Goal: Task Accomplishment & Management: Use online tool/utility

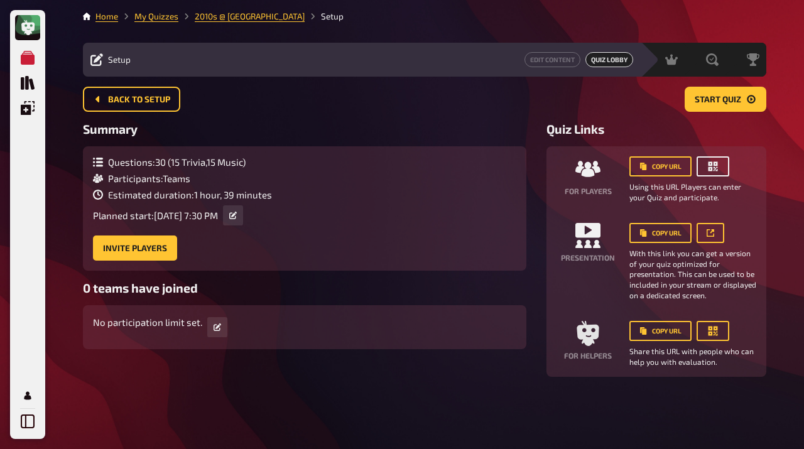
click at [710, 170] on icon "button" at bounding box center [713, 166] width 9 height 9
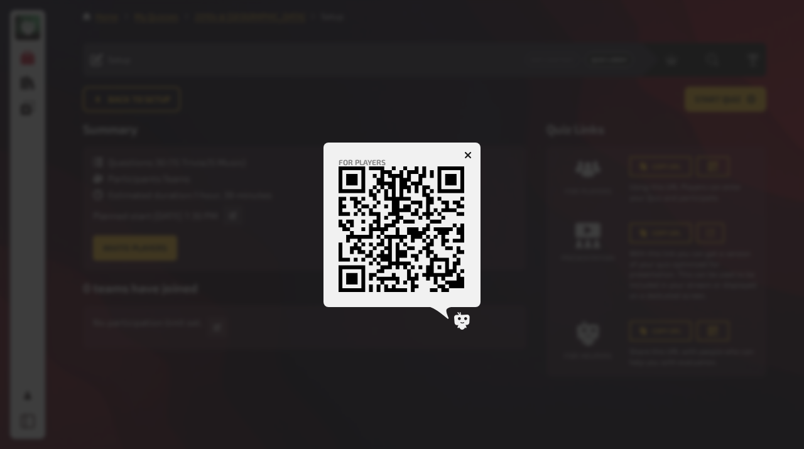
click at [472, 155] on button "button" at bounding box center [468, 155] width 20 height 20
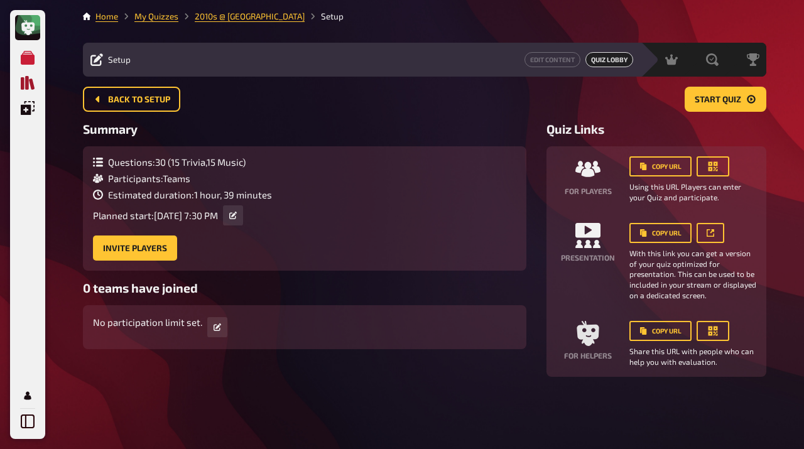
click at [26, 83] on icon "Quiz Sammlung" at bounding box center [28, 83] width 14 height 14
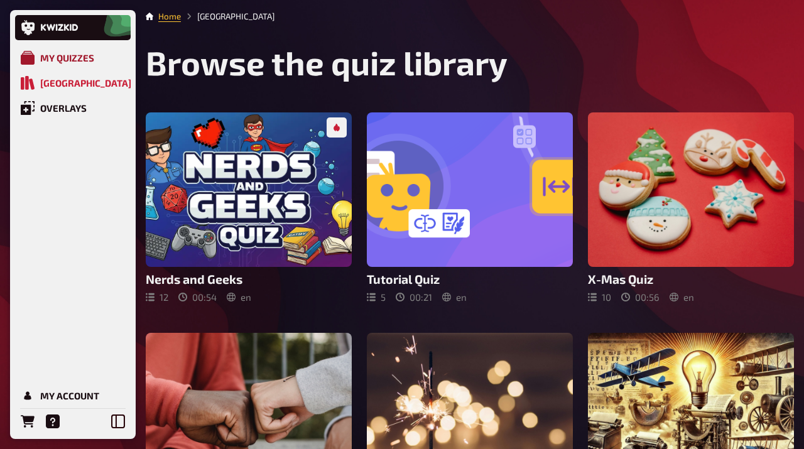
click at [80, 58] on div "My Quizzes" at bounding box center [67, 57] width 54 height 11
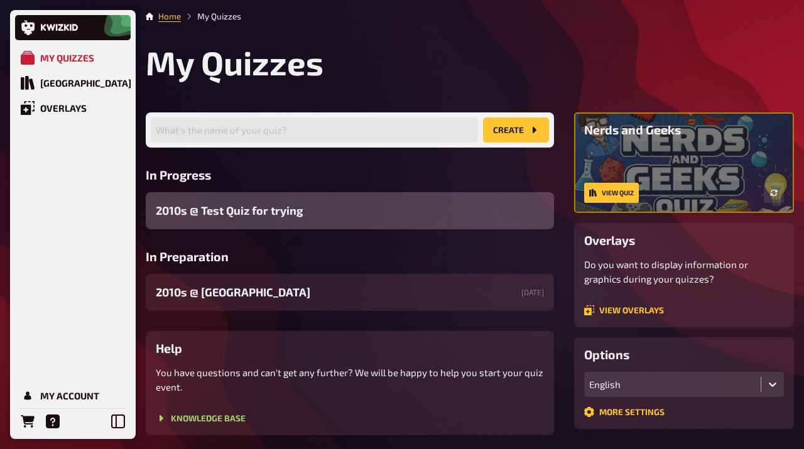
click at [270, 209] on span "2010s ​@ Test Quiz for trying" at bounding box center [229, 210] width 147 height 17
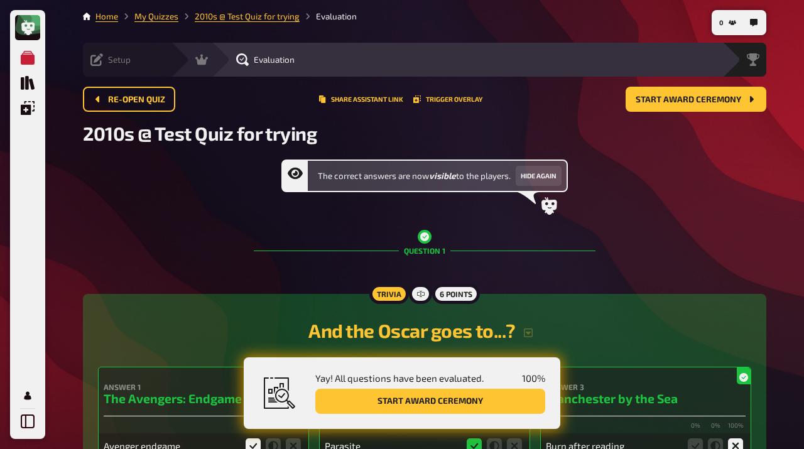
click at [95, 52] on div "Setup Edit Content Quiz Lobby" at bounding box center [127, 60] width 88 height 34
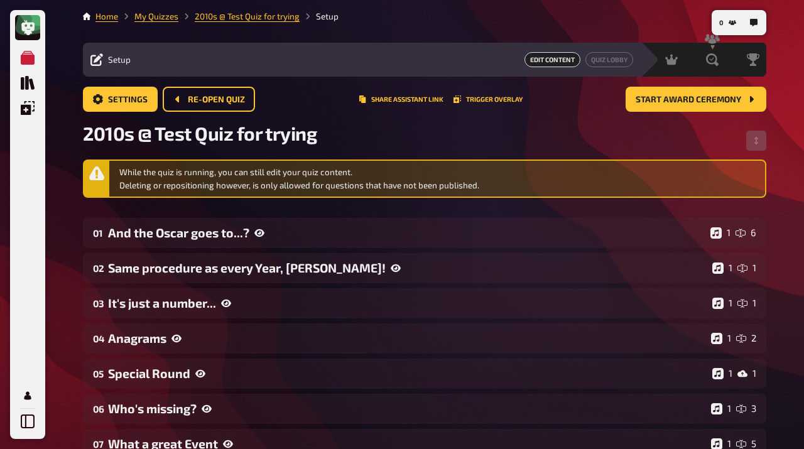
click at [439, 62] on div "Edit Content Quiz Lobby" at bounding box center [385, 59] width 495 height 15
click at [613, 62] on link "Quiz Lobby" at bounding box center [610, 59] width 48 height 15
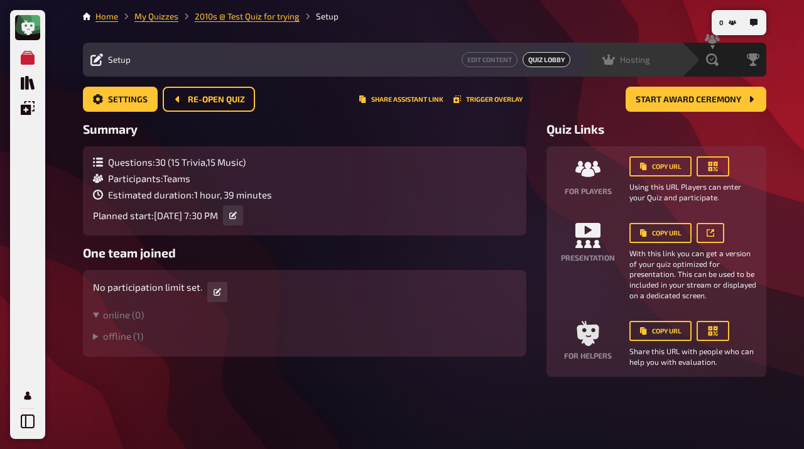
click at [632, 61] on span "Hosting" at bounding box center [635, 60] width 30 height 10
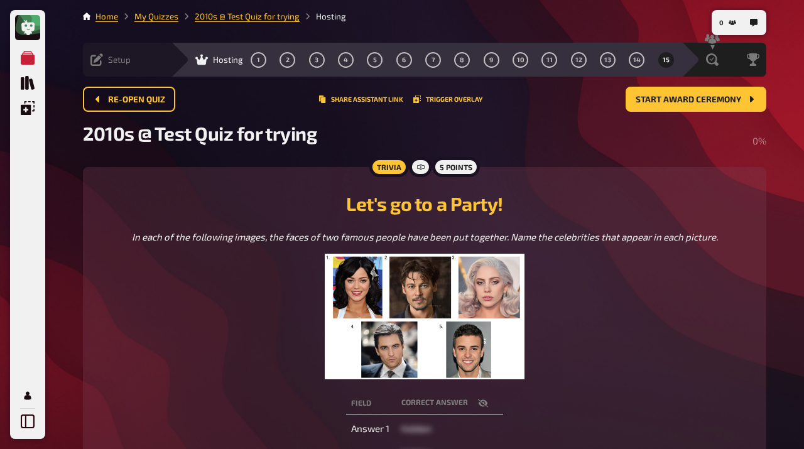
click at [188, 62] on div "Hosting 1 2 3 4 5 6 7 8 9 10 11 12 13 14 15" at bounding box center [435, 60] width 494 height 16
click at [249, 60] on button "1" at bounding box center [259, 60] width 20 height 20
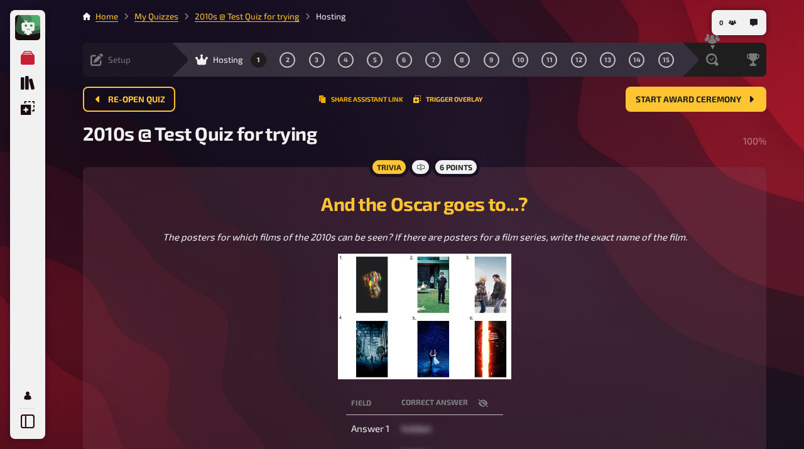
click at [348, 101] on button "Share assistant link" at bounding box center [361, 99] width 85 height 8
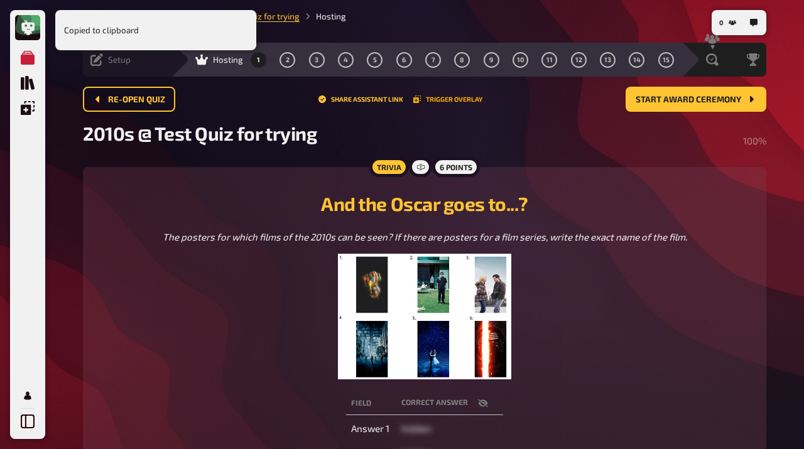
click at [430, 101] on button "Trigger Overlay" at bounding box center [447, 99] width 69 height 8
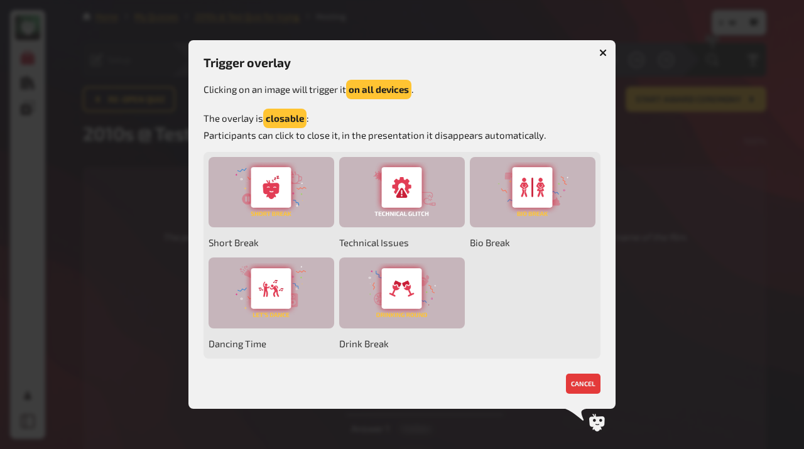
click at [602, 50] on icon "button" at bounding box center [603, 53] width 8 height 8
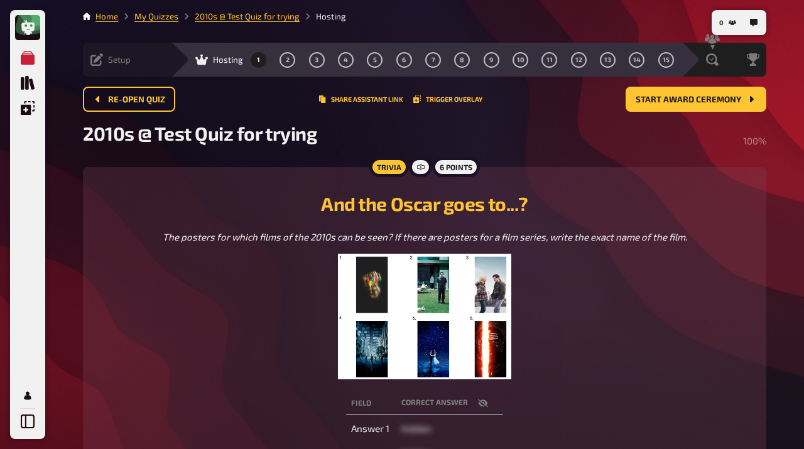
click at [213, 57] on span "Hosting" at bounding box center [228, 60] width 30 height 10
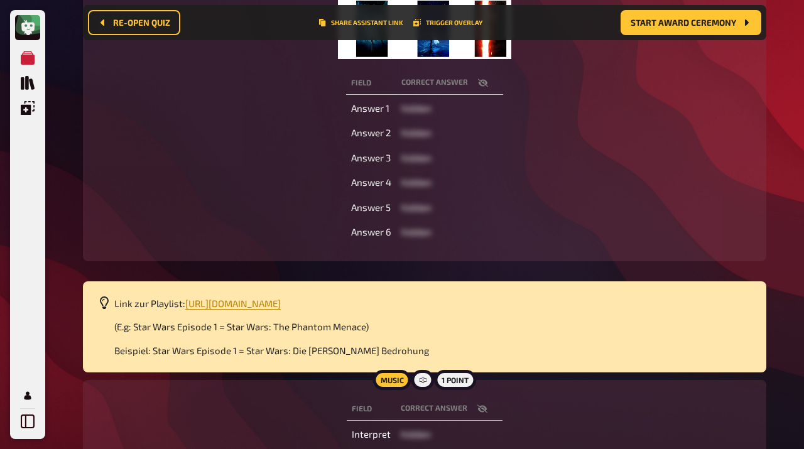
scroll to position [341, 0]
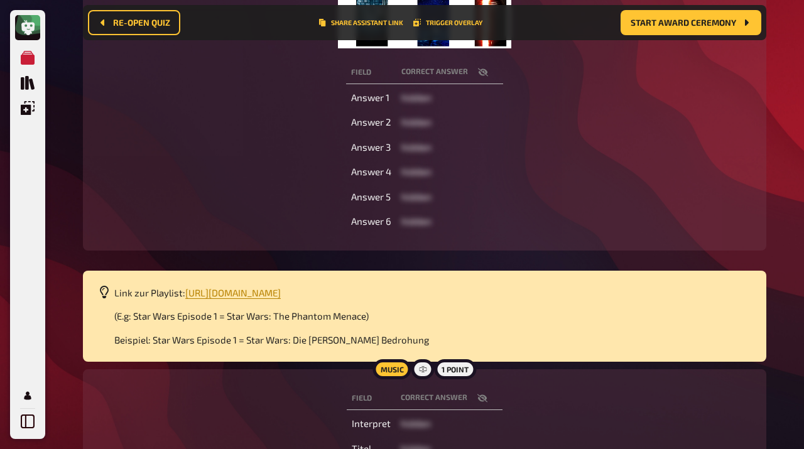
click at [481, 401] on icon "button" at bounding box center [482, 399] width 10 height 8
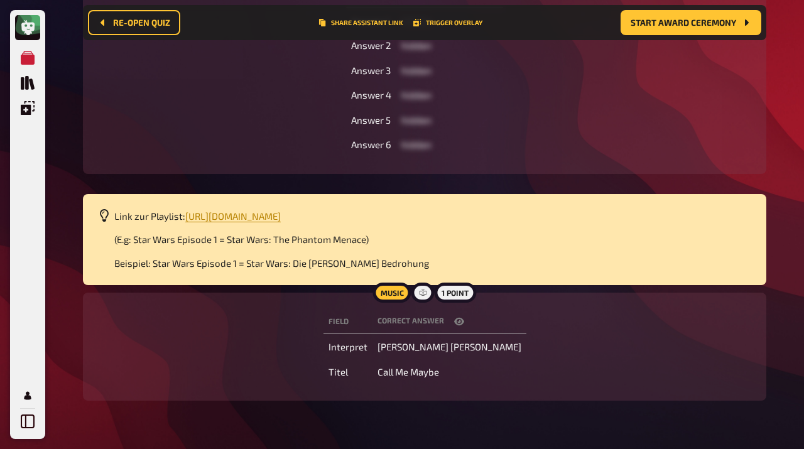
scroll to position [421, 0]
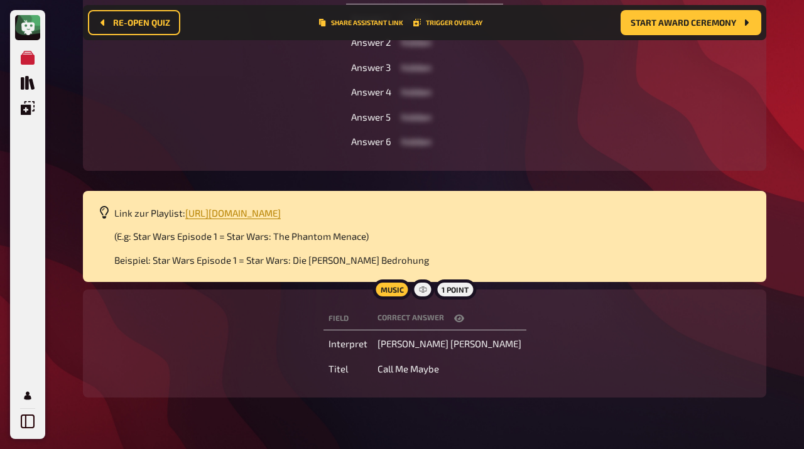
click at [464, 322] on icon "button" at bounding box center [459, 319] width 10 height 8
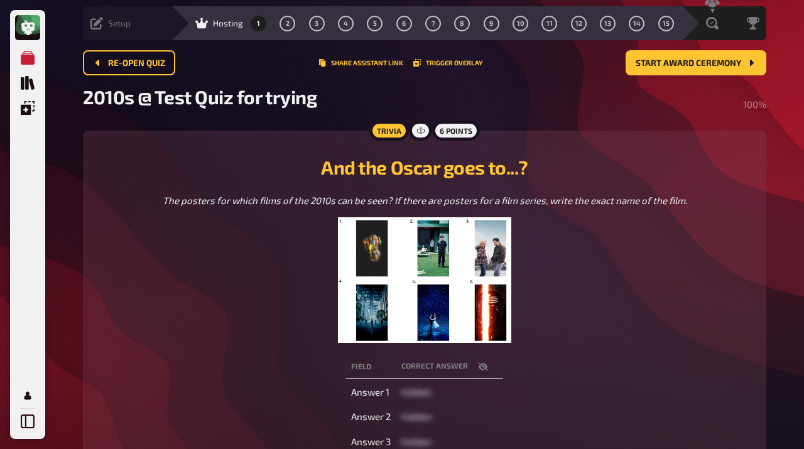
scroll to position [0, 0]
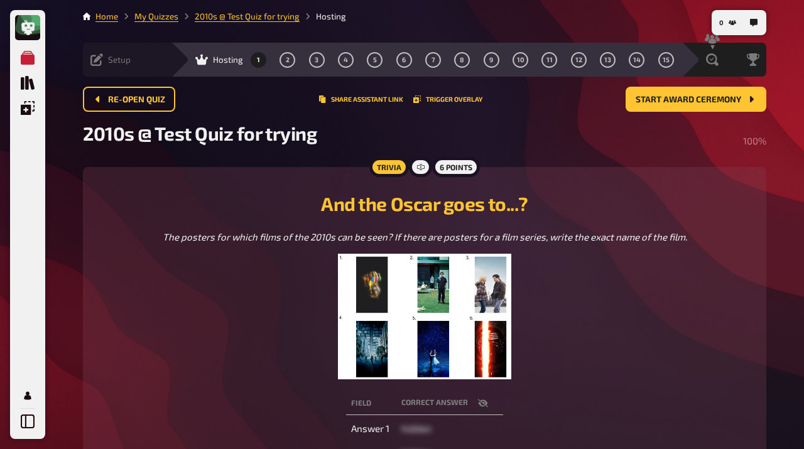
click at [111, 62] on span "Setup" at bounding box center [119, 60] width 23 height 10
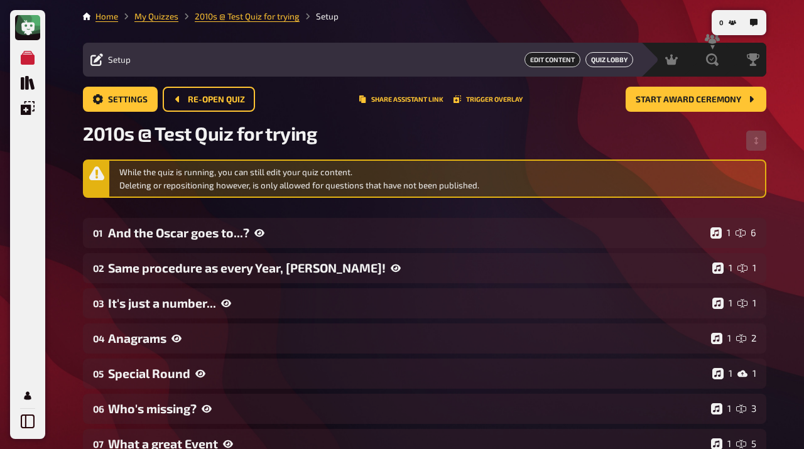
click at [609, 64] on link "Quiz Lobby" at bounding box center [610, 59] width 48 height 15
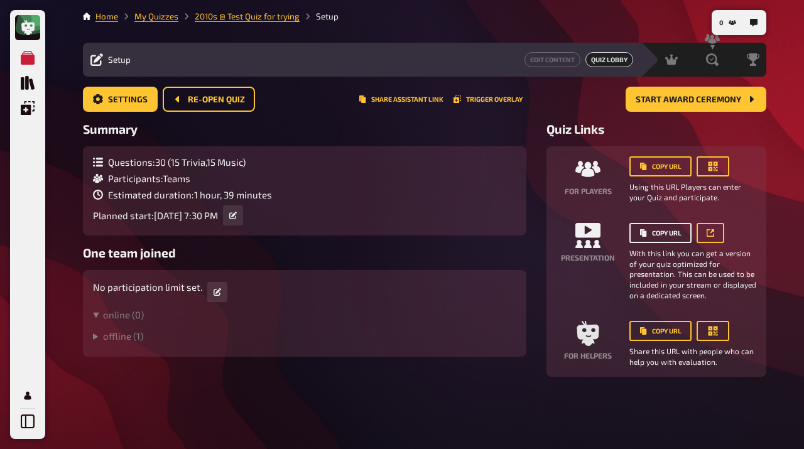
click at [666, 233] on button "Copy URL" at bounding box center [661, 233] width 62 height 20
click at [30, 61] on icon "My Quizzes" at bounding box center [28, 58] width 14 height 14
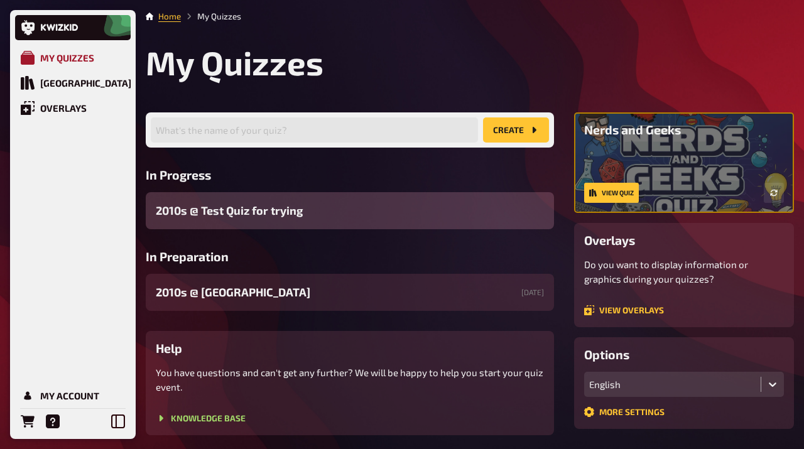
click at [68, 63] on link "My Quizzes" at bounding box center [73, 57] width 116 height 25
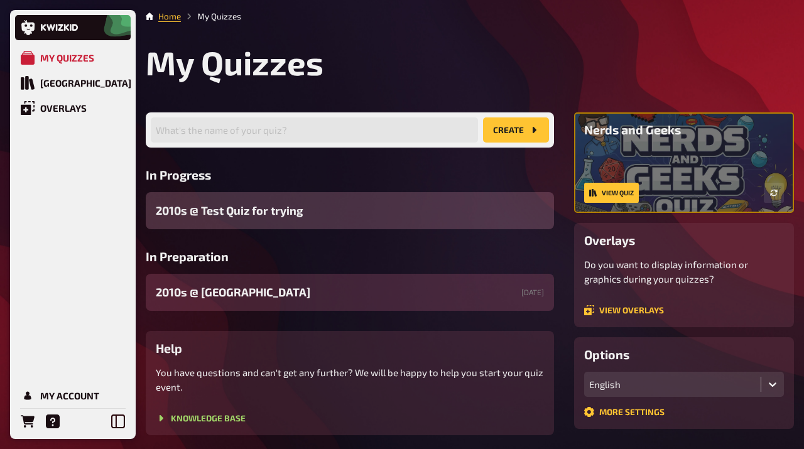
click at [241, 293] on span "2010s ​@ [GEOGRAPHIC_DATA]" at bounding box center [233, 292] width 155 height 17
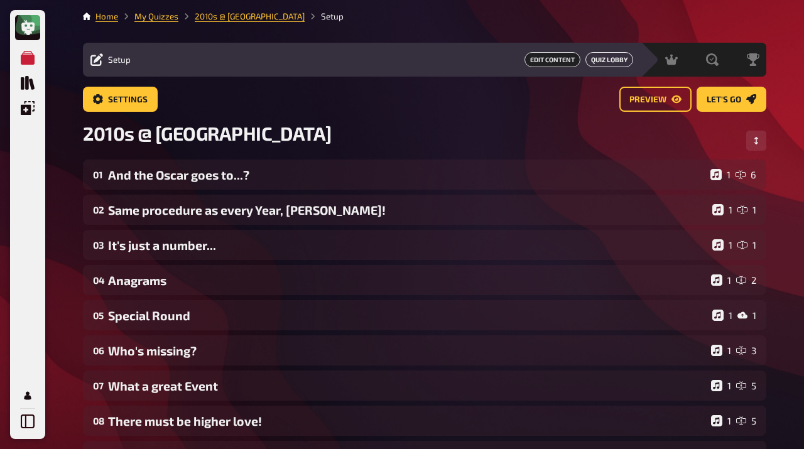
click at [604, 62] on link "Quiz Lobby" at bounding box center [610, 59] width 48 height 15
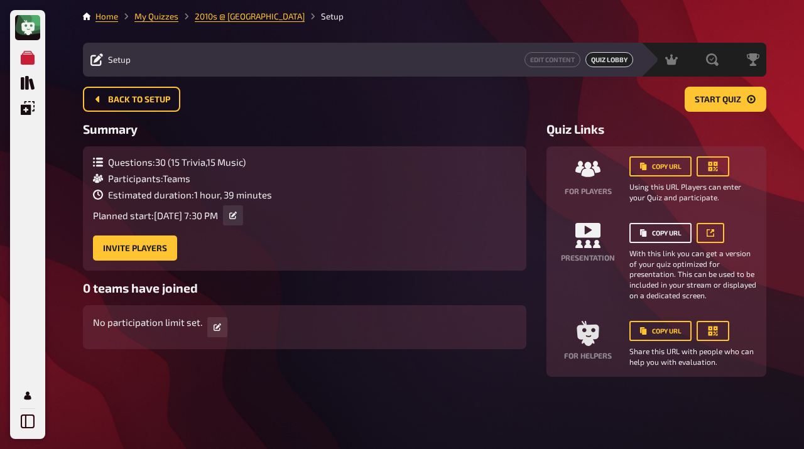
click at [668, 231] on button "Copy URL" at bounding box center [661, 233] width 62 height 20
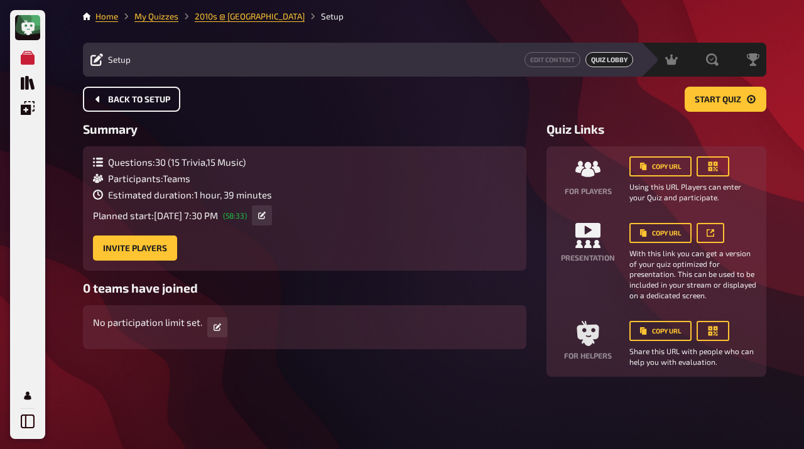
click at [127, 101] on span "Back to setup" at bounding box center [139, 99] width 62 height 9
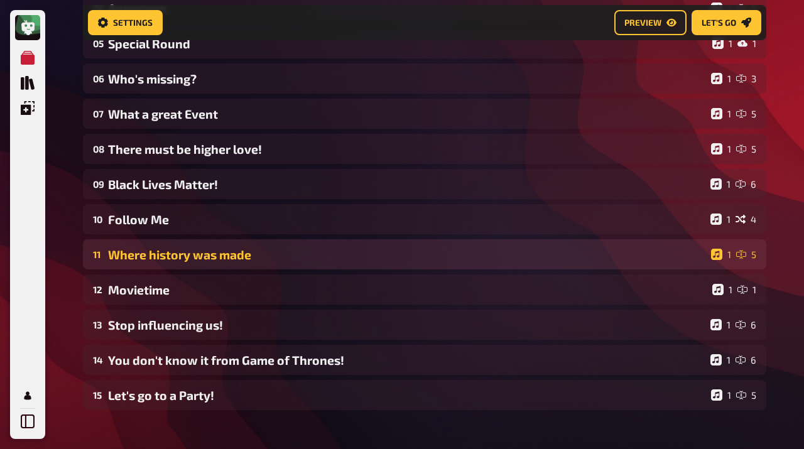
scroll to position [288, 0]
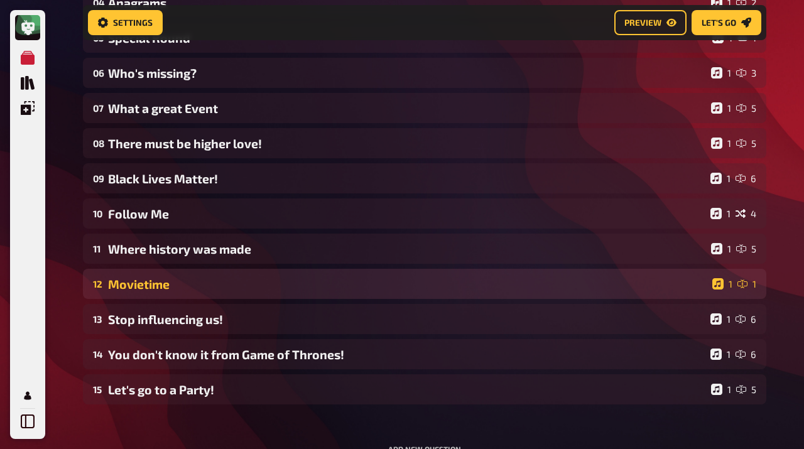
click at [204, 286] on div "Movietime" at bounding box center [407, 284] width 599 height 14
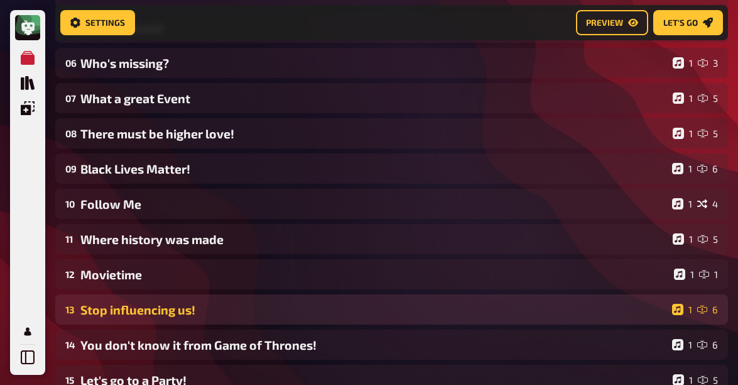
scroll to position [294, 0]
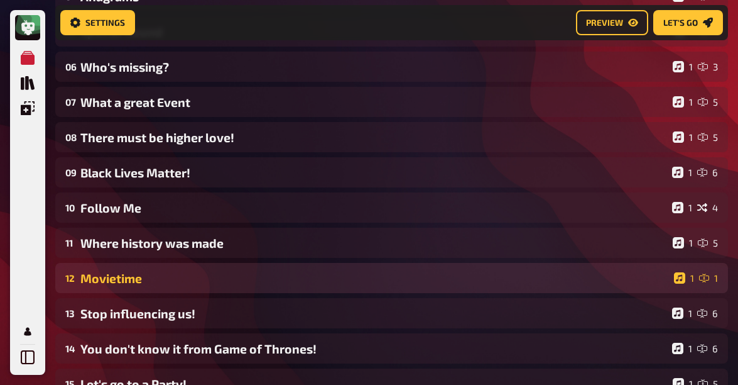
click at [136, 285] on div "12 Movietime 1 1" at bounding box center [391, 278] width 673 height 30
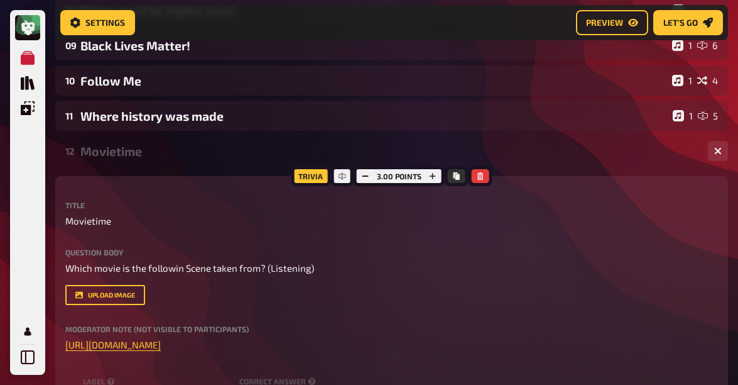
scroll to position [420, 0]
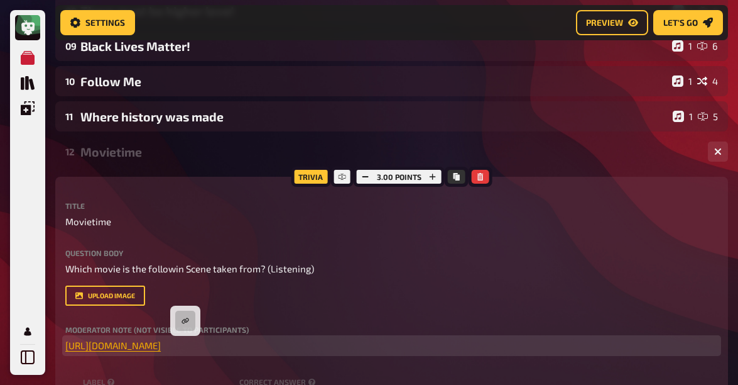
click at [161, 346] on span "https://drive.google.com/file/d/1JW_-ApkDrvYFobWekQ8Plwuf7c9xT6OB/view?usp=driv…" at bounding box center [112, 344] width 95 height 11
click at [183, 320] on icon "button" at bounding box center [186, 321] width 8 height 8
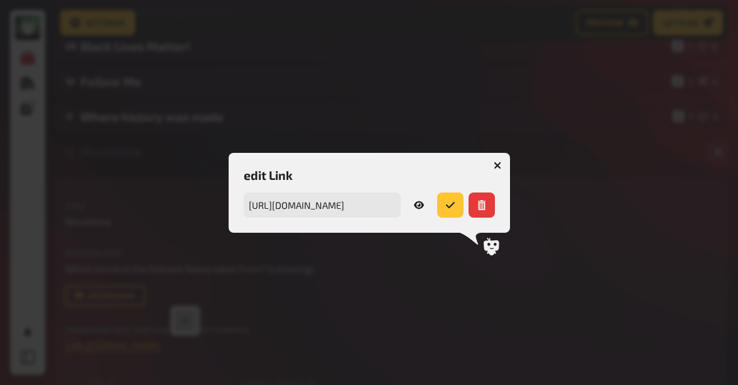
click at [494, 169] on button "button" at bounding box center [498, 165] width 20 height 20
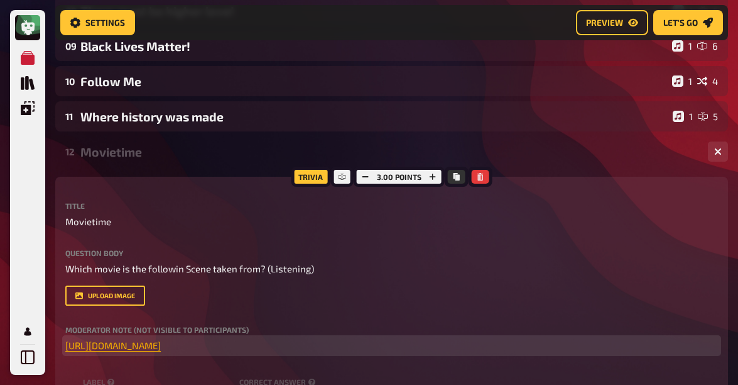
click at [161, 346] on span "https://drive.google.com/file/d/1JW_-ApkDrvYFobWekQ8Plwuf7c9xT6OB/view?usp=driv…" at bounding box center [112, 344] width 95 height 11
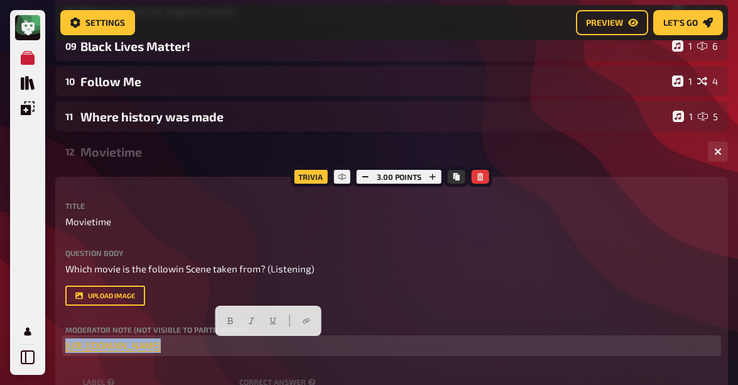
click at [161, 346] on span "https://drive.google.com/file/d/1JW_-ApkDrvYFobWekQ8Plwuf7c9xT6OB/view?usp=driv…" at bounding box center [112, 344] width 95 height 11
copy p "﻿ https://drive.google.com/file/d/1JW_-ApkDrvYFobWekQ8Plwuf7c9xT6OB/view?usp=dr…"
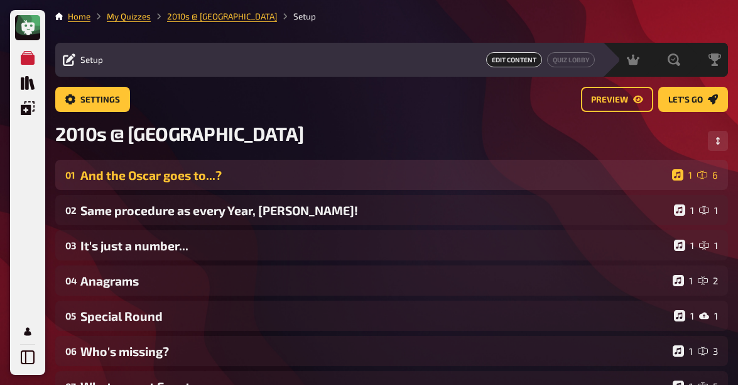
click at [209, 174] on div "And the Oscar goes to...?" at bounding box center [373, 175] width 587 height 14
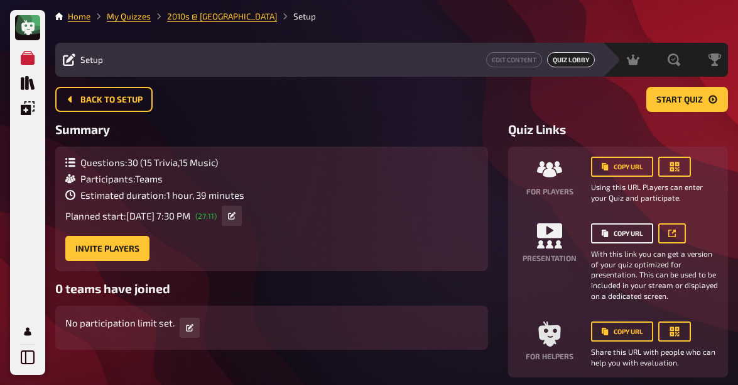
click at [634, 233] on button "Copy URL" at bounding box center [622, 233] width 62 height 20
click at [574, 58] on span "Quiz Lobby" at bounding box center [571, 59] width 48 height 15
click at [521, 58] on link "Edit Content" at bounding box center [514, 59] width 56 height 15
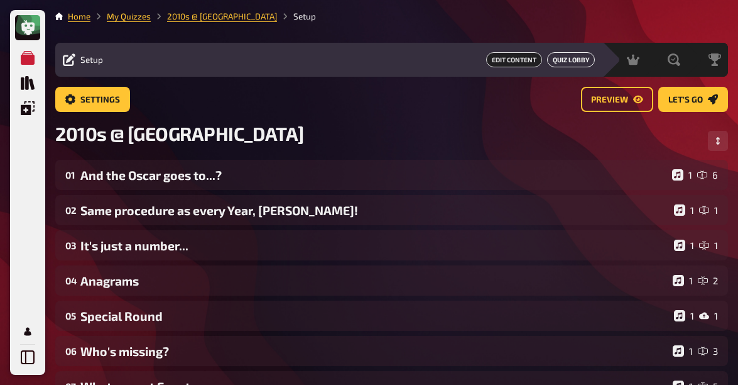
click at [565, 57] on link "Quiz Lobby" at bounding box center [571, 59] width 48 height 15
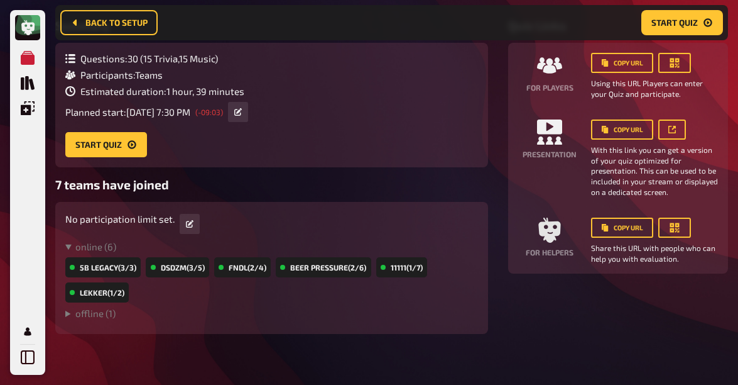
scroll to position [124, 0]
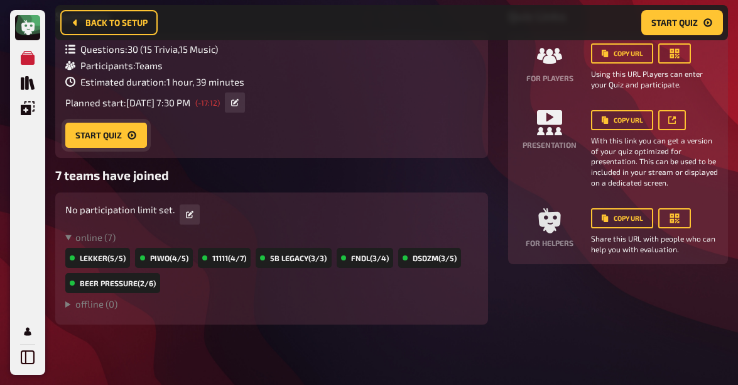
click at [116, 131] on button "Start Quiz" at bounding box center [106, 135] width 82 height 25
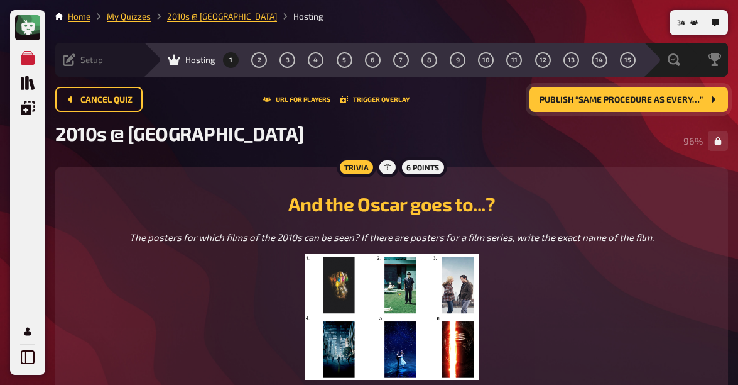
click at [638, 102] on span "Publish “Same procedure as every…”" at bounding box center [621, 99] width 163 height 9
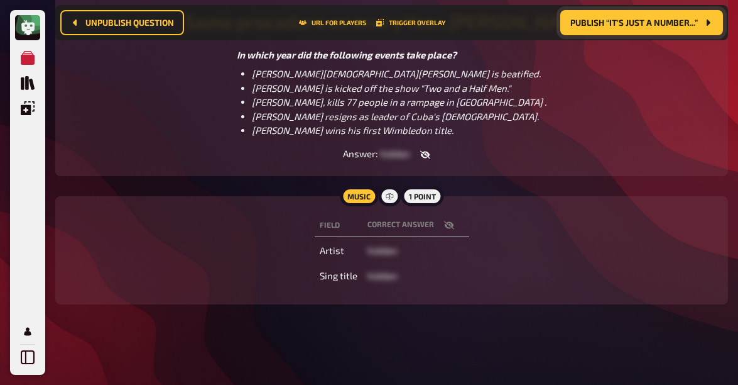
scroll to position [192, 0]
click at [450, 224] on icon "button" at bounding box center [449, 226] width 10 height 8
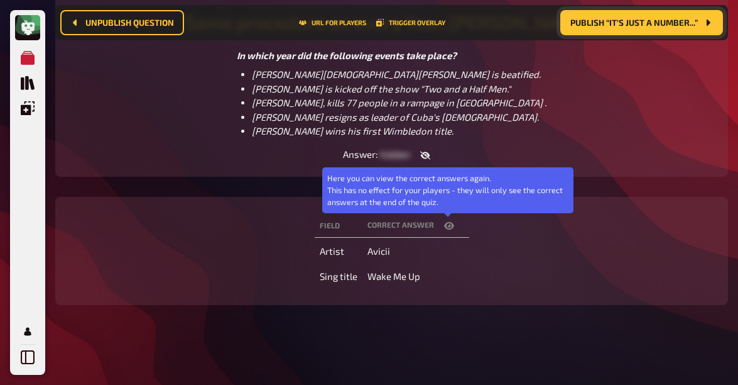
click at [450, 224] on icon "button" at bounding box center [449, 226] width 10 height 8
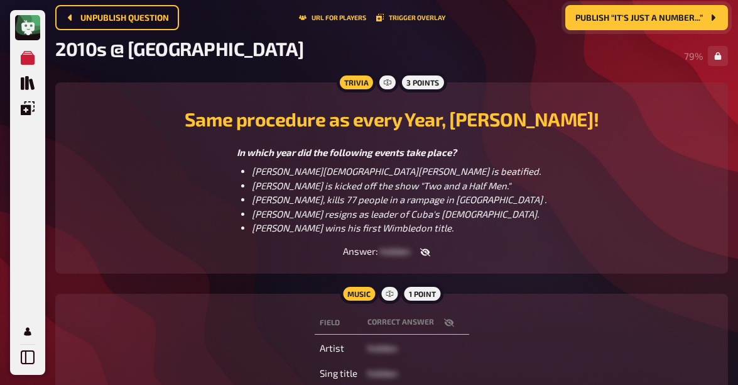
scroll to position [0, 0]
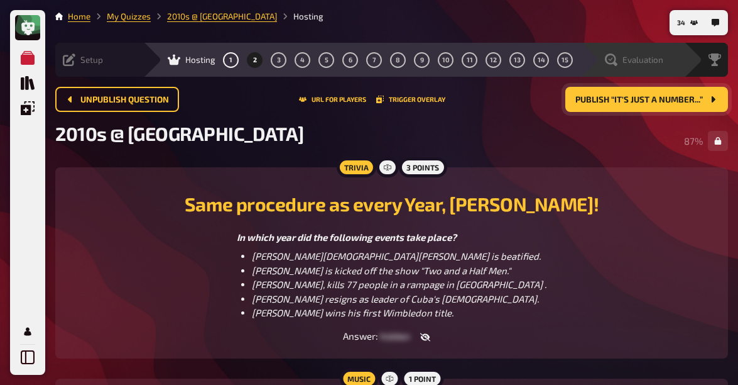
click at [643, 58] on span "Evaluation" at bounding box center [643, 60] width 41 height 10
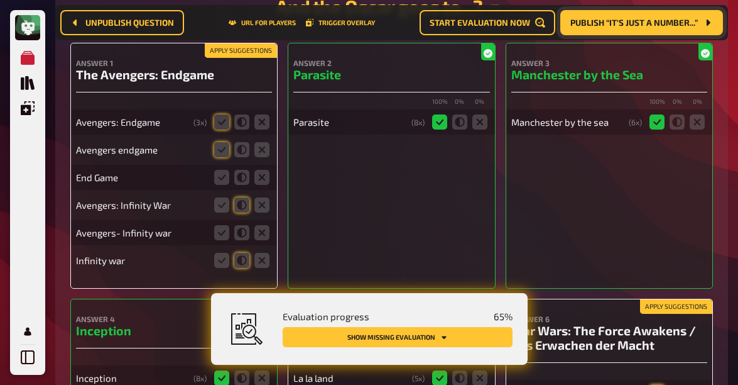
scroll to position [278, 0]
click at [219, 127] on icon at bounding box center [221, 122] width 15 height 15
click at [0, 0] on input "radio" at bounding box center [0, 0] width 0 height 0
click at [217, 151] on icon at bounding box center [221, 150] width 15 height 15
click at [0, 0] on input "radio" at bounding box center [0, 0] width 0 height 0
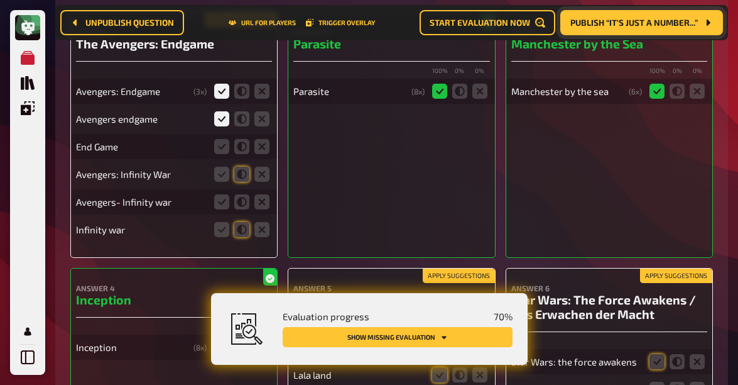
scroll to position [313, 0]
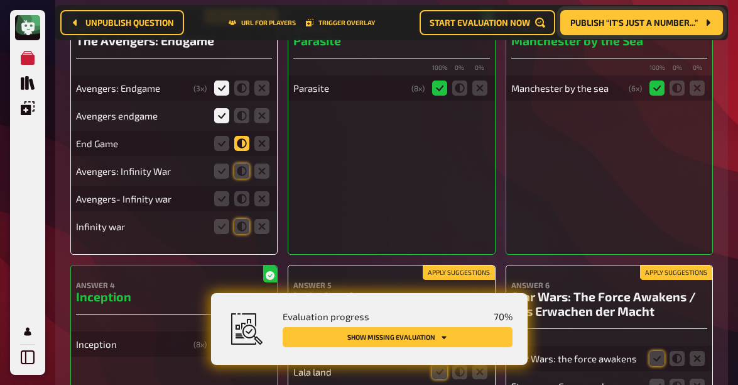
click at [241, 143] on icon at bounding box center [241, 143] width 15 height 15
click at [0, 0] on input "radio" at bounding box center [0, 0] width 0 height 0
click at [241, 173] on icon at bounding box center [241, 170] width 15 height 15
click at [0, 0] on input "radio" at bounding box center [0, 0] width 0 height 0
click at [240, 200] on icon at bounding box center [241, 198] width 15 height 15
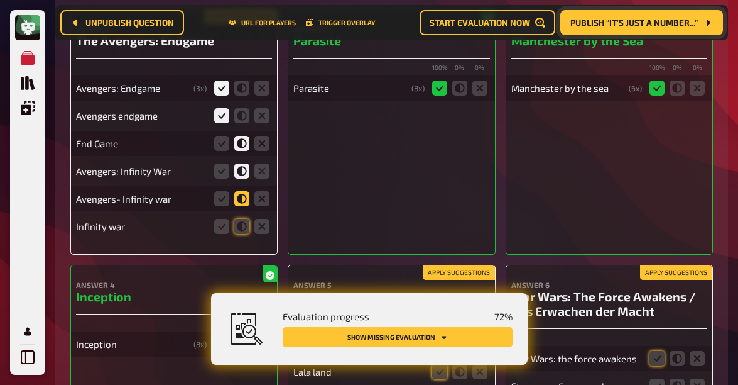
click at [0, 0] on input "radio" at bounding box center [0, 0] width 0 height 0
click at [242, 227] on icon at bounding box center [241, 226] width 15 height 15
click at [0, 0] on input "radio" at bounding box center [0, 0] width 0 height 0
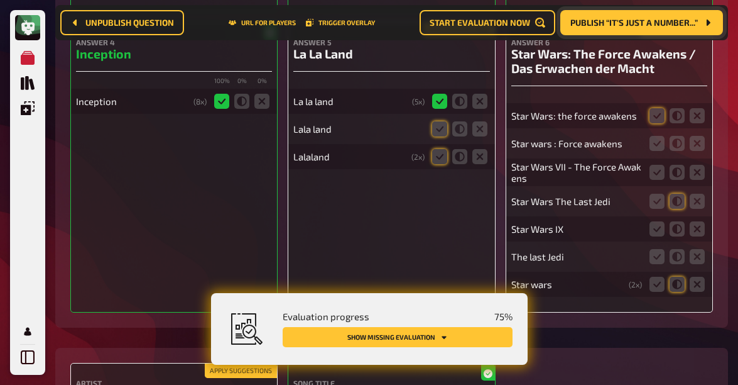
scroll to position [554, 0]
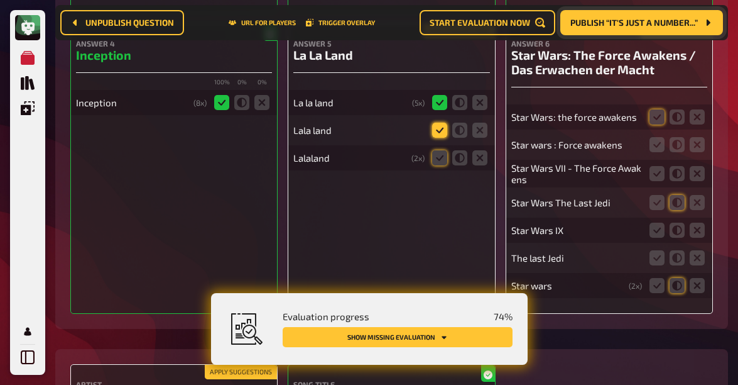
click at [442, 133] on icon at bounding box center [439, 130] width 15 height 15
click at [0, 0] on input "radio" at bounding box center [0, 0] width 0 height 0
click at [440, 158] on icon at bounding box center [439, 157] width 15 height 15
click at [0, 0] on input "radio" at bounding box center [0, 0] width 0 height 0
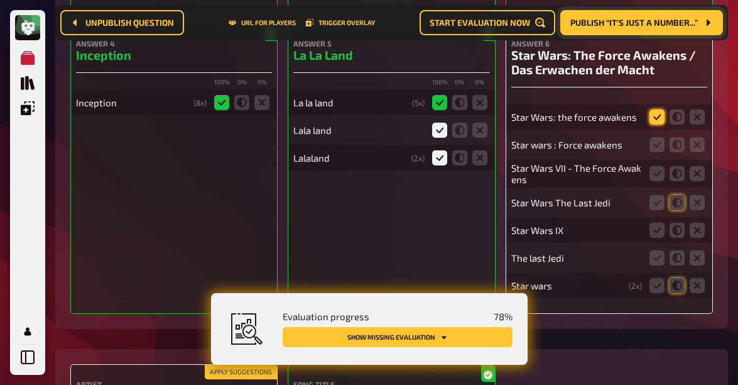
click at [656, 118] on icon at bounding box center [657, 116] width 15 height 15
click at [0, 0] on input "radio" at bounding box center [0, 0] width 0 height 0
click at [652, 150] on icon at bounding box center [657, 144] width 15 height 15
click at [0, 0] on input "radio" at bounding box center [0, 0] width 0 height 0
click at [653, 175] on icon at bounding box center [657, 173] width 15 height 15
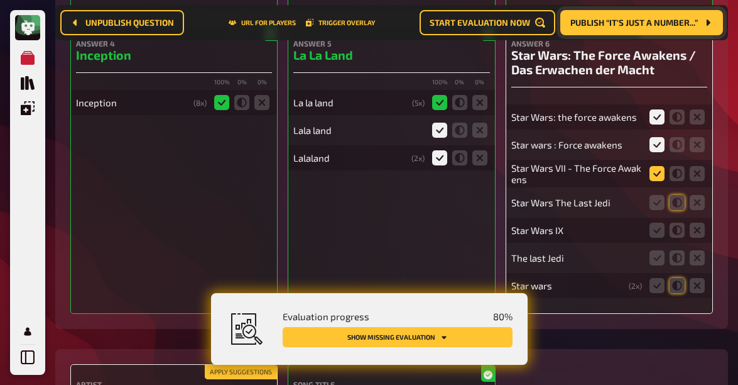
click at [0, 0] on input "radio" at bounding box center [0, 0] width 0 height 0
click at [678, 209] on icon at bounding box center [677, 202] width 15 height 15
click at [0, 0] on input "radio" at bounding box center [0, 0] width 0 height 0
click at [677, 227] on icon at bounding box center [677, 229] width 15 height 15
click at [0, 0] on input "radio" at bounding box center [0, 0] width 0 height 0
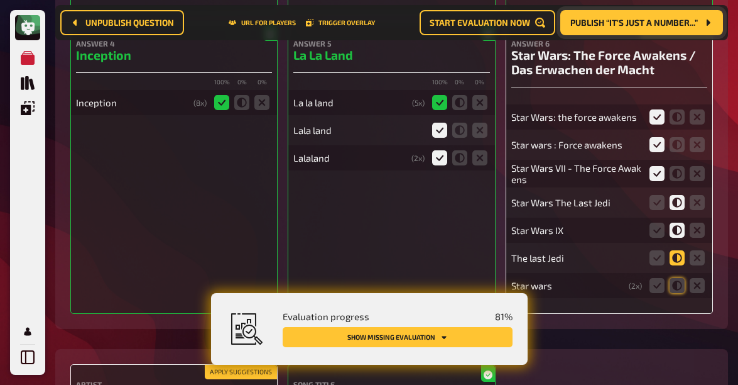
click at [676, 256] on icon at bounding box center [677, 257] width 15 height 15
click at [0, 0] on input "radio" at bounding box center [0, 0] width 0 height 0
click at [675, 286] on icon at bounding box center [677, 285] width 15 height 15
click at [0, 0] on input "radio" at bounding box center [0, 0] width 0 height 0
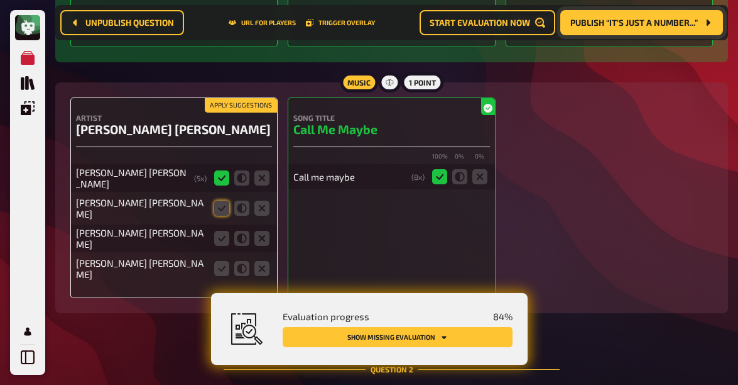
scroll to position [824, 0]
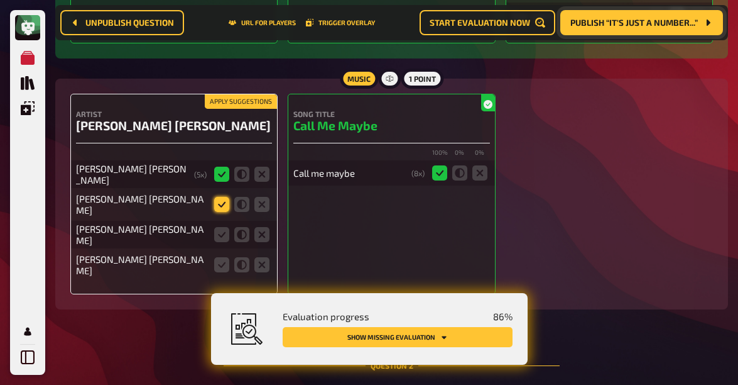
click at [222, 203] on icon at bounding box center [221, 204] width 15 height 15
click at [0, 0] on input "radio" at bounding box center [0, 0] width 0 height 0
click at [219, 231] on icon at bounding box center [221, 234] width 15 height 15
click at [0, 0] on input "radio" at bounding box center [0, 0] width 0 height 0
click at [242, 260] on icon at bounding box center [241, 264] width 15 height 15
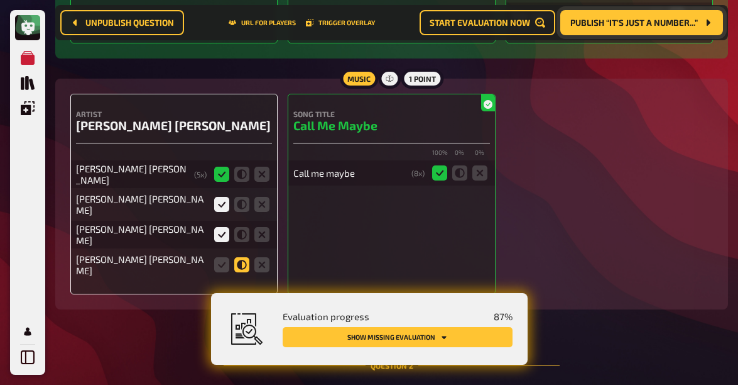
click at [0, 0] on input "radio" at bounding box center [0, 0] width 0 height 0
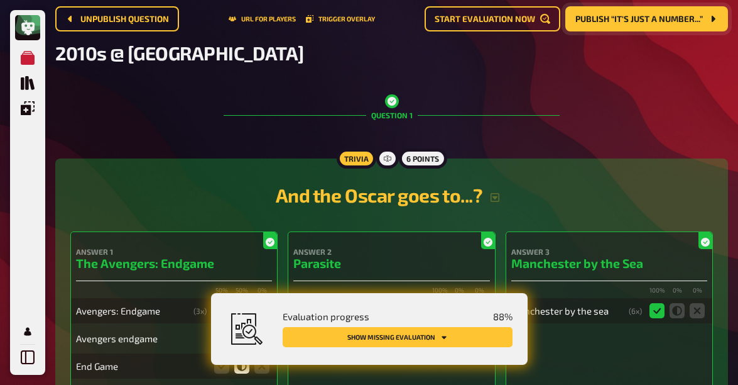
scroll to position [0, 0]
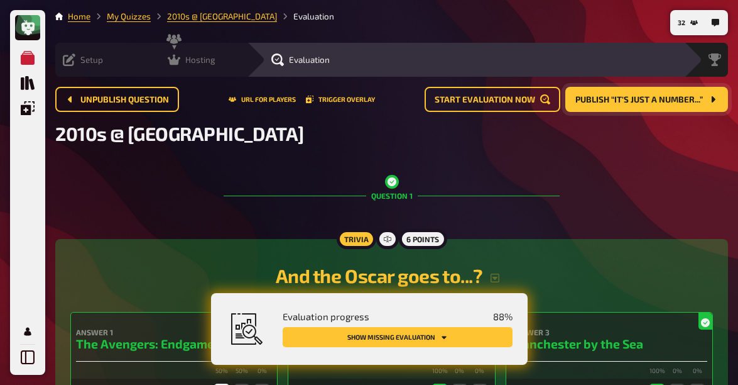
click at [168, 55] on icon at bounding box center [174, 59] width 13 height 13
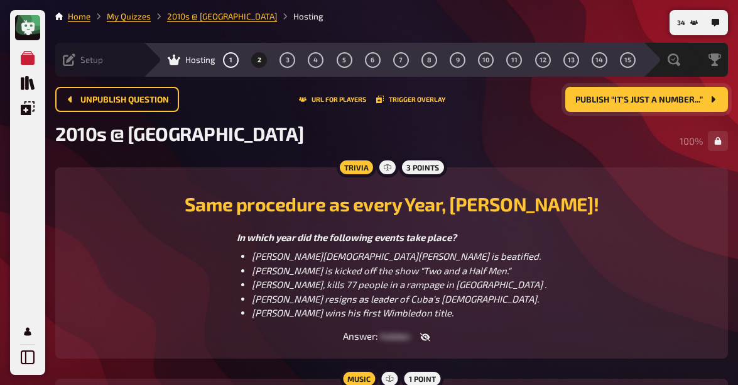
click at [626, 95] on span "Publish “It's just a number...”" at bounding box center [640, 99] width 128 height 9
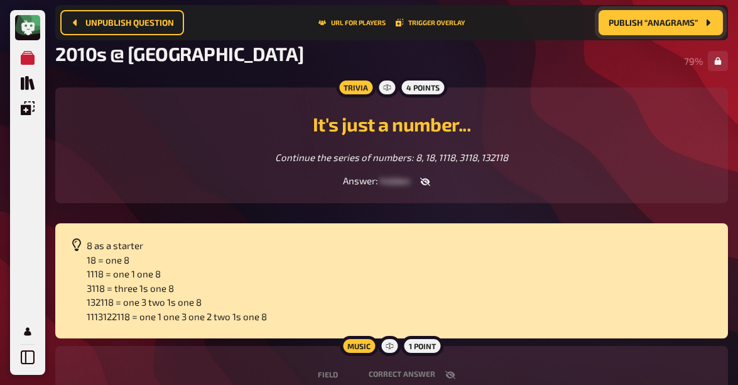
scroll to position [239, 0]
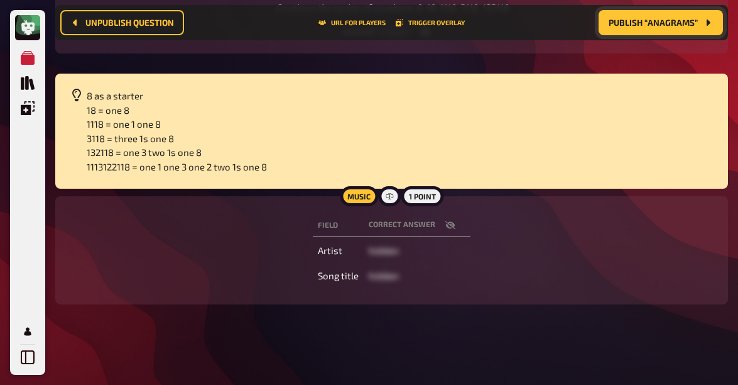
click at [453, 224] on icon "button" at bounding box center [450, 225] width 10 height 8
click at [453, 223] on icon "button" at bounding box center [450, 225] width 10 height 8
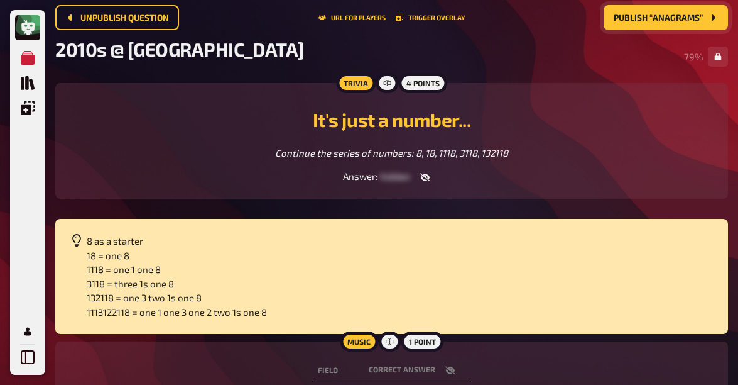
scroll to position [0, 0]
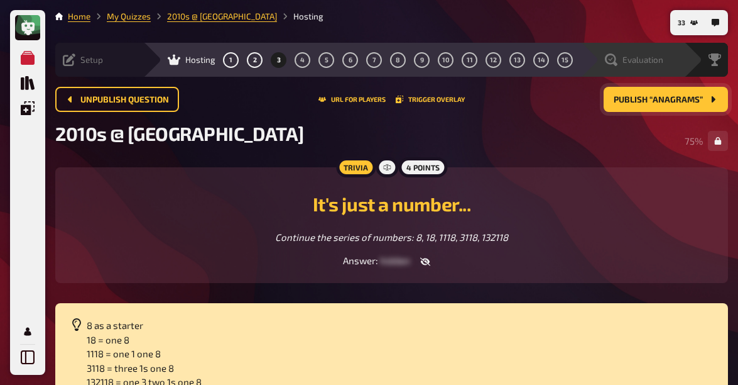
click at [628, 60] on span "Evaluation" at bounding box center [643, 60] width 41 height 10
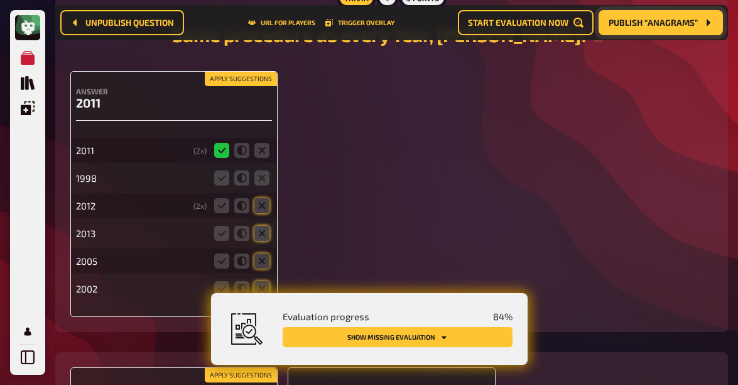
scroll to position [1238, 0]
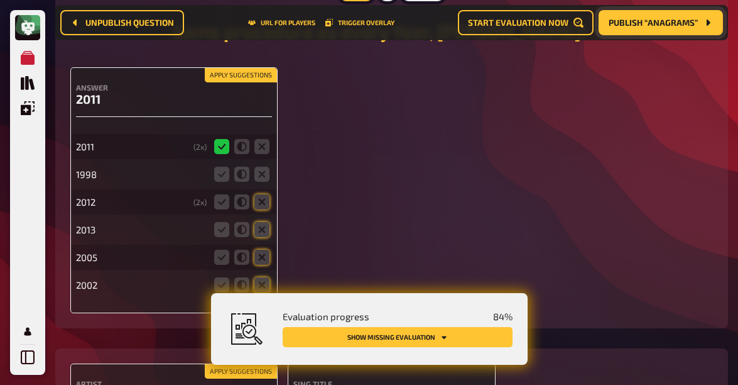
click at [221, 140] on icon at bounding box center [221, 146] width 15 height 15
click at [259, 170] on icon at bounding box center [261, 173] width 15 height 15
click at [0, 0] on input "radio" at bounding box center [0, 0] width 0 height 0
click at [261, 194] on icon at bounding box center [261, 201] width 15 height 15
click at [0, 0] on input "radio" at bounding box center [0, 0] width 0 height 0
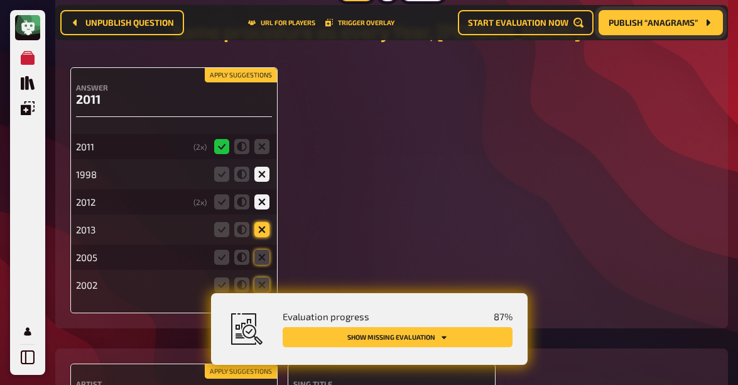
click at [262, 222] on icon at bounding box center [261, 229] width 15 height 15
click at [0, 0] on input "radio" at bounding box center [0, 0] width 0 height 0
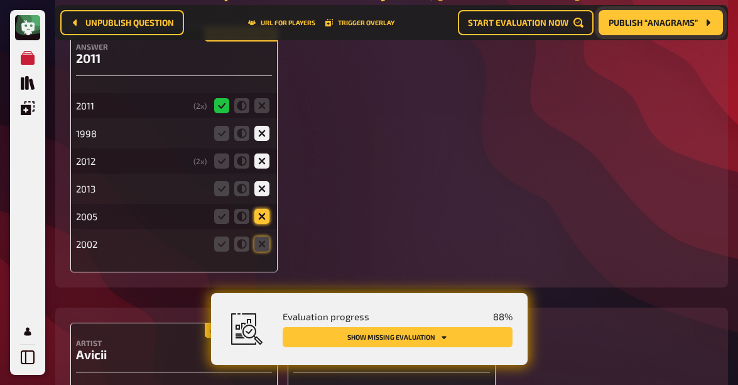
click at [261, 209] on icon at bounding box center [261, 216] width 15 height 15
click at [0, 0] on input "radio" at bounding box center [0, 0] width 0 height 0
click at [261, 236] on icon at bounding box center [261, 243] width 15 height 15
click at [0, 0] on input "radio" at bounding box center [0, 0] width 0 height 0
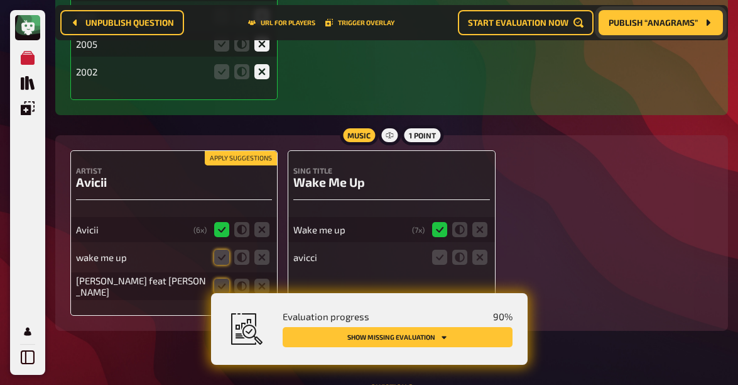
scroll to position [1491, 0]
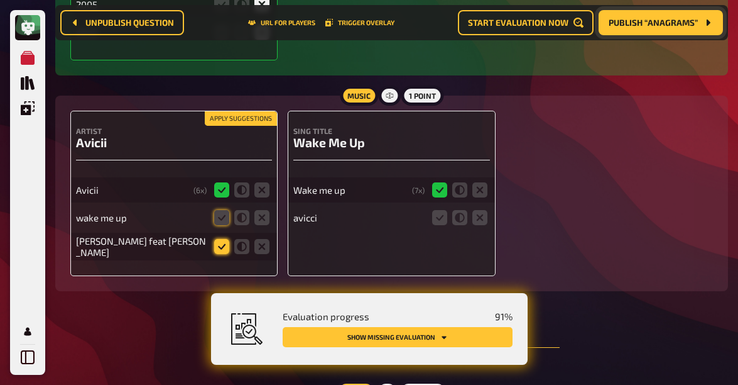
click at [224, 241] on icon at bounding box center [221, 246] width 15 height 15
click at [0, 0] on input "radio" at bounding box center [0, 0] width 0 height 0
click at [437, 216] on icon at bounding box center [439, 217] width 15 height 15
click at [0, 0] on input "radio" at bounding box center [0, 0] width 0 height 0
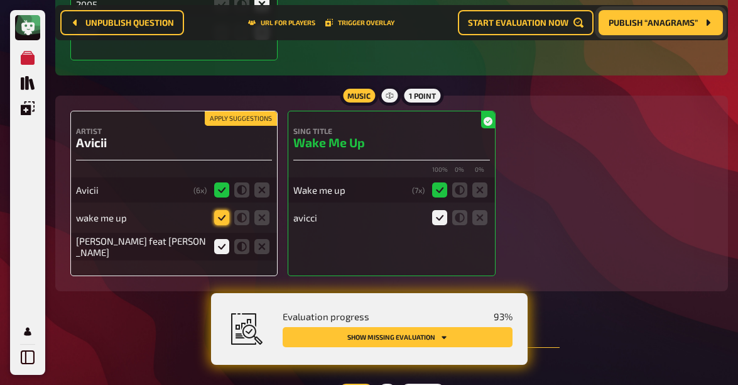
click at [219, 214] on icon at bounding box center [221, 217] width 15 height 15
click at [0, 0] on input "radio" at bounding box center [0, 0] width 0 height 0
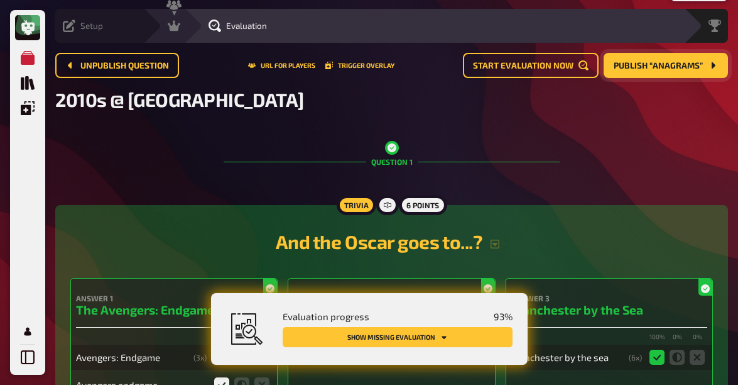
scroll to position [0, 0]
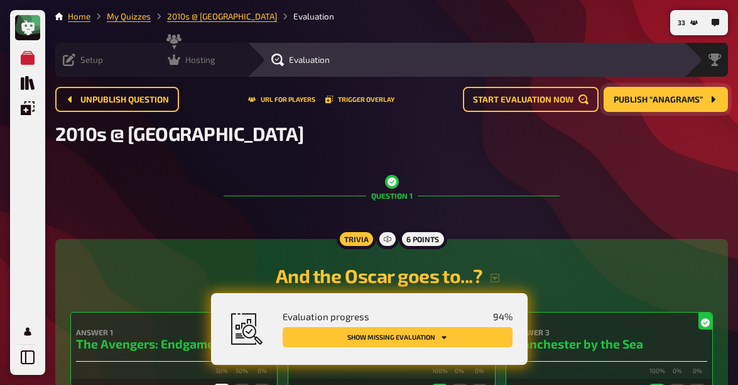
click at [168, 62] on icon at bounding box center [174, 60] width 13 height 11
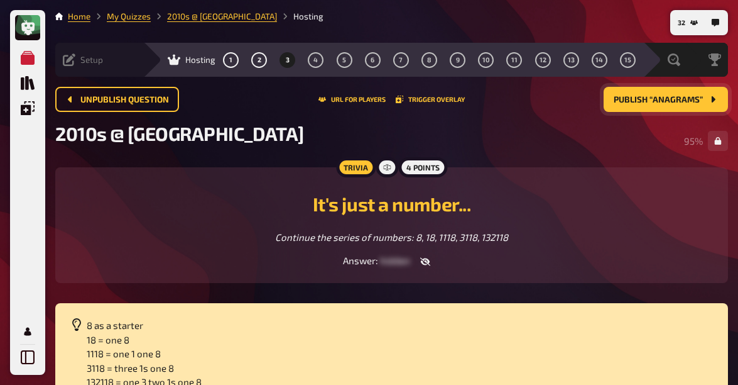
click at [617, 104] on span "Publish “Anagrams”" at bounding box center [658, 99] width 89 height 9
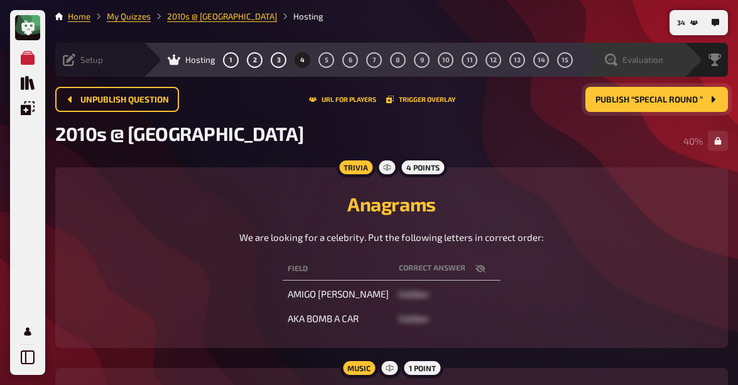
click at [626, 65] on span "Evaluation" at bounding box center [643, 60] width 41 height 10
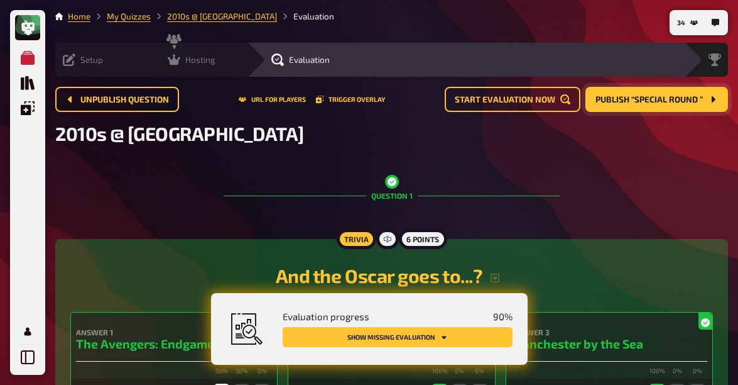
click at [168, 57] on icon at bounding box center [174, 59] width 13 height 13
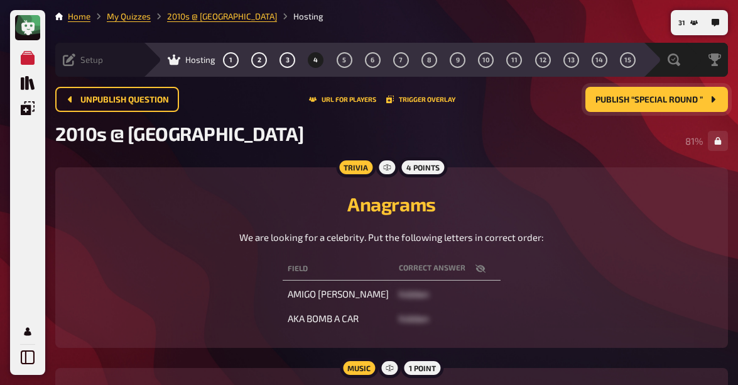
click at [641, 109] on button "Publish “Special Round ”" at bounding box center [657, 99] width 143 height 25
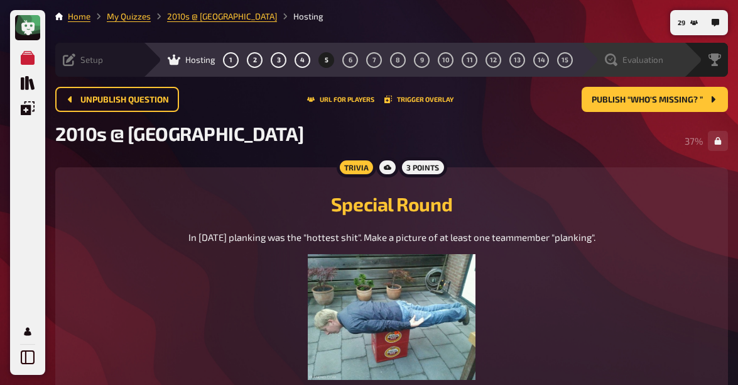
click at [659, 65] on div "Evaluation" at bounding box center [634, 59] width 58 height 13
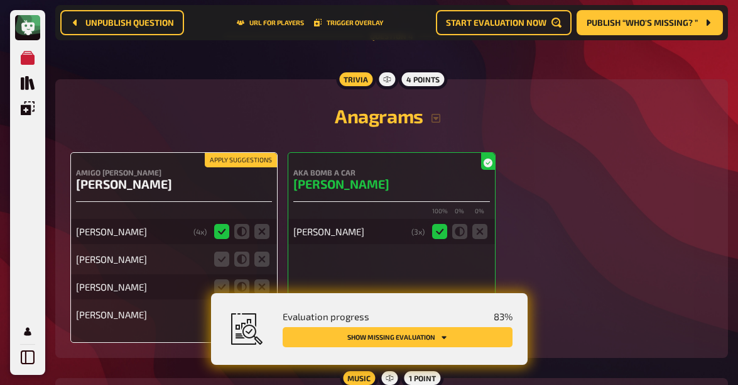
scroll to position [2479, 0]
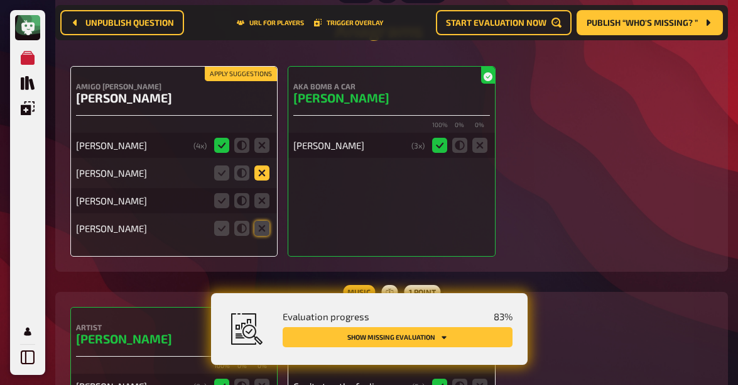
click at [259, 166] on icon at bounding box center [261, 172] width 15 height 15
click at [0, 0] on input "radio" at bounding box center [0, 0] width 0 height 0
click at [262, 193] on icon at bounding box center [261, 200] width 15 height 15
click at [0, 0] on input "radio" at bounding box center [0, 0] width 0 height 0
click at [261, 222] on icon at bounding box center [261, 228] width 15 height 15
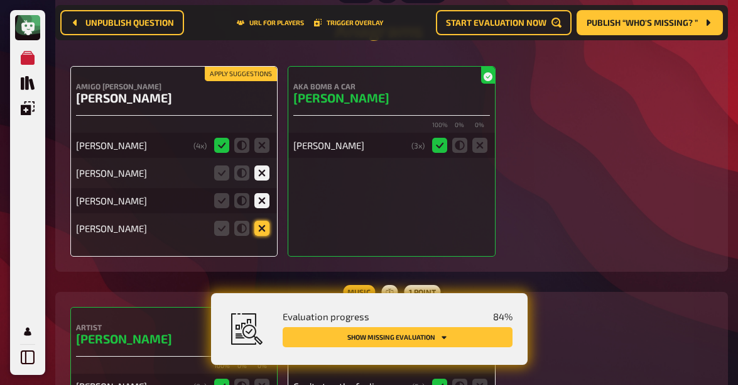
click at [0, 0] on input "radio" at bounding box center [0, 0] width 0 height 0
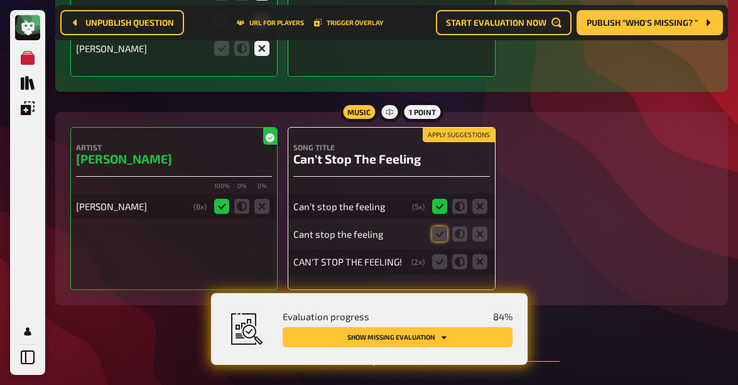
scroll to position [2658, 0]
click at [440, 233] on icon at bounding box center [439, 234] width 15 height 15
click at [0, 0] on input "radio" at bounding box center [0, 0] width 0 height 0
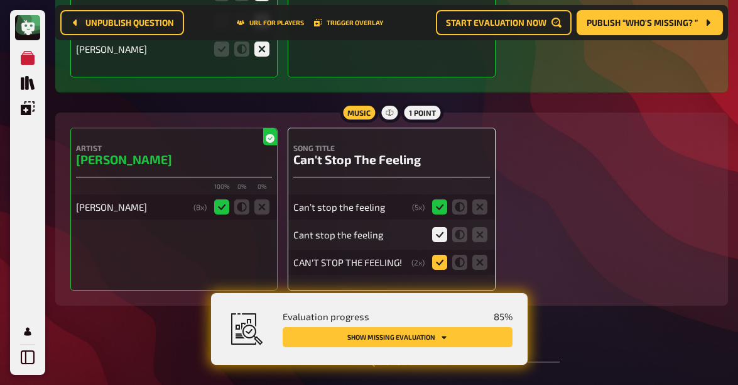
click at [437, 259] on icon at bounding box center [439, 261] width 15 height 15
click at [0, 0] on input "radio" at bounding box center [0, 0] width 0 height 0
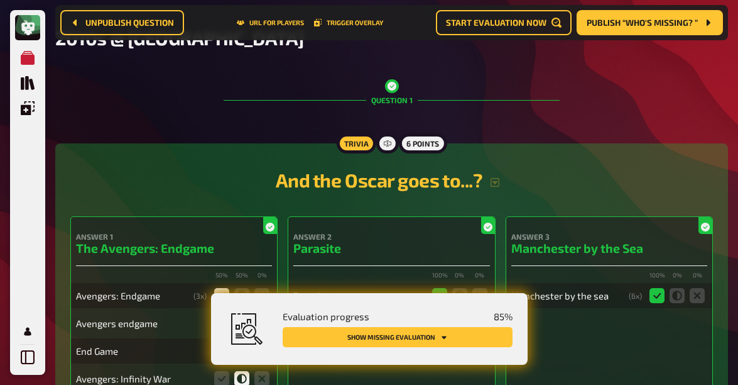
scroll to position [0, 0]
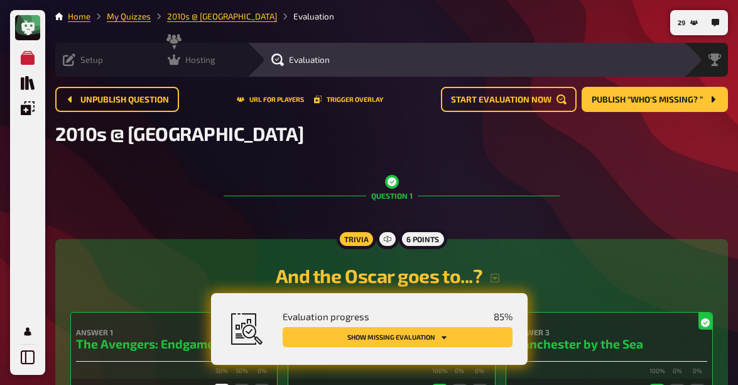
click at [168, 60] on icon at bounding box center [174, 60] width 13 height 11
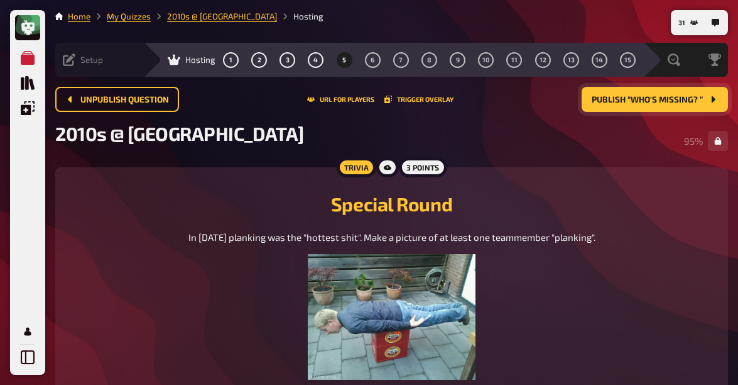
click at [631, 101] on span "Publish “Who's missing? ”" at bounding box center [647, 99] width 111 height 9
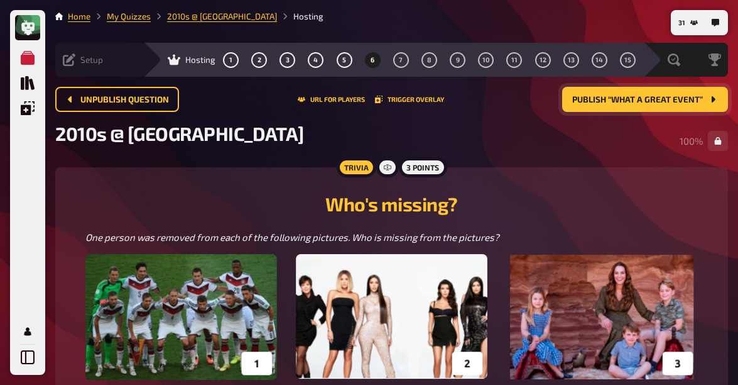
click at [642, 95] on span "Publish “What a great Event”" at bounding box center [637, 99] width 131 height 9
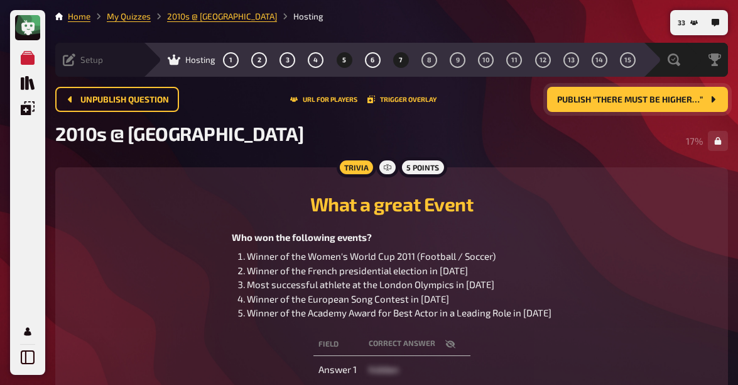
click at [342, 60] on span "5" at bounding box center [344, 60] width 4 height 7
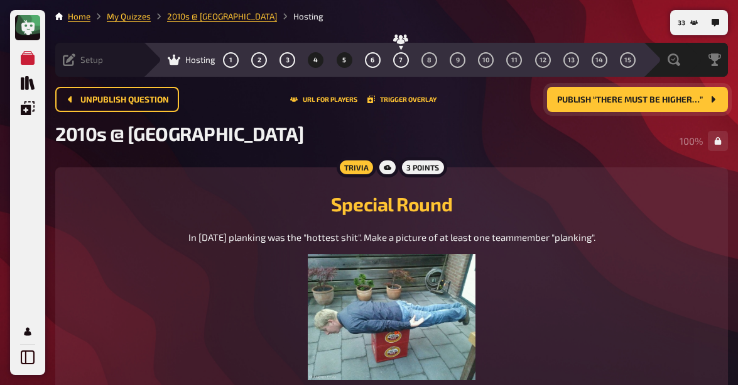
click at [306, 60] on button "4" at bounding box center [316, 60] width 20 height 20
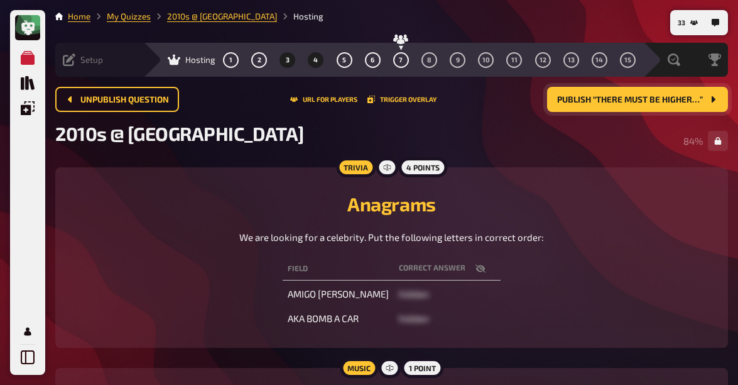
click at [278, 58] on button "3" at bounding box center [288, 60] width 20 height 20
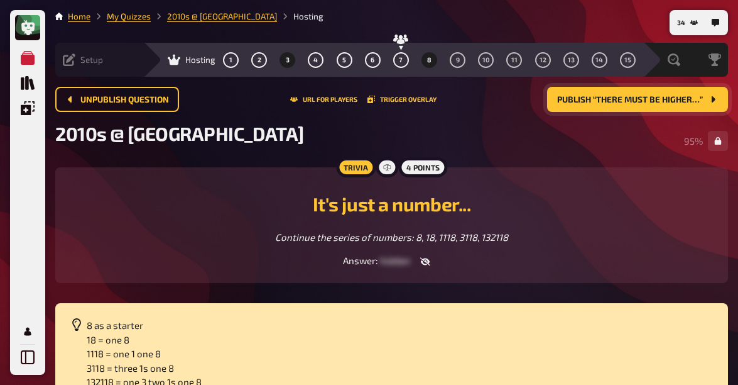
click at [419, 65] on button "8" at bounding box center [429, 60] width 20 height 20
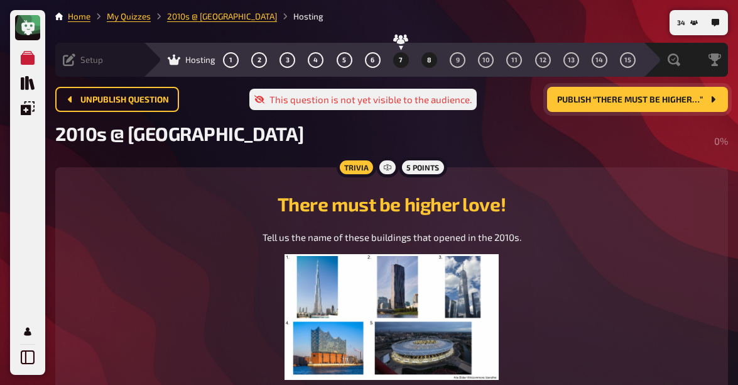
click at [391, 63] on button "7" at bounding box center [401, 60] width 20 height 20
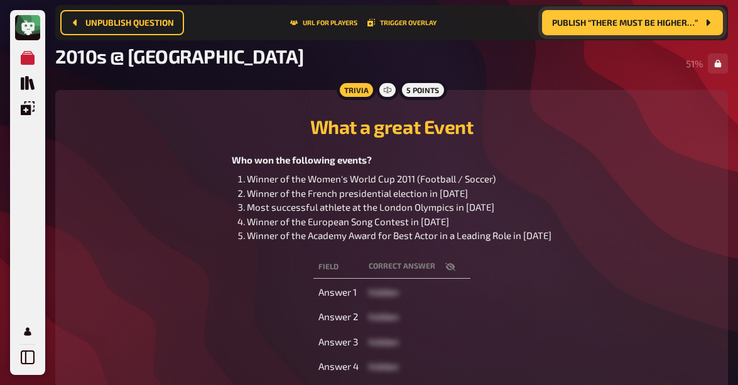
scroll to position [190, 0]
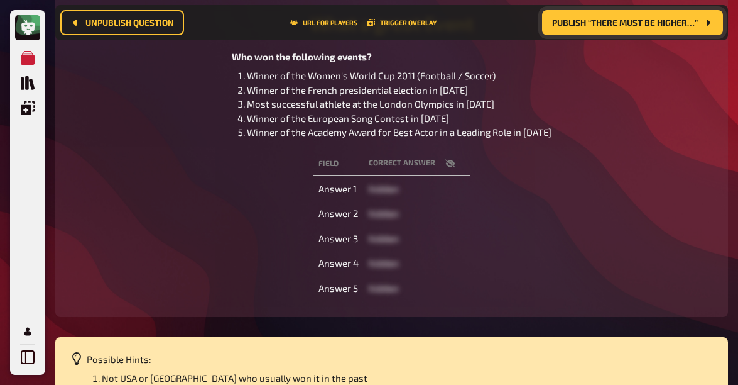
click at [449, 163] on icon "button" at bounding box center [450, 163] width 10 height 8
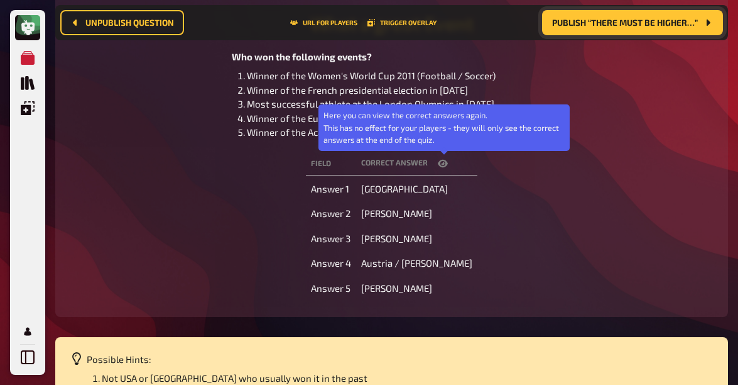
click at [448, 163] on icon "button" at bounding box center [443, 164] width 10 height 8
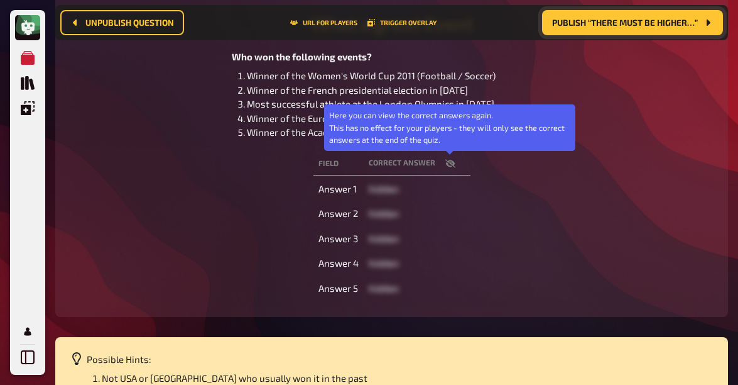
click at [449, 163] on icon "button" at bounding box center [450, 163] width 10 height 8
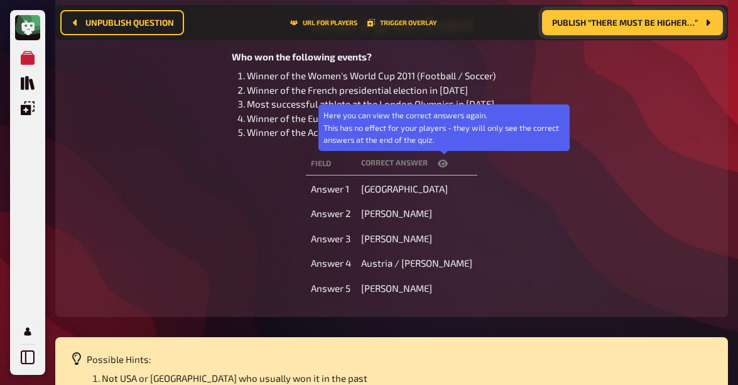
click at [448, 163] on icon "button" at bounding box center [443, 164] width 10 height 8
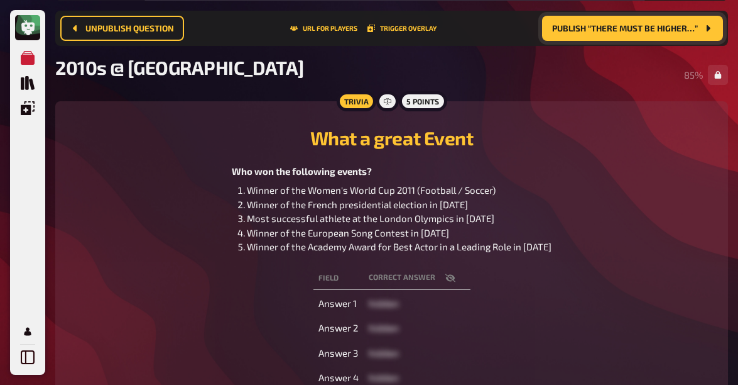
scroll to position [171, 0]
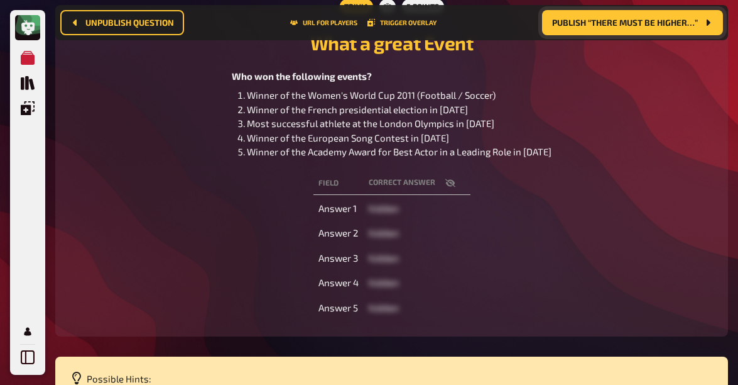
click at [638, 26] on span "Publish “There must be higher…”" at bounding box center [625, 22] width 146 height 9
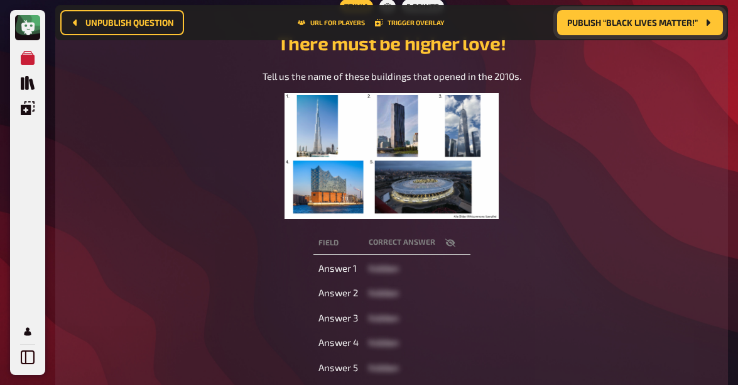
click at [447, 241] on icon "button" at bounding box center [450, 242] width 10 height 10
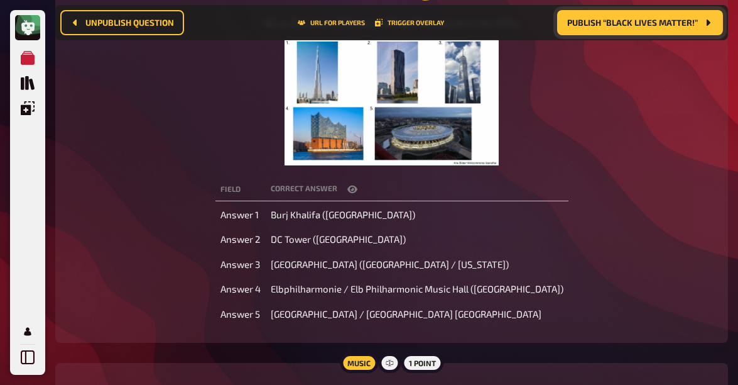
scroll to position [229, 0]
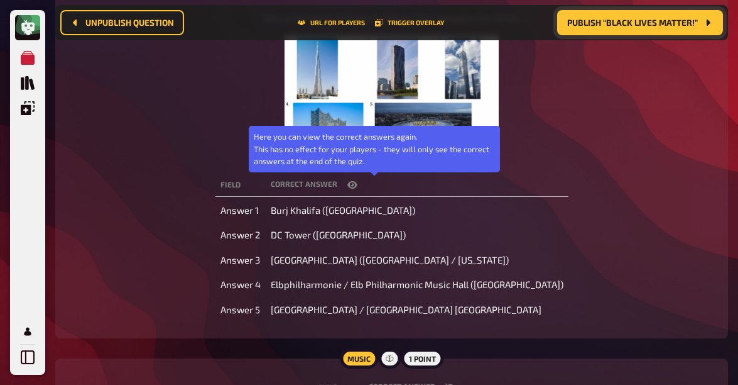
click at [357, 184] on icon "button" at bounding box center [352, 185] width 10 height 8
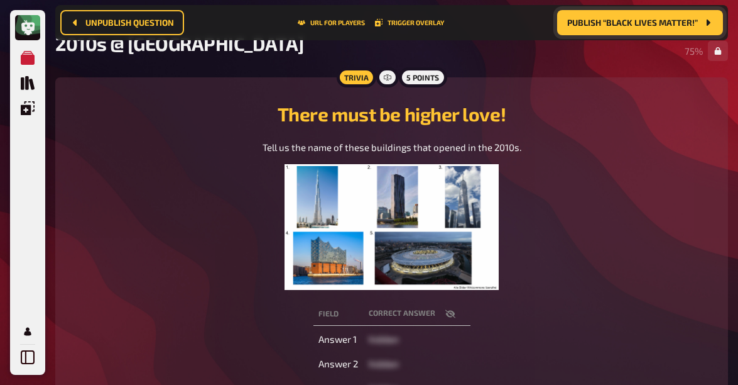
scroll to position [0, 0]
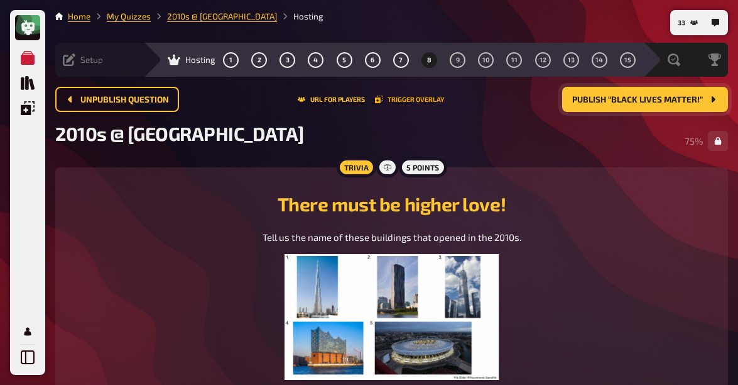
click at [412, 101] on button "Trigger Overlay" at bounding box center [409, 99] width 69 height 8
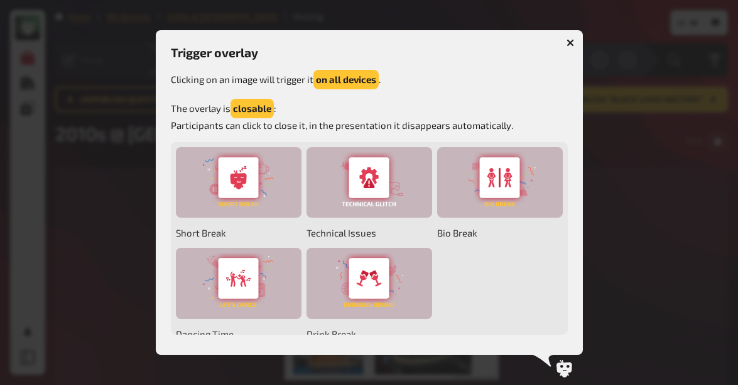
click at [567, 44] on icon "button" at bounding box center [571, 43] width 8 height 8
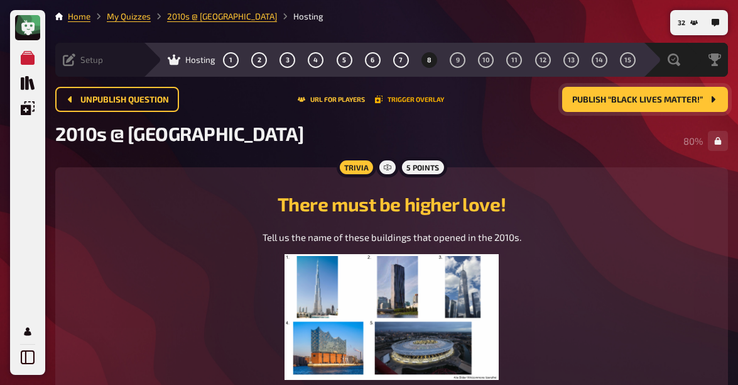
click at [422, 99] on button "Trigger Overlay" at bounding box center [409, 99] width 69 height 8
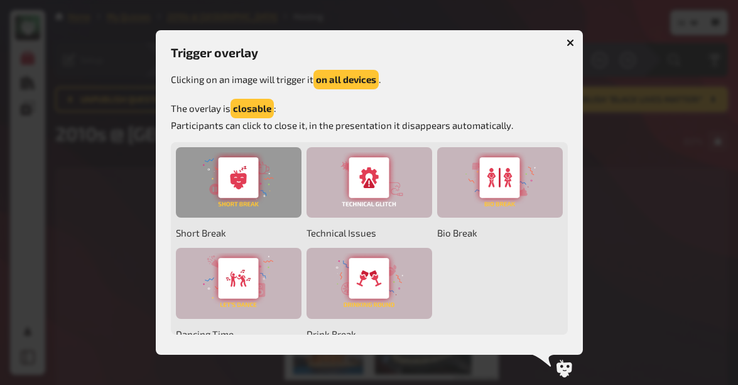
click at [256, 198] on div at bounding box center [239, 182] width 126 height 71
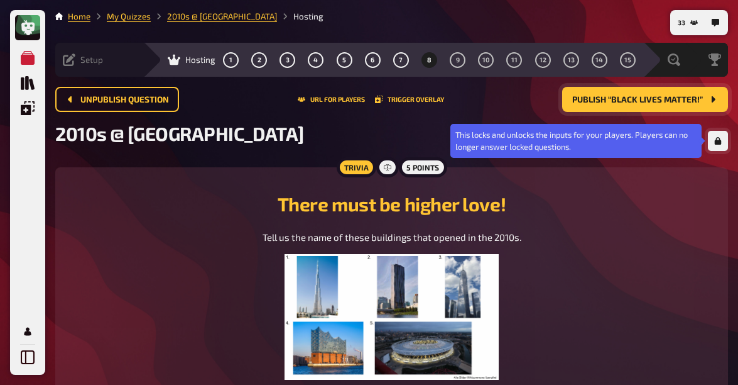
click at [717, 141] on icon "button" at bounding box center [718, 141] width 7 height 8
click at [715, 145] on button "button" at bounding box center [718, 141] width 20 height 20
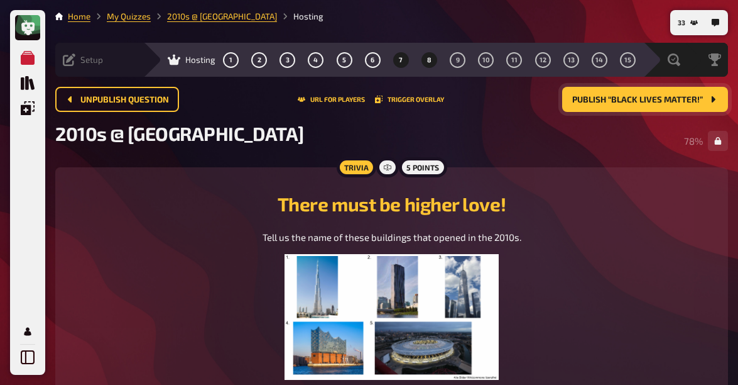
click at [391, 59] on button "7" at bounding box center [401, 60] width 20 height 20
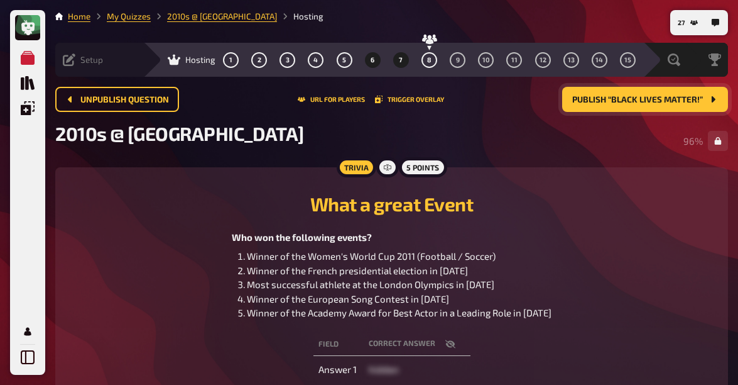
click at [363, 61] on button "6" at bounding box center [373, 60] width 20 height 20
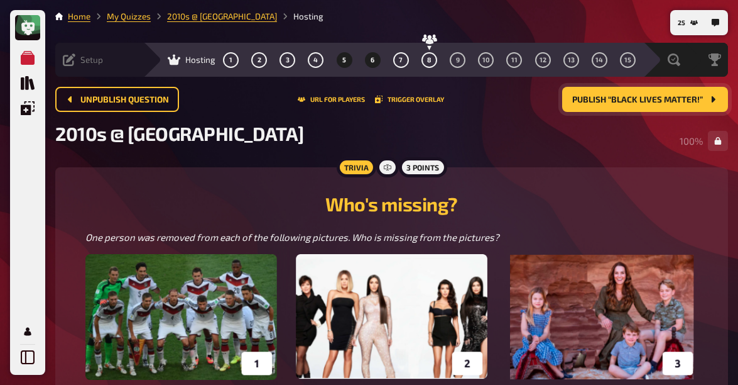
click at [334, 64] on button "5" at bounding box center [344, 60] width 20 height 20
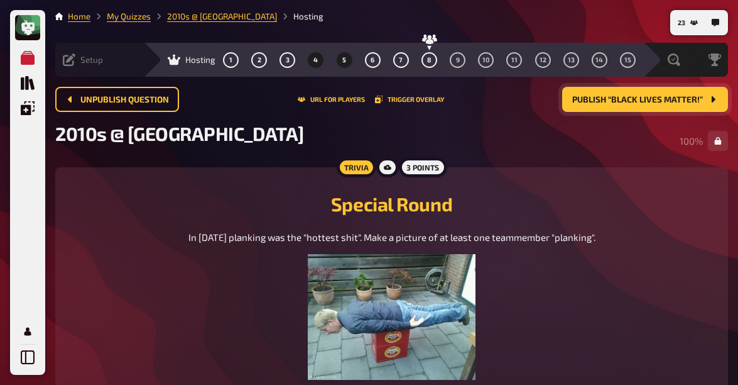
click at [314, 60] on span "4" at bounding box center [316, 60] width 4 height 7
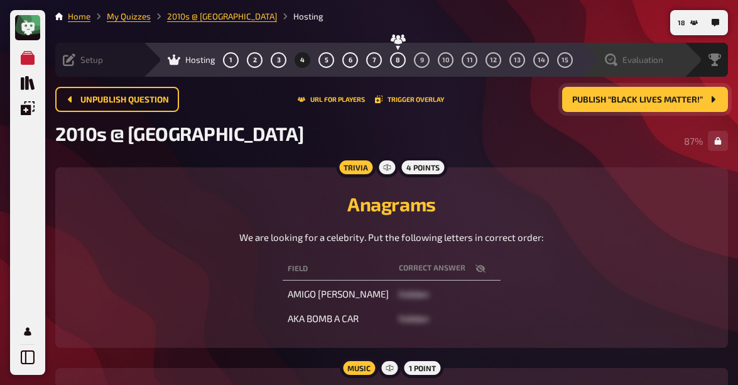
click at [646, 62] on span "Evaluation" at bounding box center [643, 60] width 41 height 10
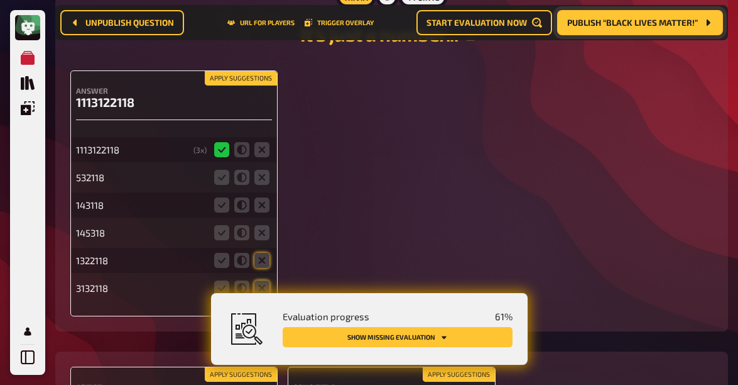
scroll to position [1882, 0]
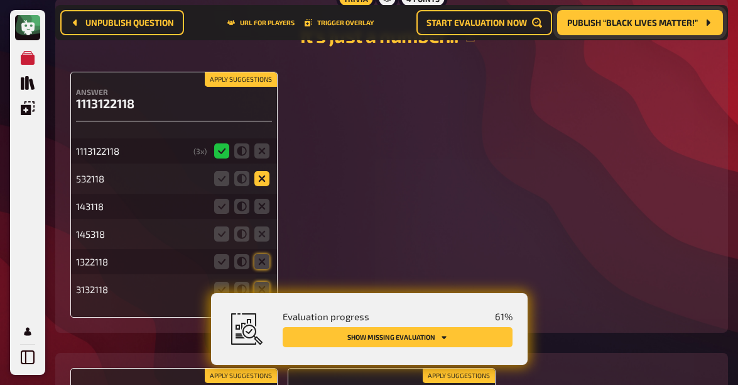
click at [263, 174] on icon at bounding box center [261, 178] width 15 height 15
click at [0, 0] on input "radio" at bounding box center [0, 0] width 0 height 0
click at [263, 199] on icon at bounding box center [261, 206] width 15 height 15
click at [0, 0] on input "radio" at bounding box center [0, 0] width 0 height 0
click at [265, 226] on icon at bounding box center [261, 233] width 15 height 15
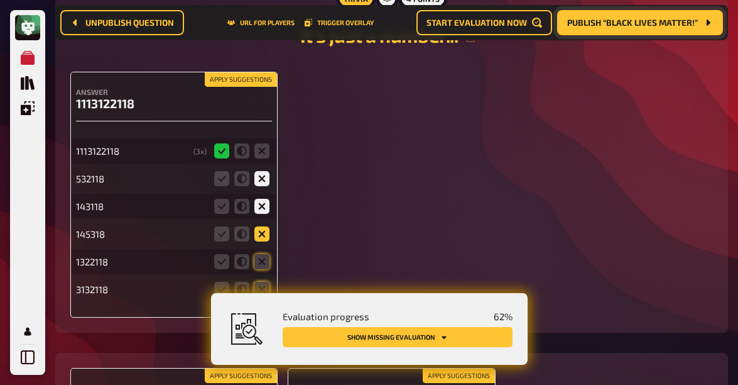
click at [0, 0] on input "radio" at bounding box center [0, 0] width 0 height 0
click at [264, 254] on icon at bounding box center [261, 261] width 15 height 15
click at [0, 0] on input "radio" at bounding box center [0, 0] width 0 height 0
click at [264, 281] on icon at bounding box center [261, 288] width 15 height 15
click at [0, 0] on input "radio" at bounding box center [0, 0] width 0 height 0
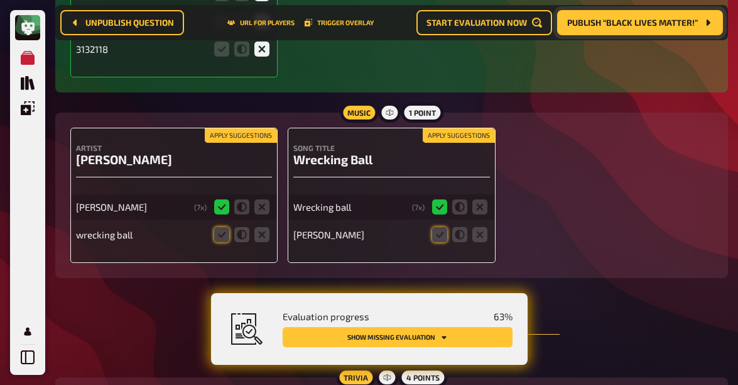
scroll to position [2122, 0]
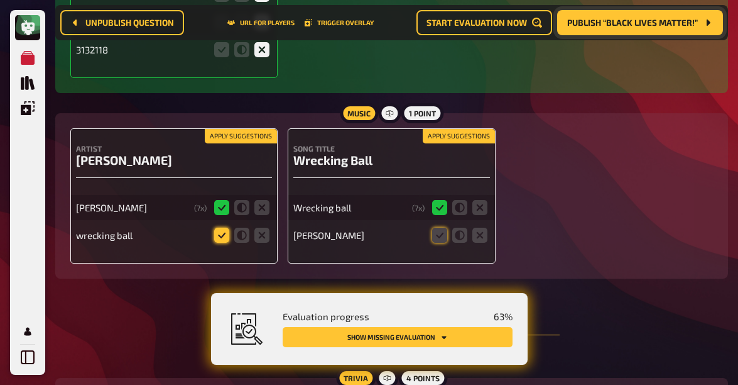
click at [221, 231] on icon at bounding box center [221, 234] width 15 height 15
click at [0, 0] on input "radio" at bounding box center [0, 0] width 0 height 0
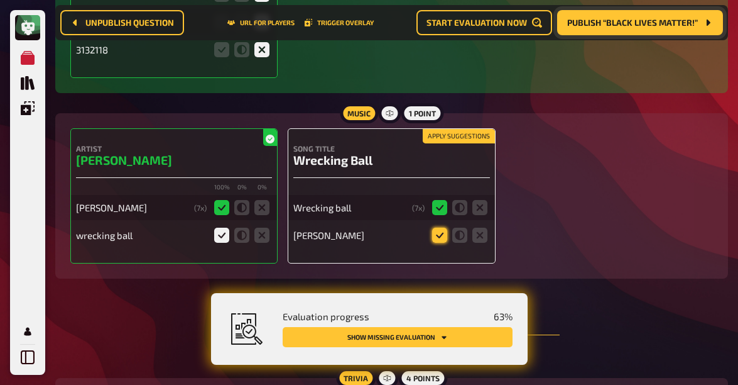
click at [439, 229] on icon at bounding box center [439, 234] width 15 height 15
click at [0, 0] on input "radio" at bounding box center [0, 0] width 0 height 0
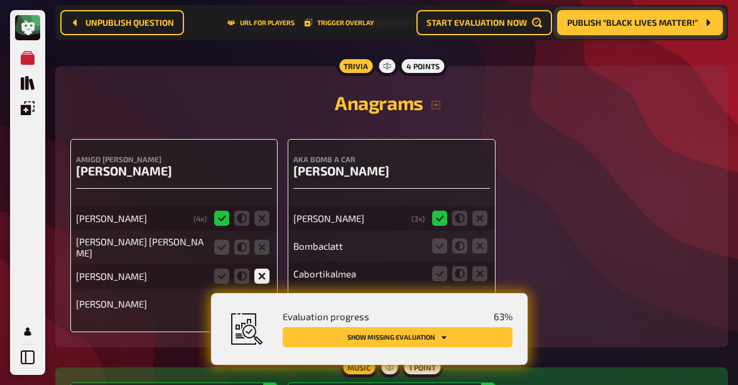
scroll to position [2480, 0]
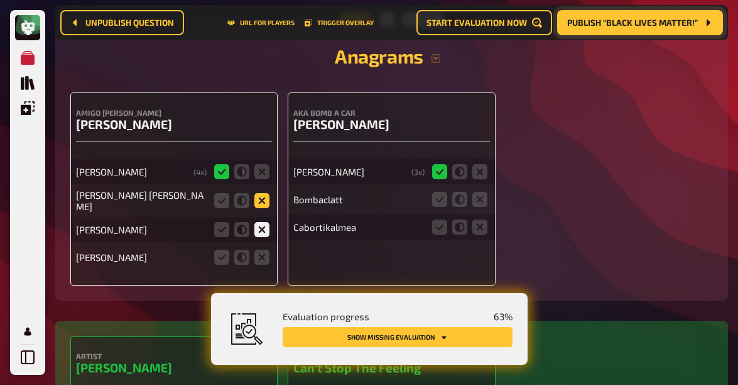
click at [263, 194] on icon at bounding box center [261, 200] width 15 height 15
click at [0, 0] on input "radio" at bounding box center [0, 0] width 0 height 0
click at [262, 247] on fieldset at bounding box center [242, 257] width 60 height 20
click at [261, 252] on icon at bounding box center [261, 256] width 15 height 15
click at [0, 0] on input "radio" at bounding box center [0, 0] width 0 height 0
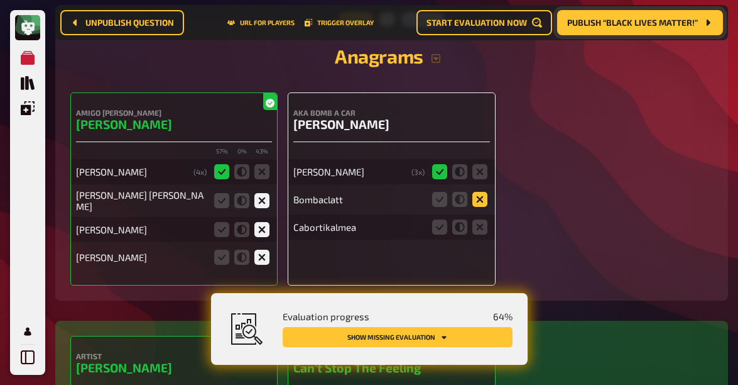
click at [477, 194] on icon at bounding box center [479, 199] width 15 height 15
click at [0, 0] on input "radio" at bounding box center [0, 0] width 0 height 0
click at [479, 224] on icon at bounding box center [479, 226] width 15 height 15
click at [0, 0] on input "radio" at bounding box center [0, 0] width 0 height 0
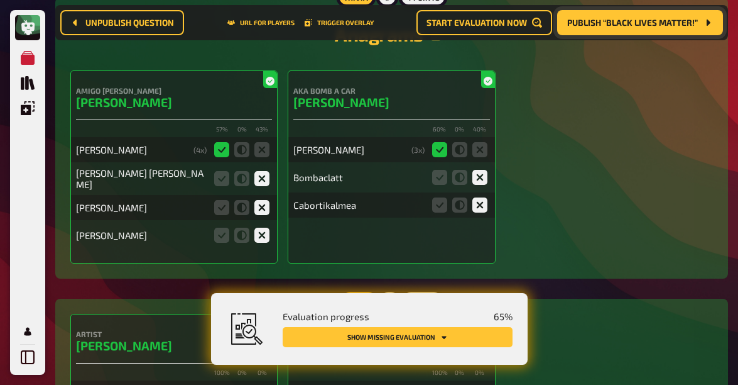
scroll to position [2693, 0]
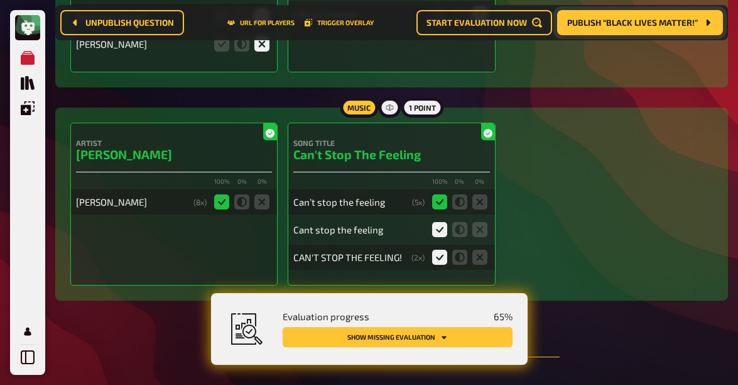
click at [440, 228] on icon at bounding box center [439, 229] width 15 height 15
click at [0, 0] on input "radio" at bounding box center [0, 0] width 0 height 0
click at [435, 223] on icon at bounding box center [439, 229] width 15 height 15
click at [0, 0] on input "radio" at bounding box center [0, 0] width 0 height 0
click at [436, 249] on icon at bounding box center [439, 256] width 15 height 15
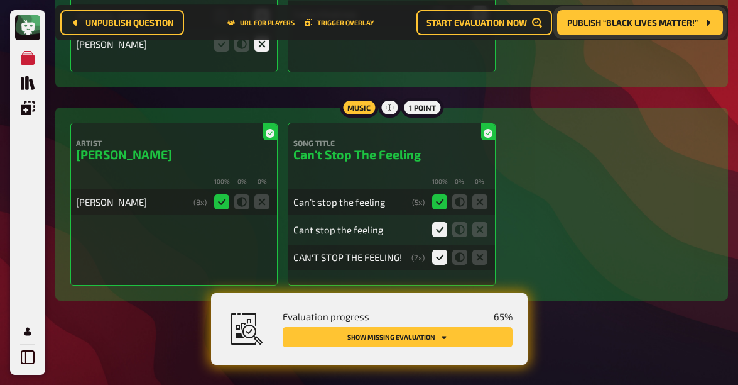
click at [0, 0] on input "radio" at bounding box center [0, 0] width 0 height 0
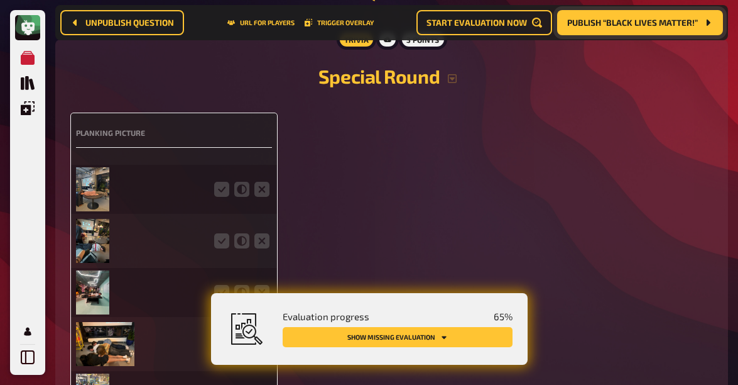
scroll to position [3147, 0]
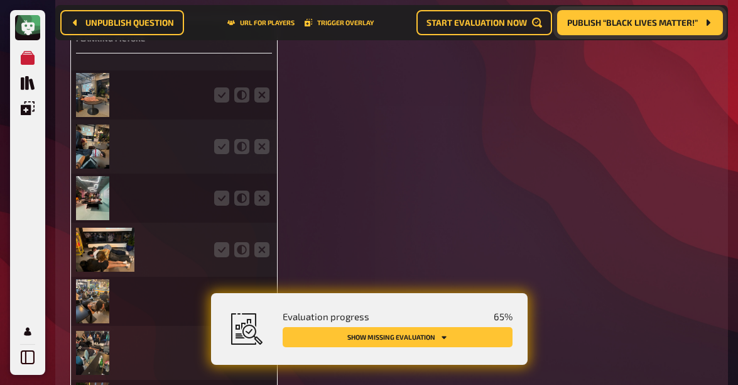
click at [97, 90] on img at bounding box center [92, 95] width 33 height 44
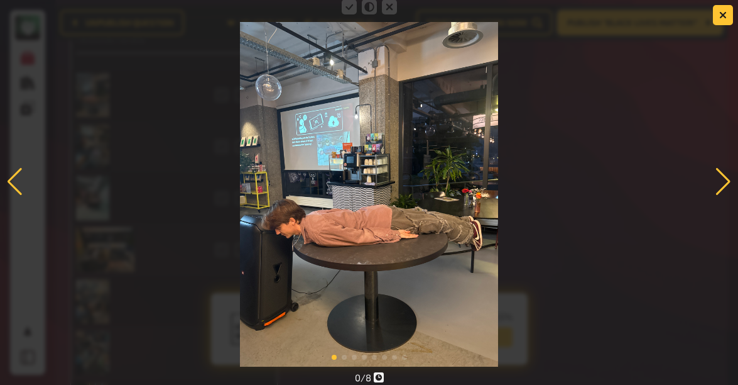
click at [723, 187] on div at bounding box center [723, 182] width 17 height 28
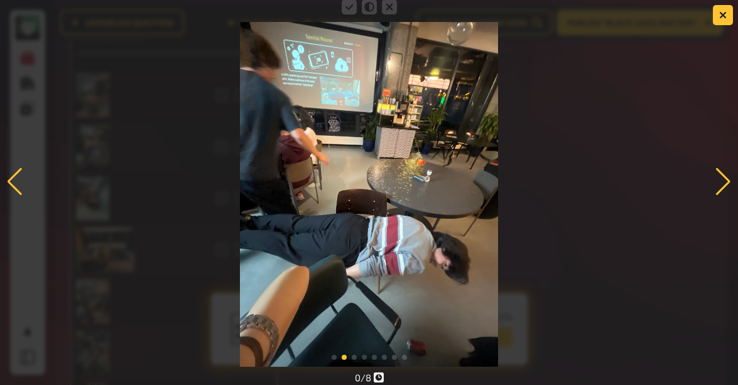
click at [723, 187] on div at bounding box center [723, 182] width 17 height 28
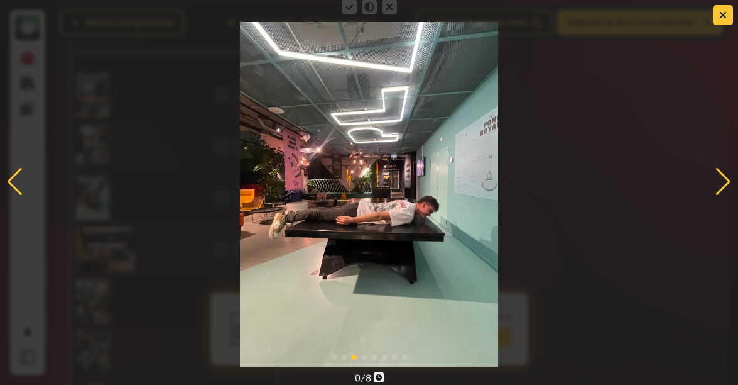
click at [723, 187] on div at bounding box center [723, 182] width 17 height 28
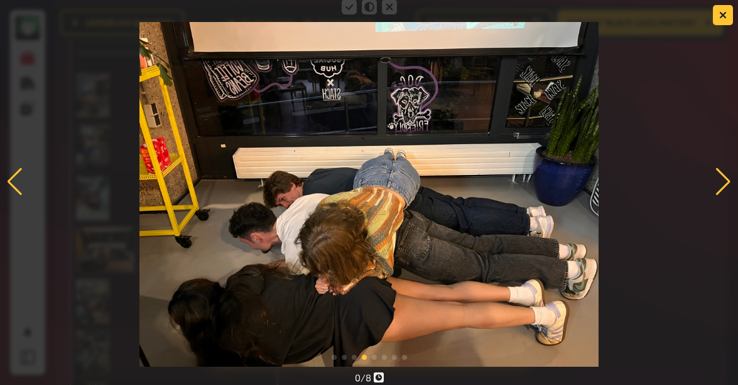
click at [723, 187] on div at bounding box center [723, 182] width 17 height 28
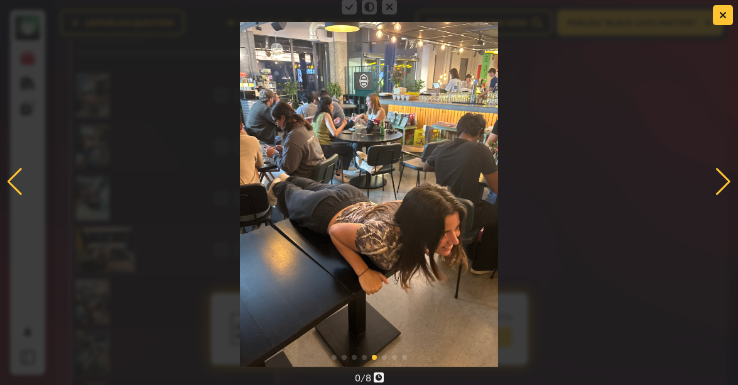
click at [723, 187] on div at bounding box center [723, 182] width 17 height 28
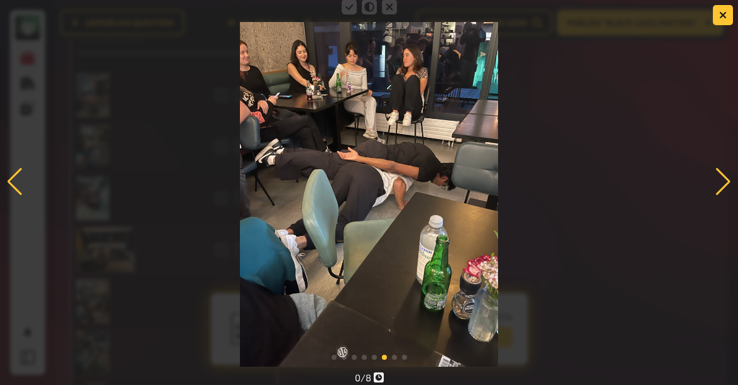
click at [723, 187] on div at bounding box center [723, 182] width 17 height 28
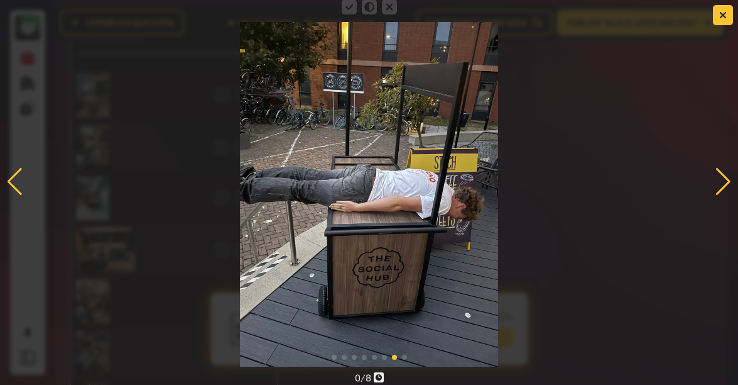
click at [723, 187] on div at bounding box center [723, 182] width 17 height 28
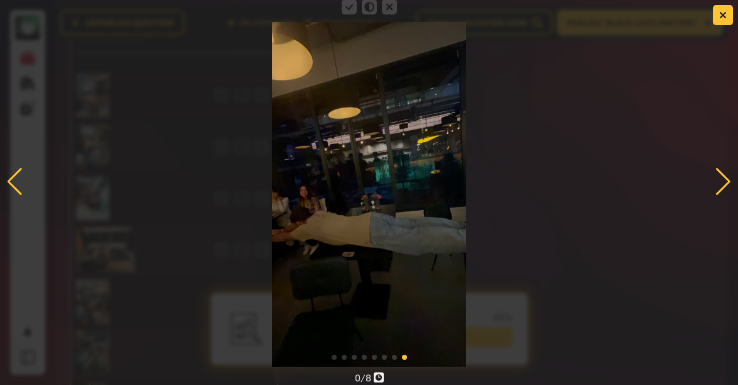
click at [723, 187] on div at bounding box center [723, 182] width 17 height 28
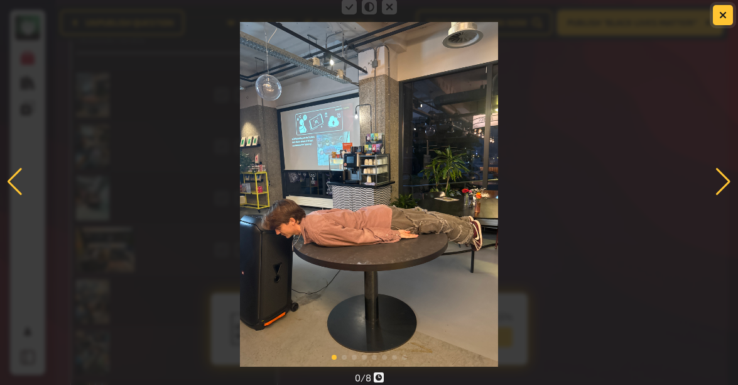
click at [717, 19] on button "button" at bounding box center [723, 15] width 20 height 20
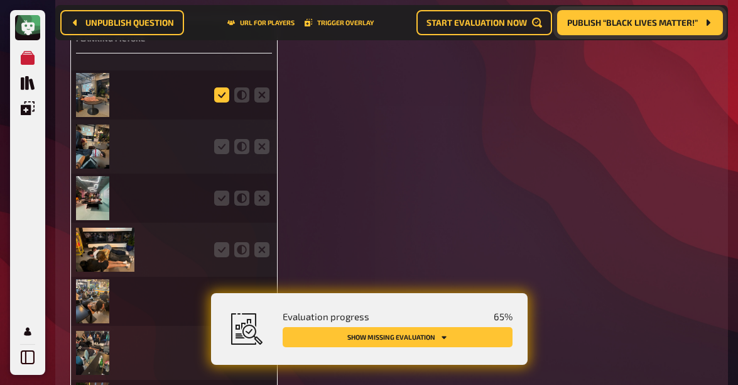
click at [220, 88] on icon at bounding box center [221, 94] width 15 height 15
click at [0, 0] on input "radio" at bounding box center [0, 0] width 0 height 0
click at [219, 143] on icon at bounding box center [221, 146] width 15 height 15
click at [0, 0] on input "radio" at bounding box center [0, 0] width 0 height 0
click at [224, 190] on icon at bounding box center [221, 197] width 15 height 15
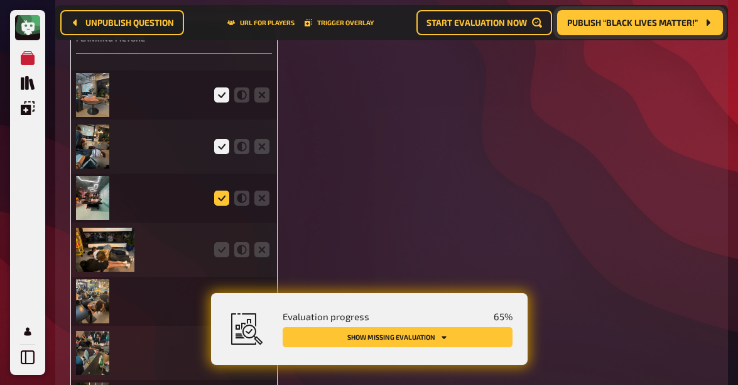
click at [0, 0] on input "radio" at bounding box center [0, 0] width 0 height 0
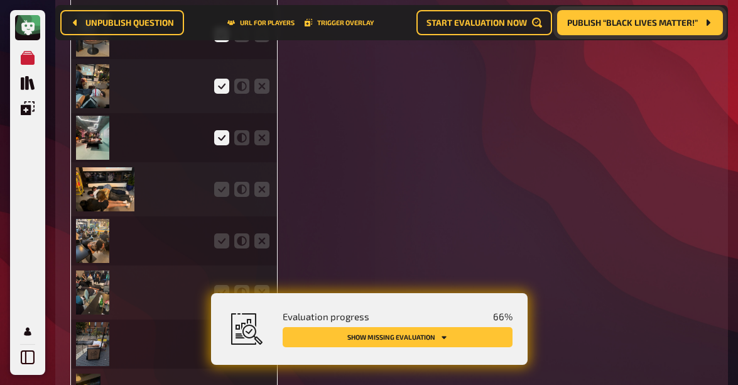
scroll to position [3211, 0]
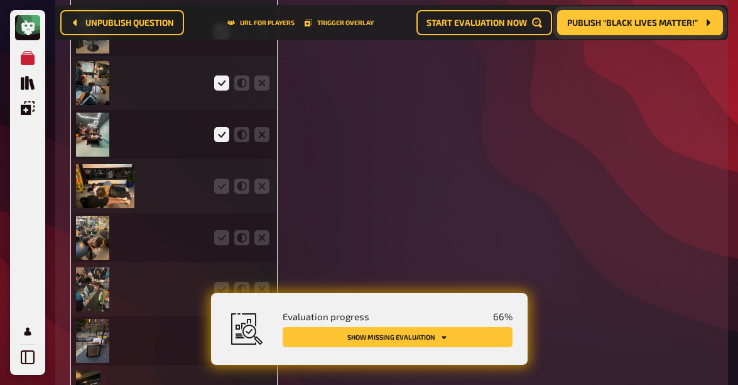
click at [220, 166] on div at bounding box center [174, 185] width 196 height 49
click at [220, 178] on icon at bounding box center [221, 185] width 15 height 15
click at [0, 0] on input "radio" at bounding box center [0, 0] width 0 height 0
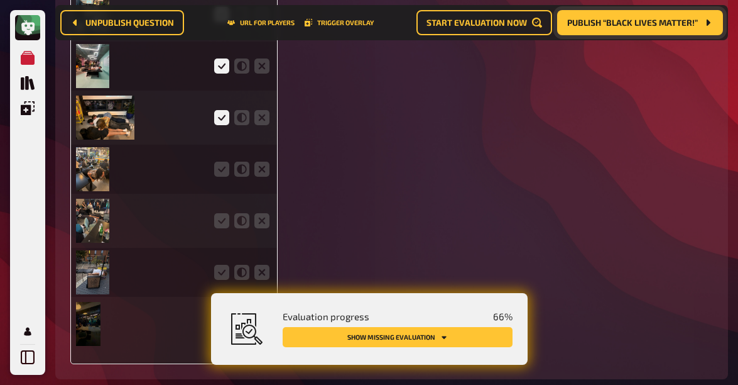
scroll to position [3283, 0]
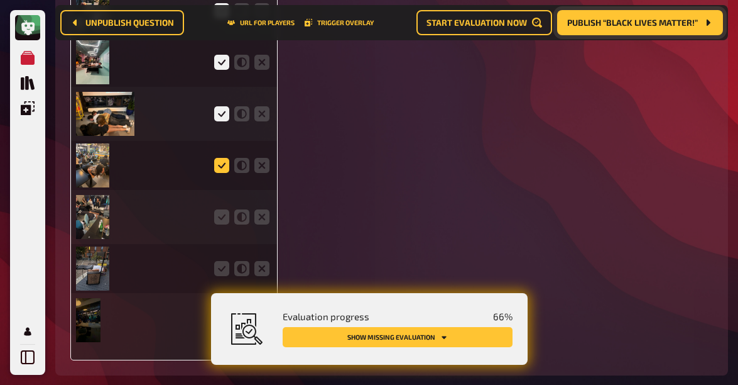
click at [220, 158] on icon at bounding box center [221, 165] width 15 height 15
click at [0, 0] on input "radio" at bounding box center [0, 0] width 0 height 0
click at [224, 217] on fieldset at bounding box center [242, 217] width 60 height 20
click at [223, 209] on icon at bounding box center [221, 216] width 15 height 15
click at [0, 0] on input "radio" at bounding box center [0, 0] width 0 height 0
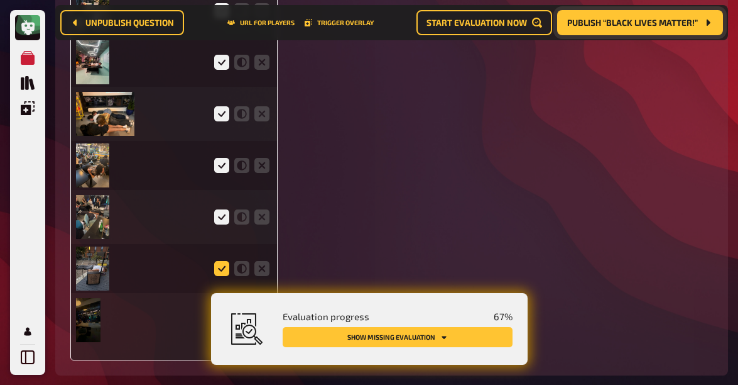
click at [224, 266] on icon at bounding box center [221, 268] width 15 height 15
click at [0, 0] on input "radio" at bounding box center [0, 0] width 0 height 0
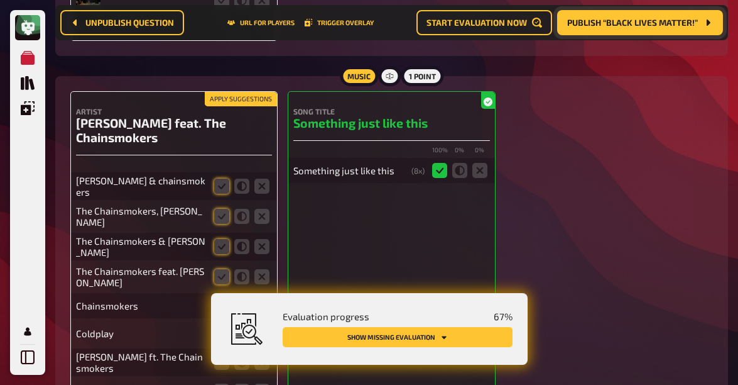
scroll to position [3609, 0]
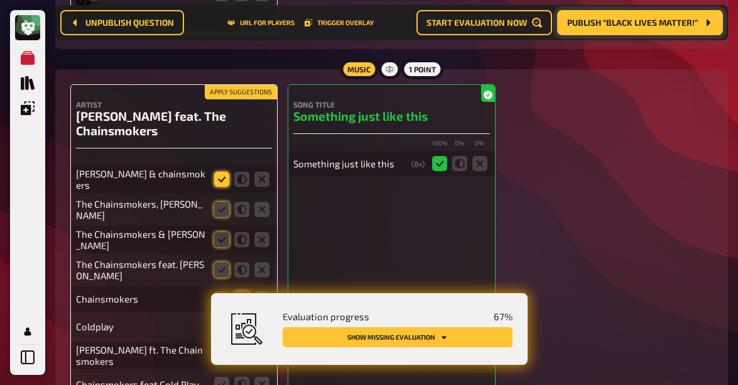
click at [219, 172] on icon at bounding box center [221, 179] width 15 height 15
click at [0, 0] on input "radio" at bounding box center [0, 0] width 0 height 0
click at [219, 202] on icon at bounding box center [221, 209] width 15 height 15
click at [0, 0] on input "radio" at bounding box center [0, 0] width 0 height 0
click at [217, 232] on icon at bounding box center [221, 239] width 15 height 15
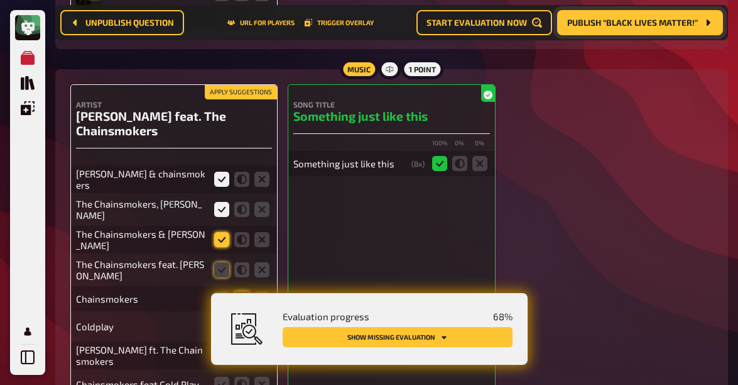
click at [0, 0] on input "radio" at bounding box center [0, 0] width 0 height 0
click at [217, 262] on icon at bounding box center [221, 269] width 15 height 15
click at [0, 0] on input "radio" at bounding box center [0, 0] width 0 height 0
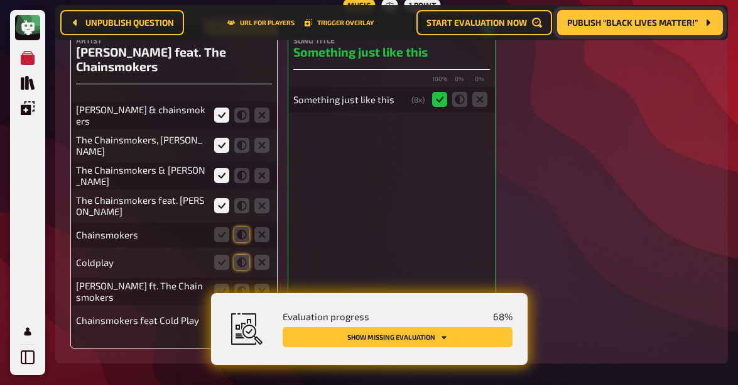
scroll to position [3678, 0]
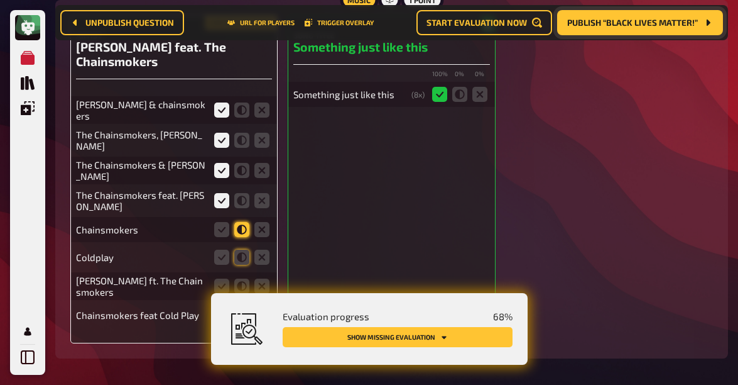
click at [243, 222] on icon at bounding box center [241, 229] width 15 height 15
click at [0, 0] on input "radio" at bounding box center [0, 0] width 0 height 0
click at [241, 249] on icon at bounding box center [241, 256] width 15 height 15
click at [0, 0] on input "radio" at bounding box center [0, 0] width 0 height 0
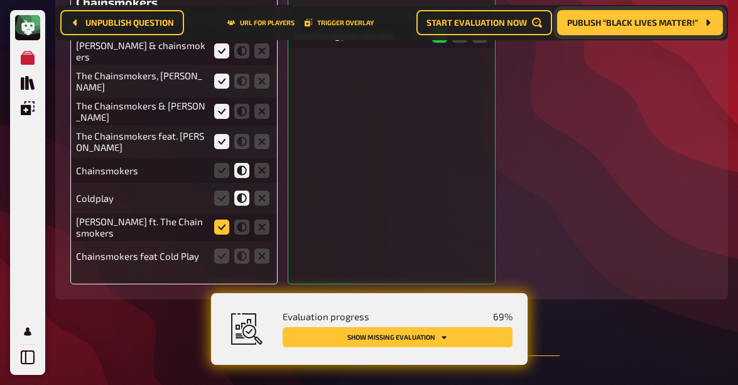
click at [221, 219] on icon at bounding box center [221, 226] width 15 height 15
click at [0, 0] on input "radio" at bounding box center [0, 0] width 0 height 0
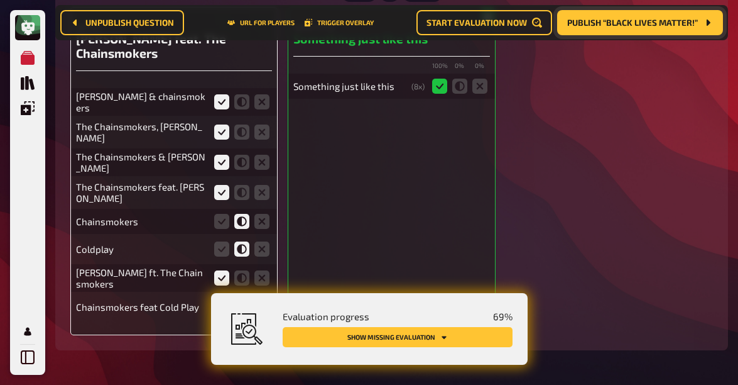
scroll to position [3765, 0]
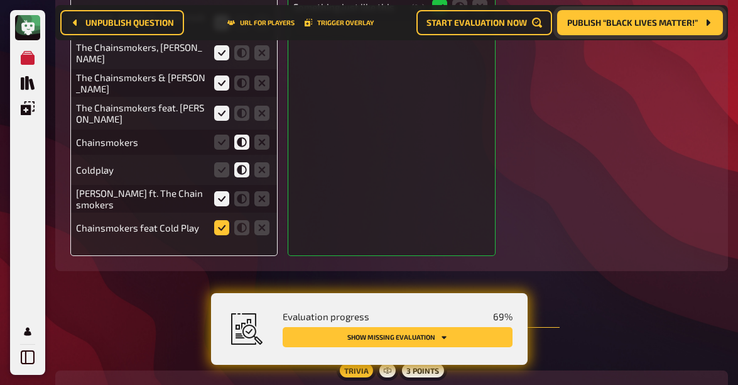
click at [221, 220] on icon at bounding box center [221, 227] width 15 height 15
click at [0, 0] on input "radio" at bounding box center [0, 0] width 0 height 0
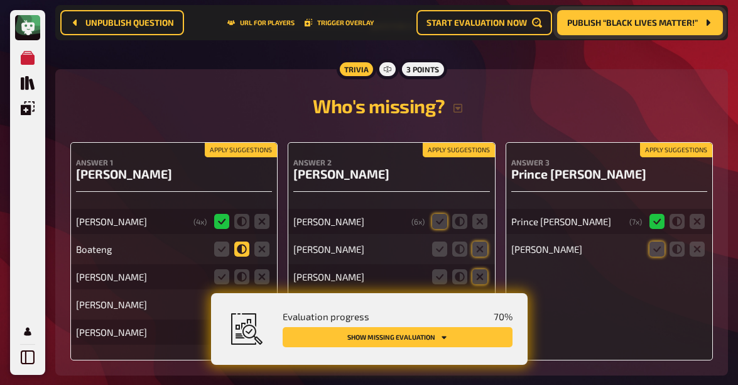
scroll to position [4115, 0]
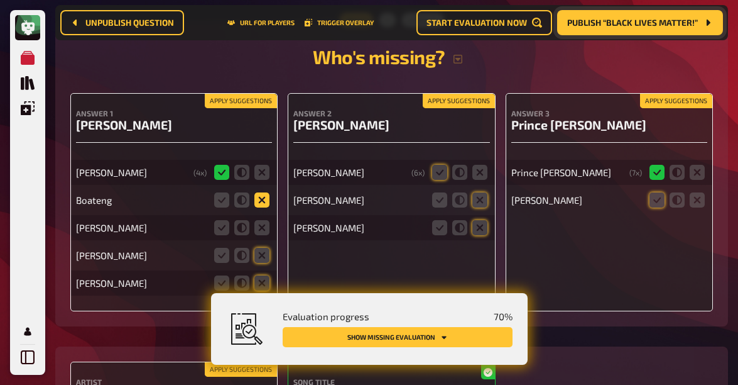
click at [261, 192] on icon at bounding box center [261, 199] width 15 height 15
click at [0, 0] on input "radio" at bounding box center [0, 0] width 0 height 0
click at [263, 220] on icon at bounding box center [261, 227] width 15 height 15
click at [0, 0] on input "radio" at bounding box center [0, 0] width 0 height 0
click at [263, 248] on icon at bounding box center [261, 255] width 15 height 15
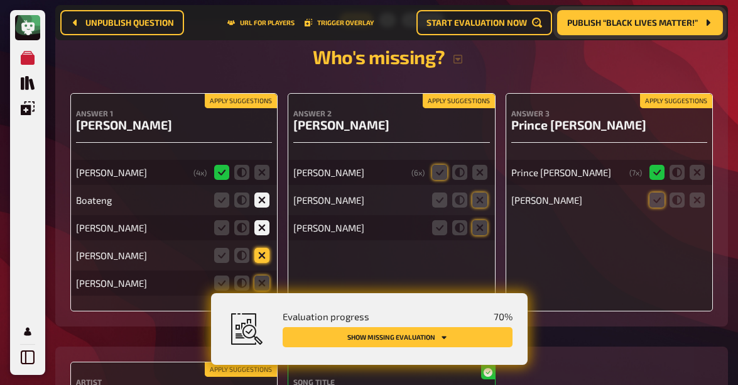
click at [0, 0] on input "radio" at bounding box center [0, 0] width 0 height 0
click at [264, 275] on icon at bounding box center [261, 282] width 15 height 15
click at [0, 0] on input "radio" at bounding box center [0, 0] width 0 height 0
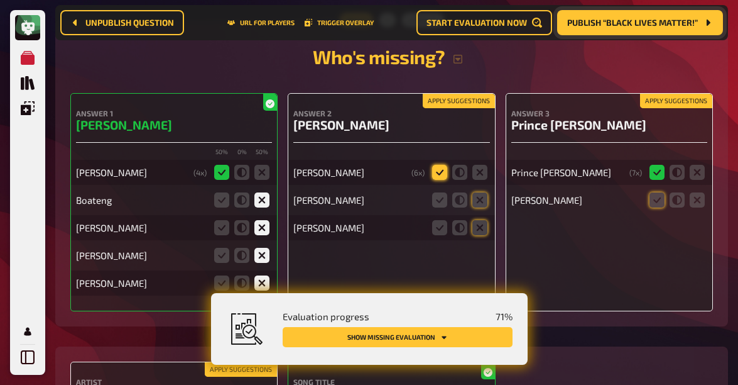
click at [439, 165] on icon at bounding box center [439, 172] width 15 height 15
click at [0, 0] on input "radio" at bounding box center [0, 0] width 0 height 0
click at [477, 192] on icon at bounding box center [479, 199] width 15 height 15
click at [0, 0] on input "radio" at bounding box center [0, 0] width 0 height 0
click at [485, 220] on icon at bounding box center [479, 227] width 15 height 15
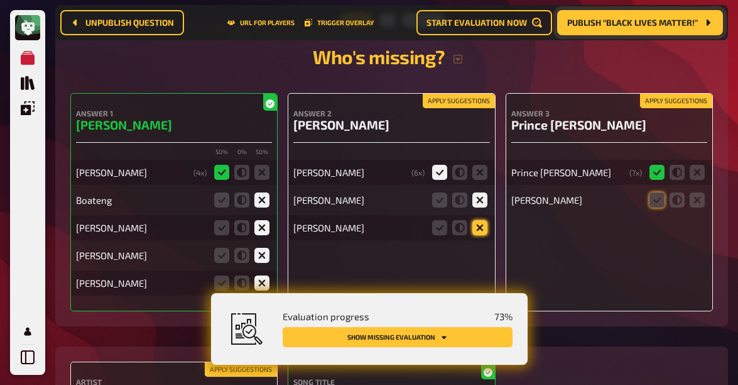
click at [0, 0] on input "radio" at bounding box center [0, 0] width 0 height 0
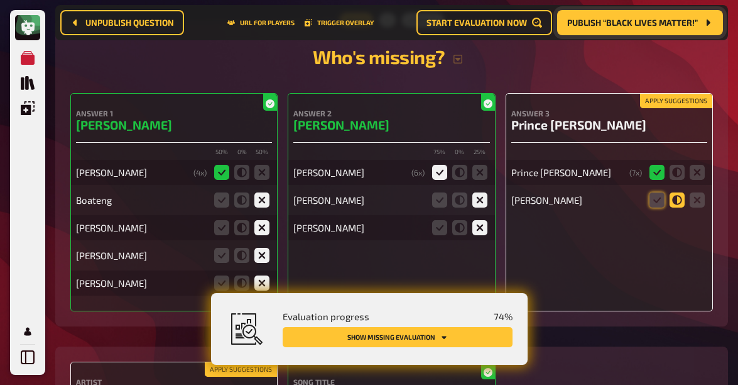
click at [675, 192] on icon at bounding box center [677, 199] width 15 height 15
click at [0, 0] on input "radio" at bounding box center [0, 0] width 0 height 0
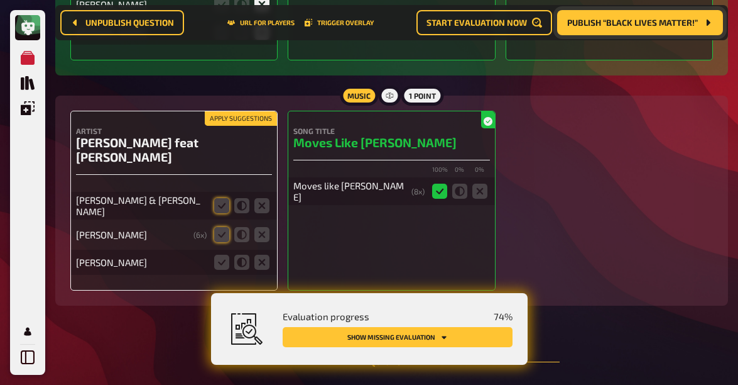
scroll to position [4369, 0]
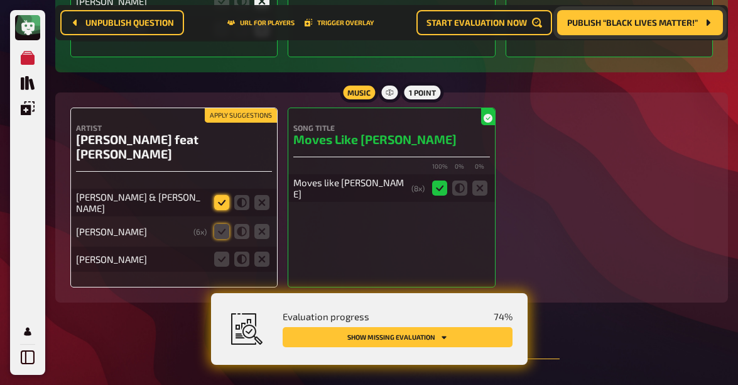
click at [224, 195] on icon at bounding box center [221, 202] width 15 height 15
click at [0, 0] on input "radio" at bounding box center [0, 0] width 0 height 0
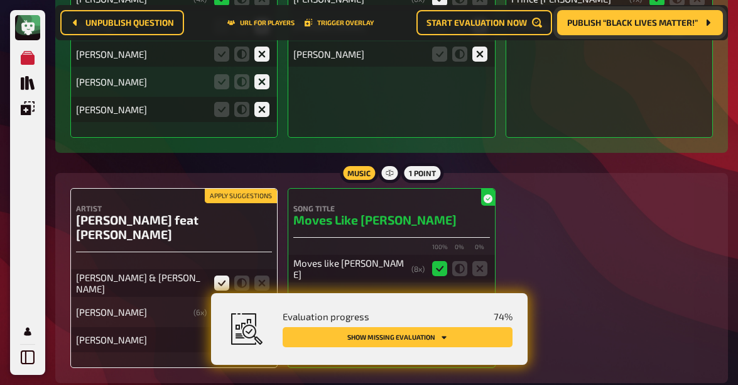
scroll to position [4320, 0]
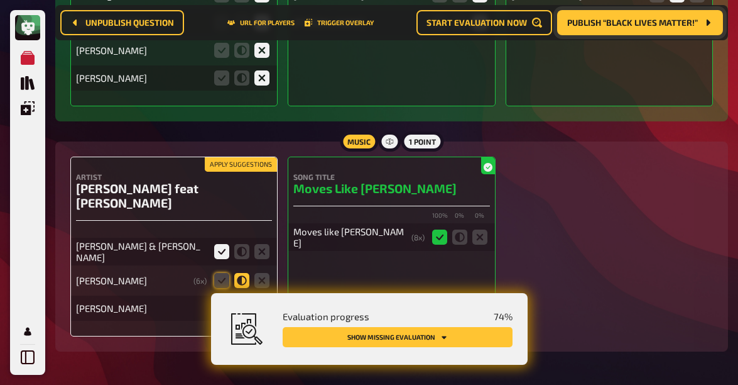
click at [242, 273] on icon at bounding box center [241, 280] width 15 height 15
click at [0, 0] on input "radio" at bounding box center [0, 0] width 0 height 0
click at [263, 300] on icon at bounding box center [261, 307] width 15 height 15
click at [0, 0] on input "radio" at bounding box center [0, 0] width 0 height 0
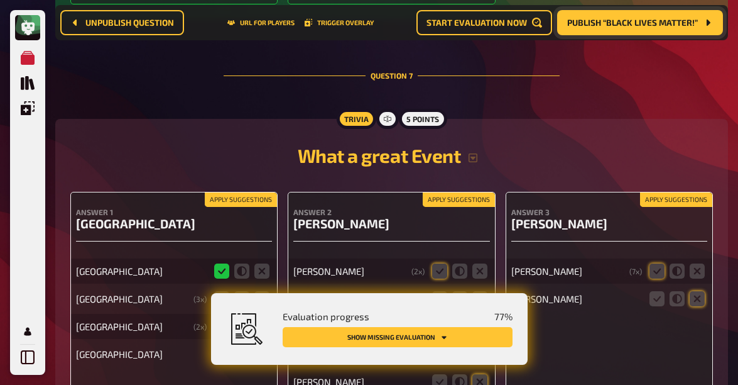
scroll to position [4724, 0]
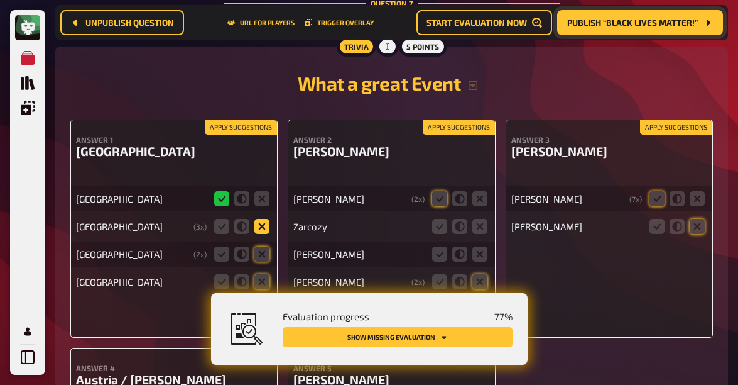
click at [264, 219] on icon at bounding box center [261, 226] width 15 height 15
click at [0, 0] on input "radio" at bounding box center [0, 0] width 0 height 0
click at [260, 246] on icon at bounding box center [261, 253] width 15 height 15
click at [0, 0] on input "radio" at bounding box center [0, 0] width 0 height 0
click at [265, 274] on icon at bounding box center [261, 281] width 15 height 15
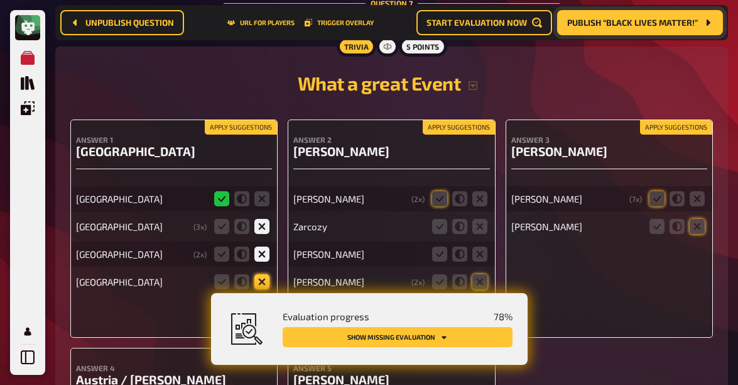
click at [0, 0] on input "radio" at bounding box center [0, 0] width 0 height 0
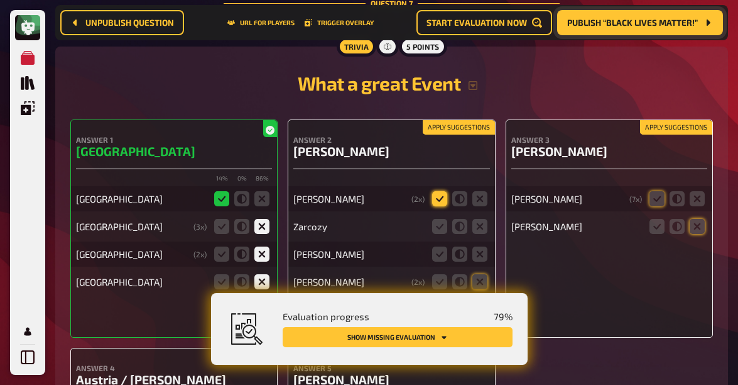
click at [440, 191] on icon at bounding box center [439, 198] width 15 height 15
click at [0, 0] on input "radio" at bounding box center [0, 0] width 0 height 0
click at [481, 219] on icon at bounding box center [479, 226] width 15 height 15
click at [0, 0] on input "radio" at bounding box center [0, 0] width 0 height 0
click at [483, 246] on icon at bounding box center [479, 253] width 15 height 15
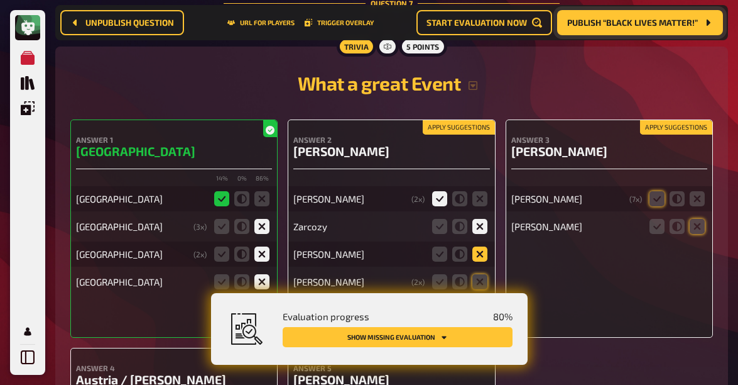
click at [0, 0] on input "radio" at bounding box center [0, 0] width 0 height 0
click at [481, 274] on icon at bounding box center [479, 281] width 15 height 15
click at [0, 0] on input "radio" at bounding box center [0, 0] width 0 height 0
click at [479, 302] on icon at bounding box center [479, 309] width 15 height 15
click at [0, 0] on input "radio" at bounding box center [0, 0] width 0 height 0
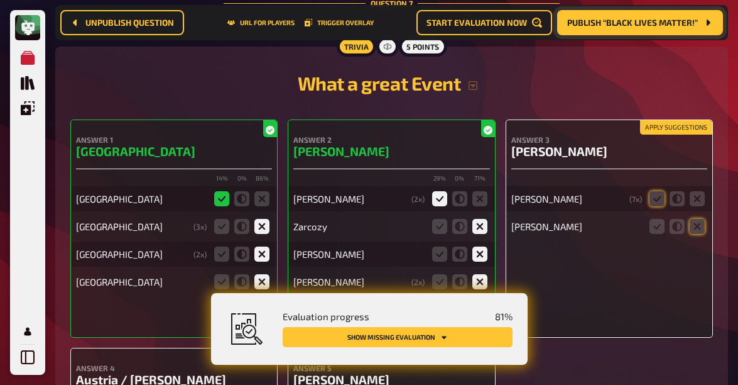
scroll to position [4755, 0]
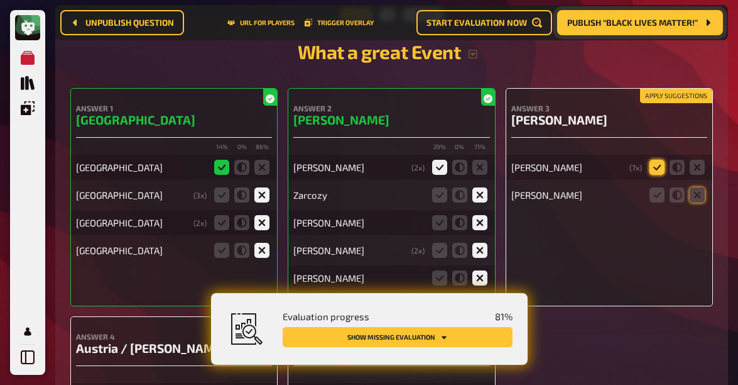
click at [653, 160] on icon at bounding box center [657, 167] width 15 height 15
click at [0, 0] on input "radio" at bounding box center [0, 0] width 0 height 0
click at [694, 187] on icon at bounding box center [697, 194] width 15 height 15
click at [0, 0] on input "radio" at bounding box center [0, 0] width 0 height 0
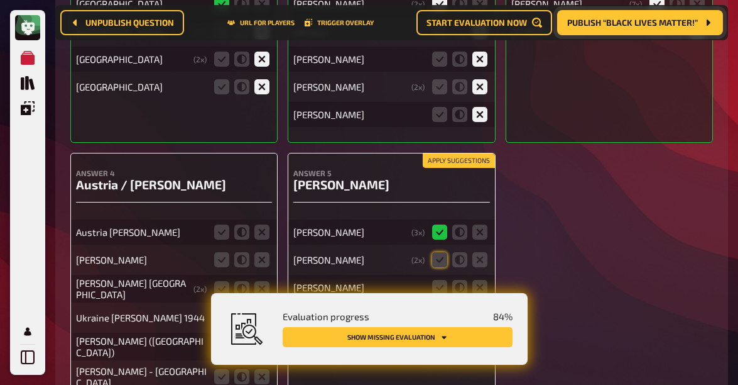
scroll to position [4937, 0]
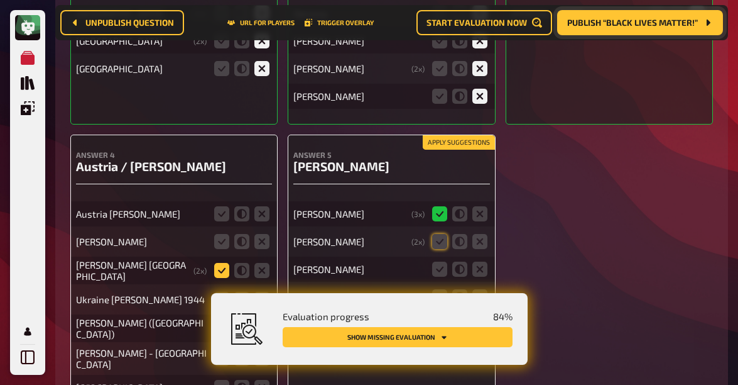
click at [223, 263] on icon at bounding box center [221, 270] width 15 height 15
click at [0, 0] on input "radio" at bounding box center [0, 0] width 0 height 0
click at [237, 206] on icon at bounding box center [241, 213] width 15 height 15
click at [0, 0] on input "radio" at bounding box center [0, 0] width 0 height 0
click at [241, 234] on icon at bounding box center [241, 241] width 15 height 15
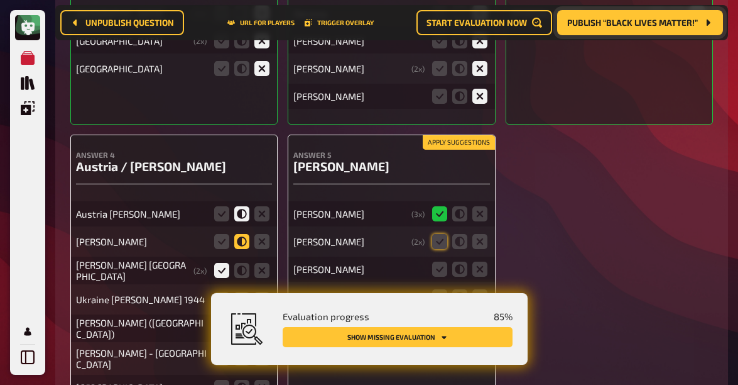
click at [0, 0] on input "radio" at bounding box center [0, 0] width 0 height 0
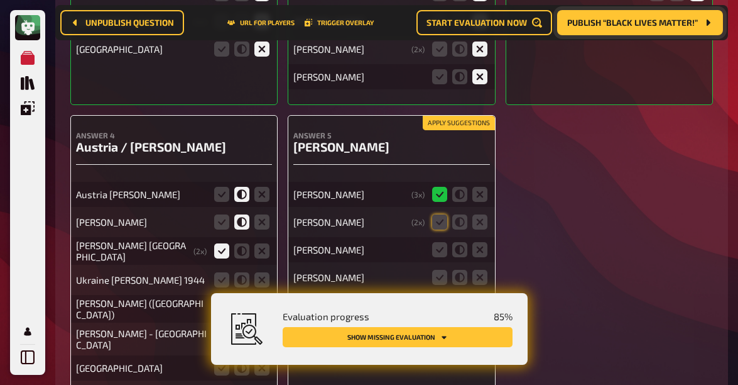
scroll to position [4976, 0]
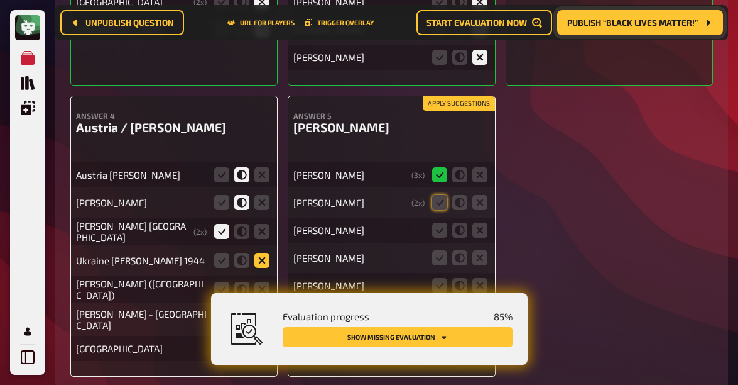
click at [268, 253] on icon at bounding box center [261, 260] width 15 height 15
click at [0, 0] on input "radio" at bounding box center [0, 0] width 0 height 0
click at [221, 281] on icon at bounding box center [221, 288] width 15 height 15
click at [0, 0] on input "radio" at bounding box center [0, 0] width 0 height 0
click at [223, 312] on icon at bounding box center [221, 319] width 15 height 15
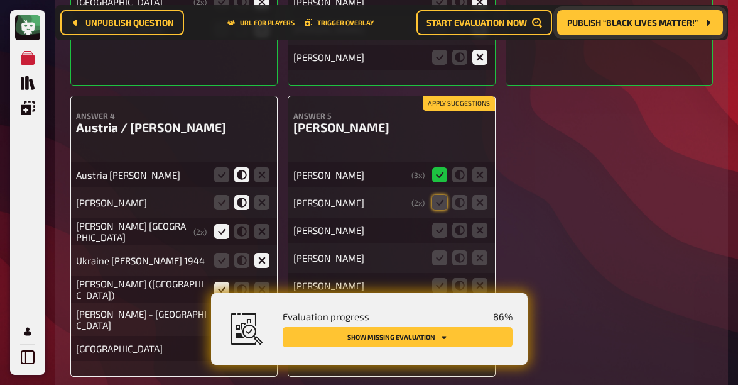
click at [0, 0] on input "radio" at bounding box center [0, 0] width 0 height 0
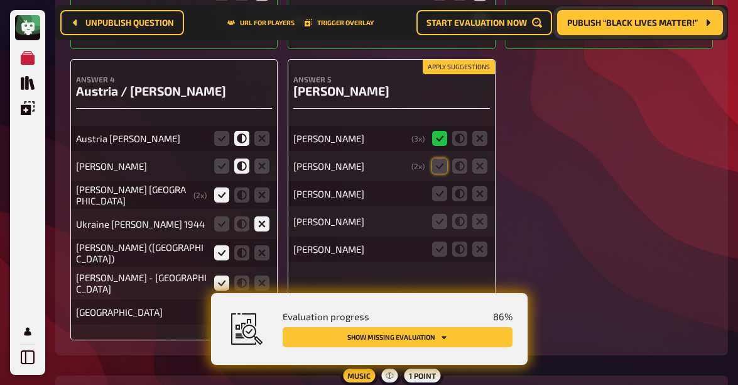
click at [268, 304] on icon at bounding box center [261, 311] width 15 height 15
click at [0, 0] on input "radio" at bounding box center [0, 0] width 0 height 0
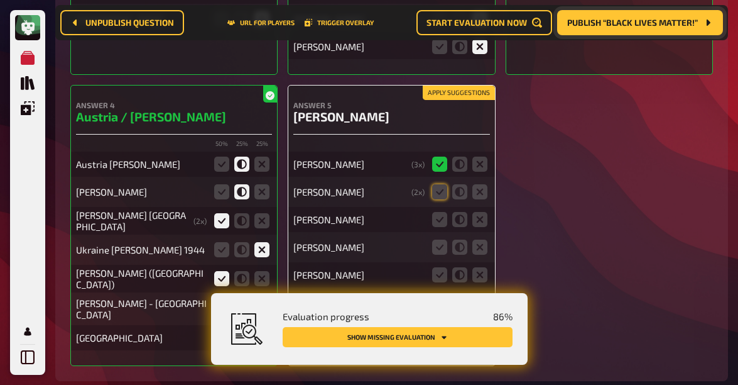
scroll to position [4985, 0]
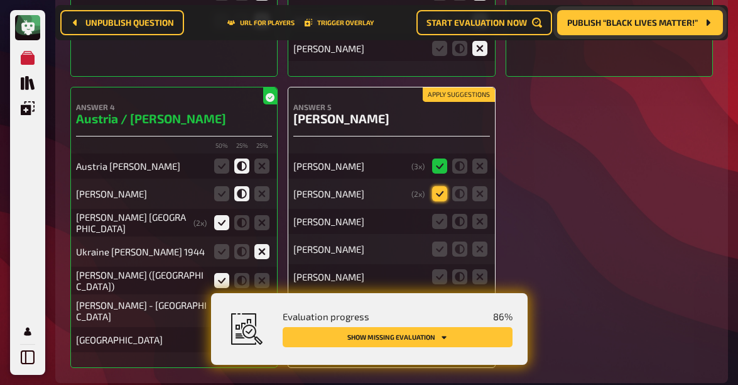
click at [437, 186] on icon at bounding box center [439, 193] width 15 height 15
click at [0, 0] on input "radio" at bounding box center [0, 0] width 0 height 0
click at [479, 214] on icon at bounding box center [479, 221] width 15 height 15
click at [0, 0] on input "radio" at bounding box center [0, 0] width 0 height 0
click at [481, 241] on icon at bounding box center [479, 248] width 15 height 15
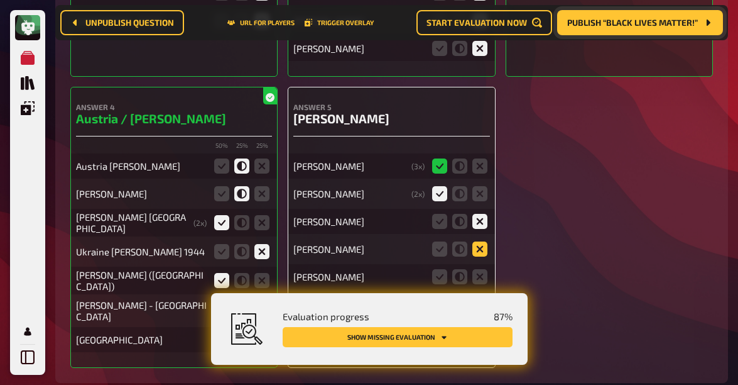
click at [0, 0] on input "radio" at bounding box center [0, 0] width 0 height 0
click at [483, 269] on icon at bounding box center [479, 276] width 15 height 15
click at [0, 0] on input "radio" at bounding box center [0, 0] width 0 height 0
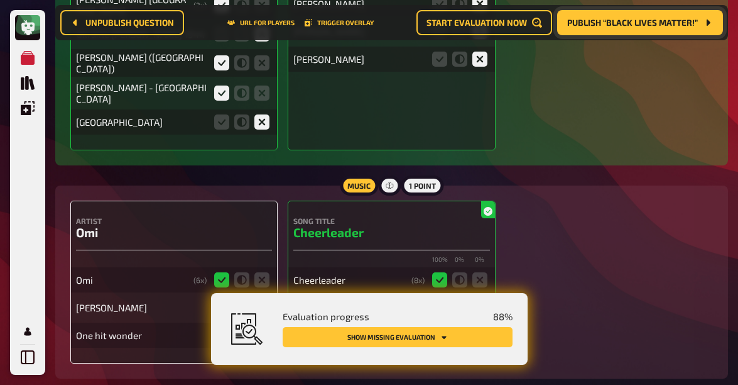
scroll to position [5255, 0]
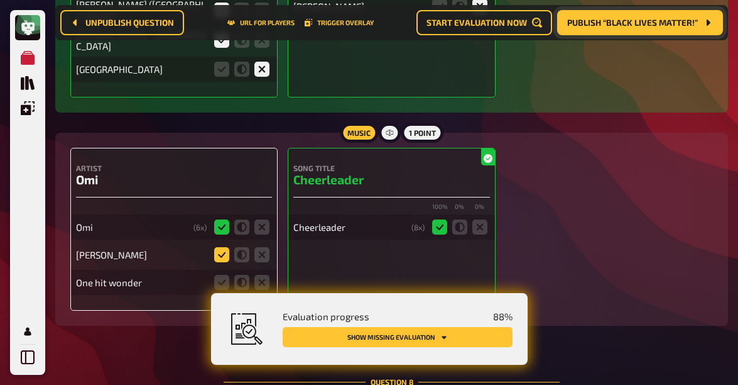
click at [218, 247] on icon at bounding box center [221, 254] width 15 height 15
click at [0, 0] on input "radio" at bounding box center [0, 0] width 0 height 0
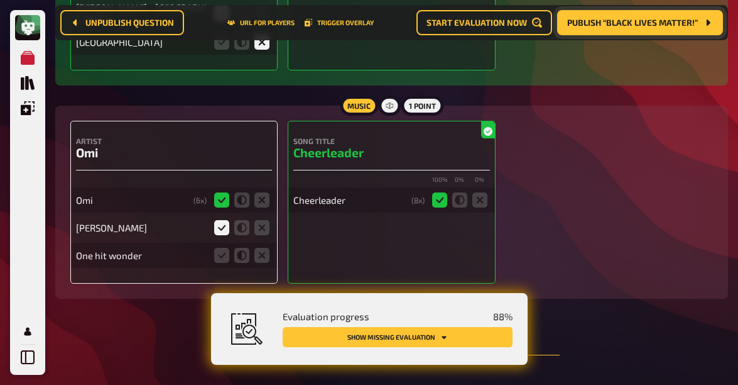
scroll to position [5281, 0]
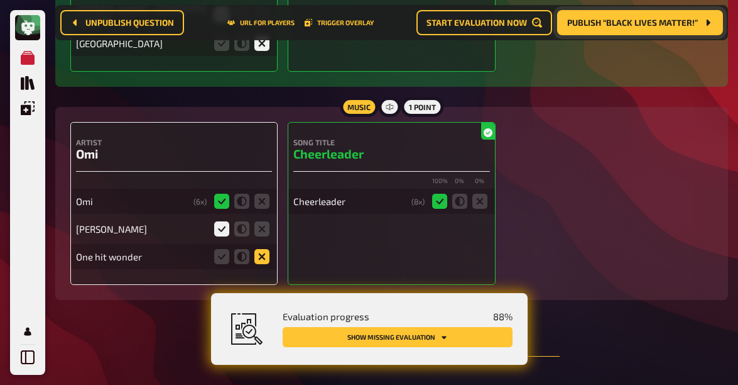
click at [263, 249] on icon at bounding box center [261, 256] width 15 height 15
click at [0, 0] on input "radio" at bounding box center [0, 0] width 0 height 0
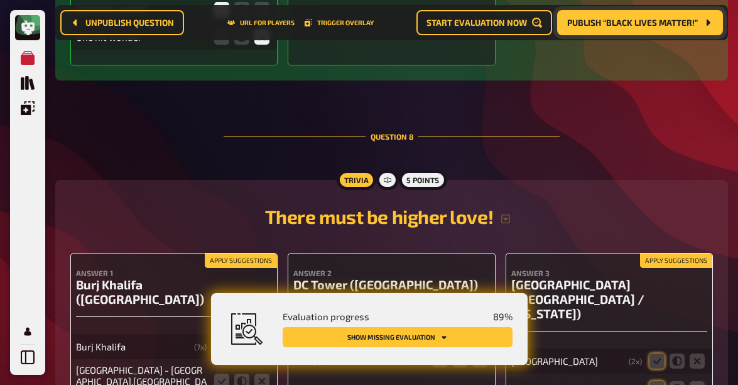
scroll to position [5599, 0]
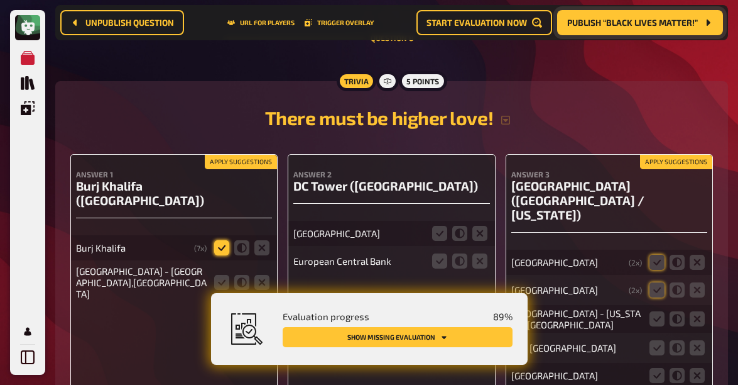
click at [224, 240] on icon at bounding box center [221, 247] width 15 height 15
click at [0, 0] on input "radio" at bounding box center [0, 0] width 0 height 0
click at [218, 275] on icon at bounding box center [221, 282] width 15 height 15
click at [0, 0] on input "radio" at bounding box center [0, 0] width 0 height 0
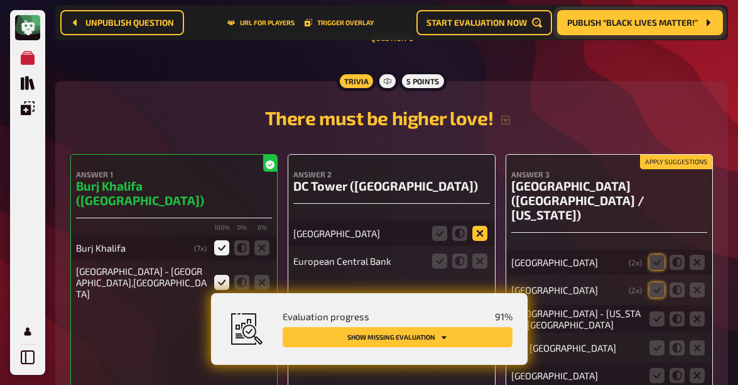
click at [481, 226] on icon at bounding box center [479, 233] width 15 height 15
click at [0, 0] on input "radio" at bounding box center [0, 0] width 0 height 0
click at [481, 253] on icon at bounding box center [479, 260] width 15 height 15
click at [0, 0] on input "radio" at bounding box center [0, 0] width 0 height 0
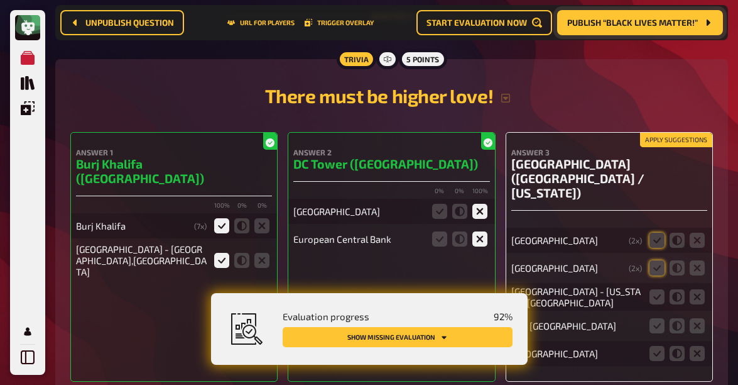
scroll to position [5634, 0]
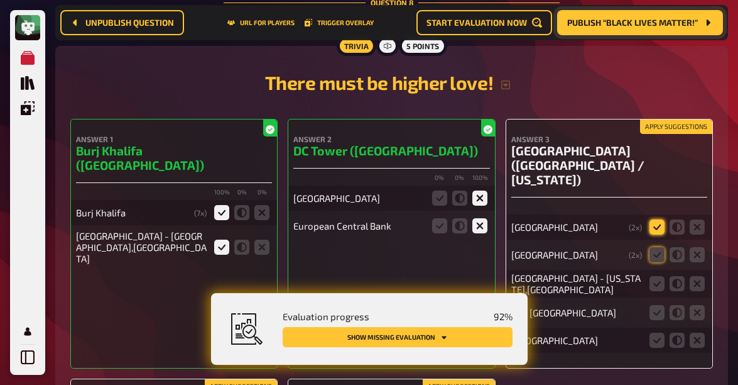
click at [656, 219] on icon at bounding box center [657, 226] width 15 height 15
click at [0, 0] on input "radio" at bounding box center [0, 0] width 0 height 0
click at [653, 305] on icon at bounding box center [657, 312] width 15 height 15
click at [0, 0] on input "radio" at bounding box center [0, 0] width 0 height 0
click at [653, 276] on icon at bounding box center [657, 283] width 15 height 15
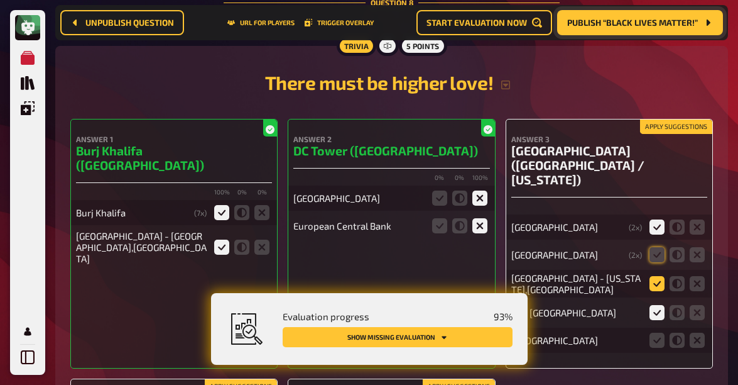
click at [0, 0] on input "radio" at bounding box center [0, 0] width 0 height 0
click at [653, 276] on icon at bounding box center [657, 283] width 15 height 15
click at [0, 0] on input "radio" at bounding box center [0, 0] width 0 height 0
click at [679, 247] on icon at bounding box center [677, 254] width 15 height 15
click at [0, 0] on input "radio" at bounding box center [0, 0] width 0 height 0
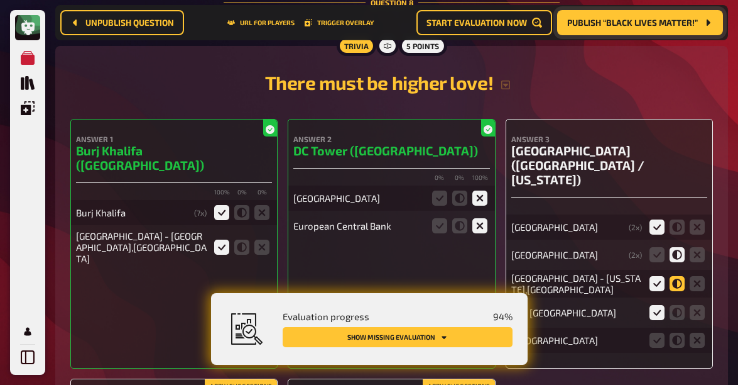
click at [677, 276] on icon at bounding box center [677, 283] width 15 height 15
click at [0, 0] on input "radio" at bounding box center [0, 0] width 0 height 0
click at [694, 332] on icon at bounding box center [697, 339] width 15 height 15
click at [0, 0] on input "radio" at bounding box center [0, 0] width 0 height 0
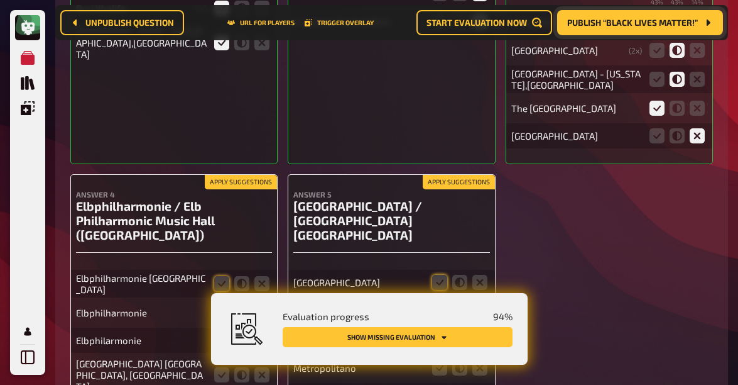
scroll to position [5881, 0]
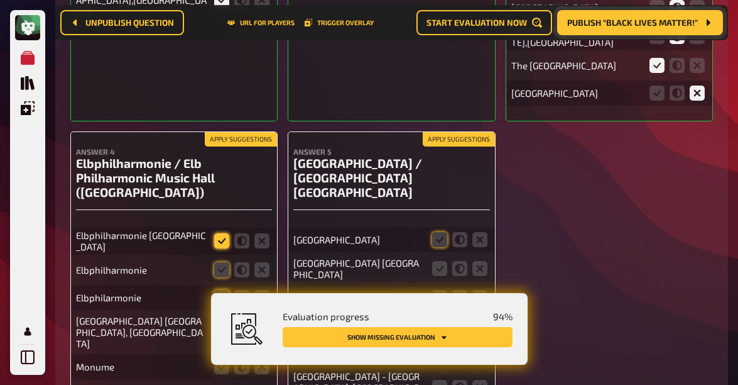
click at [220, 233] on icon at bounding box center [221, 240] width 15 height 15
click at [0, 0] on input "radio" at bounding box center [0, 0] width 0 height 0
click at [219, 262] on icon at bounding box center [221, 269] width 15 height 15
click at [0, 0] on input "radio" at bounding box center [0, 0] width 0 height 0
click at [219, 290] on icon at bounding box center [221, 297] width 15 height 15
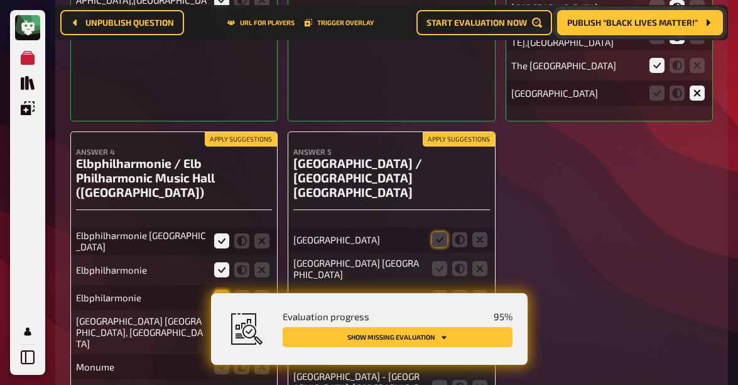
click at [0, 0] on input "radio" at bounding box center [0, 0] width 0 height 0
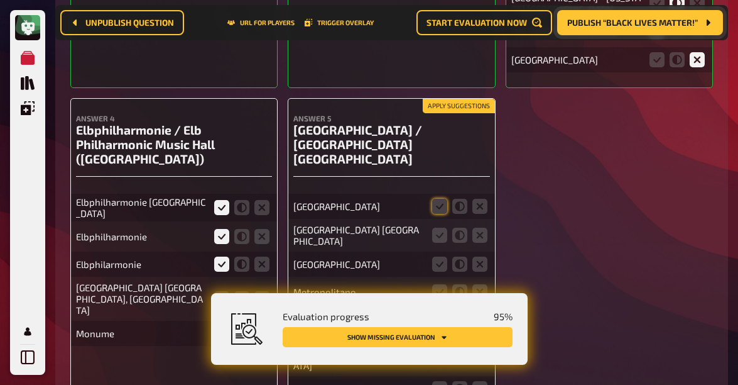
scroll to position [5925, 0]
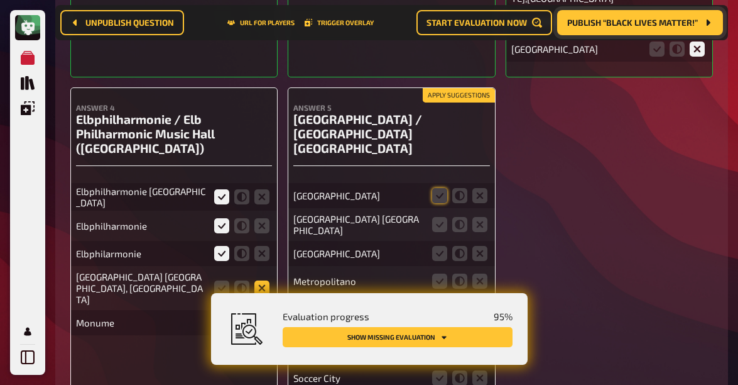
click at [263, 280] on icon at bounding box center [261, 287] width 15 height 15
click at [0, 0] on input "radio" at bounding box center [0, 0] width 0 height 0
click at [263, 315] on icon at bounding box center [261, 322] width 15 height 15
click at [0, 0] on input "radio" at bounding box center [0, 0] width 0 height 0
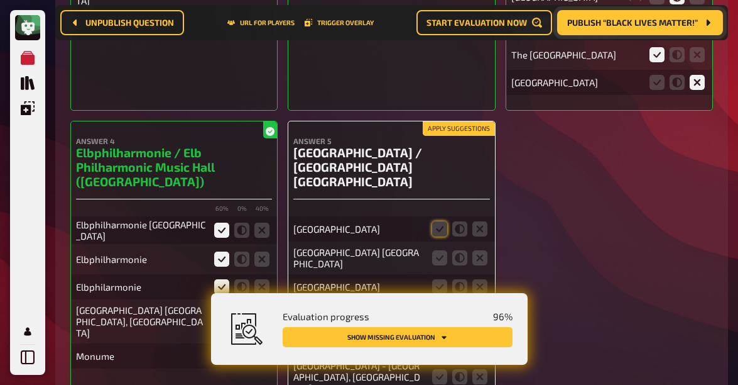
scroll to position [5890, 0]
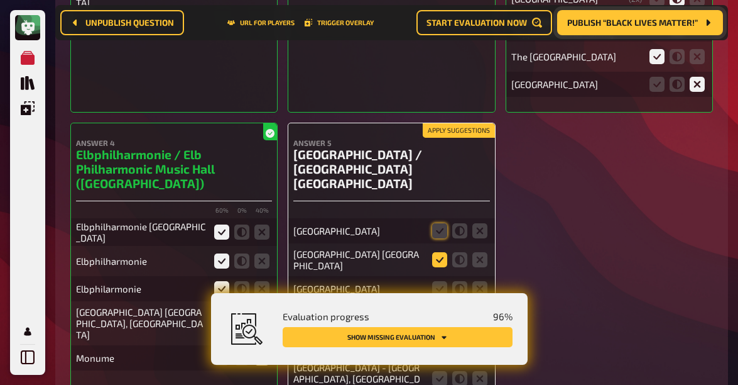
click at [443, 252] on icon at bounding box center [439, 259] width 15 height 15
click at [0, 0] on input "radio" at bounding box center [0, 0] width 0 height 0
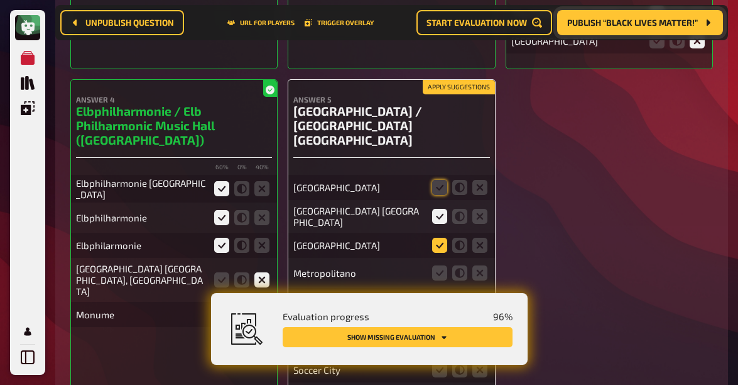
click at [437, 237] on icon at bounding box center [439, 244] width 15 height 15
click at [0, 0] on input "radio" at bounding box center [0, 0] width 0 height 0
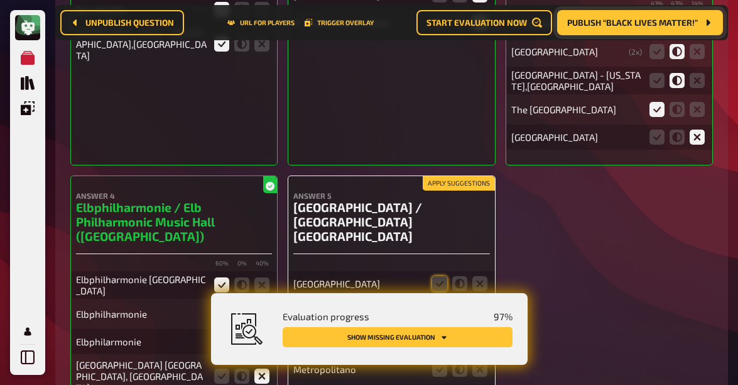
scroll to position [5972, 0]
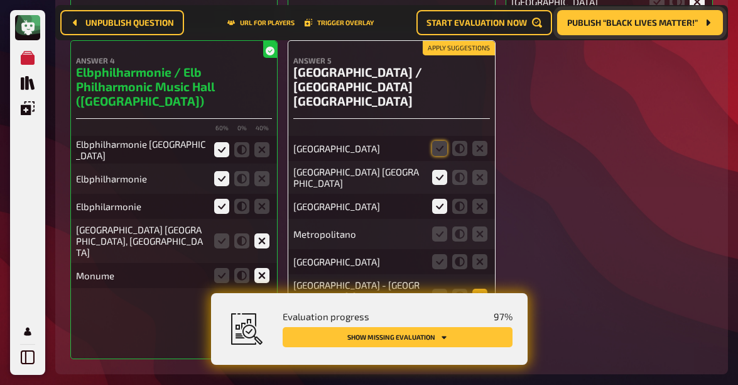
click at [479, 288] on icon at bounding box center [479, 295] width 15 height 15
click at [0, 0] on input "radio" at bounding box center [0, 0] width 0 height 0
click at [480, 254] on icon at bounding box center [479, 261] width 15 height 15
click at [0, 0] on input "radio" at bounding box center [0, 0] width 0 height 0
click at [480, 323] on icon at bounding box center [479, 330] width 15 height 15
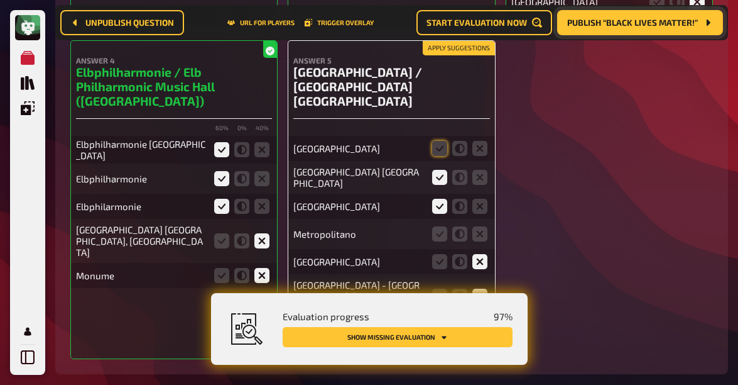
click at [0, 0] on input "radio" at bounding box center [0, 0] width 0 height 0
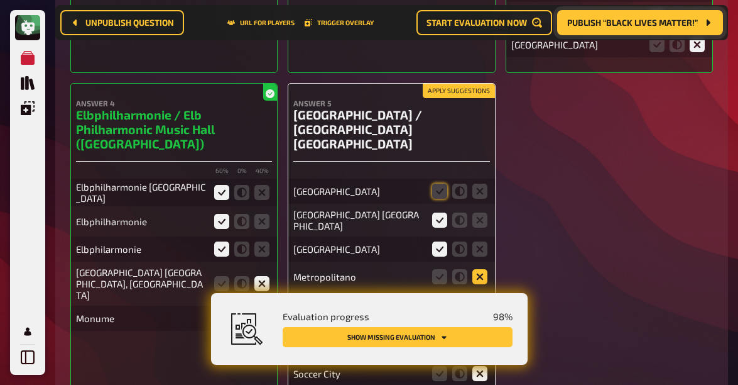
click at [478, 269] on icon at bounding box center [479, 276] width 15 height 15
click at [0, 0] on input "radio" at bounding box center [0, 0] width 0 height 0
click at [456, 183] on icon at bounding box center [459, 190] width 15 height 15
click at [0, 0] on input "radio" at bounding box center [0, 0] width 0 height 0
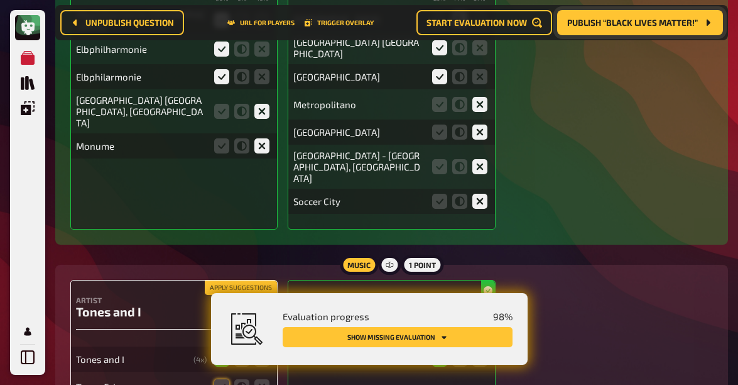
scroll to position [6188, 0]
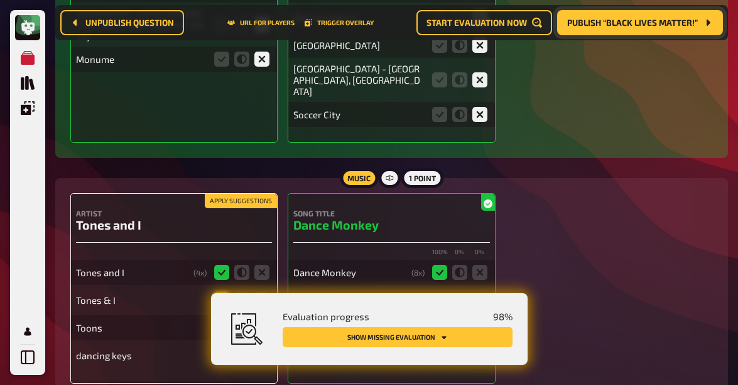
click at [218, 292] on icon at bounding box center [221, 299] width 15 height 15
click at [0, 0] on input "radio" at bounding box center [0, 0] width 0 height 0
click at [263, 320] on icon at bounding box center [261, 327] width 15 height 15
click at [0, 0] on input "radio" at bounding box center [0, 0] width 0 height 0
click at [261, 345] on fieldset at bounding box center [242, 355] width 60 height 20
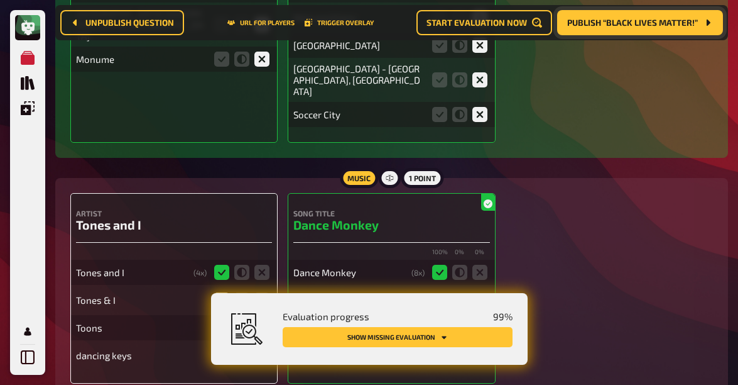
click at [263, 347] on icon at bounding box center [261, 354] width 15 height 15
click at [0, 0] on input "radio" at bounding box center [0, 0] width 0 height 0
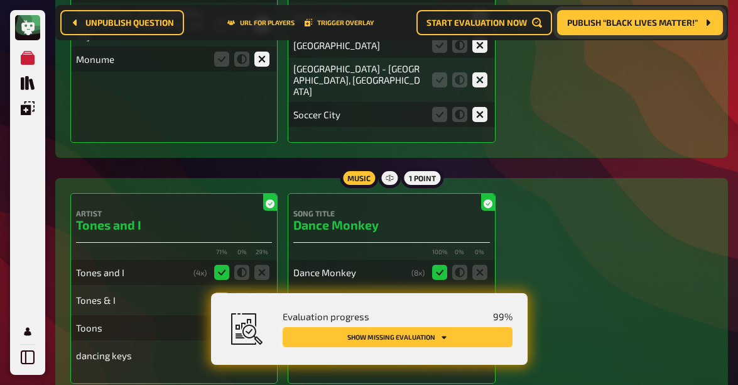
click at [464, 337] on button "Show missing evaluation" at bounding box center [398, 337] width 230 height 20
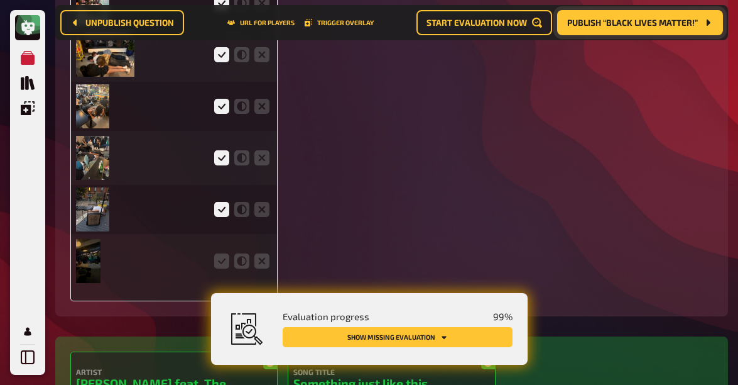
scroll to position [3341, 0]
click at [220, 254] on icon at bounding box center [221, 261] width 15 height 15
click at [0, 0] on input "radio" at bounding box center [0, 0] width 0 height 0
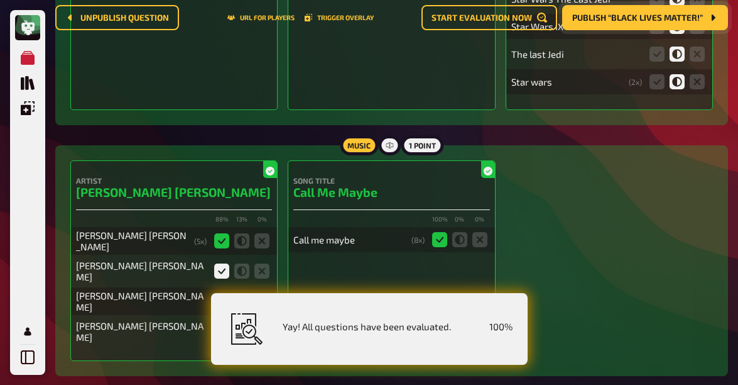
scroll to position [0, 0]
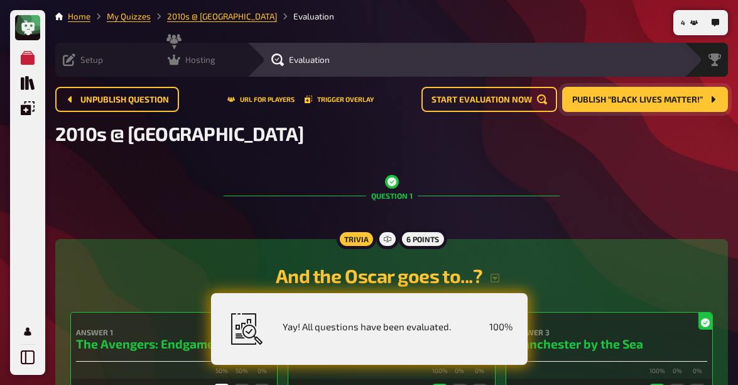
click at [185, 60] on span "Hosting" at bounding box center [200, 60] width 30 height 10
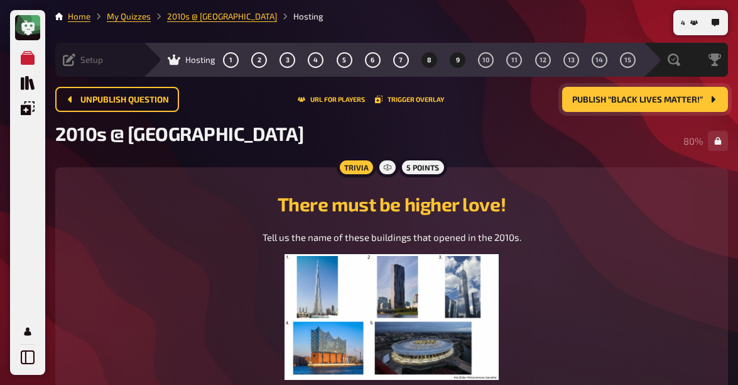
click at [456, 60] on span "9" at bounding box center [458, 60] width 4 height 7
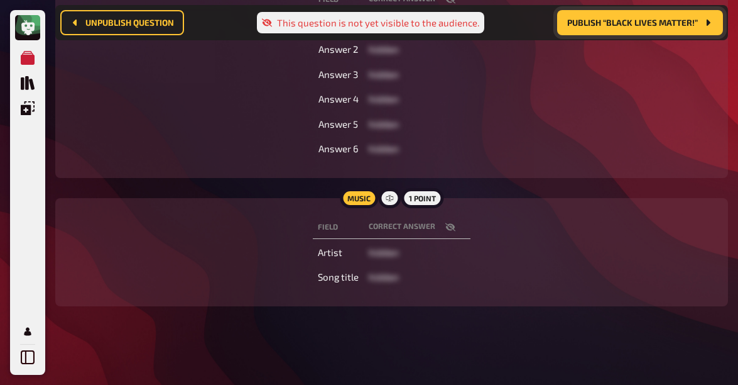
scroll to position [416, 0]
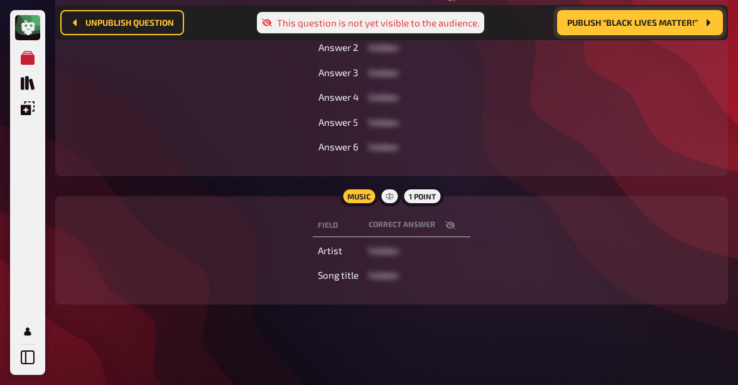
click at [449, 226] on icon "button" at bounding box center [450, 225] width 10 height 10
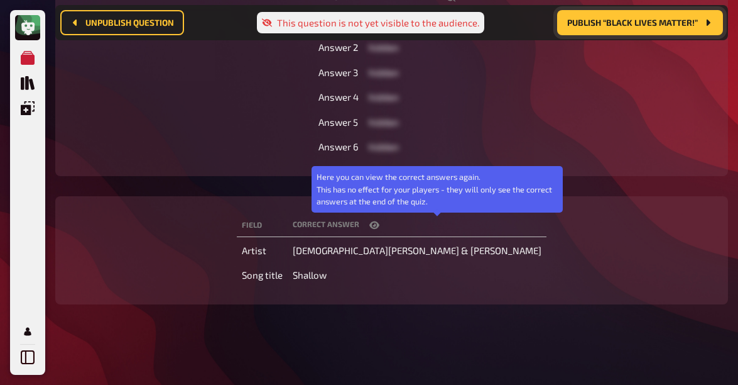
click at [390, 226] on button "button" at bounding box center [374, 225] width 30 height 13
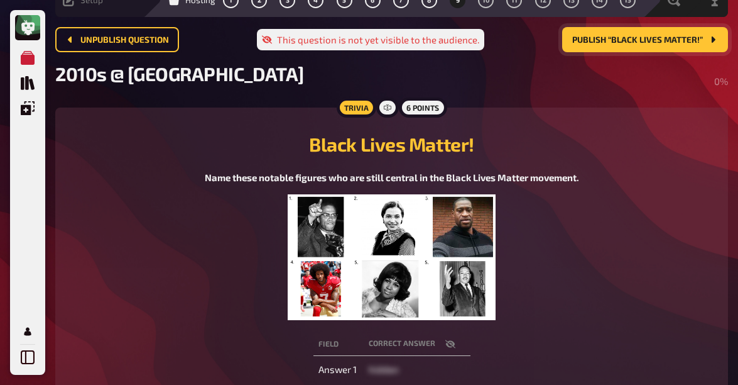
scroll to position [0, 0]
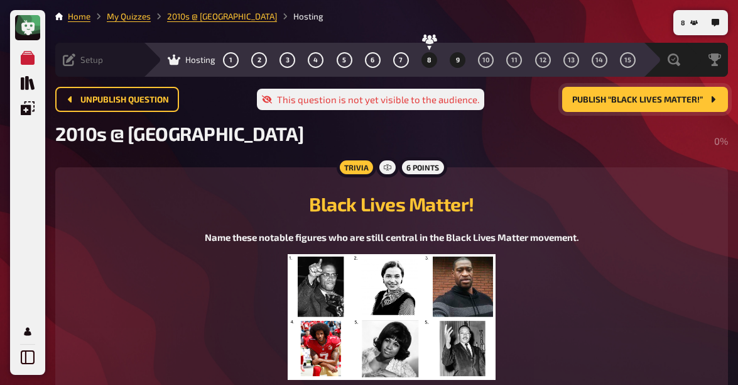
click at [419, 62] on button "8" at bounding box center [429, 60] width 20 height 20
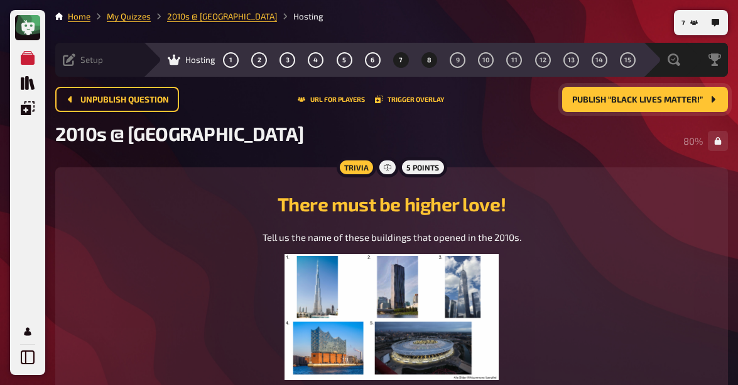
click at [399, 63] on span "7" at bounding box center [401, 60] width 4 height 7
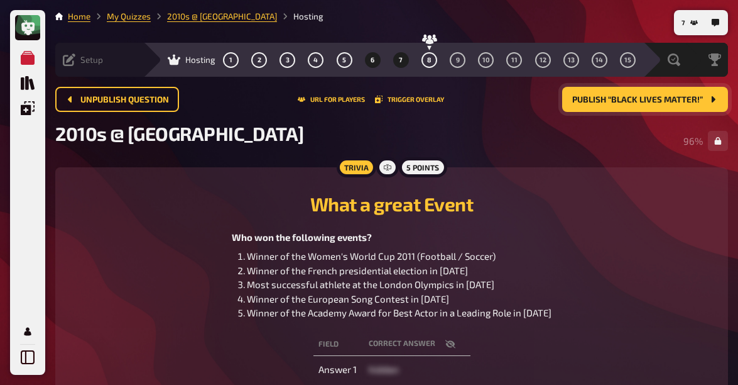
click at [363, 61] on button "6" at bounding box center [373, 60] width 20 height 20
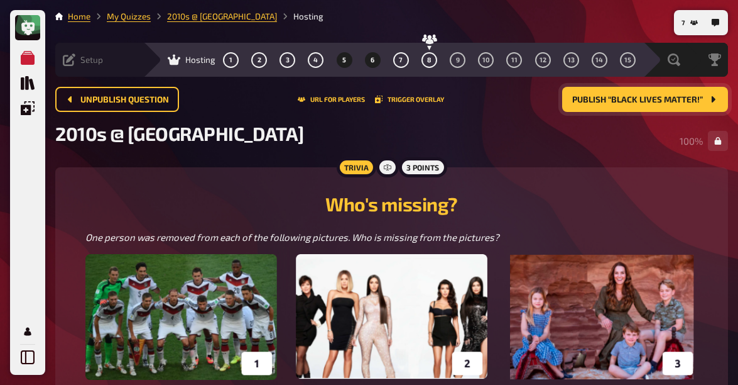
click at [334, 57] on button "5" at bounding box center [344, 60] width 20 height 20
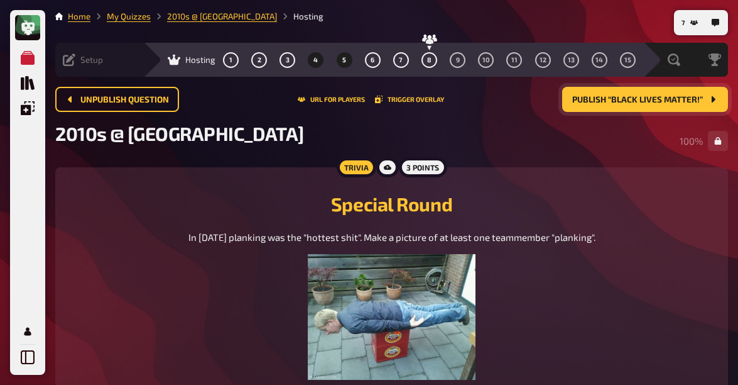
click at [314, 60] on span "4" at bounding box center [316, 60] width 4 height 7
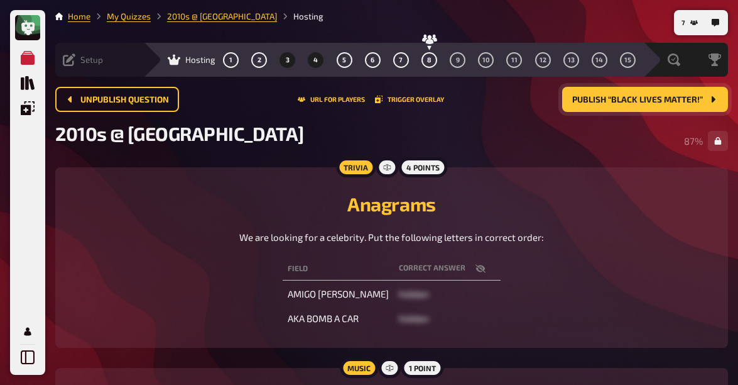
click at [278, 63] on button "3" at bounding box center [288, 60] width 20 height 20
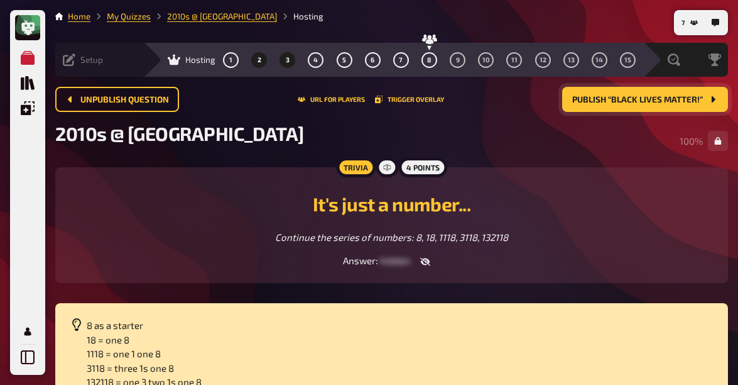
click at [249, 62] on button "2" at bounding box center [259, 60] width 20 height 20
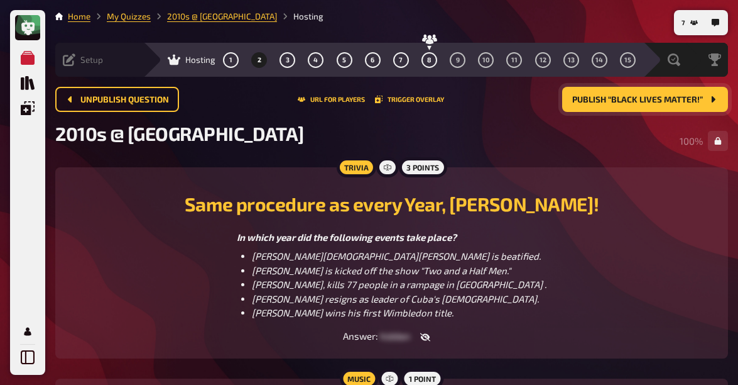
click at [276, 60] on div "1 2 3 4 5 6 7 8 9 10 11 12 13 14 15" at bounding box center [429, 60] width 413 height 16
click at [334, 58] on button "5" at bounding box center [344, 60] width 20 height 20
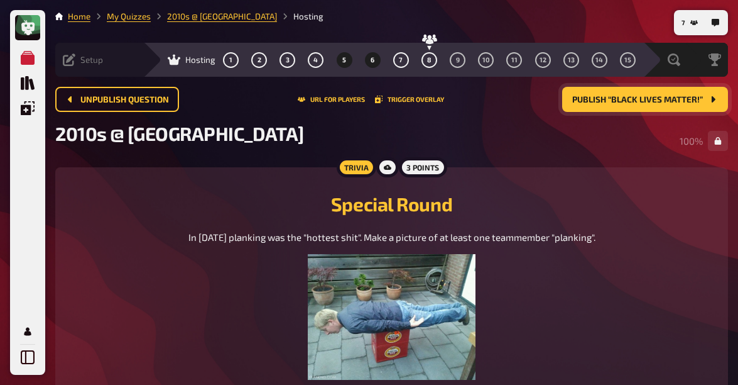
click at [363, 58] on button "6" at bounding box center [373, 60] width 20 height 20
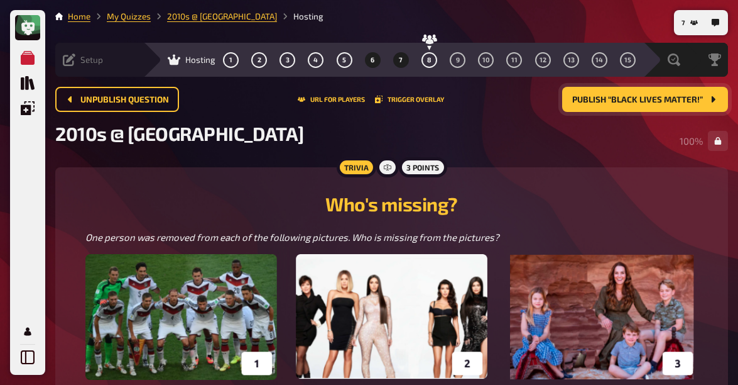
click at [399, 58] on span "7" at bounding box center [401, 60] width 4 height 7
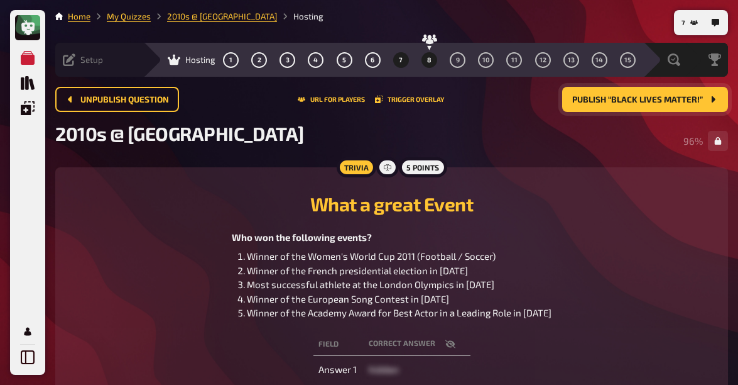
click at [419, 62] on button "8" at bounding box center [429, 60] width 20 height 20
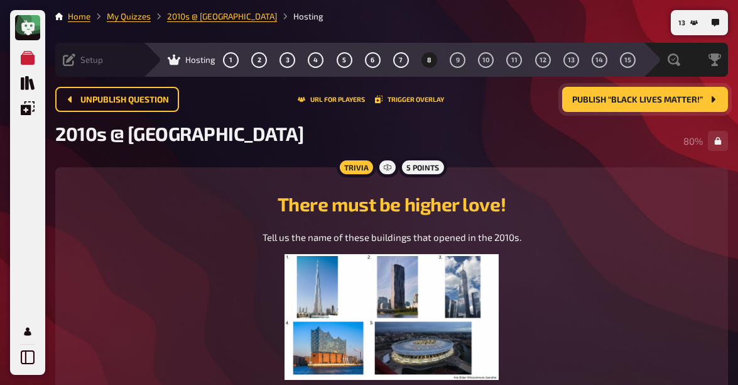
click at [647, 103] on span "Publish “Black Lives Matter!”" at bounding box center [637, 99] width 131 height 9
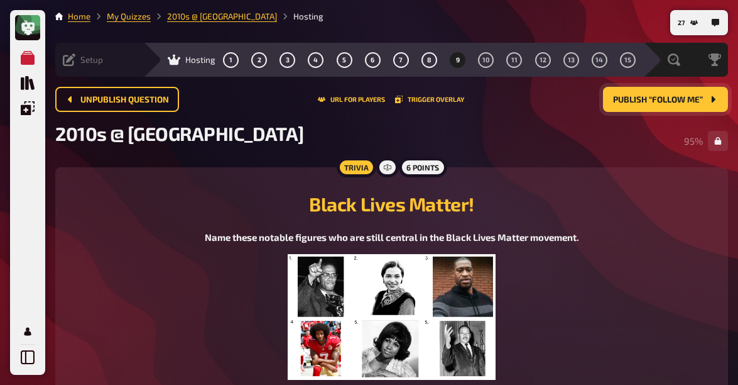
click at [671, 106] on button "Publish “Follow Me”" at bounding box center [665, 99] width 125 height 25
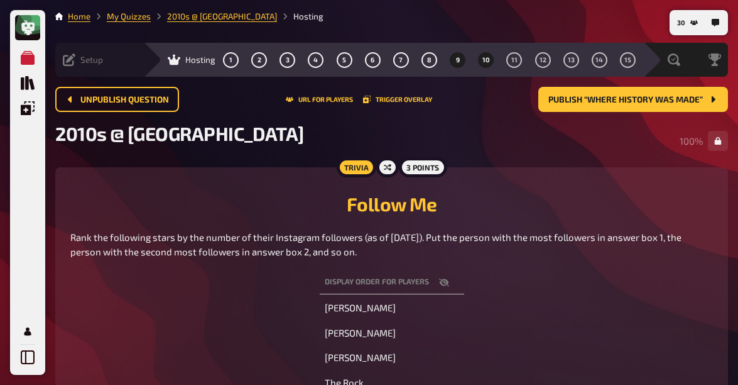
click at [448, 62] on button "9" at bounding box center [458, 60] width 20 height 20
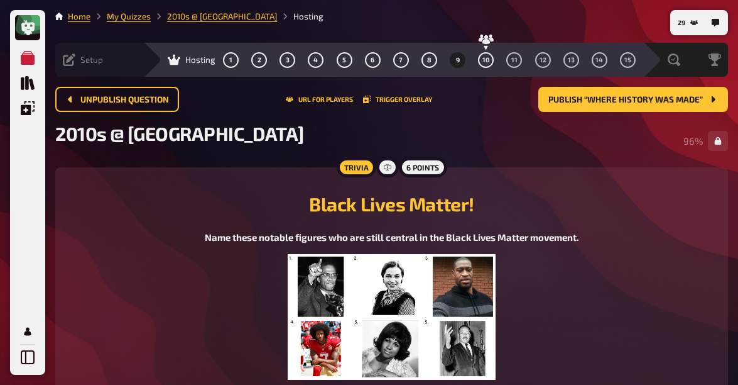
click at [456, 61] on span "9" at bounding box center [458, 60] width 4 height 7
click at [427, 59] on span "8" at bounding box center [429, 60] width 4 height 7
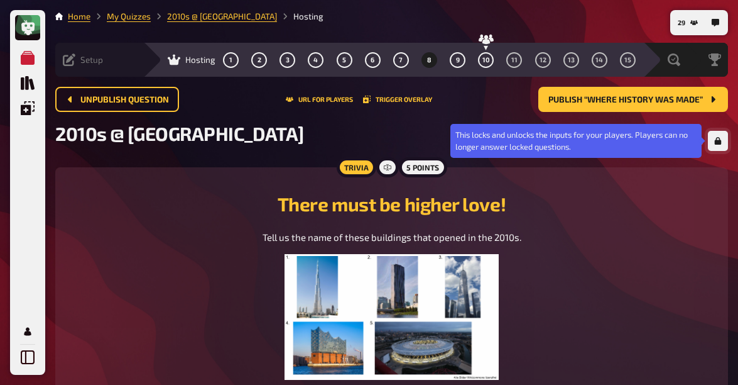
click at [717, 144] on icon "button" at bounding box center [718, 141] width 7 height 8
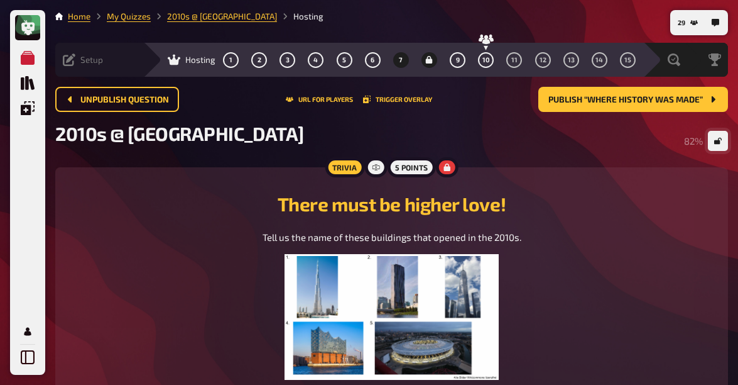
click at [399, 59] on span "7" at bounding box center [401, 60] width 4 height 7
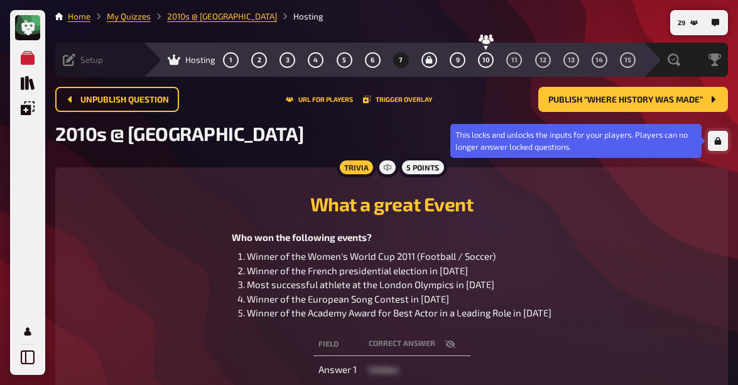
click at [722, 139] on button "button" at bounding box center [718, 141] width 20 height 20
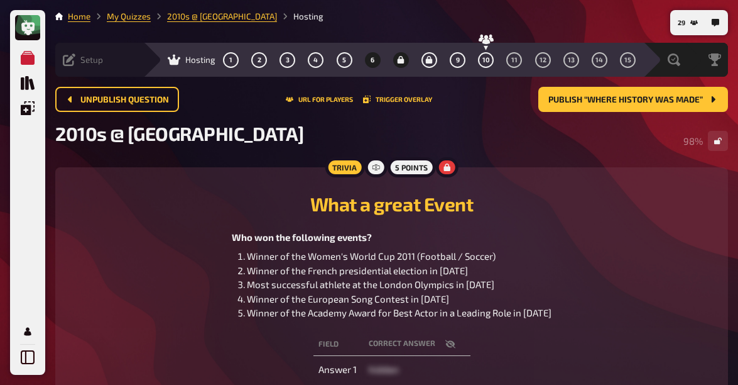
click at [371, 58] on span "6" at bounding box center [373, 60] width 4 height 7
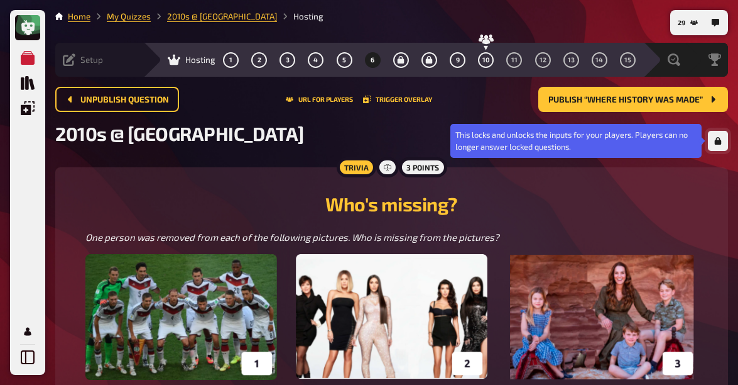
click at [714, 142] on icon "button" at bounding box center [718, 141] width 8 height 8
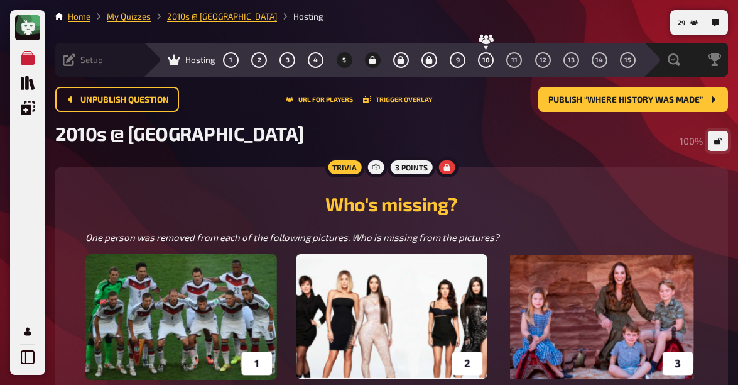
click at [334, 58] on button "5" at bounding box center [344, 60] width 20 height 20
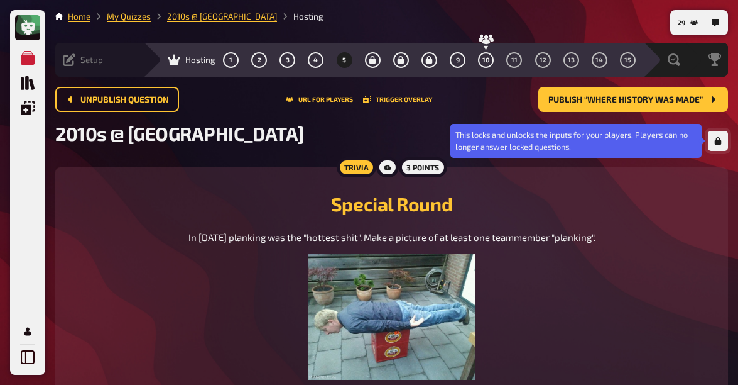
click at [723, 145] on button "button" at bounding box center [718, 141] width 20 height 20
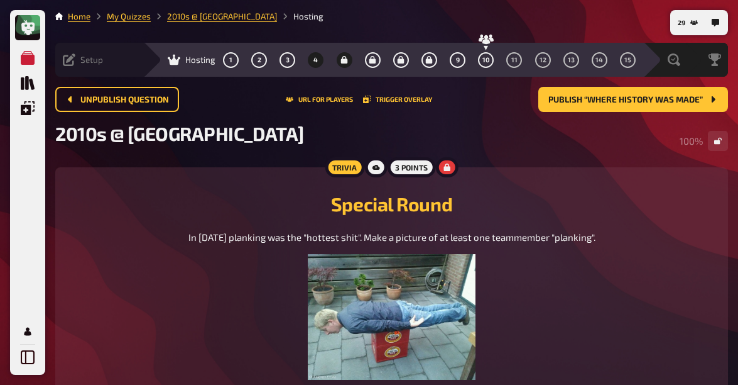
click at [306, 60] on button "4" at bounding box center [316, 60] width 20 height 20
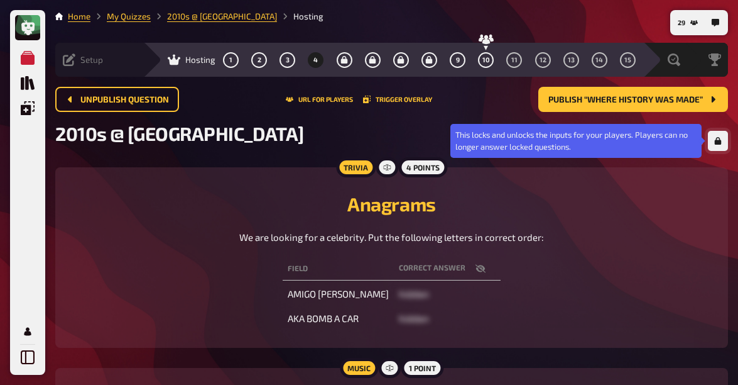
click at [717, 138] on icon "button" at bounding box center [718, 141] width 7 height 8
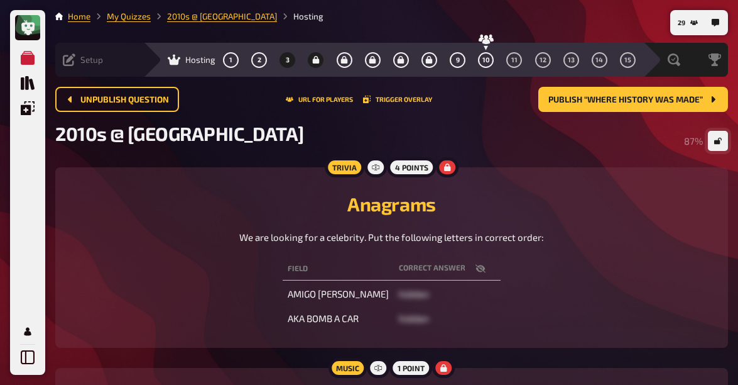
click at [278, 59] on button "3" at bounding box center [288, 60] width 20 height 20
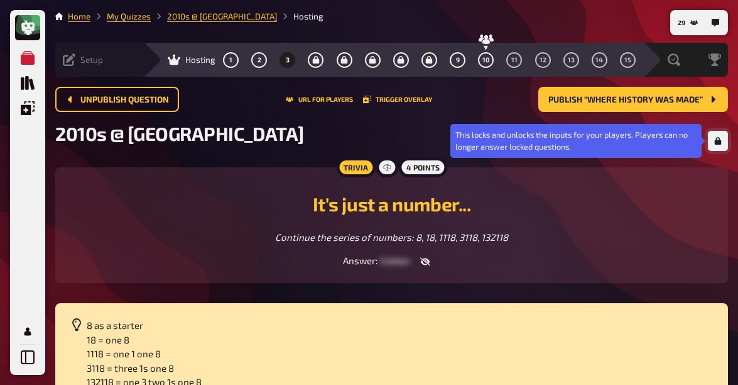
click at [719, 148] on button "button" at bounding box center [718, 141] width 20 height 20
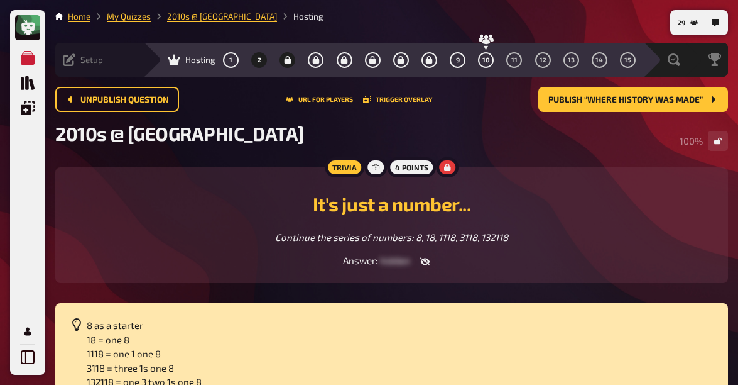
click at [258, 59] on span "2" at bounding box center [260, 60] width 4 height 7
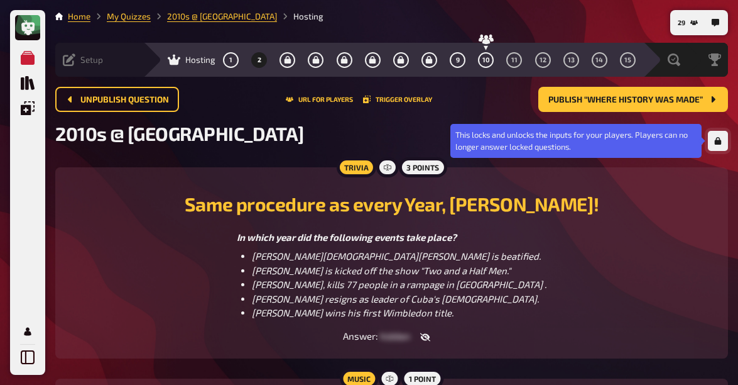
click at [719, 145] on icon "button" at bounding box center [718, 141] width 7 height 8
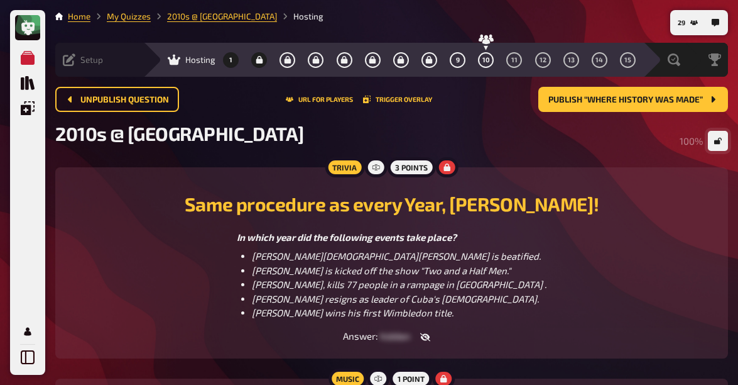
click at [221, 59] on button "1" at bounding box center [231, 60] width 20 height 20
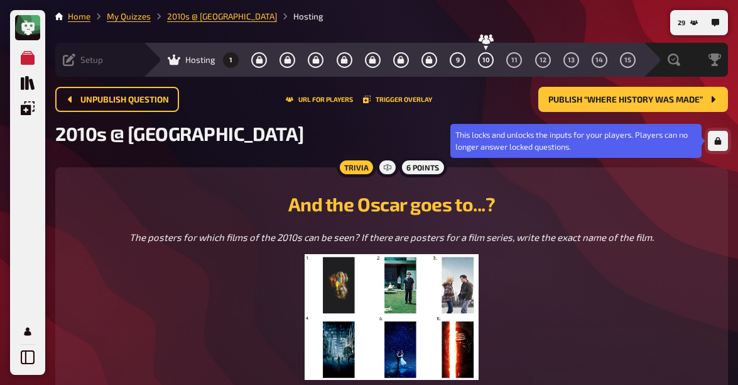
click at [716, 143] on icon "button" at bounding box center [718, 141] width 7 height 8
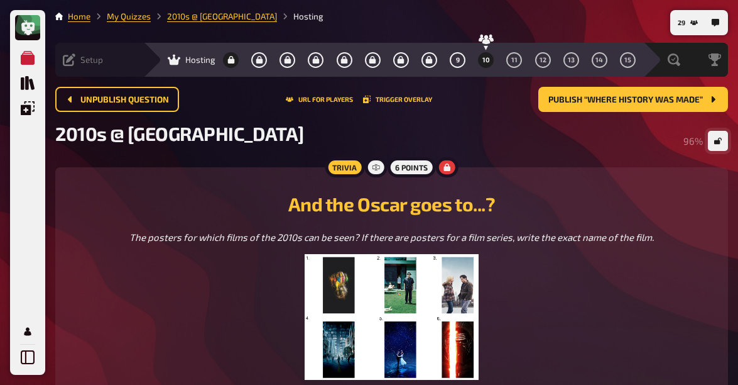
click at [483, 63] on span "10" at bounding box center [487, 60] width 8 height 7
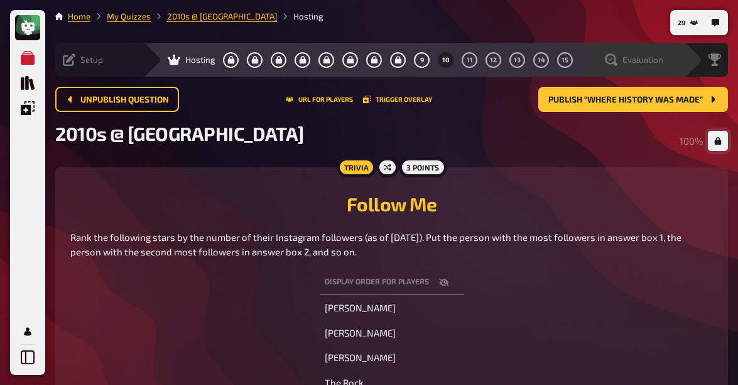
click at [659, 65] on div "Evaluation" at bounding box center [634, 59] width 58 height 13
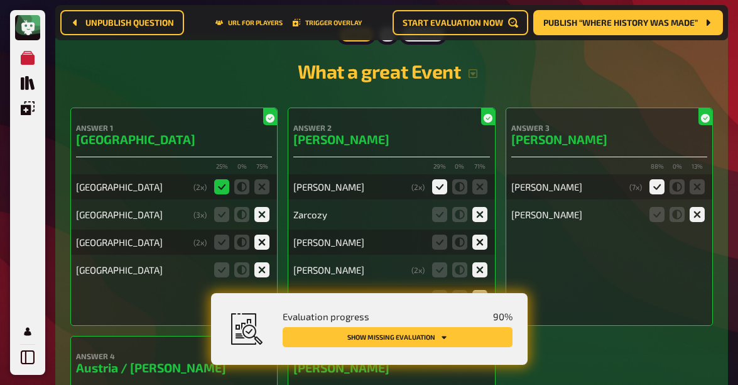
scroll to position [4760, 0]
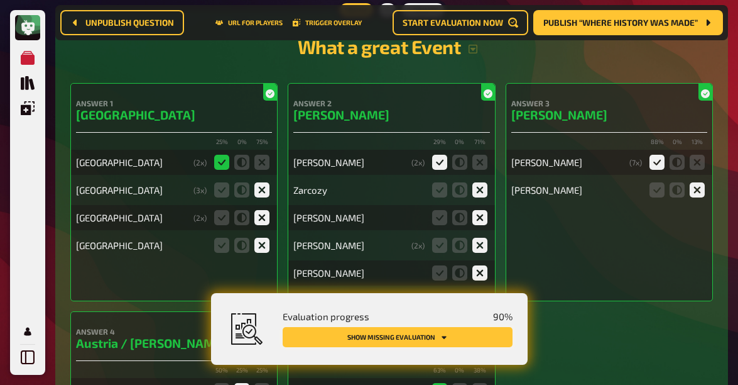
click at [355, 342] on button "Show missing evaluation" at bounding box center [398, 337] width 230 height 20
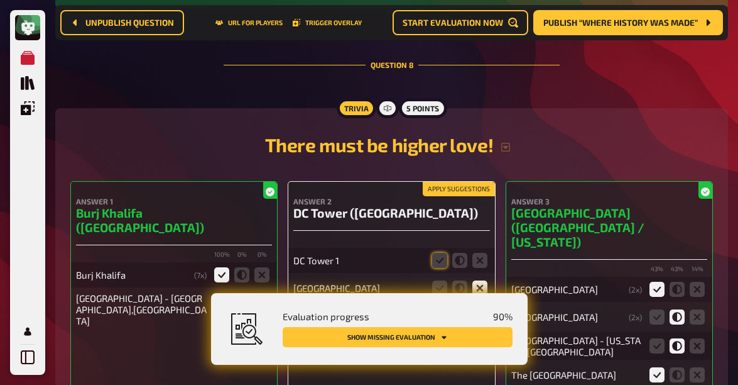
scroll to position [5629, 0]
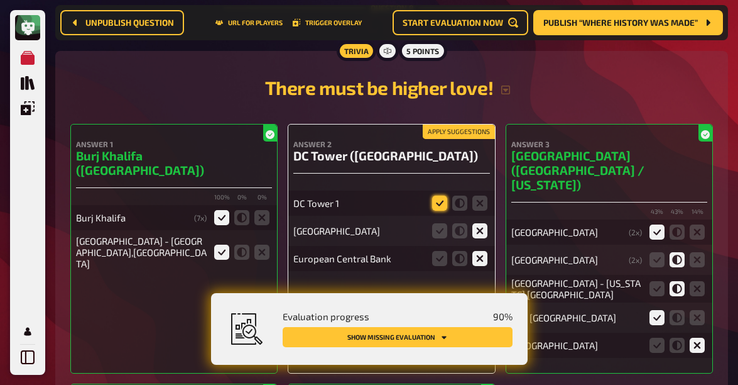
click at [439, 195] on icon at bounding box center [439, 202] width 15 height 15
click at [0, 0] on input "radio" at bounding box center [0, 0] width 0 height 0
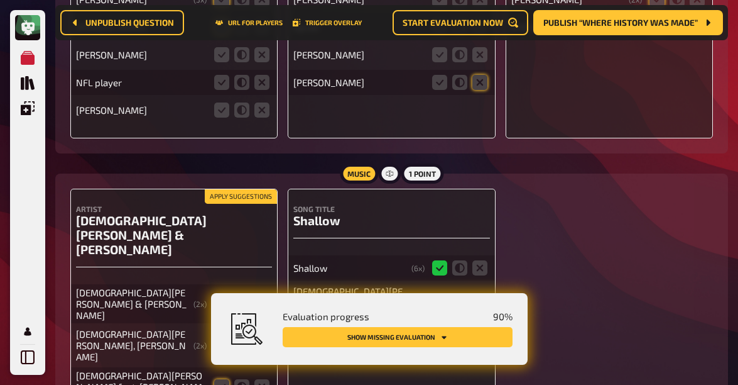
scroll to position [7038, 0]
click at [219, 338] on icon at bounding box center [221, 345] width 15 height 15
click at [0, 0] on input "radio" at bounding box center [0, 0] width 0 height 0
click at [222, 379] on icon at bounding box center [221, 386] width 15 height 15
click at [0, 0] on input "radio" at bounding box center [0, 0] width 0 height 0
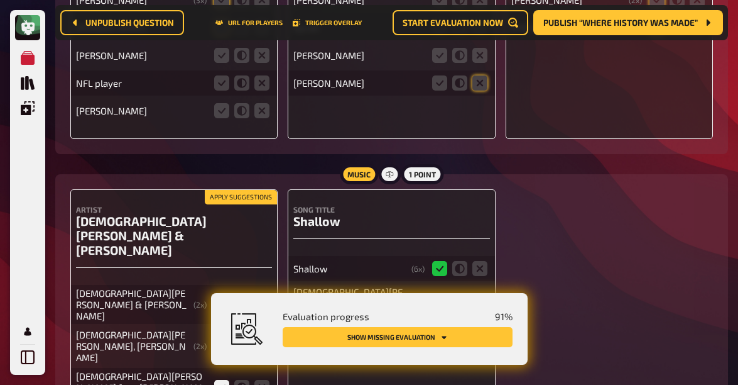
scroll to position [7088, 0]
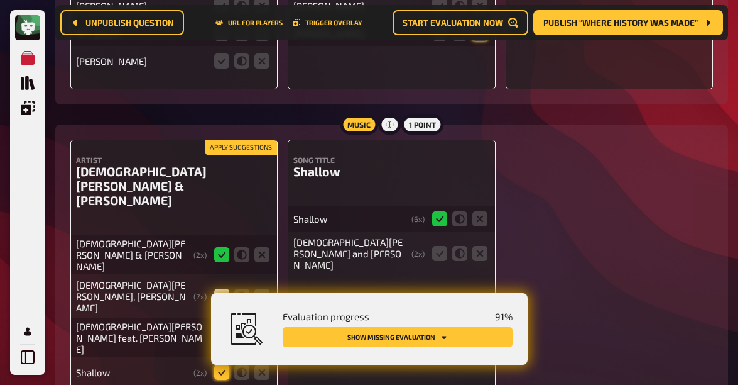
click at [221, 364] on icon at bounding box center [221, 371] width 15 height 15
click at [0, 0] on input "radio" at bounding box center [0, 0] width 0 height 0
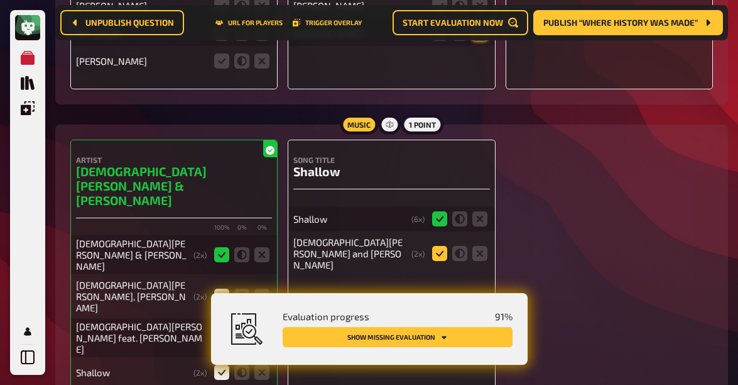
click at [438, 246] on icon at bounding box center [439, 253] width 15 height 15
click at [0, 0] on input "radio" at bounding box center [0, 0] width 0 height 0
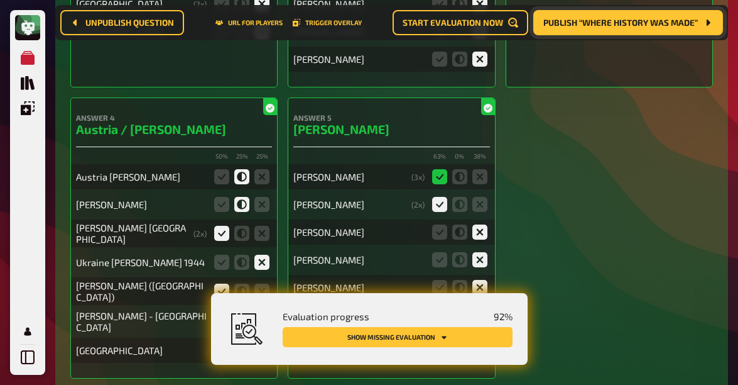
scroll to position [2973, 0]
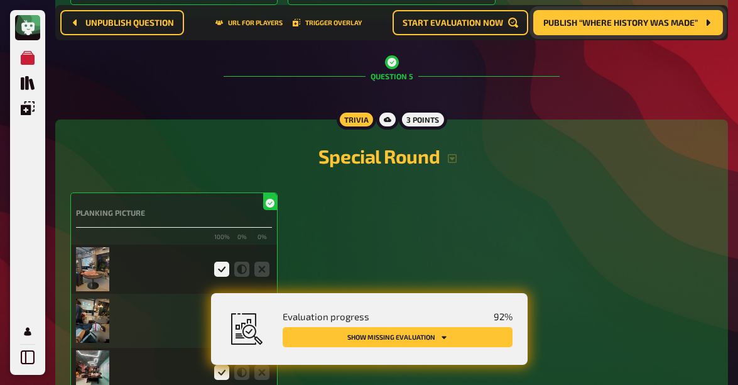
click at [636, 19] on span "Publish “Where history was made”" at bounding box center [620, 22] width 155 height 9
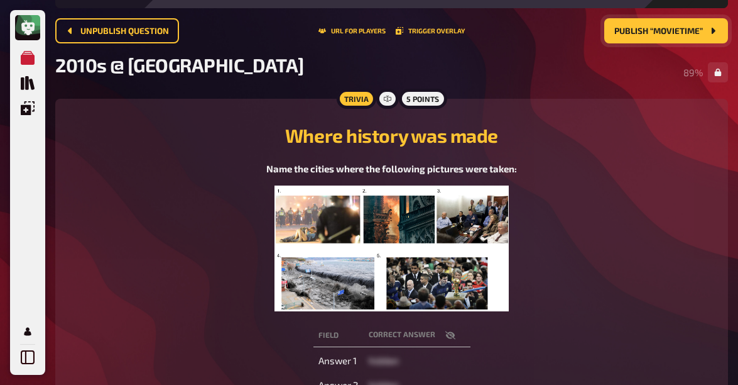
scroll to position [182, 0]
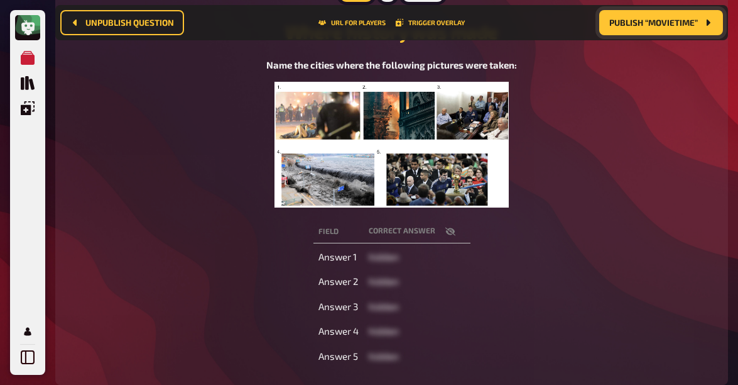
click at [450, 227] on icon "button" at bounding box center [450, 231] width 10 height 10
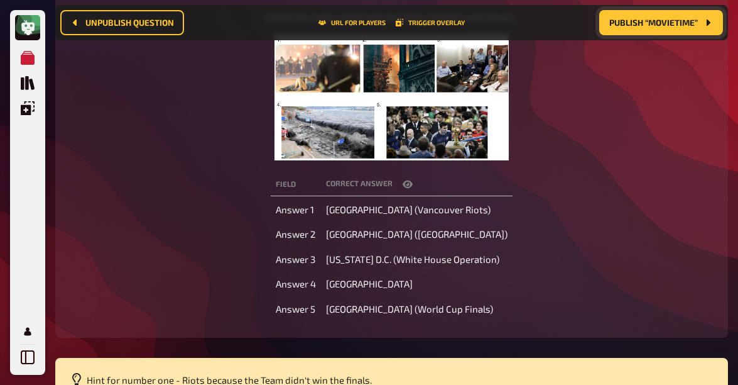
scroll to position [229, 0]
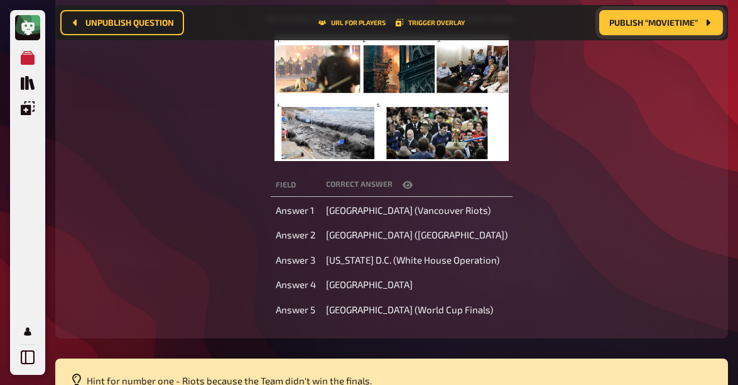
click at [412, 188] on icon "button" at bounding box center [408, 185] width 10 height 10
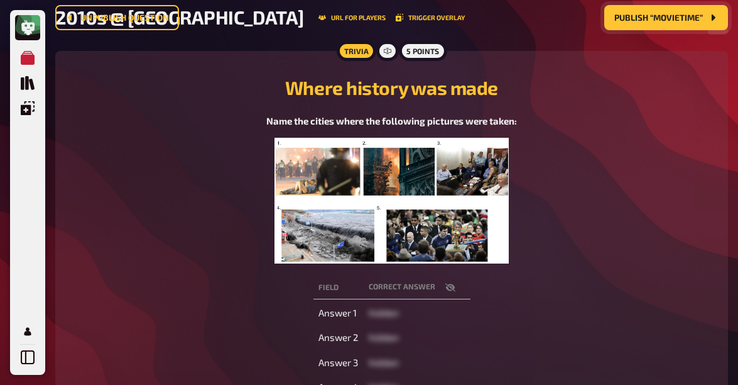
scroll to position [0, 0]
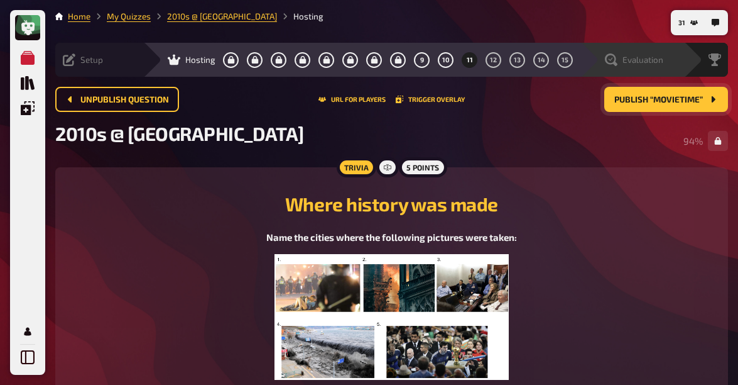
click at [647, 59] on span "Evaluation" at bounding box center [643, 60] width 41 height 10
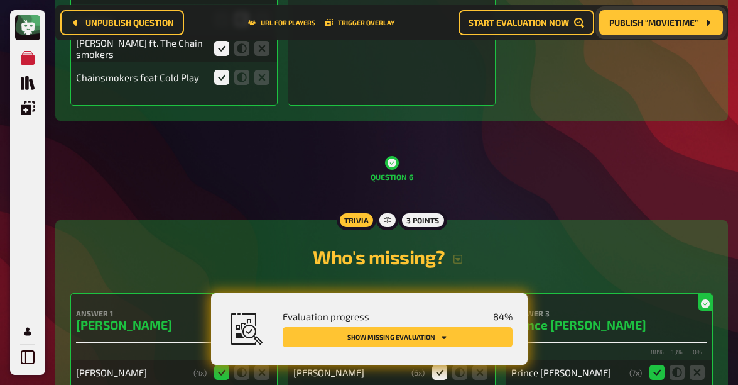
scroll to position [3433, 0]
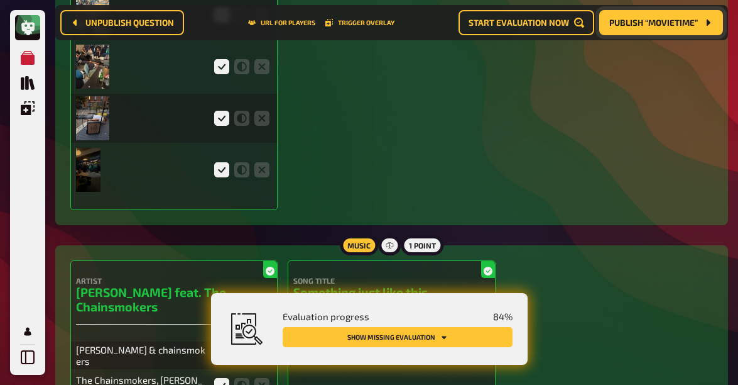
click at [667, 18] on span "Publish “Movietime”" at bounding box center [653, 22] width 89 height 9
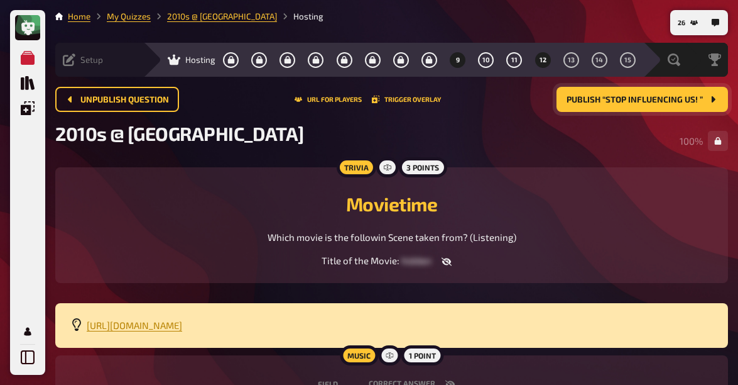
click at [448, 65] on button "9" at bounding box center [458, 60] width 20 height 20
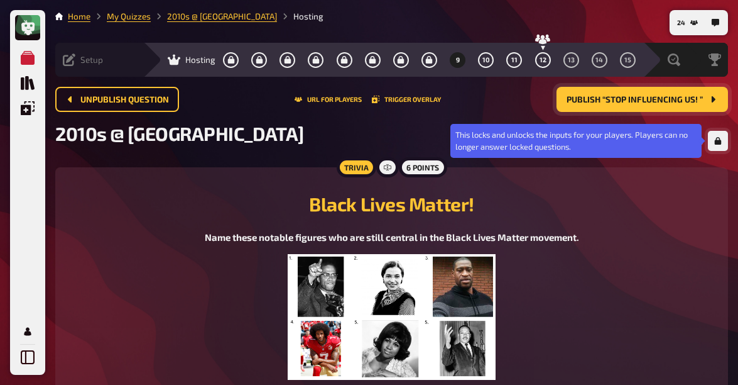
click at [718, 145] on button "button" at bounding box center [718, 141] width 20 height 20
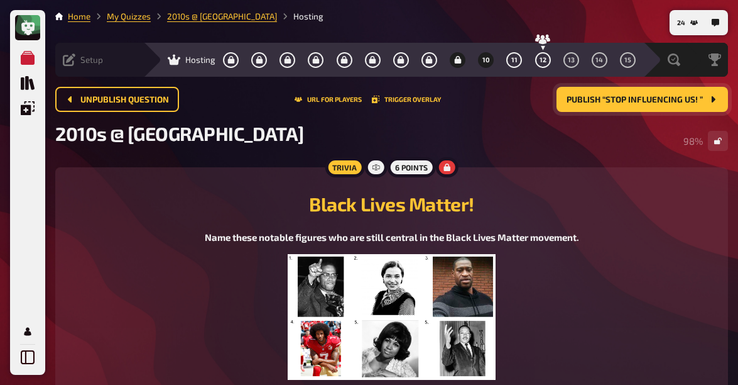
click at [483, 57] on span "10" at bounding box center [487, 60] width 8 height 7
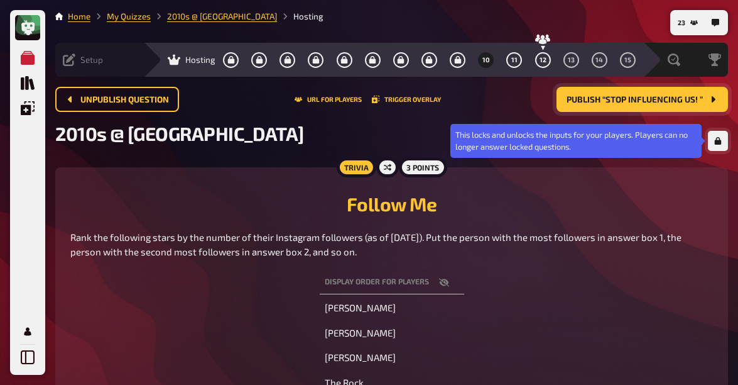
click at [716, 143] on icon "button" at bounding box center [718, 141] width 7 height 8
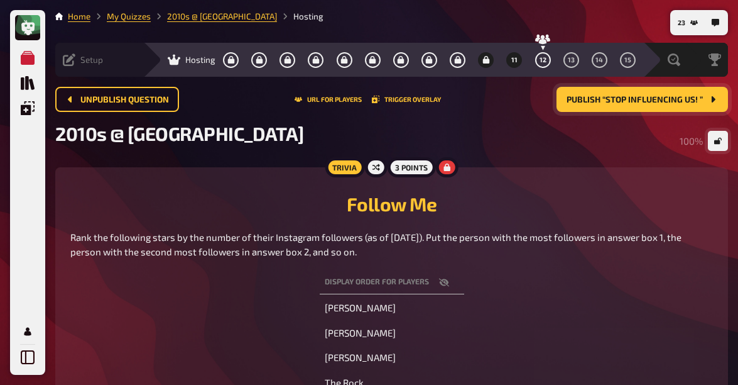
click at [505, 65] on button "11" at bounding box center [515, 60] width 20 height 20
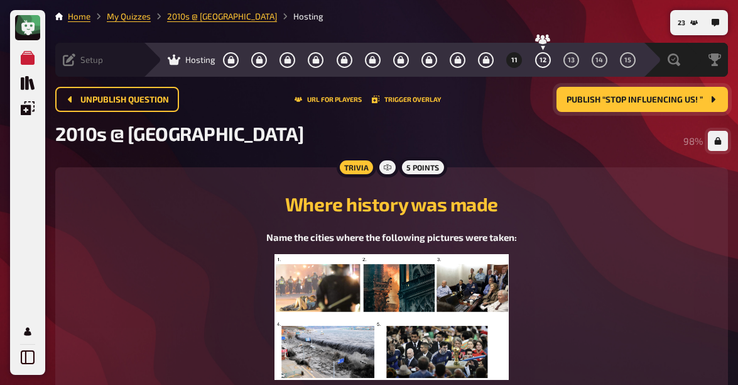
click at [658, 107] on button "Publish “Stop influencing us! ”" at bounding box center [643, 99] width 172 height 25
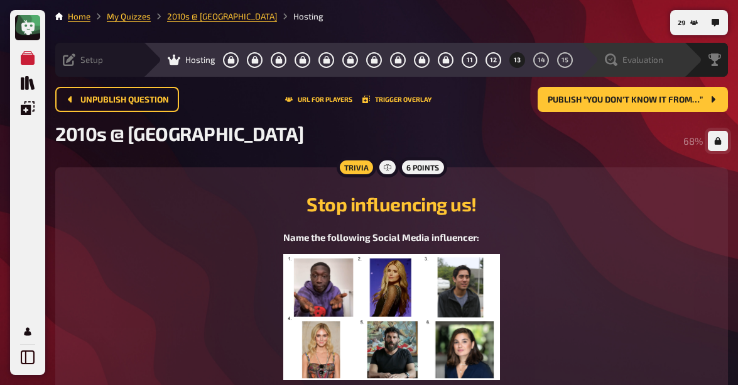
click at [625, 63] on span "Evaluation" at bounding box center [643, 60] width 41 height 10
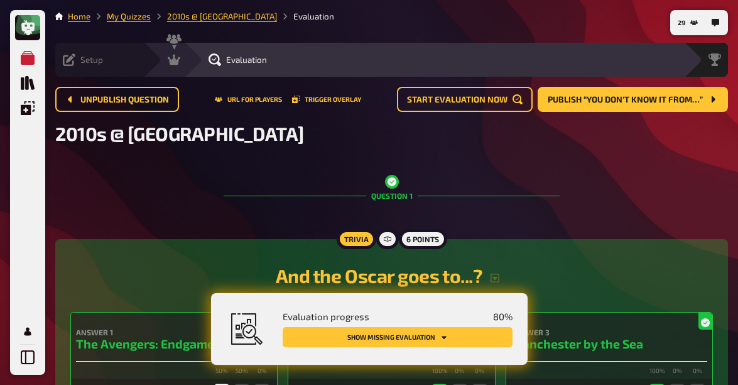
scroll to position [49, 0]
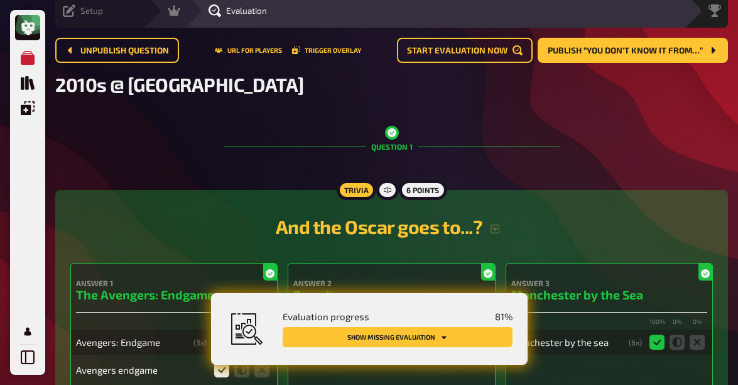
click at [419, 339] on button "Show missing evaluation" at bounding box center [398, 337] width 230 height 20
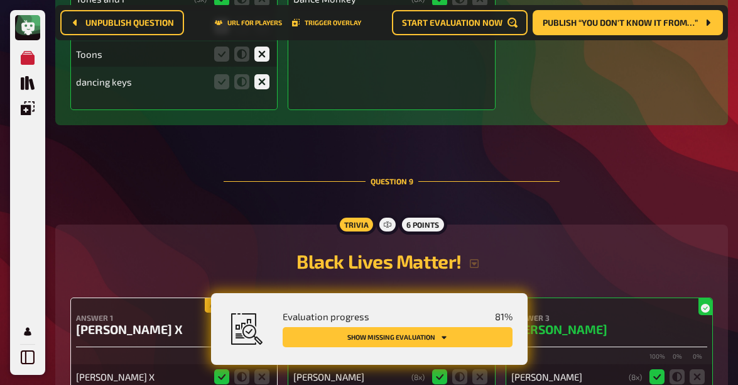
scroll to position [6525, 0]
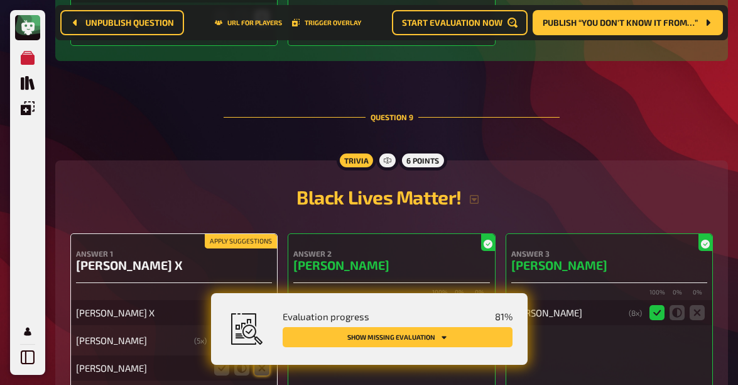
click at [219, 332] on icon at bounding box center [221, 339] width 15 height 15
click at [0, 0] on input "radio" at bounding box center [0, 0] width 0 height 0
click at [262, 360] on icon at bounding box center [261, 367] width 15 height 15
click at [0, 0] on input "radio" at bounding box center [0, 0] width 0 height 0
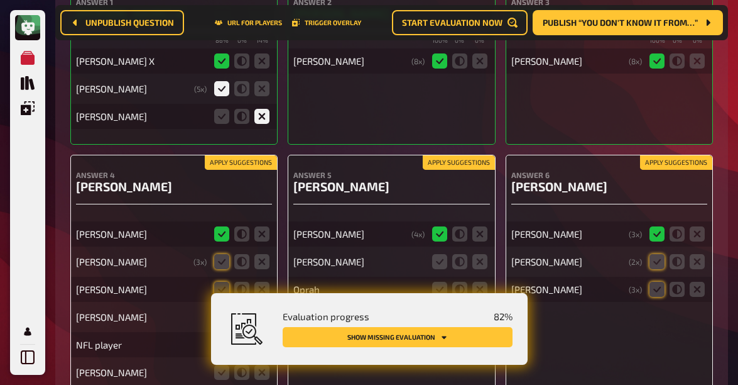
scroll to position [6810, 0]
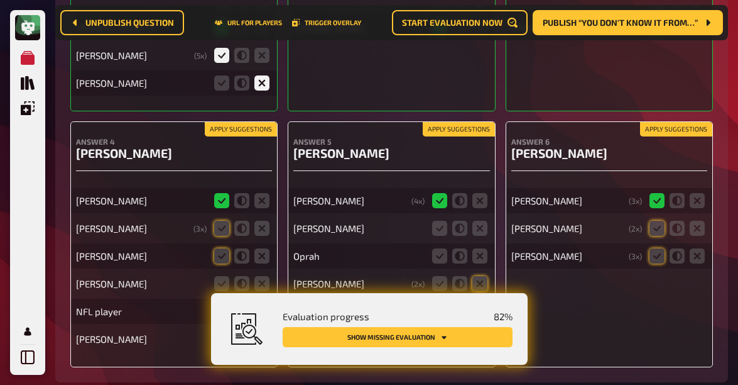
click at [259, 331] on icon at bounding box center [261, 338] width 15 height 15
click at [0, 0] on input "radio" at bounding box center [0, 0] width 0 height 0
click at [261, 303] on icon at bounding box center [261, 310] width 15 height 15
click at [0, 0] on input "radio" at bounding box center [0, 0] width 0 height 0
click at [241, 276] on icon at bounding box center [241, 283] width 15 height 15
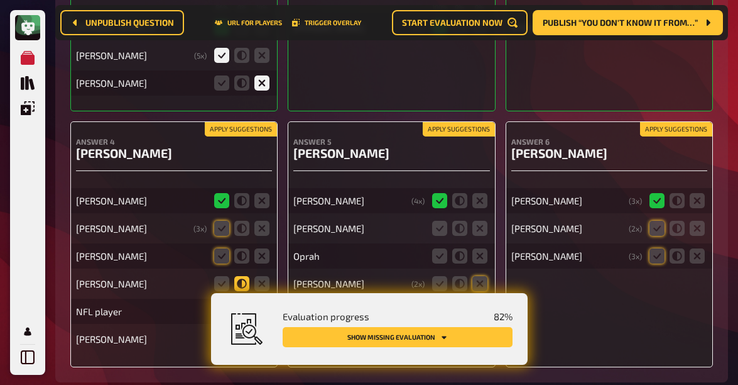
click at [0, 0] on input "radio" at bounding box center [0, 0] width 0 height 0
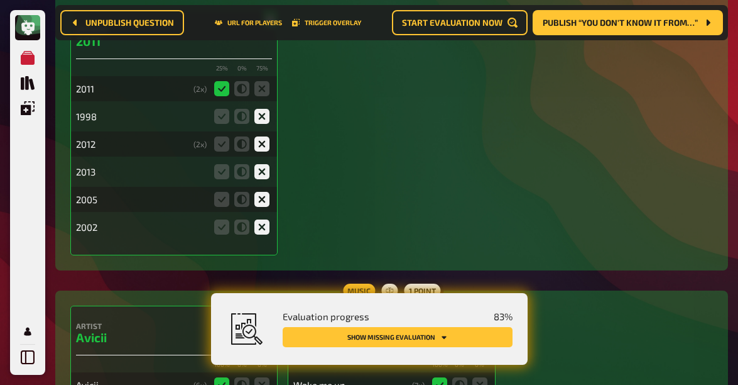
scroll to position [0, 0]
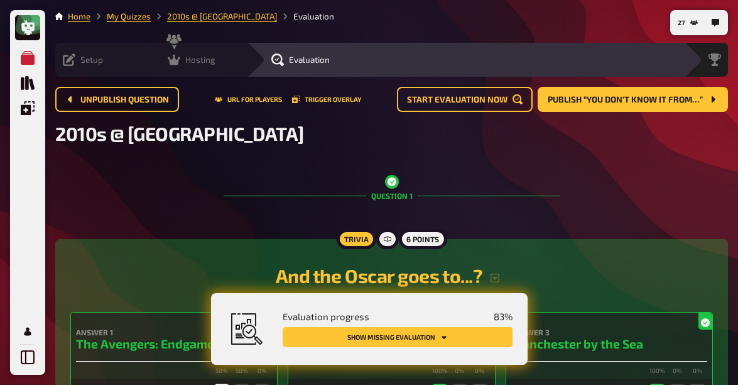
click at [168, 55] on icon at bounding box center [174, 60] width 13 height 11
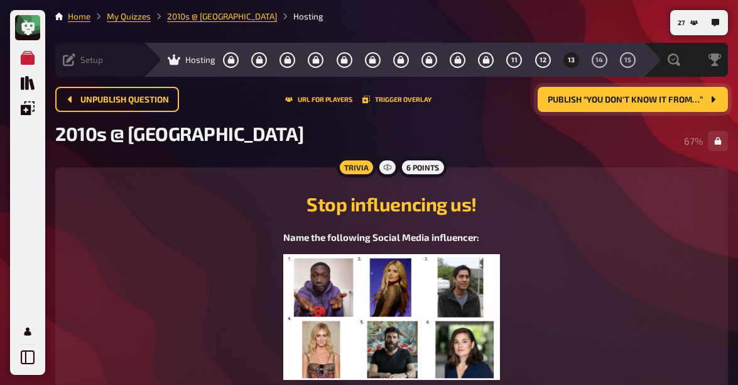
click at [601, 98] on span "Publish “You don't know it from…”" at bounding box center [625, 99] width 155 height 9
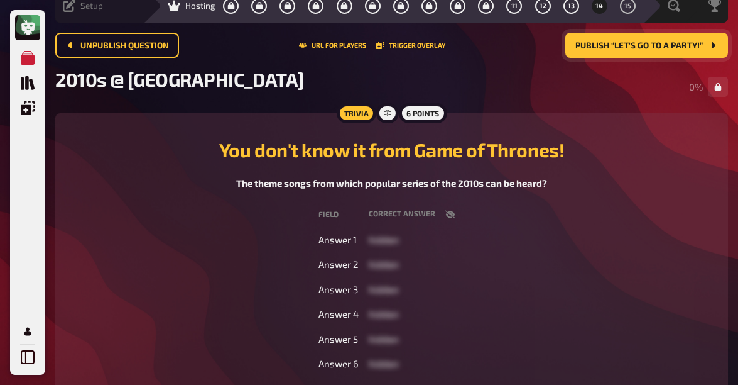
scroll to position [66, 0]
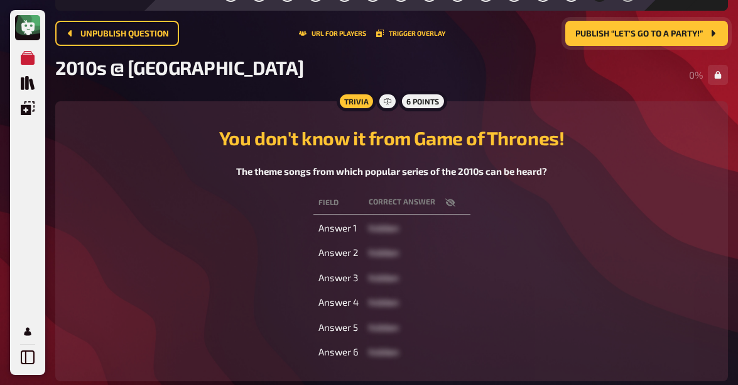
click at [451, 204] on icon "button" at bounding box center [450, 202] width 10 height 10
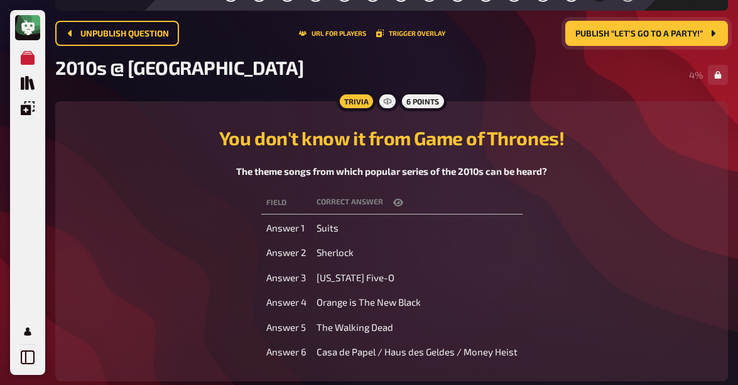
click at [398, 202] on icon "button" at bounding box center [398, 202] width 10 height 10
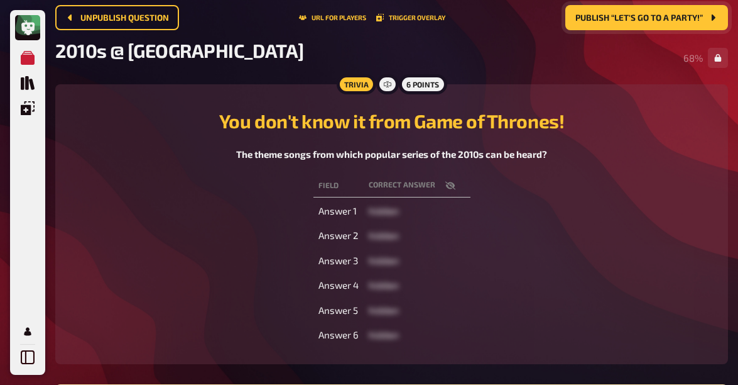
scroll to position [0, 0]
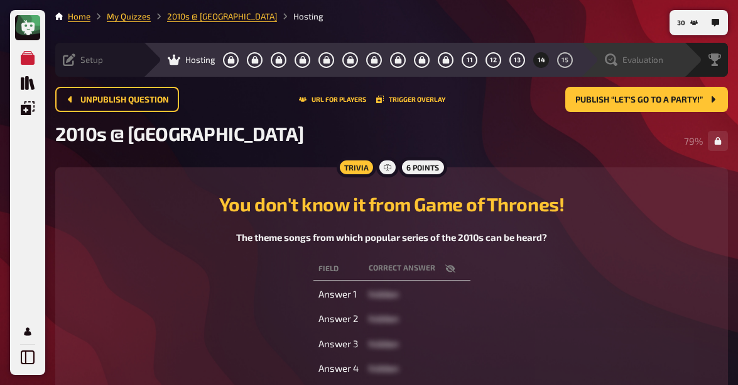
click at [632, 62] on span "Evaluation" at bounding box center [643, 60] width 41 height 10
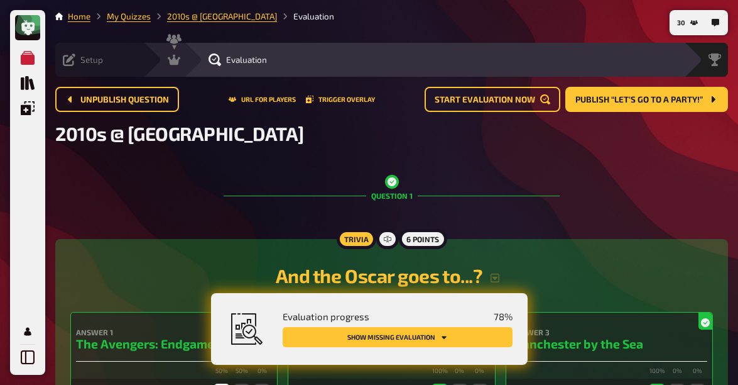
scroll to position [33, 0]
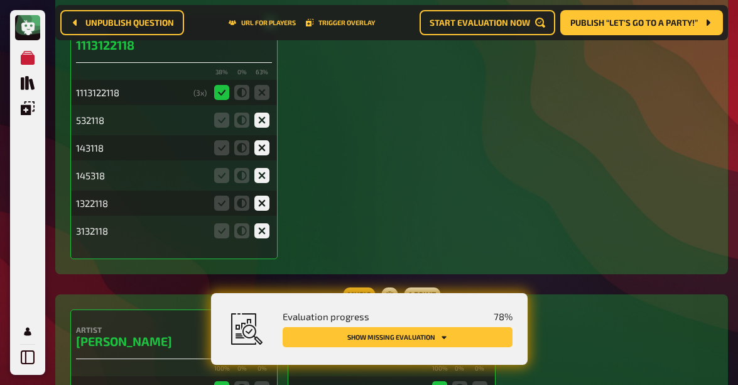
click at [353, 335] on button "Show missing evaluation" at bounding box center [398, 337] width 230 height 20
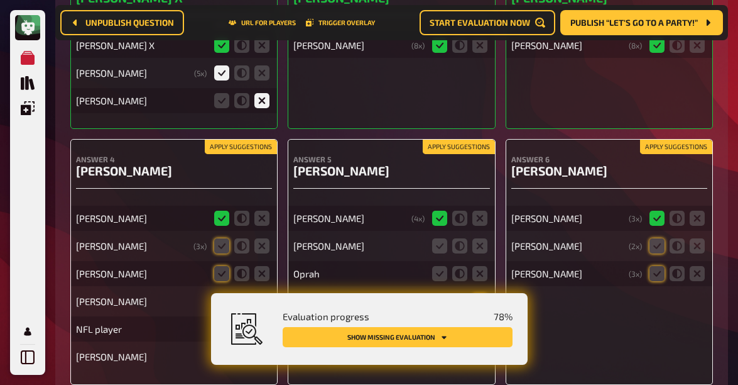
scroll to position [6791, 0]
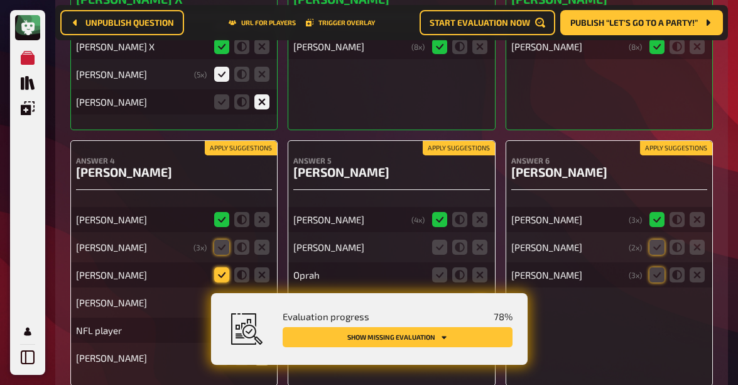
click at [226, 267] on icon at bounding box center [221, 274] width 15 height 15
click at [0, 0] on input "radio" at bounding box center [0, 0] width 0 height 0
click at [226, 239] on icon at bounding box center [221, 246] width 15 height 15
click at [0, 0] on input "radio" at bounding box center [0, 0] width 0 height 0
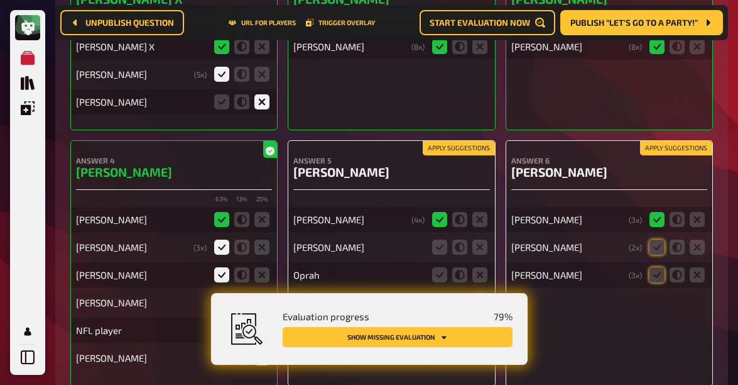
click at [223, 295] on icon at bounding box center [221, 302] width 15 height 15
click at [0, 0] on input "radio" at bounding box center [0, 0] width 0 height 0
click at [435, 212] on icon at bounding box center [439, 219] width 15 height 15
click at [477, 239] on icon at bounding box center [479, 246] width 15 height 15
click at [0, 0] on input "radio" at bounding box center [0, 0] width 0 height 0
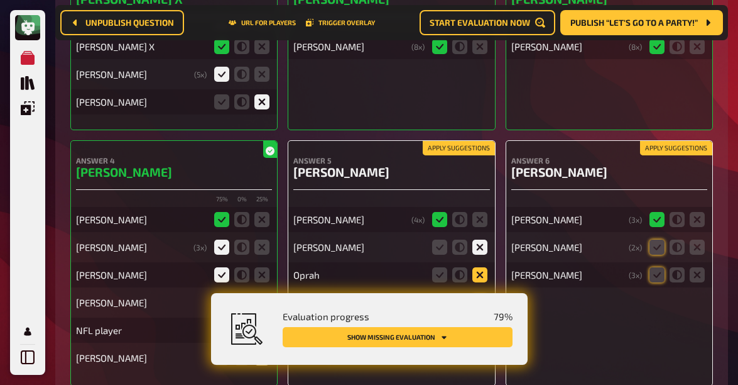
click at [486, 267] on icon at bounding box center [479, 274] width 15 height 15
click at [0, 0] on input "radio" at bounding box center [0, 0] width 0 height 0
click at [486, 295] on icon at bounding box center [479, 302] width 15 height 15
click at [0, 0] on input "radio" at bounding box center [0, 0] width 0 height 0
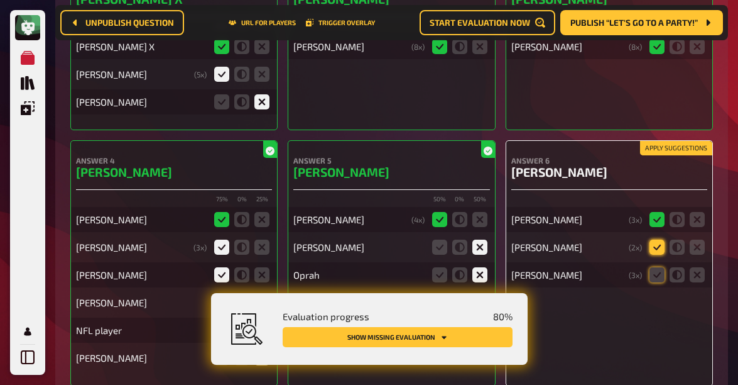
click at [654, 239] on icon at bounding box center [657, 246] width 15 height 15
click at [0, 0] on input "radio" at bounding box center [0, 0] width 0 height 0
click at [674, 267] on icon at bounding box center [677, 274] width 15 height 15
click at [0, 0] on input "radio" at bounding box center [0, 0] width 0 height 0
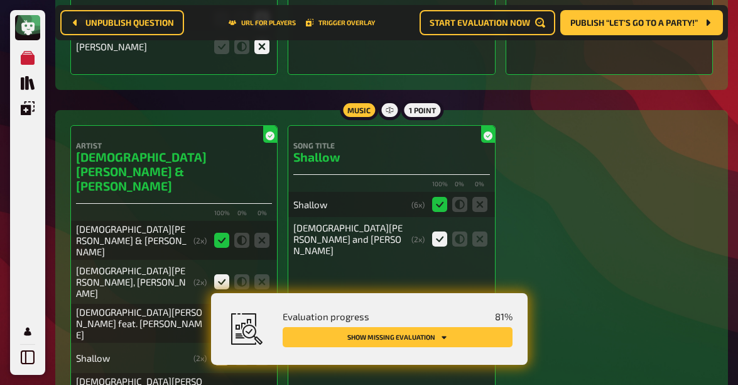
scroll to position [7104, 0]
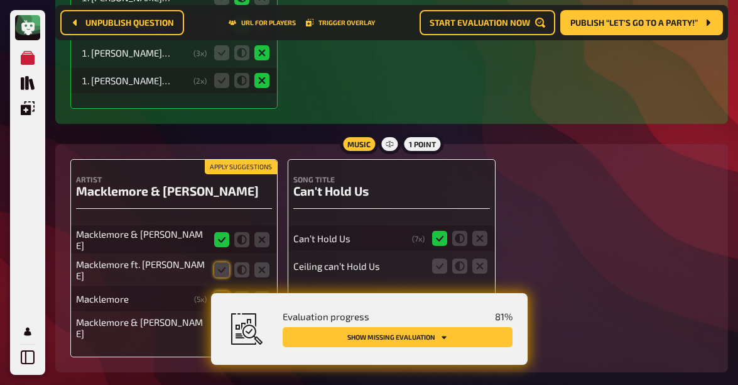
click at [373, 342] on button "Show missing evaluation" at bounding box center [398, 337] width 230 height 20
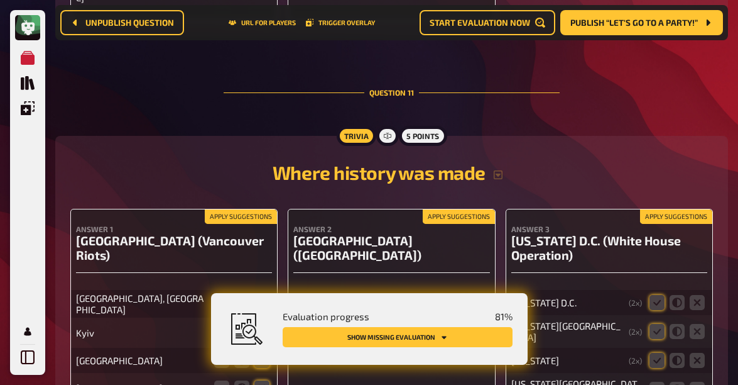
scroll to position [8220, 0]
click at [261, 297] on icon at bounding box center [261, 304] width 15 height 15
click at [0, 0] on input "radio" at bounding box center [0, 0] width 0 height 0
click at [260, 325] on icon at bounding box center [261, 332] width 15 height 15
click at [0, 0] on input "radio" at bounding box center [0, 0] width 0 height 0
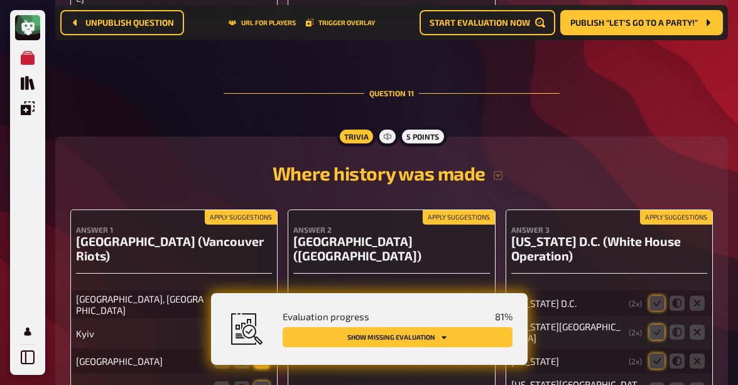
click at [260, 353] on icon at bounding box center [261, 360] width 15 height 15
click at [0, 0] on input "radio" at bounding box center [0, 0] width 0 height 0
click at [261, 381] on icon at bounding box center [261, 388] width 15 height 15
click at [0, 0] on input "radio" at bounding box center [0, 0] width 0 height 0
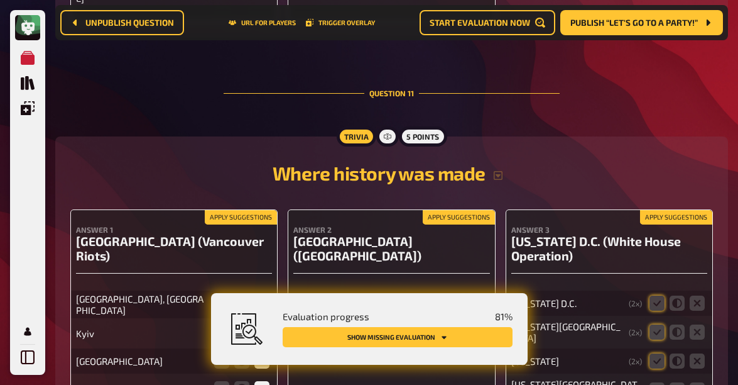
click at [0, 0] on input "radio" at bounding box center [0, 0] width 0 height 0
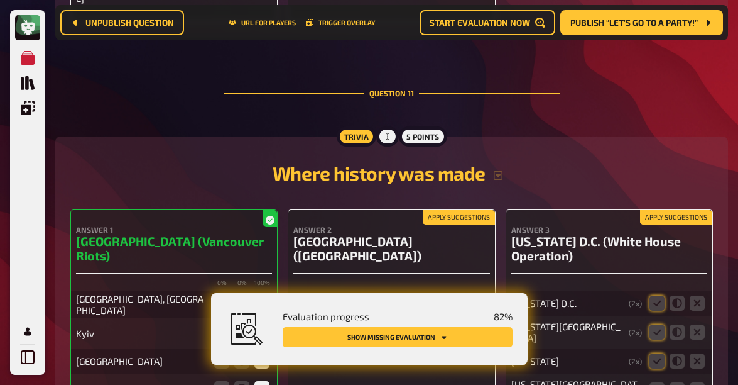
scroll to position [8181, 0]
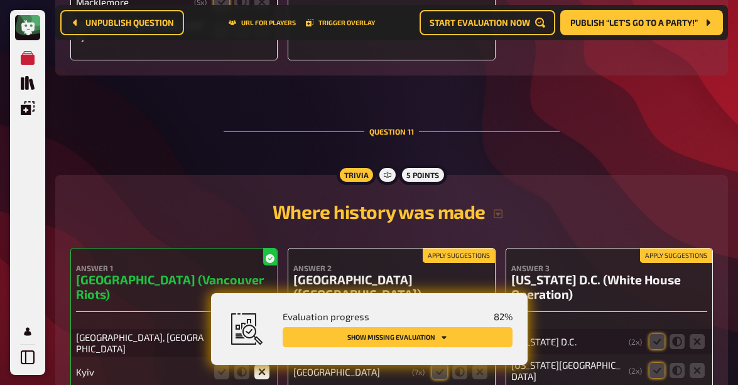
click at [442, 335] on icon at bounding box center [439, 342] width 15 height 15
click at [0, 0] on input "radio" at bounding box center [0, 0] width 0 height 0
click at [442, 364] on icon at bounding box center [439, 371] width 15 height 15
click at [0, 0] on input "radio" at bounding box center [0, 0] width 0 height 0
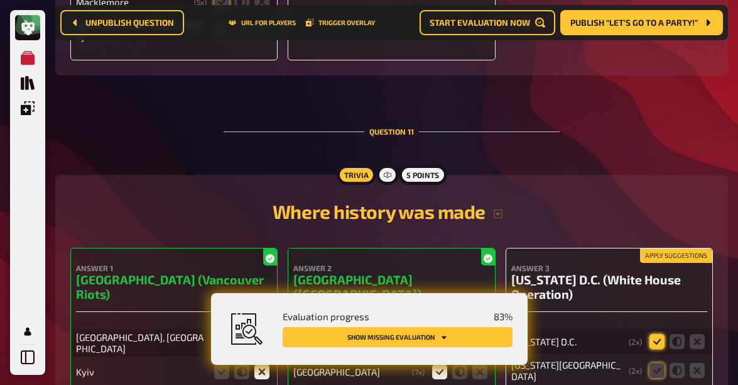
click at [655, 334] on icon at bounding box center [657, 341] width 15 height 15
click at [0, 0] on input "radio" at bounding box center [0, 0] width 0 height 0
click at [657, 363] on icon at bounding box center [657, 370] width 15 height 15
click at [0, 0] on input "radio" at bounding box center [0, 0] width 0 height 0
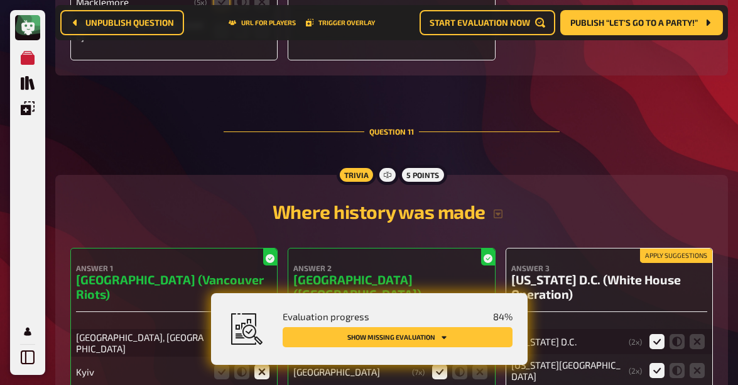
click at [0, 0] on input "radio" at bounding box center [0, 0] width 0 height 0
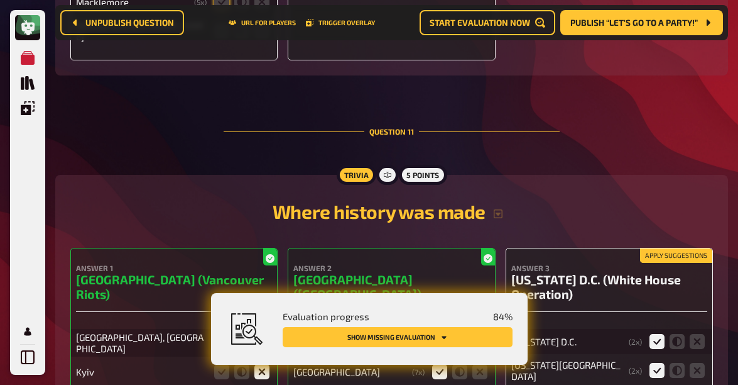
click at [0, 0] on input "radio" at bounding box center [0, 0] width 0 height 0
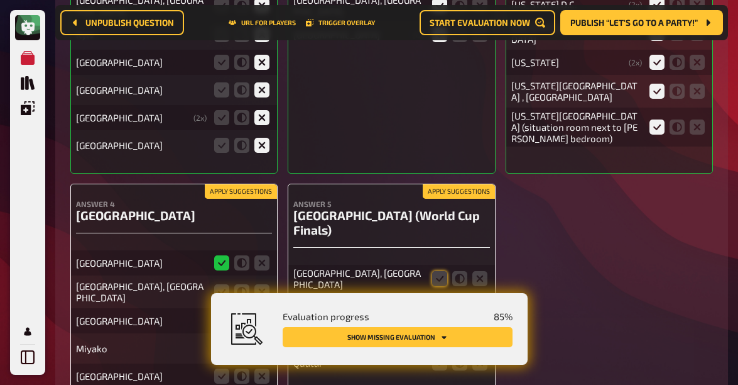
scroll to position [8515, 0]
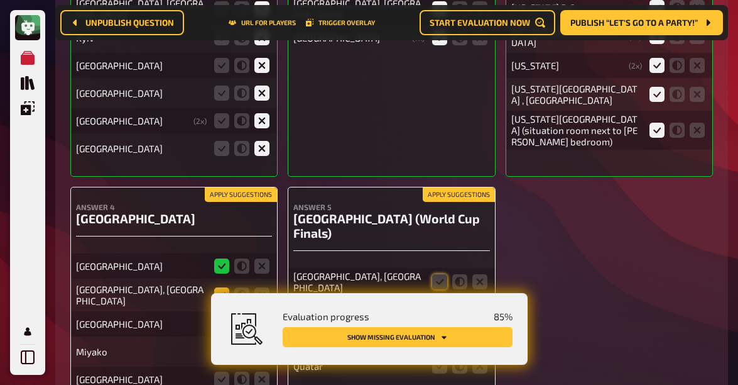
click at [220, 287] on icon at bounding box center [221, 294] width 15 height 15
click at [0, 0] on input "radio" at bounding box center [0, 0] width 0 height 0
click at [263, 316] on icon at bounding box center [261, 323] width 15 height 15
click at [0, 0] on input "radio" at bounding box center [0, 0] width 0 height 0
click at [261, 344] on icon at bounding box center [261, 351] width 15 height 15
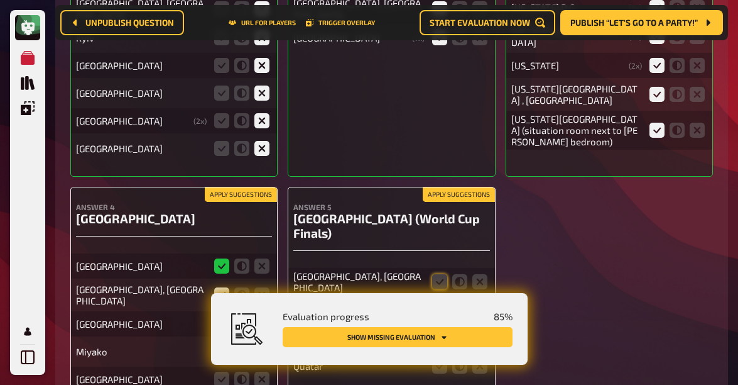
click at [0, 0] on input "radio" at bounding box center [0, 0] width 0 height 0
click at [261, 371] on icon at bounding box center [261, 378] width 15 height 15
click at [0, 0] on input "radio" at bounding box center [0, 0] width 0 height 0
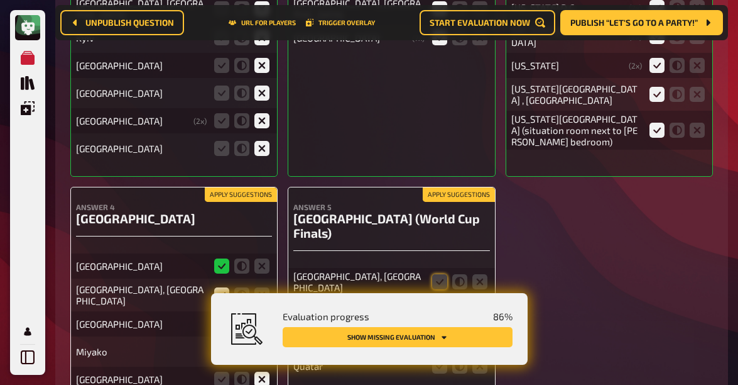
click at [0, 0] on input "radio" at bounding box center [0, 0] width 0 height 0
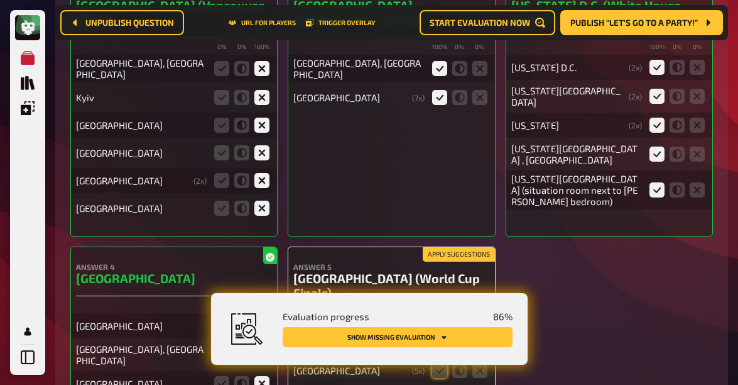
scroll to position [8458, 0]
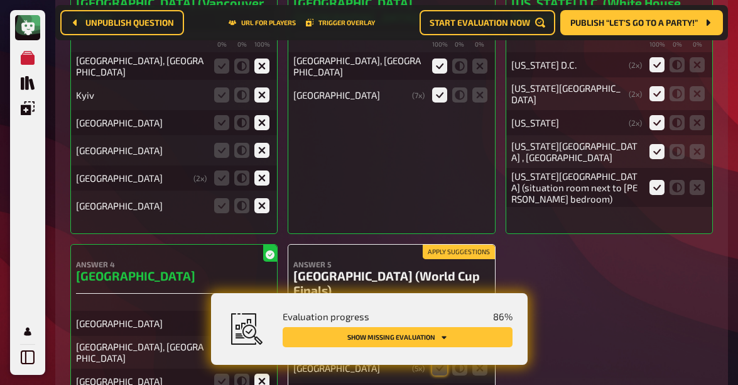
click at [440, 331] on icon at bounding box center [439, 338] width 15 height 15
click at [0, 0] on input "radio" at bounding box center [0, 0] width 0 height 0
click at [436, 360] on icon at bounding box center [439, 367] width 15 height 15
click at [0, 0] on input "radio" at bounding box center [0, 0] width 0 height 0
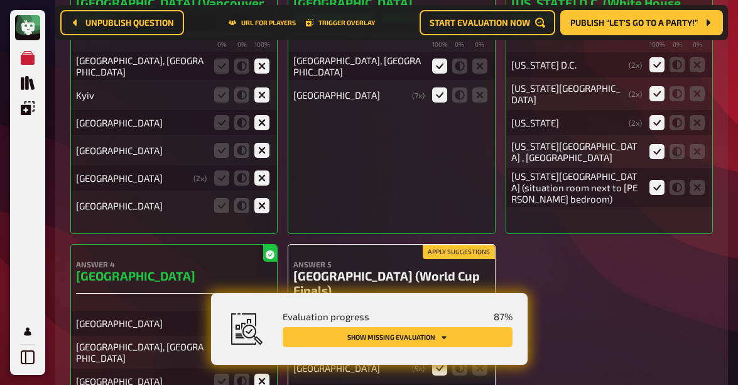
click at [0, 0] on input "radio" at bounding box center [0, 0] width 0 height 0
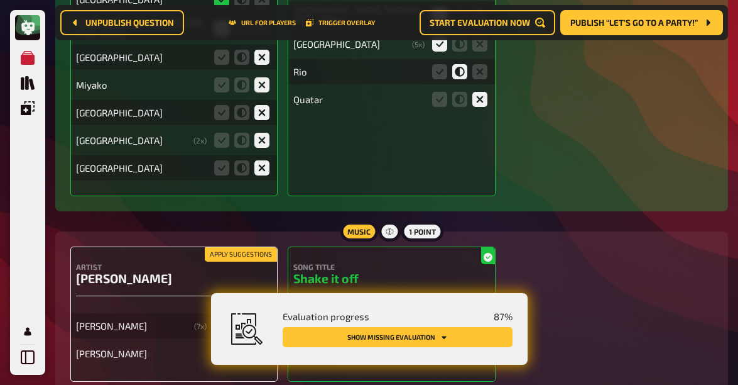
scroll to position [8765, 0]
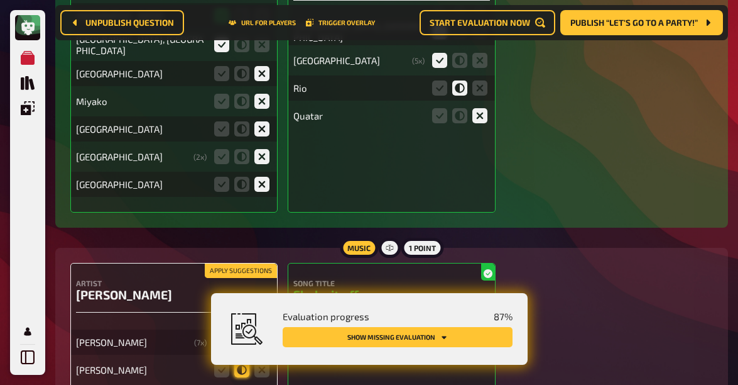
click at [243, 362] on icon at bounding box center [241, 369] width 15 height 15
click at [0, 0] on input "radio" at bounding box center [0, 0] width 0 height 0
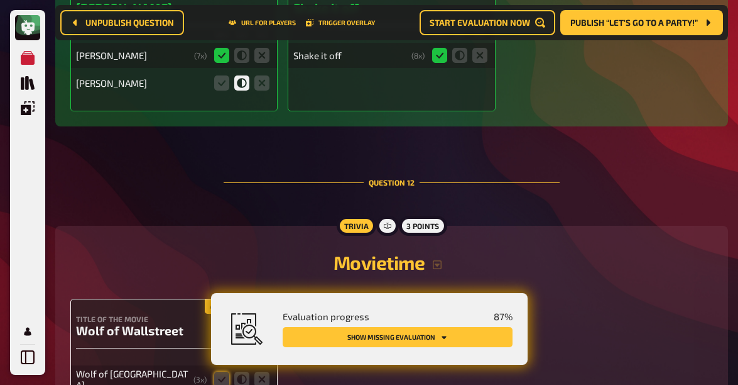
scroll to position [9052, 0]
click at [217, 371] on icon at bounding box center [221, 378] width 15 height 15
click at [0, 0] on input "radio" at bounding box center [0, 0] width 0 height 0
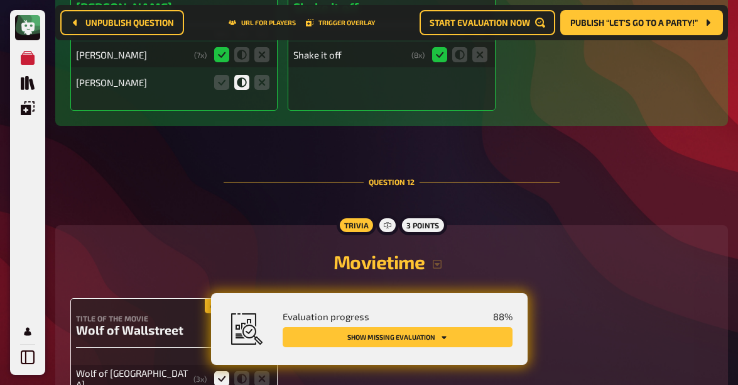
click at [0, 0] on input "radio" at bounding box center [0, 0] width 0 height 0
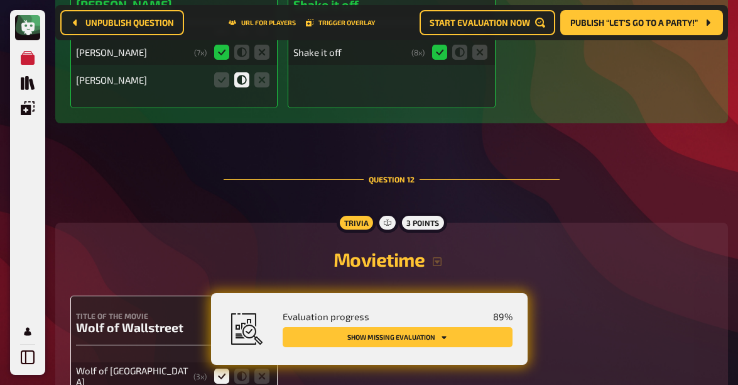
scroll to position [9123, 0]
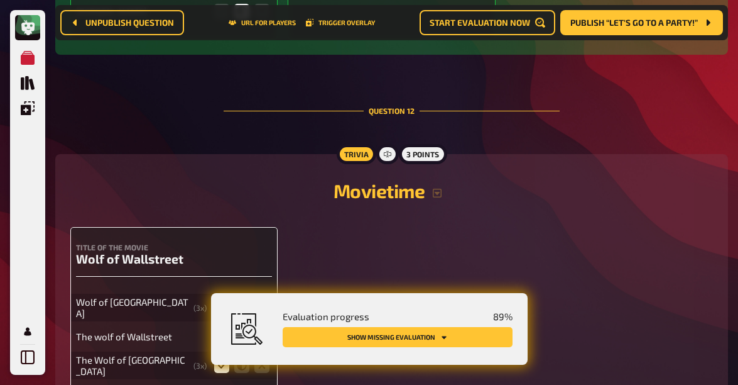
click at [0, 0] on input "radio" at bounding box center [0, 0] width 0 height 0
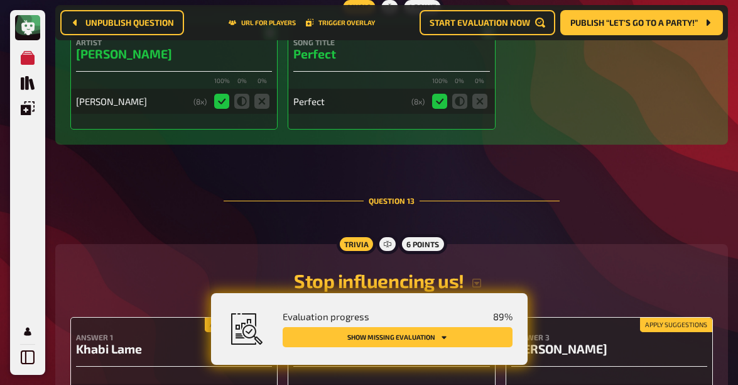
scroll to position [9637, 0]
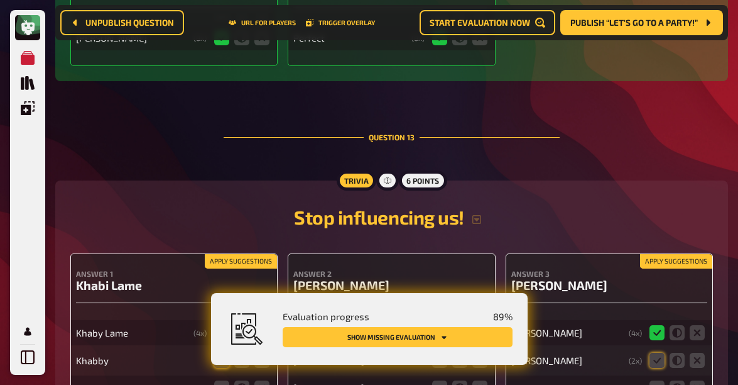
click at [217, 325] on icon at bounding box center [221, 332] width 15 height 15
click at [0, 0] on input "radio" at bounding box center [0, 0] width 0 height 0
click at [239, 352] on icon at bounding box center [241, 359] width 15 height 15
click at [0, 0] on input "radio" at bounding box center [0, 0] width 0 height 0
click at [222, 380] on icon at bounding box center [221, 387] width 15 height 15
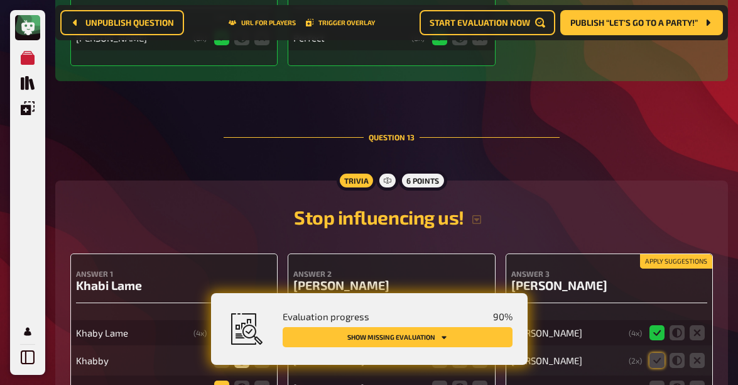
click at [0, 0] on input "radio" at bounding box center [0, 0] width 0 height 0
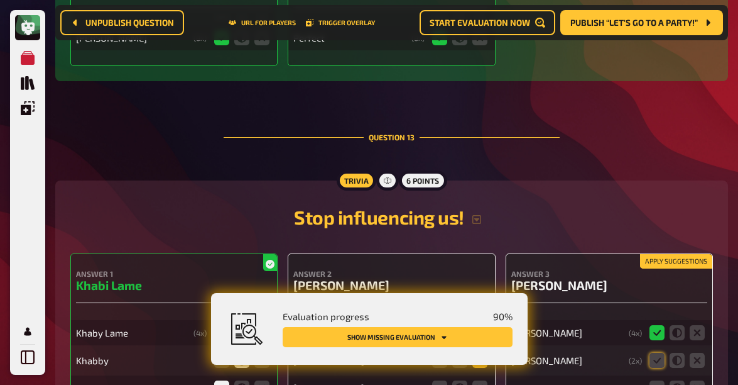
click at [476, 352] on icon at bounding box center [479, 359] width 15 height 15
click at [0, 0] on input "radio" at bounding box center [0, 0] width 0 height 0
click at [479, 380] on icon at bounding box center [479, 387] width 15 height 15
click at [0, 0] on input "radio" at bounding box center [0, 0] width 0 height 0
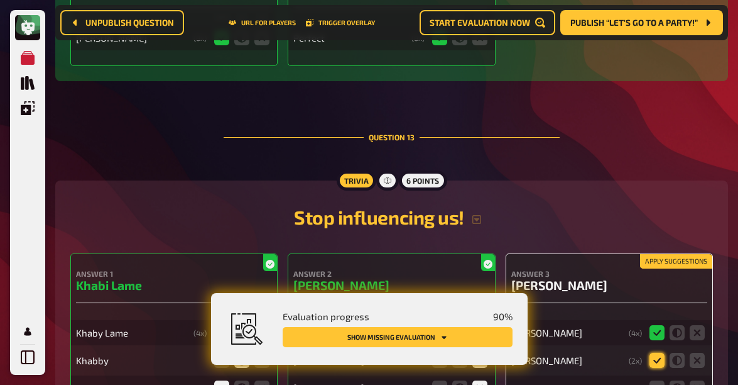
click at [658, 352] on icon at bounding box center [657, 359] width 15 height 15
click at [0, 0] on input "radio" at bounding box center [0, 0] width 0 height 0
click at [697, 380] on icon at bounding box center [697, 387] width 15 height 15
click at [0, 0] on input "radio" at bounding box center [0, 0] width 0 height 0
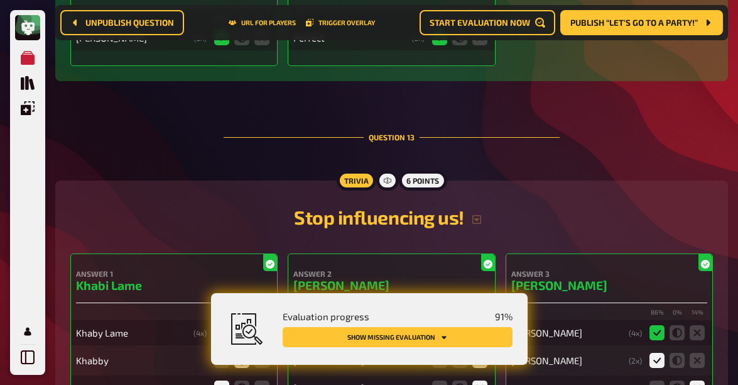
scroll to position [9769, 0]
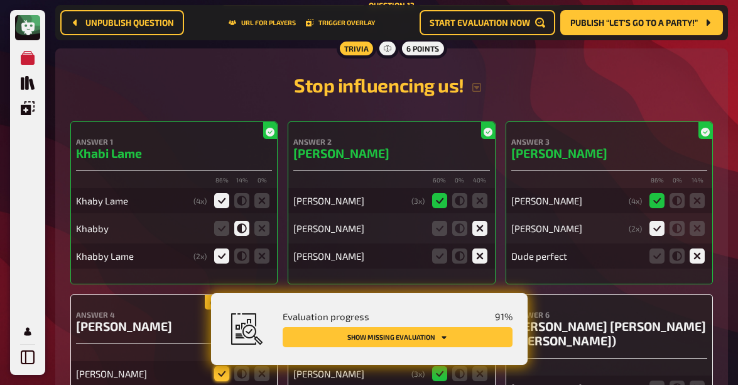
click at [217, 366] on icon at bounding box center [221, 373] width 15 height 15
click at [0, 0] on input "radio" at bounding box center [0, 0] width 0 height 0
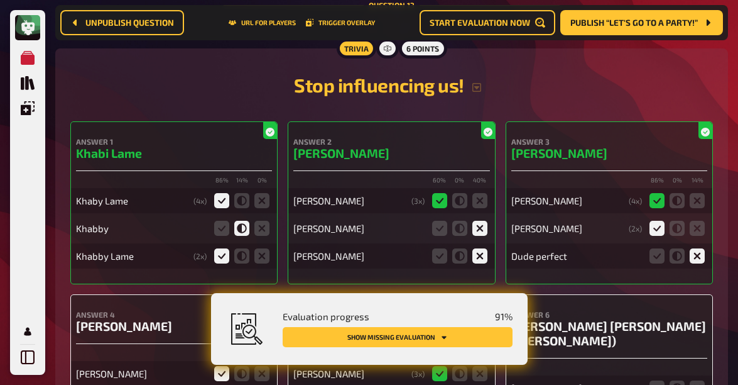
click at [0, 0] on input "radio" at bounding box center [0, 0] width 0 height 0
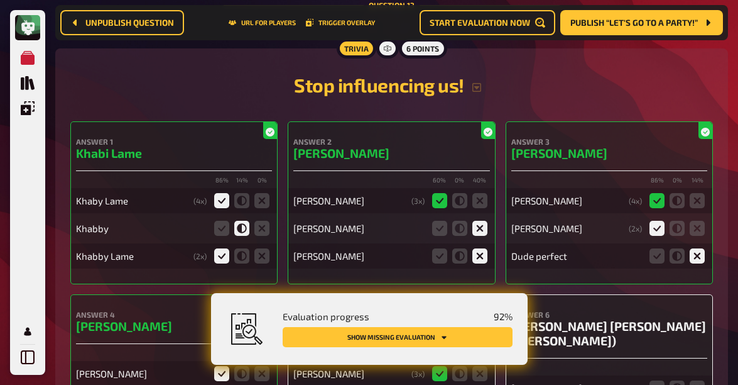
click at [0, 0] on input "radio" at bounding box center [0, 0] width 0 height 0
click at [700, 380] on icon at bounding box center [697, 387] width 15 height 15
click at [0, 0] on input "radio" at bounding box center [0, 0] width 0 height 0
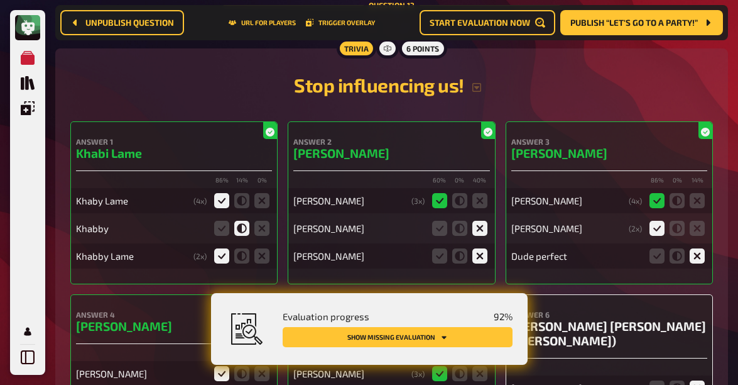
click at [0, 0] on input "radio" at bounding box center [0, 0] width 0 height 0
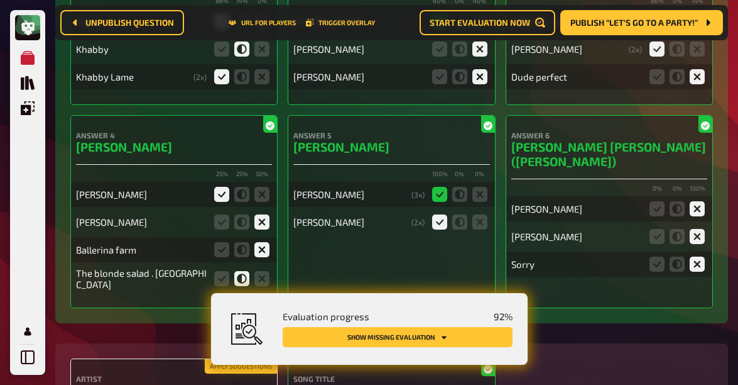
scroll to position [10029, 0]
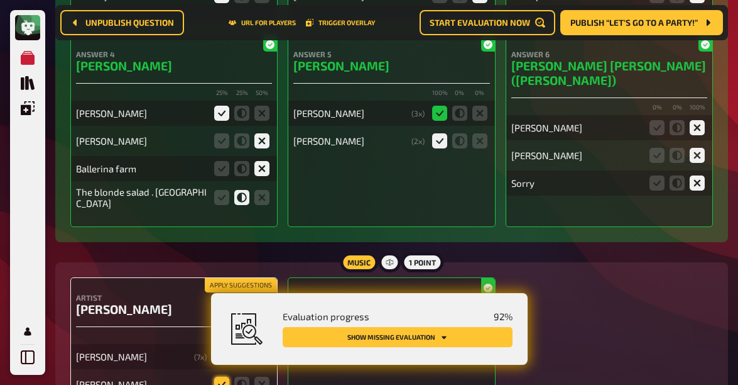
click at [224, 376] on icon at bounding box center [221, 383] width 15 height 15
click at [0, 0] on input "radio" at bounding box center [0, 0] width 0 height 0
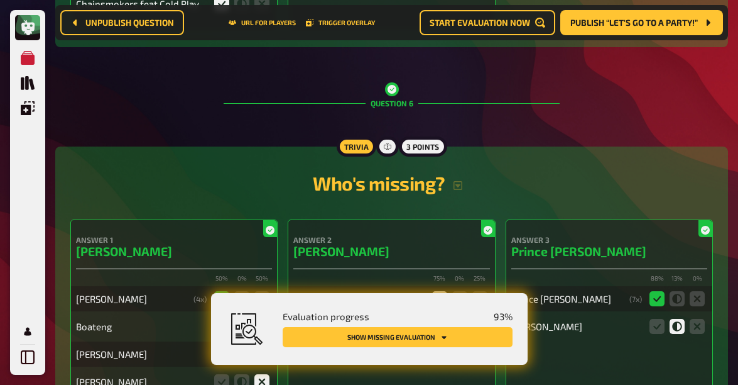
scroll to position [0, 0]
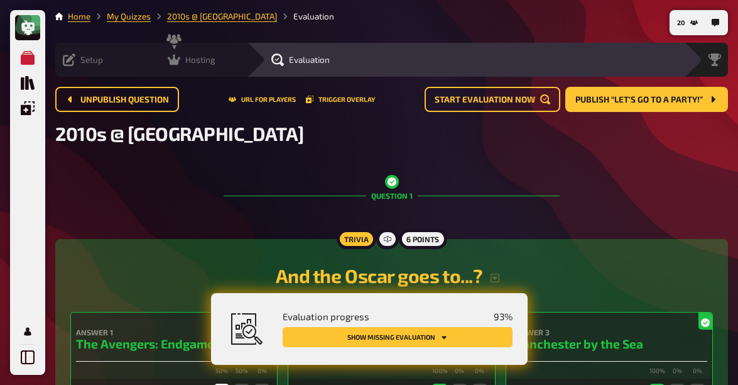
click at [168, 60] on icon at bounding box center [174, 60] width 13 height 11
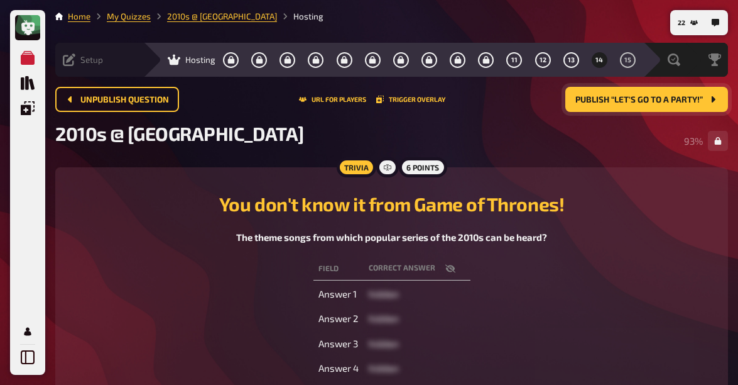
click at [626, 103] on span "Publish “Let's go to a Party!”" at bounding box center [640, 99] width 128 height 9
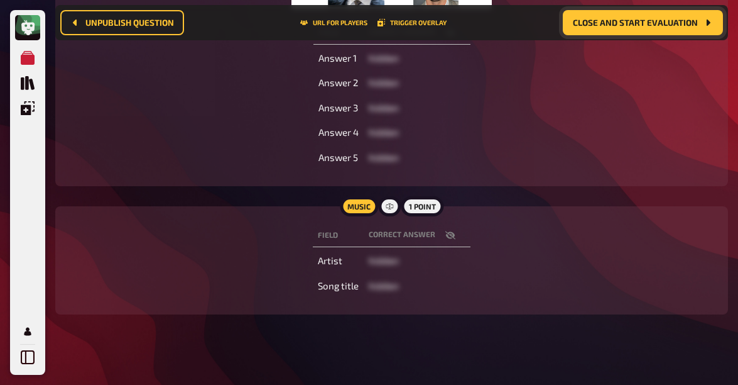
scroll to position [391, 0]
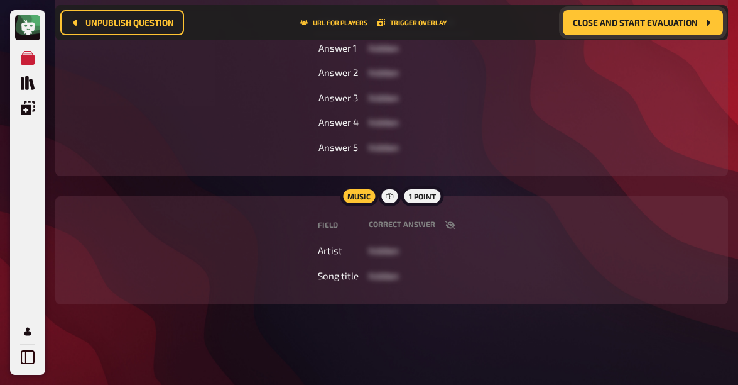
click at [456, 224] on button "button" at bounding box center [450, 225] width 30 height 13
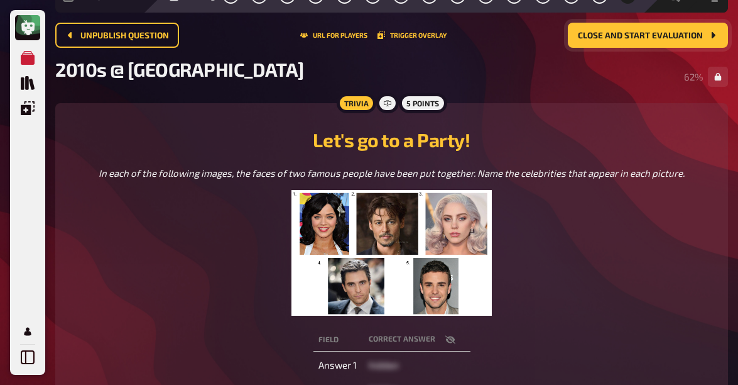
scroll to position [0, 0]
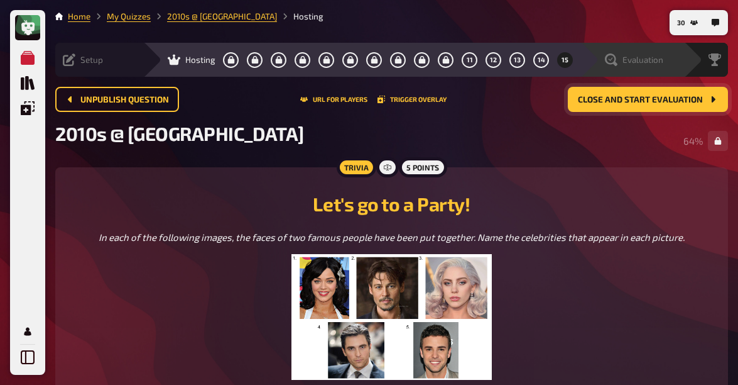
click at [625, 60] on span "Evaluation" at bounding box center [643, 60] width 41 height 10
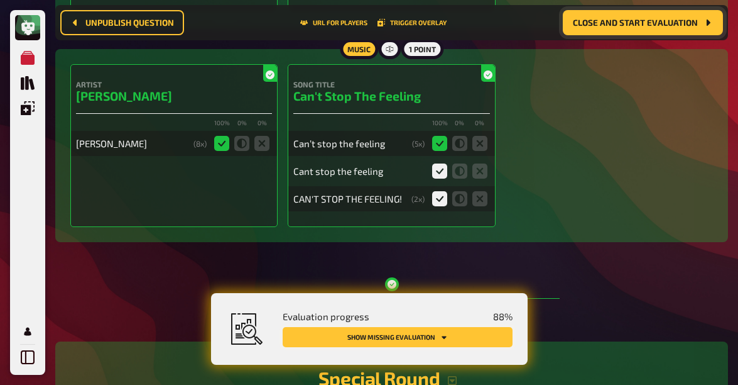
click at [442, 339] on icon "Show missing evaluation" at bounding box center [444, 337] width 8 height 8
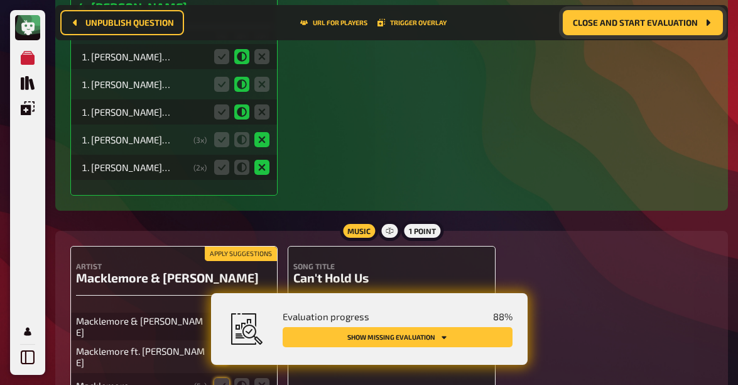
scroll to position [7798, 0]
click at [221, 349] on icon at bounding box center [221, 356] width 15 height 15
click at [0, 0] on input "radio" at bounding box center [0, 0] width 0 height 0
click at [221, 378] on icon at bounding box center [221, 385] width 15 height 15
click at [0, 0] on input "radio" at bounding box center [0, 0] width 0 height 0
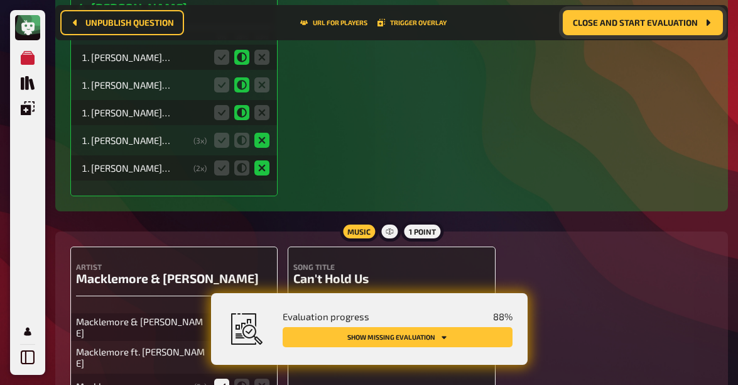
click at [0, 0] on input "radio" at bounding box center [0, 0] width 0 height 0
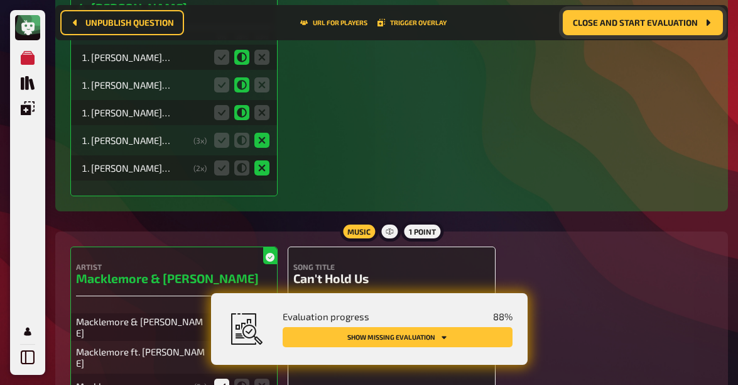
click at [454, 346] on icon at bounding box center [459, 353] width 15 height 15
click at [0, 0] on input "radio" at bounding box center [0, 0] width 0 height 0
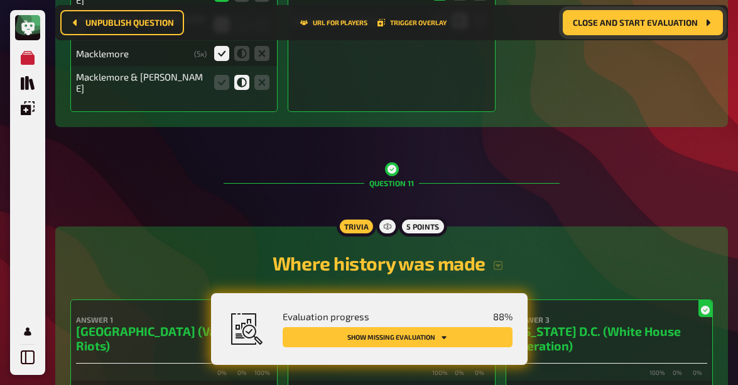
scroll to position [8151, 0]
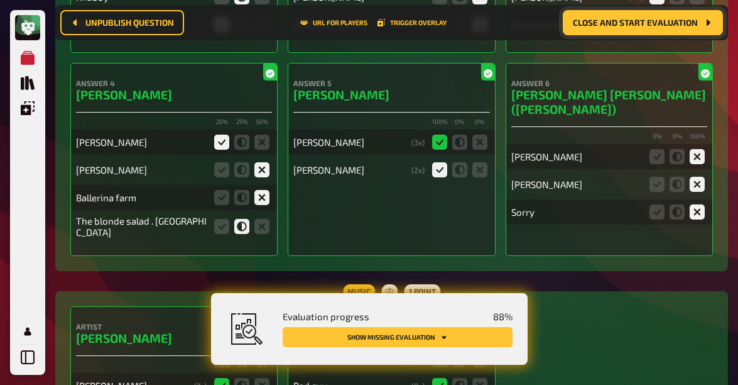
click at [428, 336] on button "Show missing evaluation" at bounding box center [398, 337] width 230 height 20
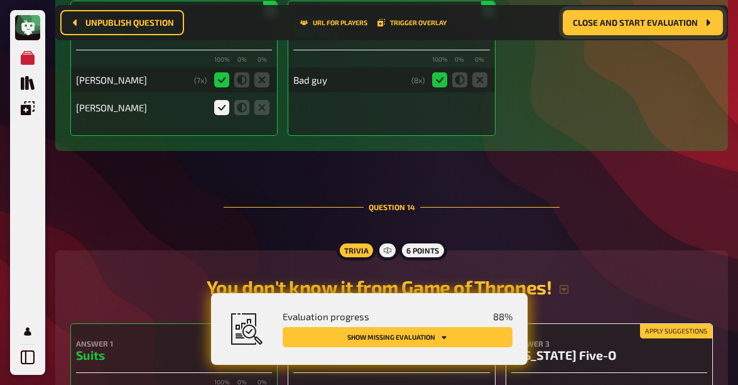
scroll to position [10374, 0]
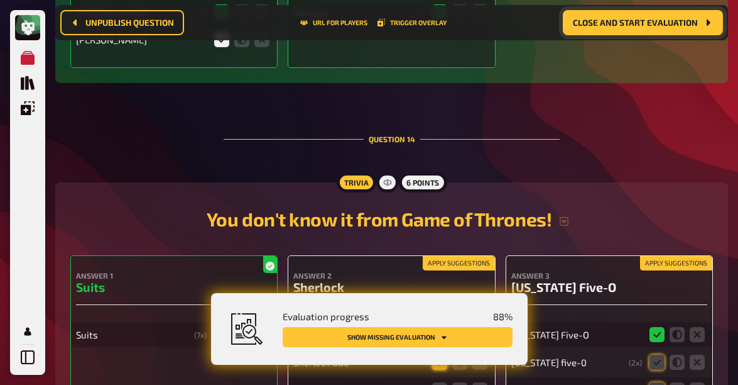
click at [435, 354] on icon at bounding box center [439, 361] width 15 height 15
click at [0, 0] on input "radio" at bounding box center [0, 0] width 0 height 0
click at [483, 382] on icon at bounding box center [479, 389] width 15 height 15
click at [0, 0] on input "radio" at bounding box center [0, 0] width 0 height 0
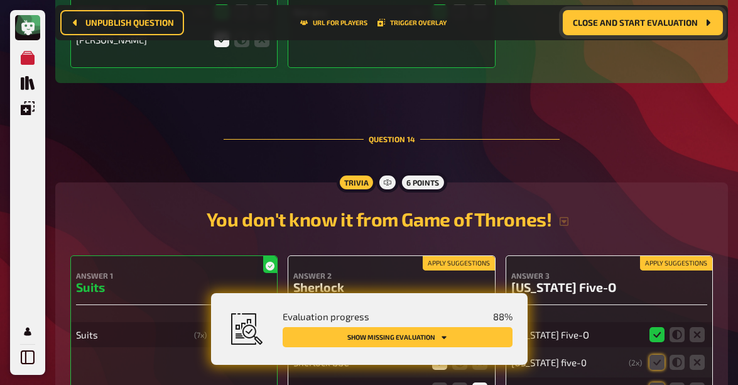
click at [0, 0] on input "radio" at bounding box center [0, 0] width 0 height 0
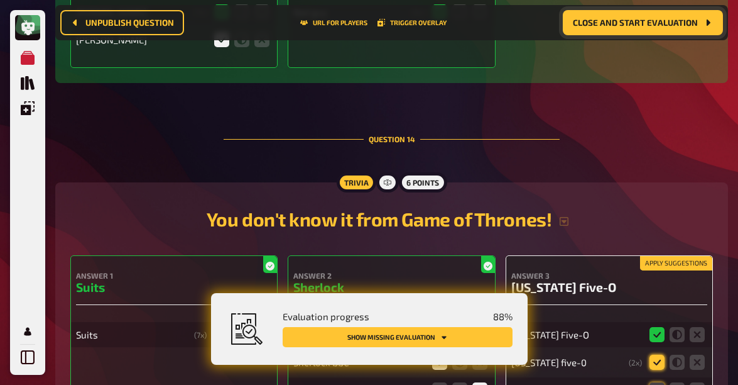
click at [653, 354] on icon at bounding box center [657, 361] width 15 height 15
click at [0, 0] on input "radio" at bounding box center [0, 0] width 0 height 0
click at [653, 382] on icon at bounding box center [657, 389] width 15 height 15
click at [0, 0] on input "radio" at bounding box center [0, 0] width 0 height 0
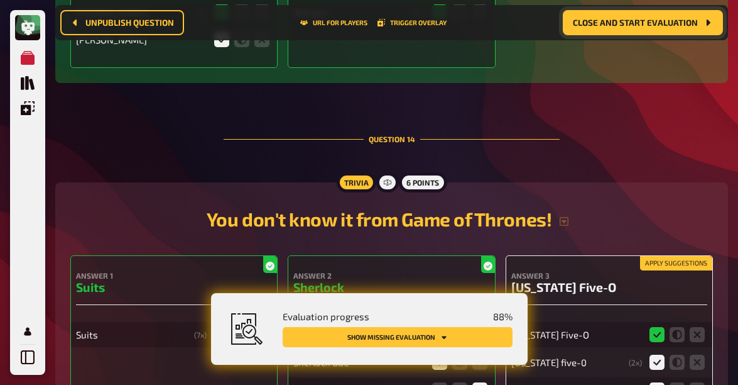
click at [0, 0] on input "radio" at bounding box center [0, 0] width 0 height 0
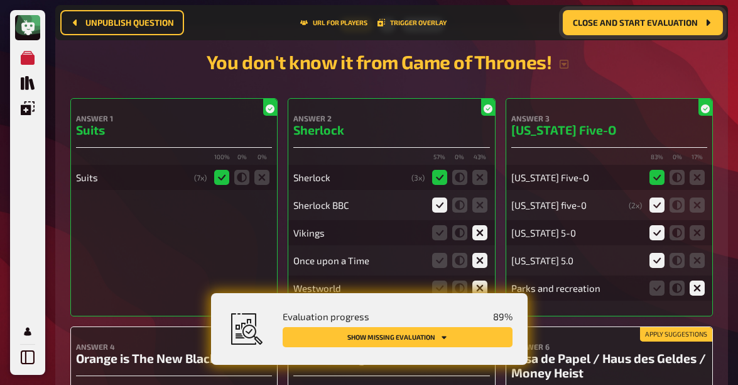
scroll to position [10534, 0]
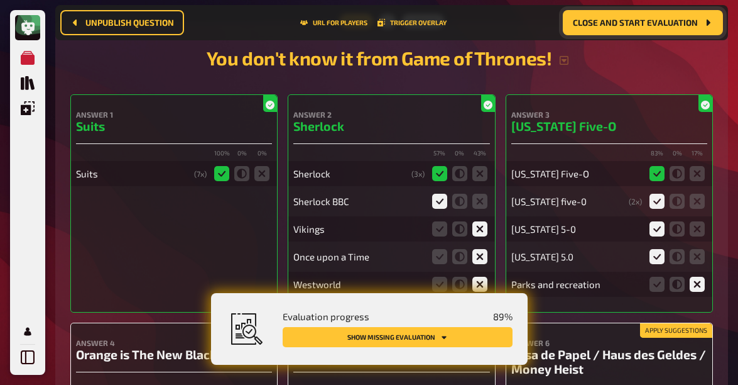
click at [0, 0] on input "radio" at bounding box center [0, 0] width 0 height 0
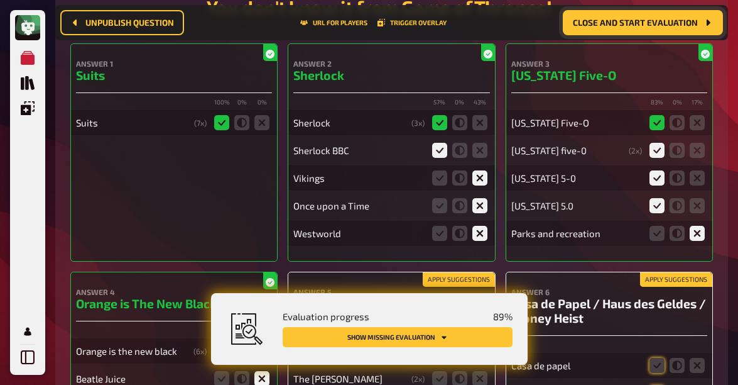
scroll to position [10592, 0]
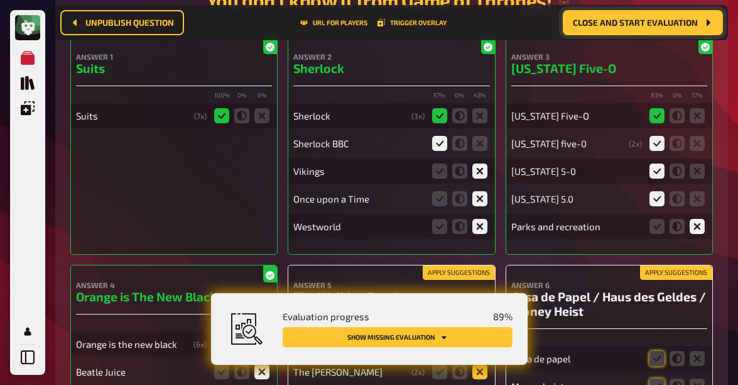
click at [481, 364] on icon at bounding box center [479, 371] width 15 height 15
click at [0, 0] on input "radio" at bounding box center [0, 0] width 0 height 0
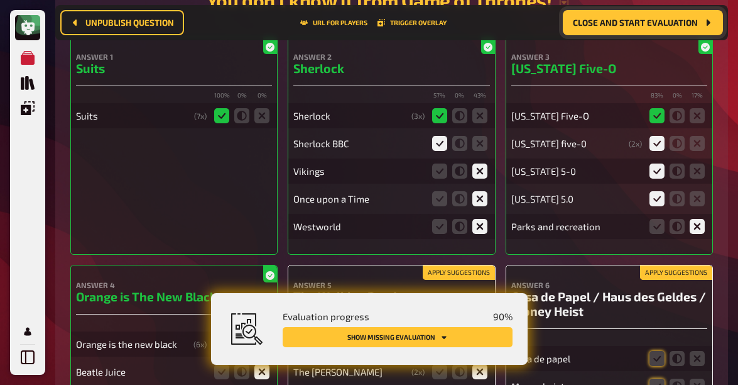
click at [0, 0] on input "radio" at bounding box center [0, 0] width 0 height 0
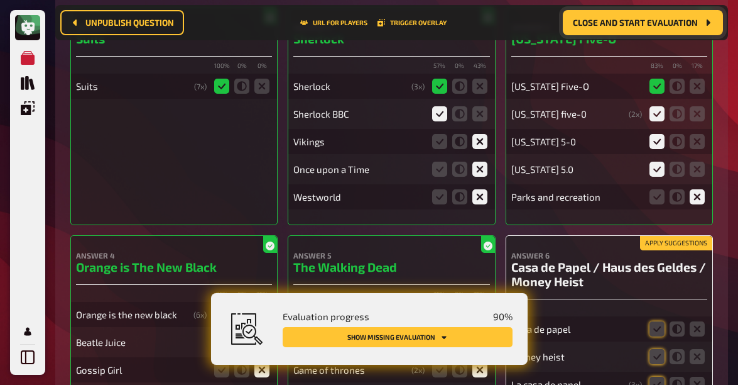
scroll to position [10627, 0]
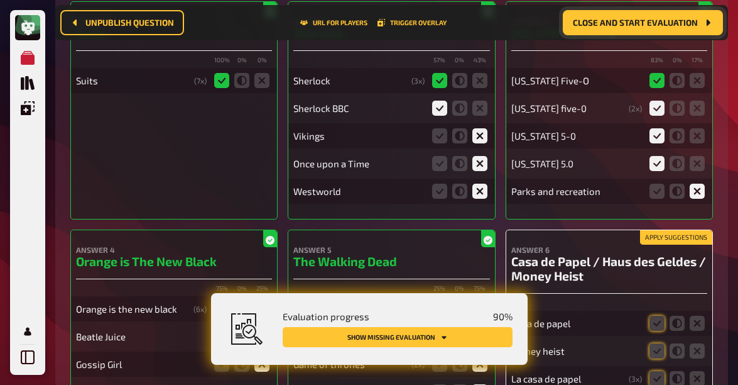
click at [647, 313] on fieldset at bounding box center [677, 323] width 60 height 20
click at [653, 315] on icon at bounding box center [657, 322] width 15 height 15
click at [0, 0] on input "radio" at bounding box center [0, 0] width 0 height 0
click at [655, 343] on icon at bounding box center [657, 350] width 15 height 15
click at [0, 0] on input "radio" at bounding box center [0, 0] width 0 height 0
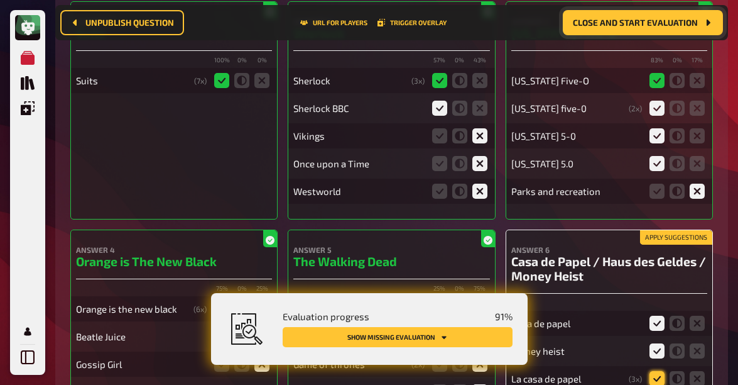
click at [656, 371] on icon at bounding box center [657, 378] width 15 height 15
click at [0, 0] on input "radio" at bounding box center [0, 0] width 0 height 0
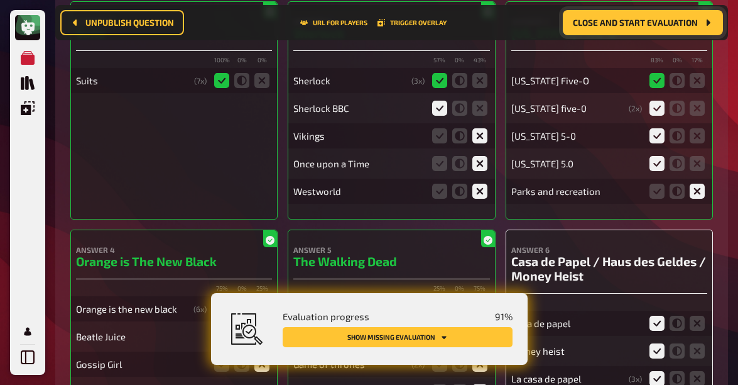
click at [0, 0] on input "radio" at bounding box center [0, 0] width 0 height 0
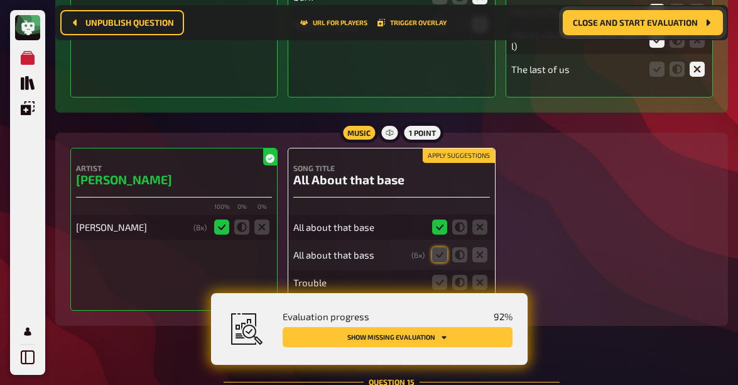
scroll to position [10902, 0]
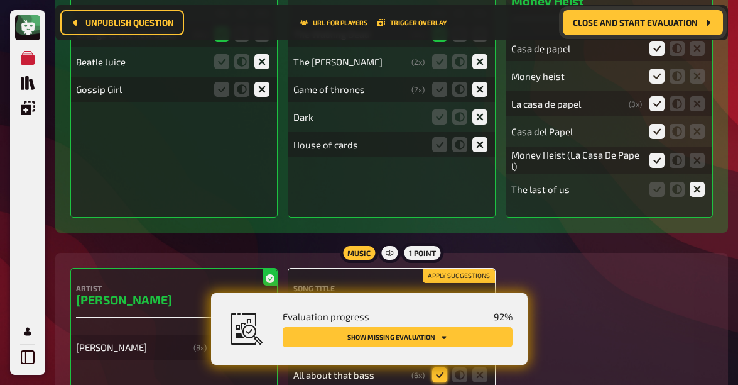
click at [435, 367] on icon at bounding box center [439, 374] width 15 height 15
click at [0, 0] on input "radio" at bounding box center [0, 0] width 0 height 0
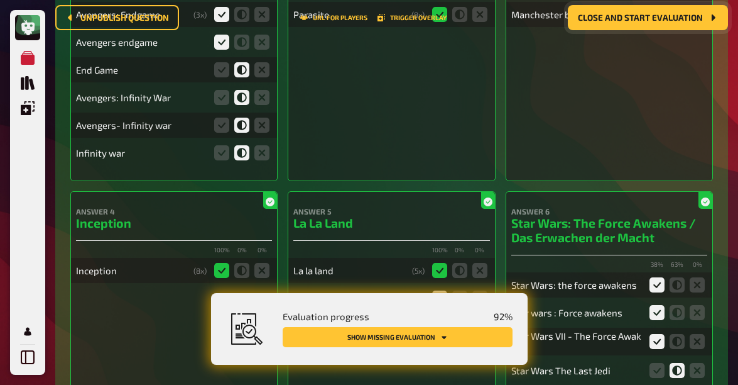
scroll to position [0, 0]
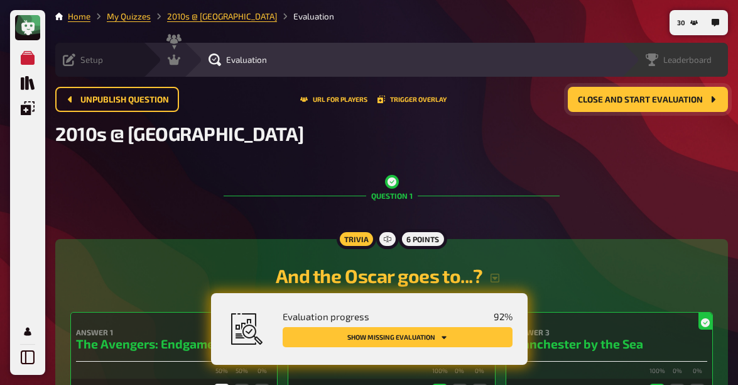
click at [656, 62] on icon at bounding box center [652, 59] width 13 height 13
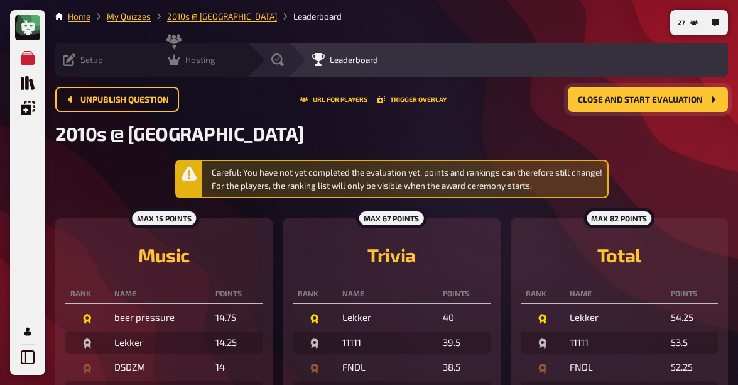
click at [185, 58] on span "Hosting" at bounding box center [200, 60] width 30 height 10
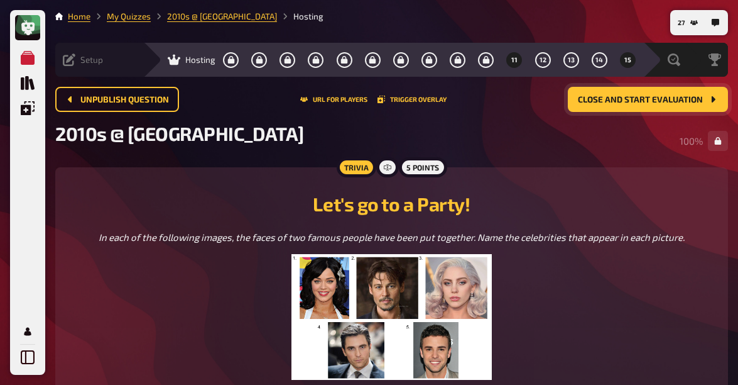
click at [511, 62] on span "11" at bounding box center [514, 60] width 6 height 7
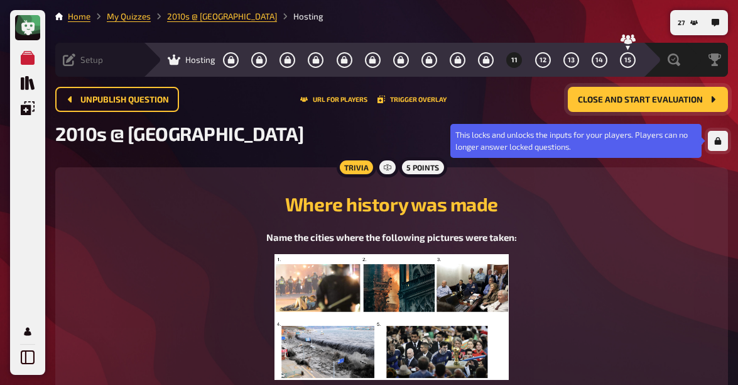
click at [711, 132] on button "button" at bounding box center [718, 141] width 20 height 20
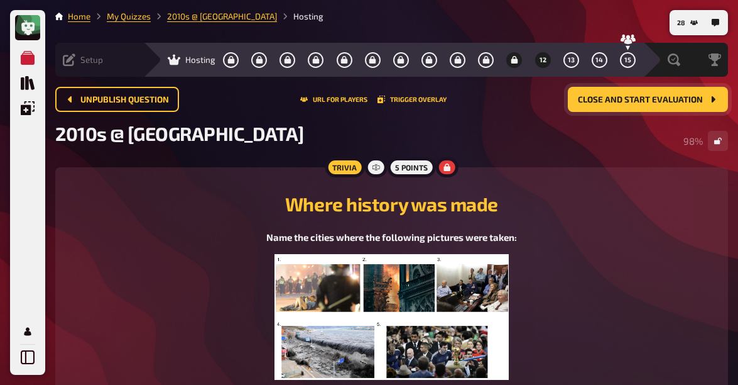
click at [533, 61] on button "12" at bounding box center [543, 60] width 20 height 20
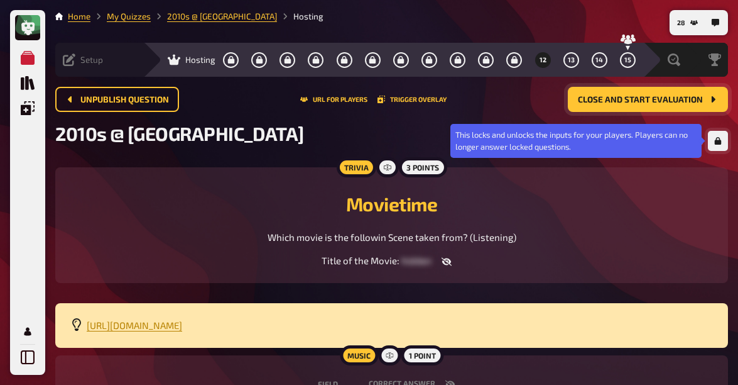
click at [721, 142] on icon "button" at bounding box center [718, 141] width 7 height 8
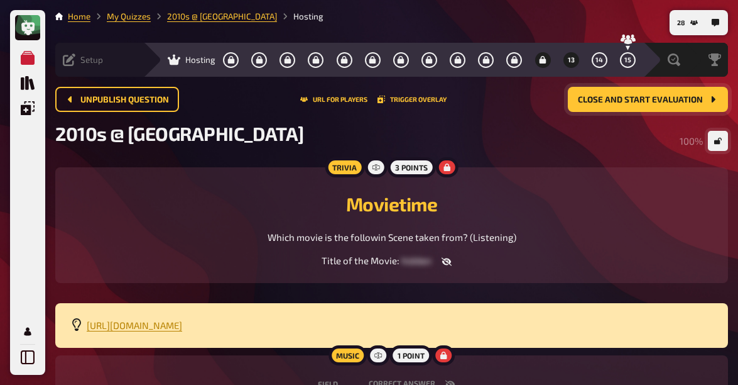
click at [568, 62] on span "13" at bounding box center [571, 60] width 7 height 7
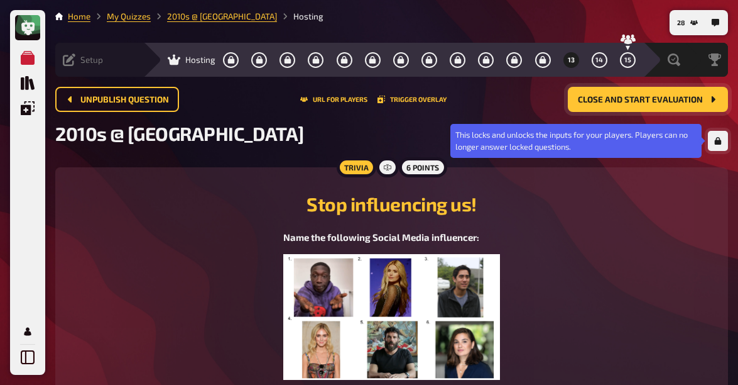
click at [717, 144] on icon "button" at bounding box center [718, 141] width 7 height 8
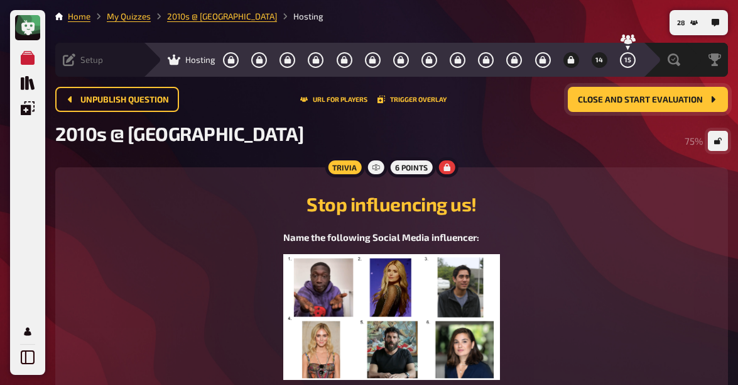
click at [596, 59] on span "14" at bounding box center [600, 60] width 8 height 7
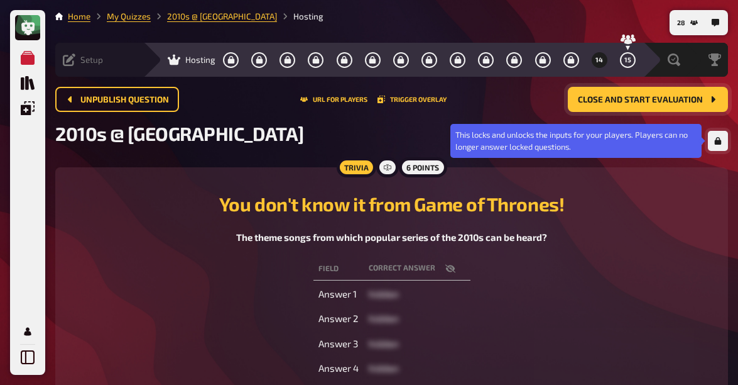
click at [719, 141] on icon "button" at bounding box center [718, 141] width 7 height 8
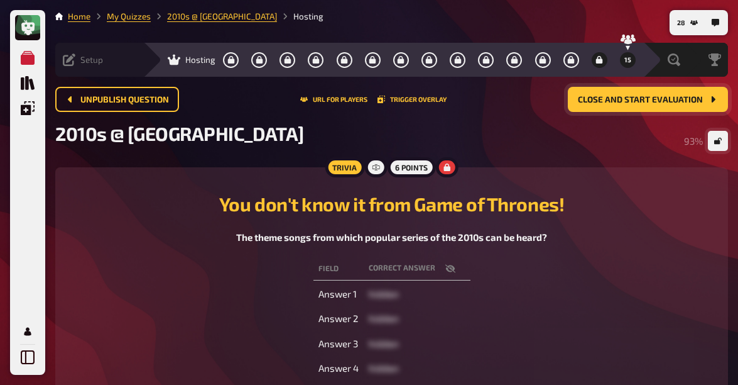
click at [623, 62] on button "15" at bounding box center [628, 60] width 20 height 20
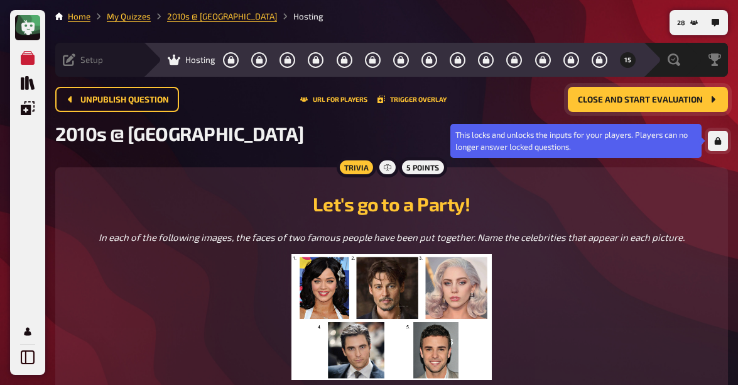
click at [719, 148] on button "button" at bounding box center [718, 141] width 20 height 20
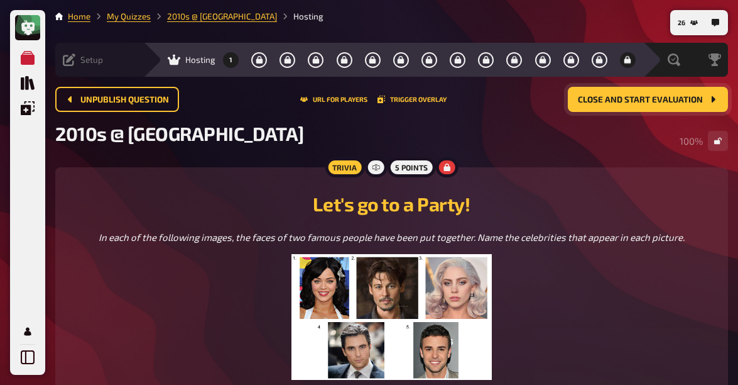
click at [227, 59] on icon "1" at bounding box center [230, 60] width 7 height 8
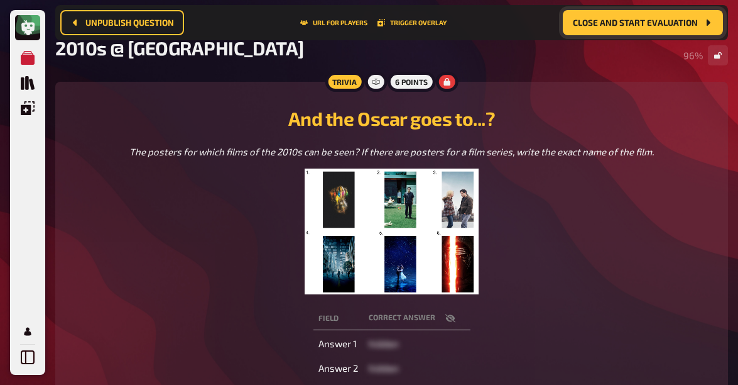
scroll to position [167, 0]
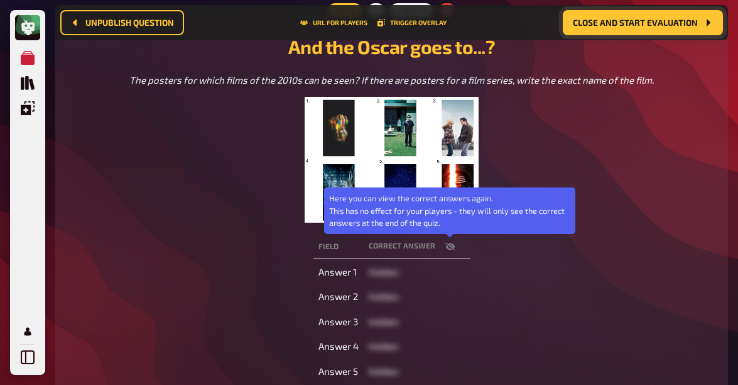
click at [456, 248] on button "button" at bounding box center [450, 246] width 30 height 13
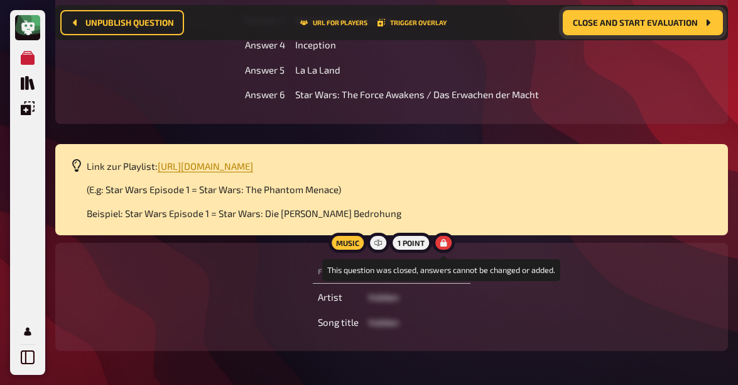
scroll to position [493, 0]
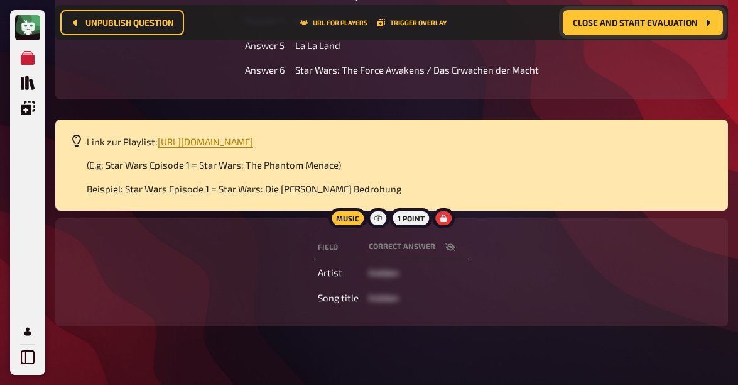
click at [448, 250] on icon "button" at bounding box center [450, 247] width 10 height 10
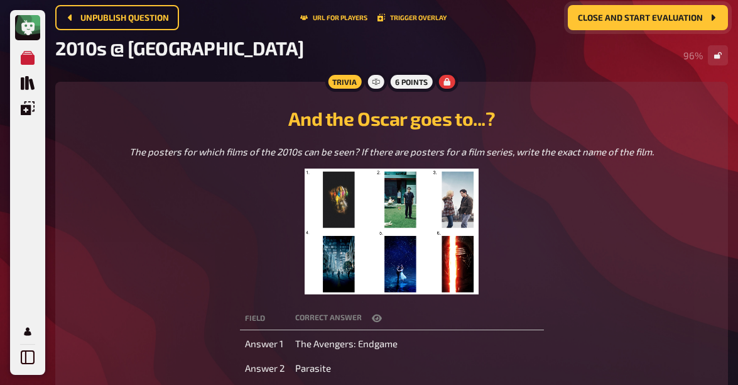
scroll to position [0, 0]
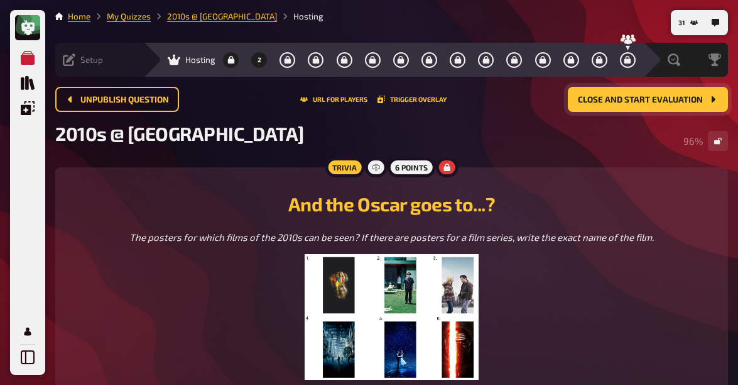
click at [256, 60] on icon "2" at bounding box center [259, 60] width 7 height 8
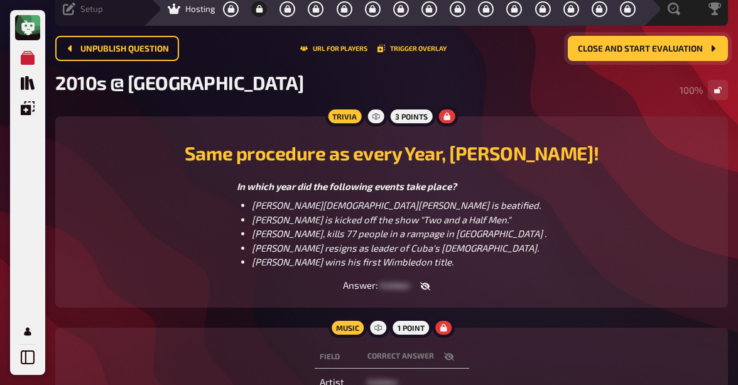
scroll to position [68, 0]
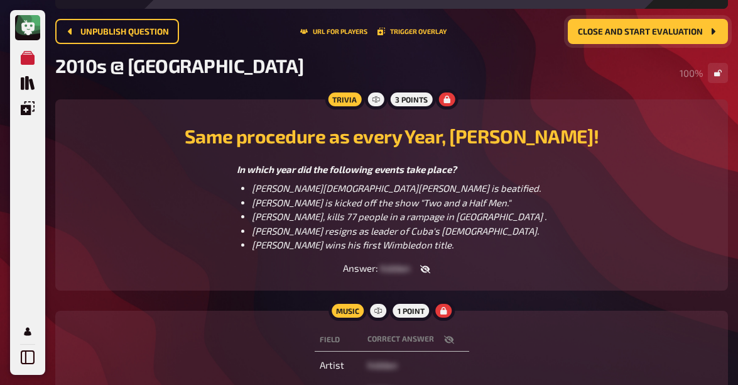
click at [418, 268] on button "button" at bounding box center [425, 269] width 30 height 13
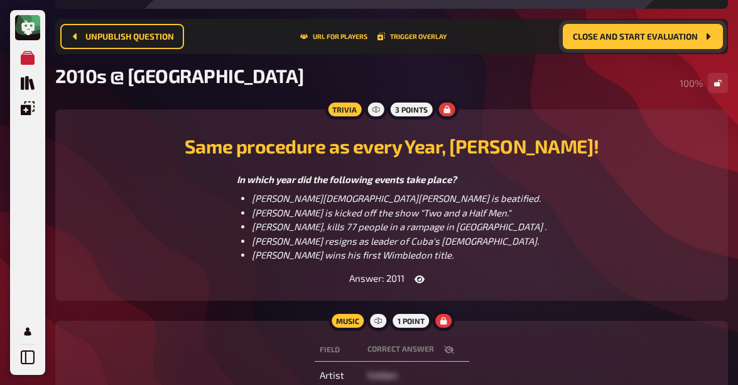
scroll to position [192, 0]
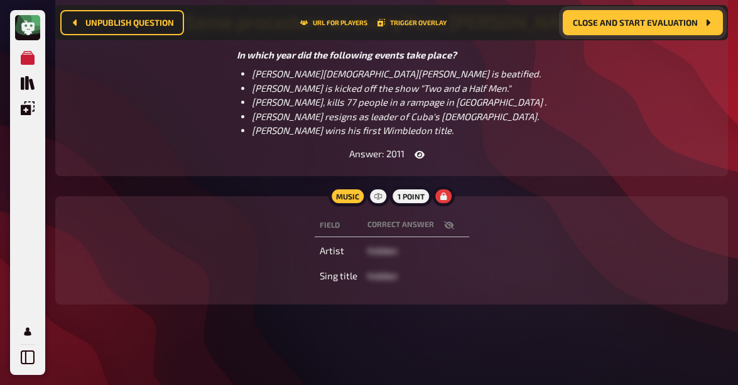
click at [450, 225] on icon "button" at bounding box center [449, 225] width 10 height 8
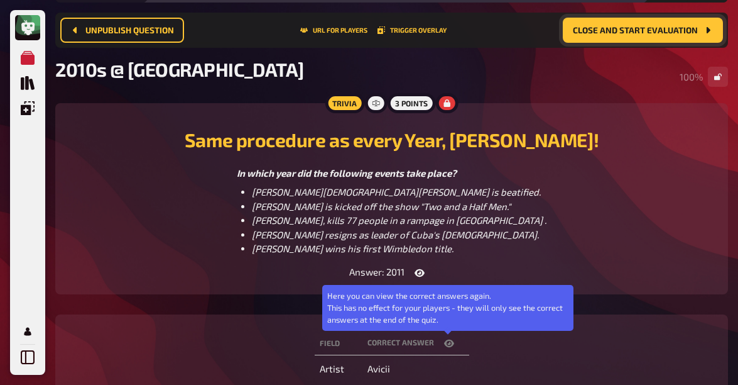
scroll to position [0, 0]
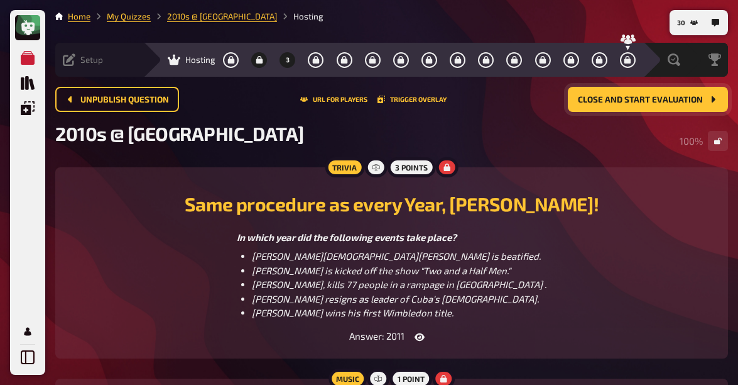
click at [285, 60] on icon "3" at bounding box center [288, 60] width 7 height 8
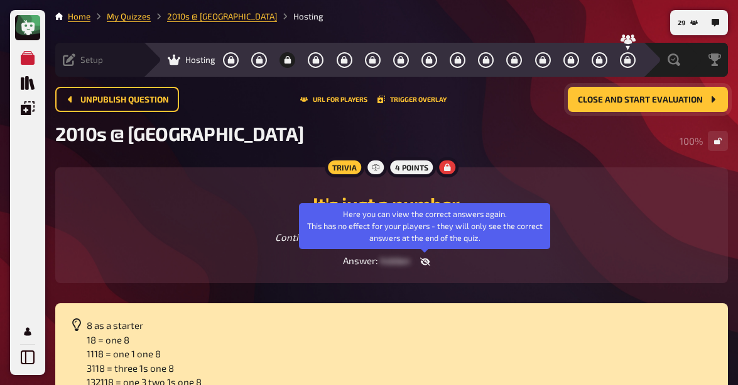
click at [426, 262] on icon "button" at bounding box center [425, 262] width 10 height 8
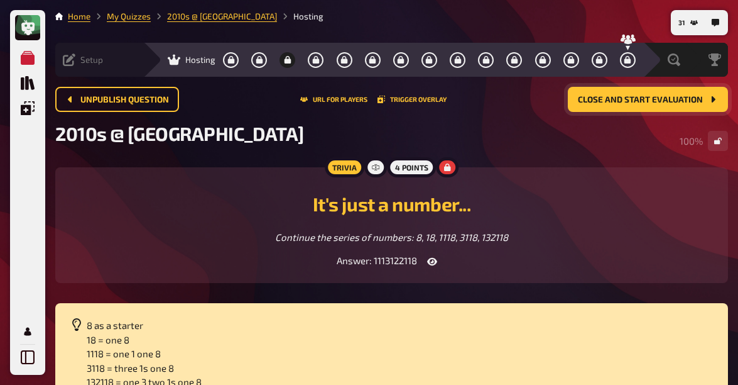
scroll to position [2, 0]
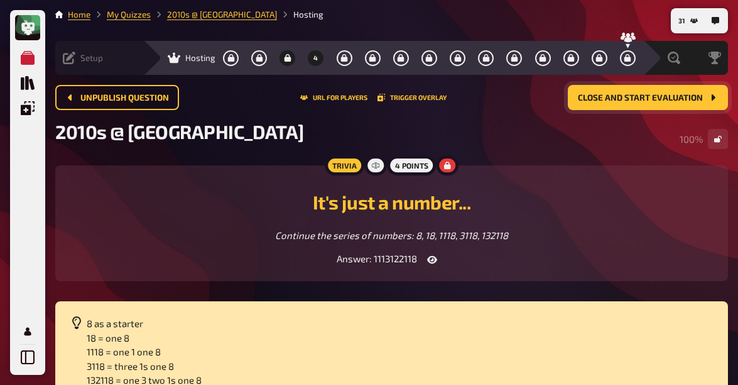
click at [306, 57] on button "4" at bounding box center [316, 58] width 20 height 20
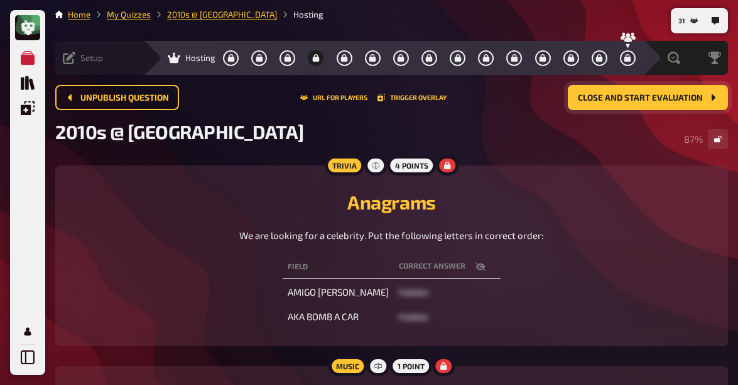
scroll to position [26, 0]
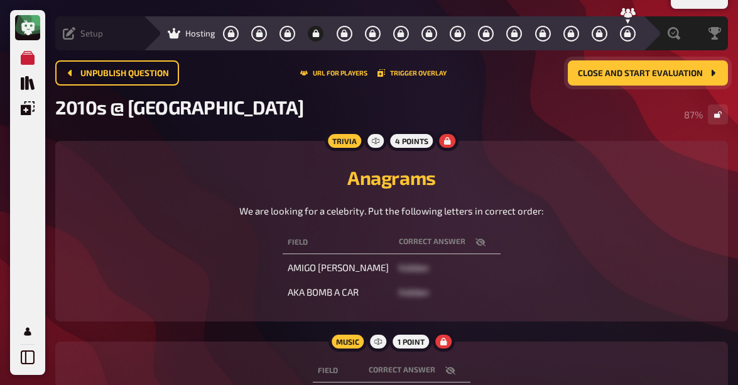
click at [476, 243] on icon "button" at bounding box center [481, 242] width 10 height 10
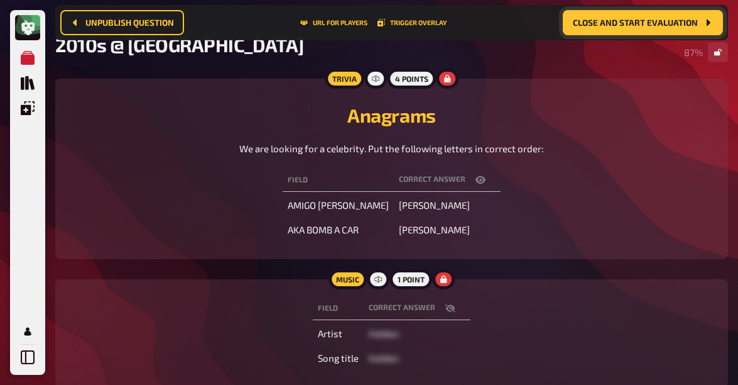
scroll to position [148, 0]
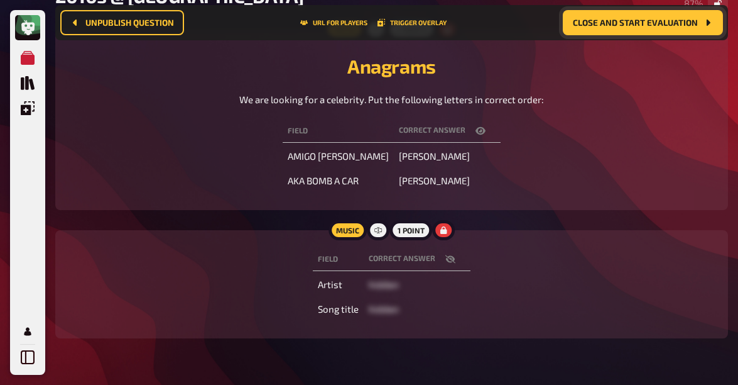
click at [445, 261] on icon "button" at bounding box center [450, 259] width 10 height 10
click at [453, 259] on icon "button" at bounding box center [450, 259] width 10 height 8
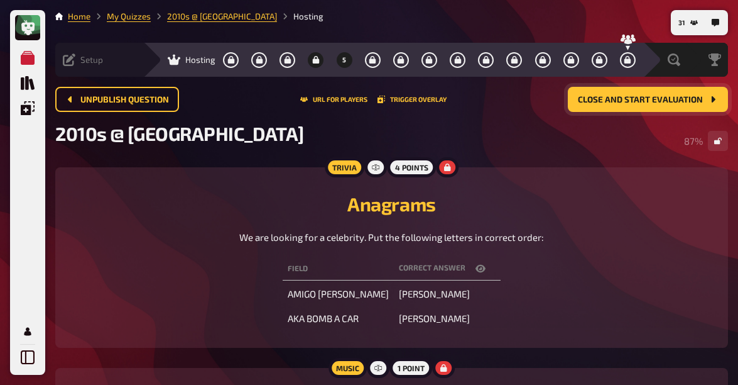
click at [334, 55] on button "5" at bounding box center [344, 60] width 20 height 20
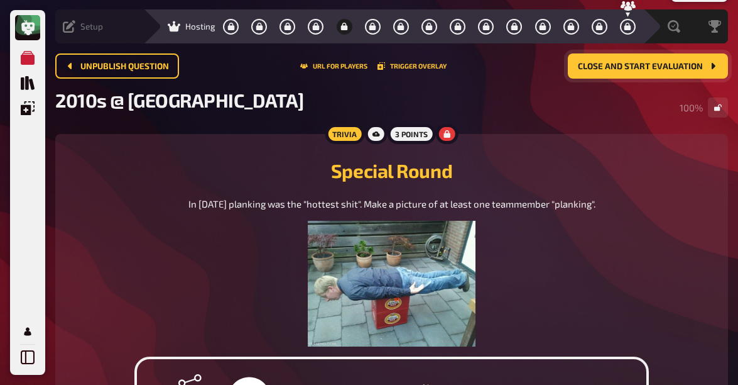
scroll to position [36, 0]
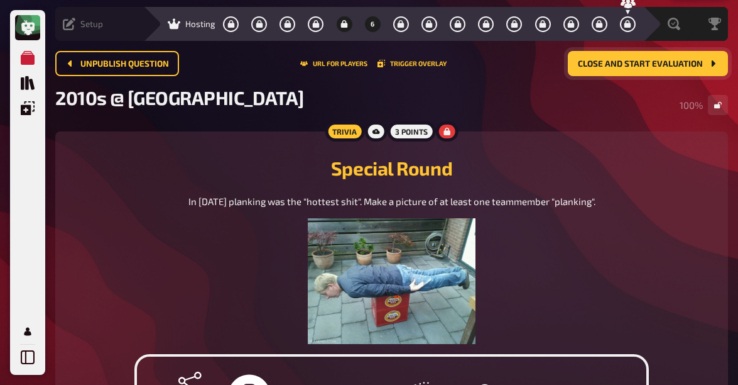
click at [369, 23] on icon "6" at bounding box center [372, 24] width 7 height 8
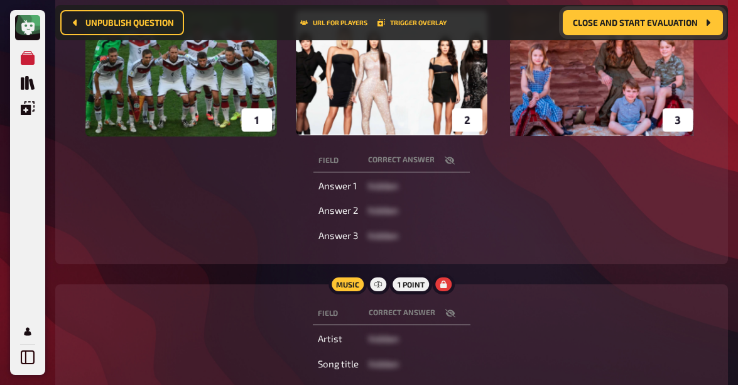
scroll to position [261, 0]
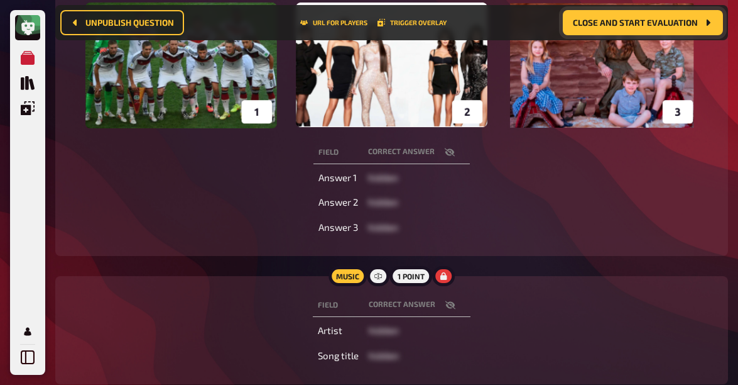
click at [448, 153] on icon "button" at bounding box center [450, 152] width 10 height 10
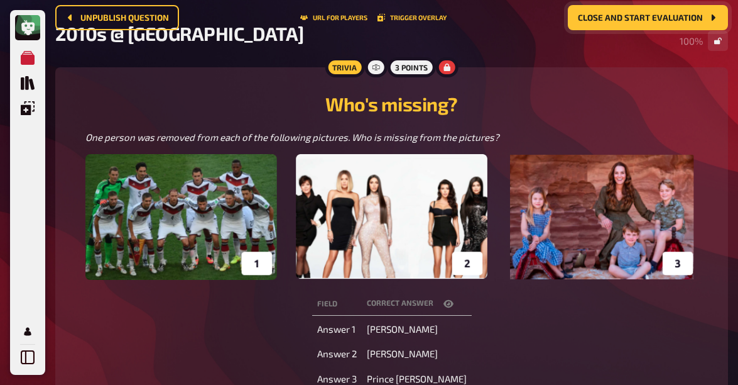
scroll to position [0, 0]
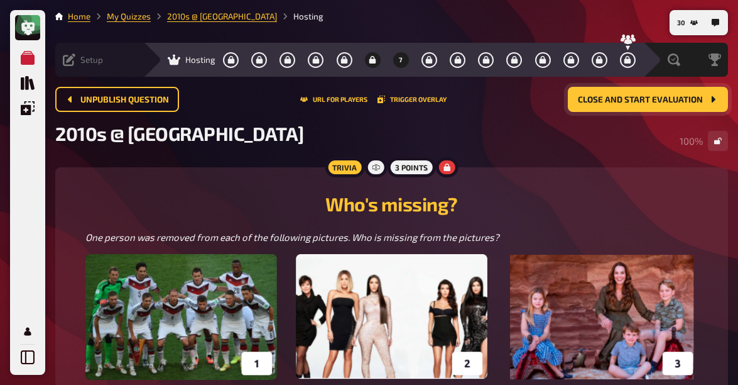
click at [398, 62] on icon "7" at bounding box center [401, 60] width 7 height 8
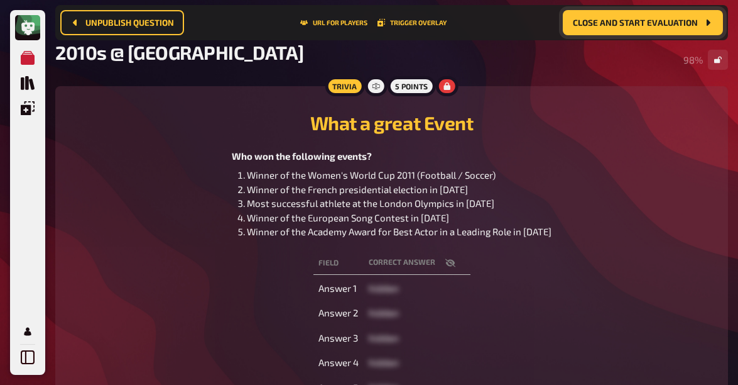
scroll to position [155, 0]
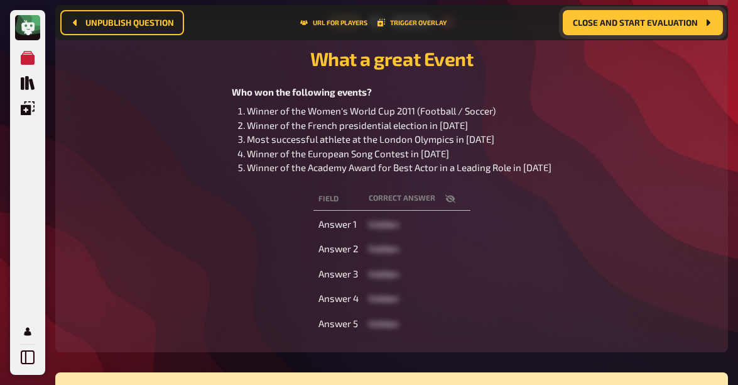
click at [452, 201] on icon "button" at bounding box center [450, 198] width 10 height 8
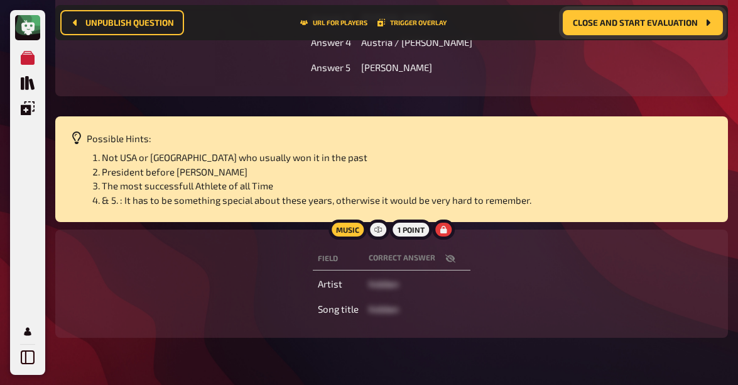
scroll to position [444, 0]
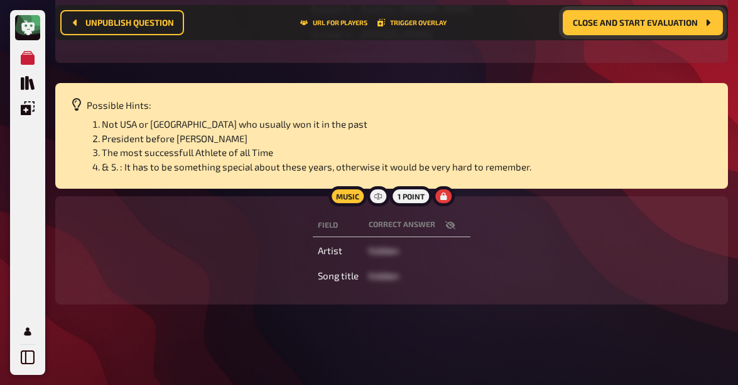
click at [447, 222] on icon "button" at bounding box center [450, 225] width 10 height 10
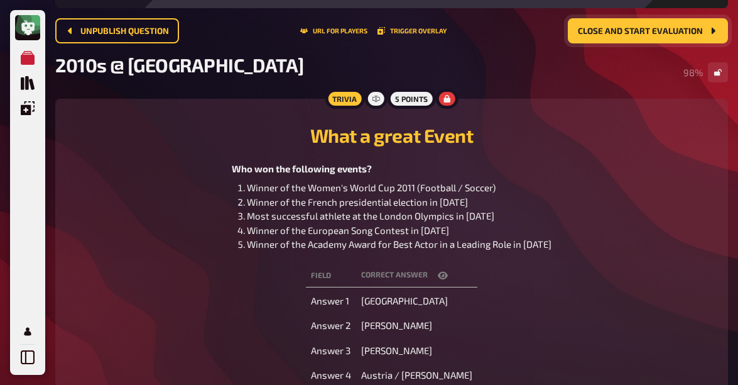
scroll to position [0, 0]
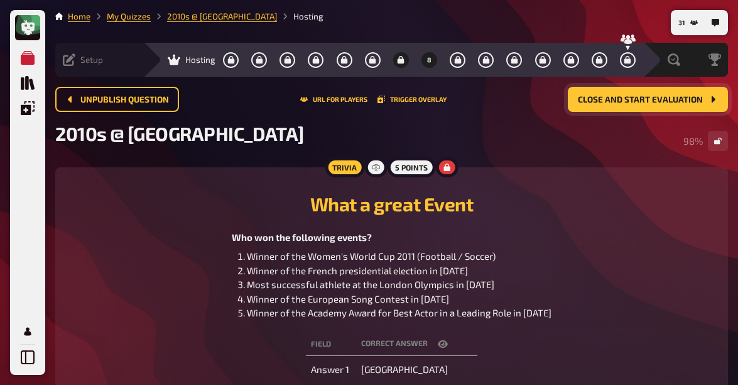
click at [425, 57] on icon "8" at bounding box center [429, 60] width 8 height 8
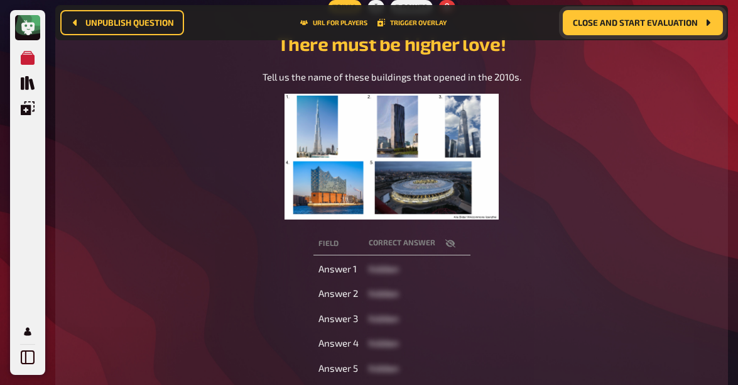
scroll to position [171, 0]
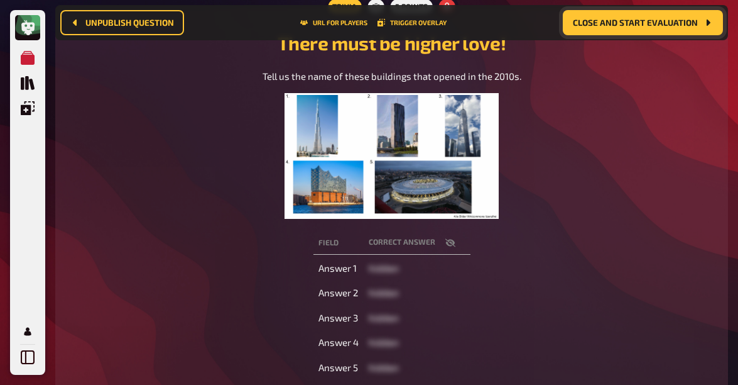
click at [446, 246] on icon "button" at bounding box center [450, 242] width 10 height 10
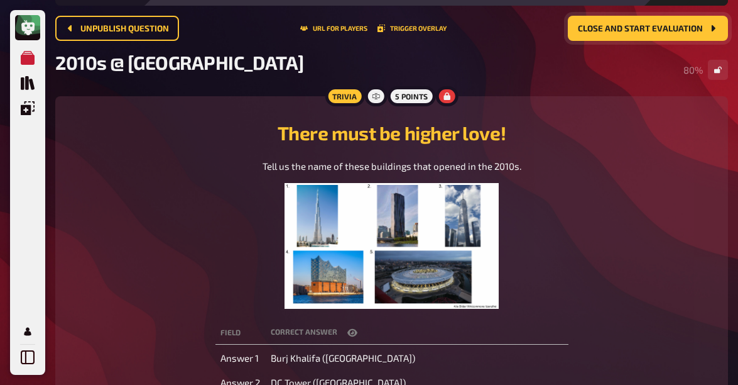
scroll to position [0, 0]
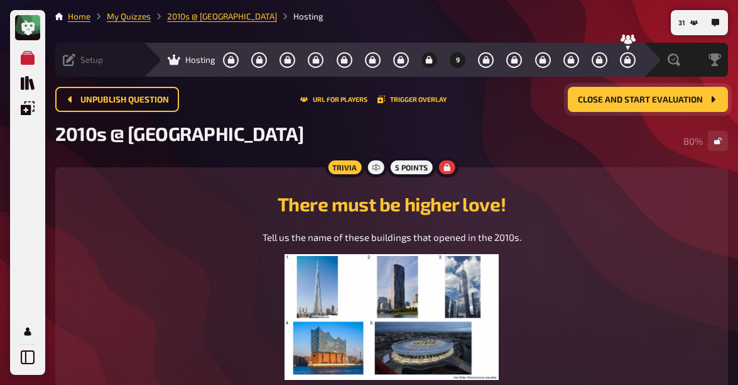
click at [448, 66] on button "9" at bounding box center [458, 60] width 20 height 20
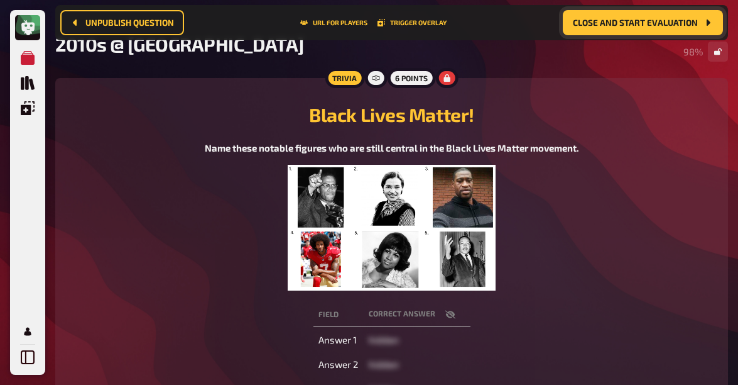
scroll to position [187, 0]
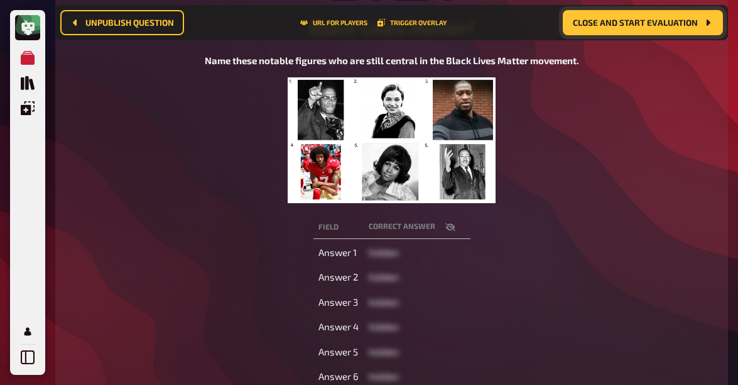
click at [450, 226] on icon "button" at bounding box center [450, 226] width 10 height 8
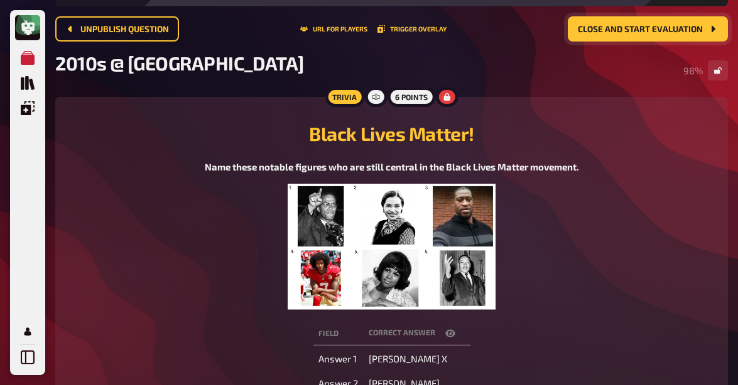
scroll to position [0, 0]
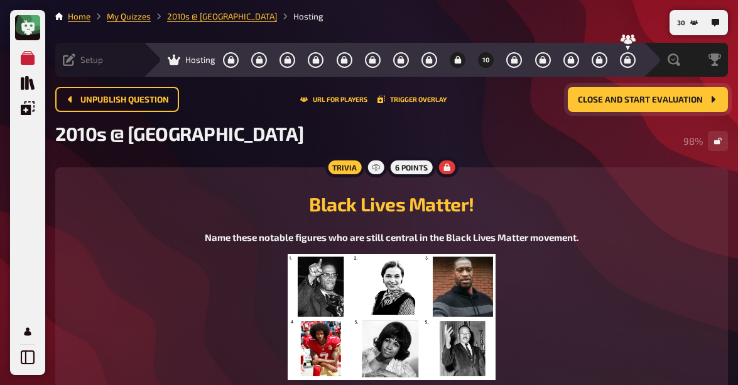
click at [483, 59] on icon "10" at bounding box center [486, 60] width 7 height 8
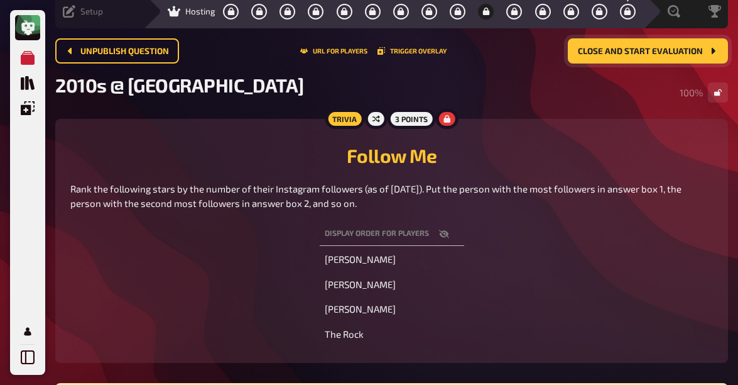
scroll to position [72, 0]
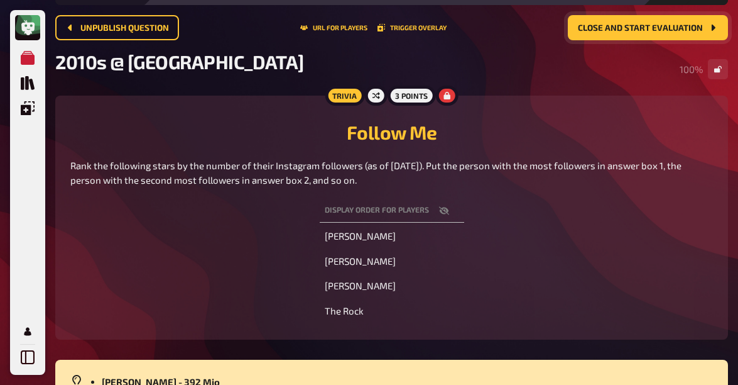
click at [449, 210] on icon "button" at bounding box center [444, 210] width 10 height 10
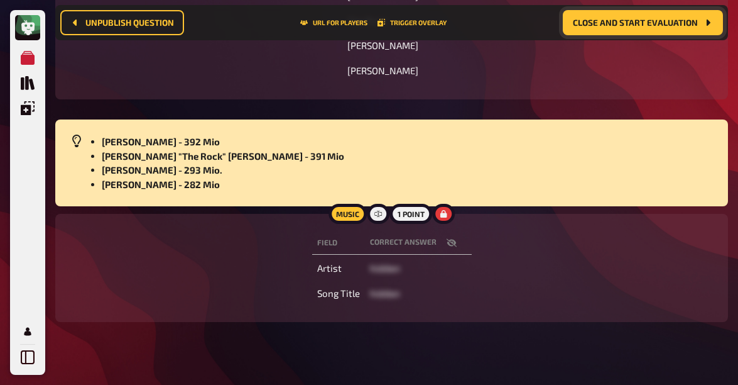
scroll to position [339, 0]
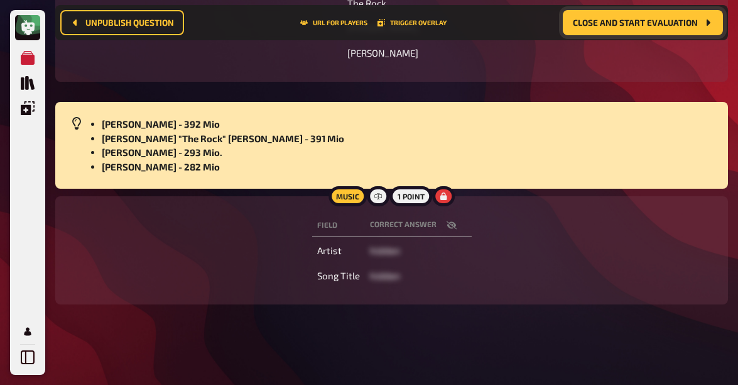
click at [455, 227] on icon "button" at bounding box center [452, 225] width 10 height 10
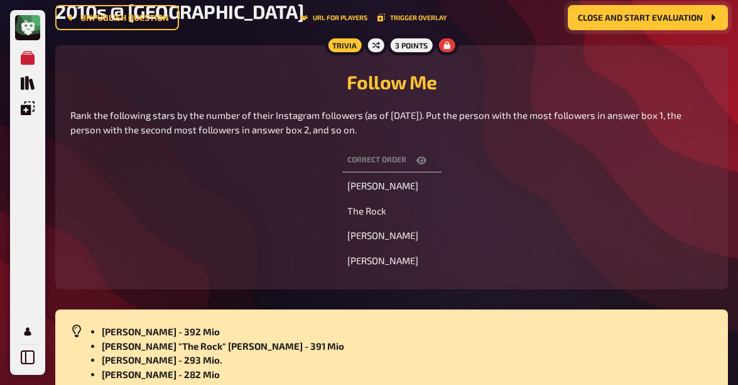
scroll to position [0, 0]
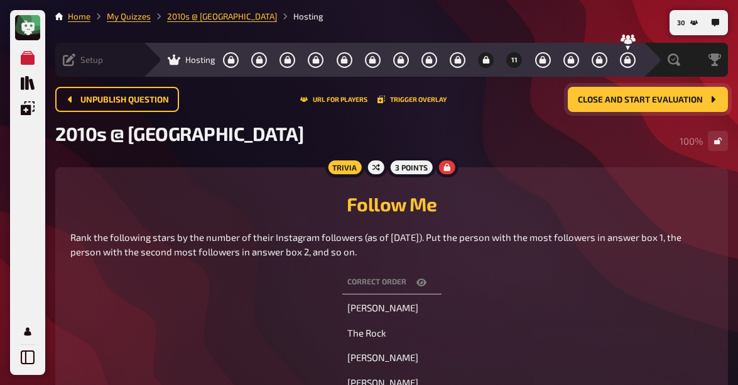
click at [511, 63] on icon "11" at bounding box center [514, 60] width 7 height 8
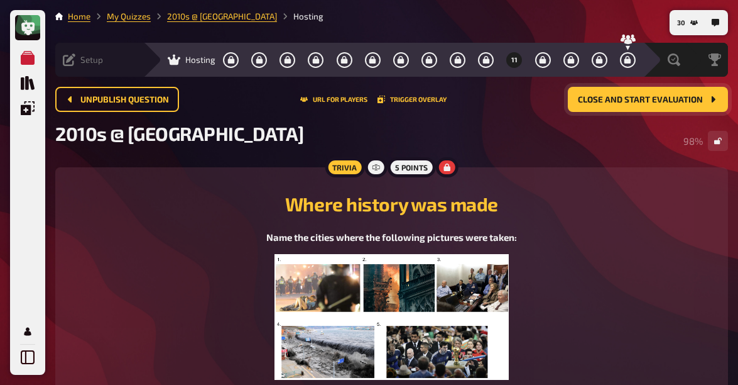
click at [511, 61] on icon "11" at bounding box center [514, 60] width 7 height 8
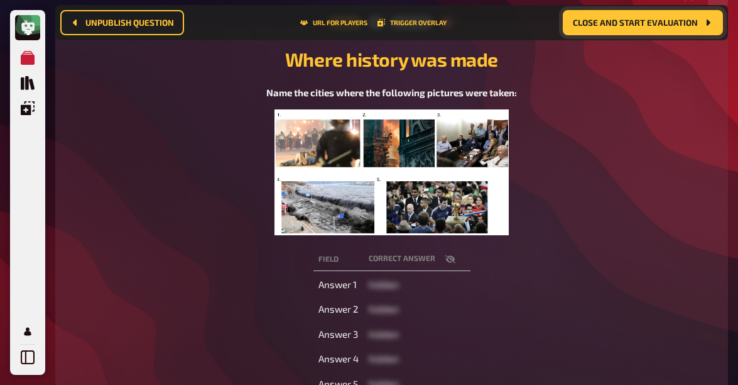
scroll to position [193, 0]
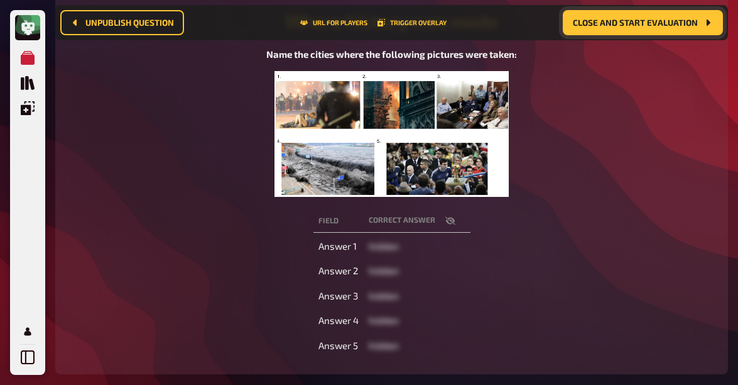
click at [449, 222] on icon "button" at bounding box center [450, 221] width 10 height 10
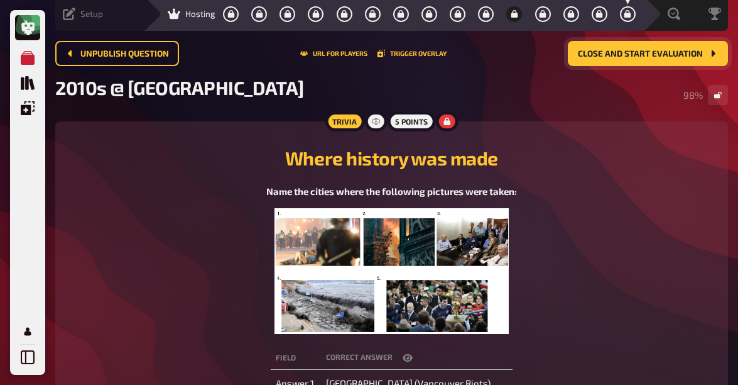
scroll to position [0, 0]
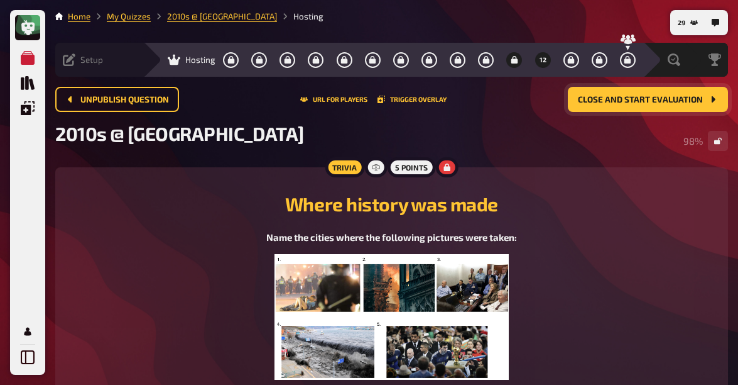
click at [539, 58] on icon "12" at bounding box center [543, 60] width 8 height 8
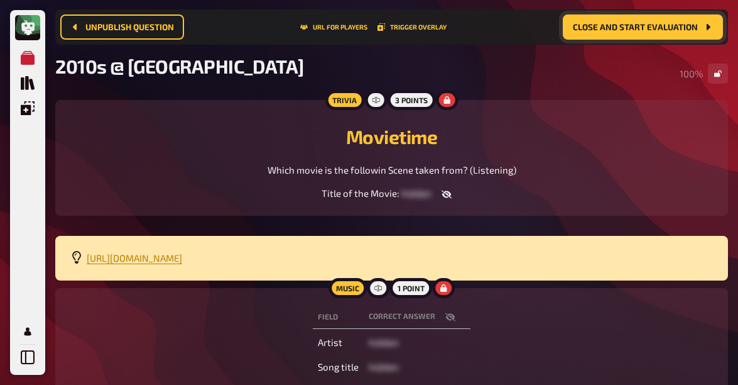
scroll to position [168, 0]
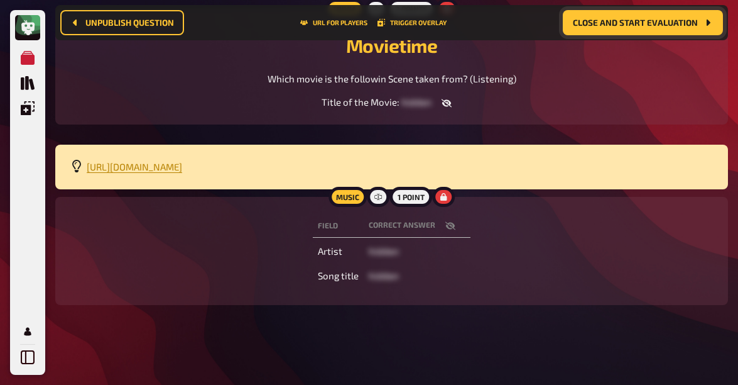
click at [445, 227] on icon "button" at bounding box center [450, 226] width 10 height 10
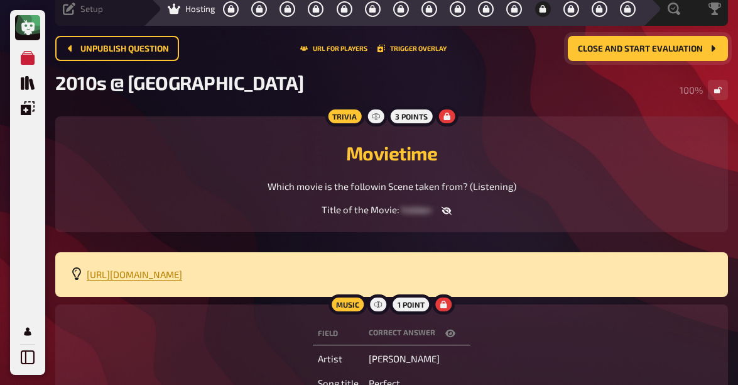
scroll to position [0, 0]
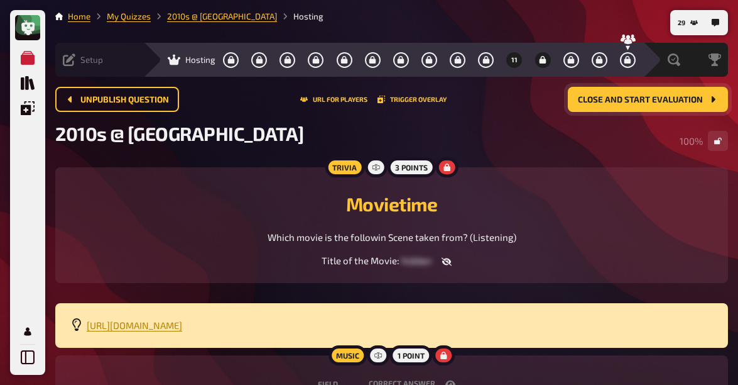
click at [505, 62] on button "11" at bounding box center [515, 60] width 20 height 20
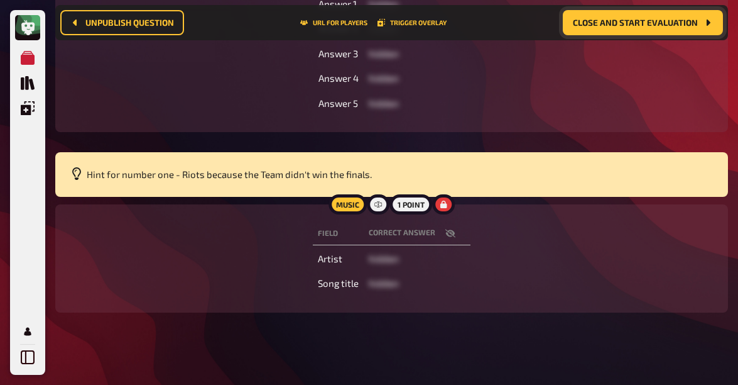
scroll to position [443, 0]
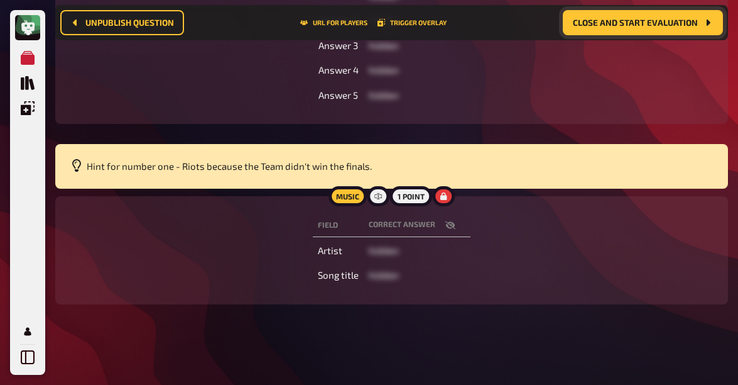
click at [450, 224] on icon "button" at bounding box center [450, 225] width 10 height 10
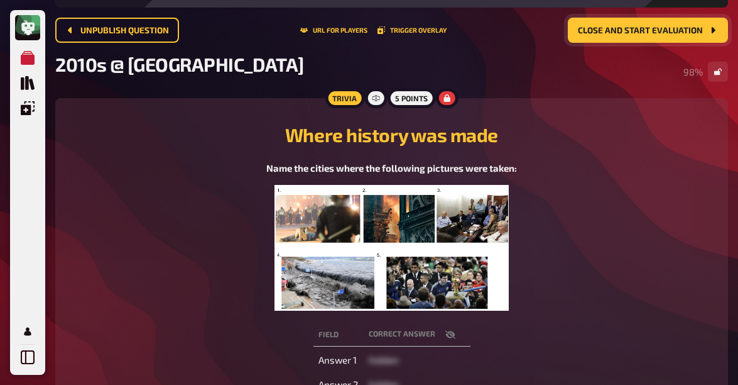
scroll to position [0, 0]
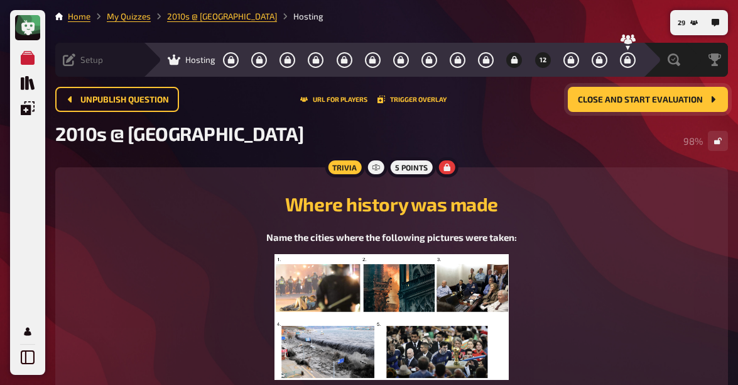
click at [535, 58] on button "12" at bounding box center [543, 60] width 20 height 20
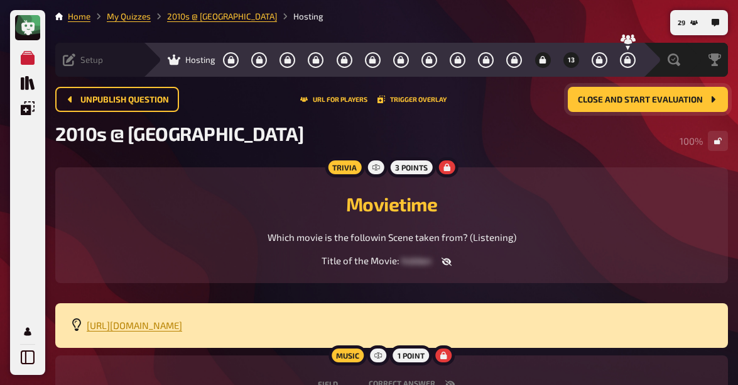
click at [568, 60] on icon "13" at bounding box center [571, 60] width 7 height 8
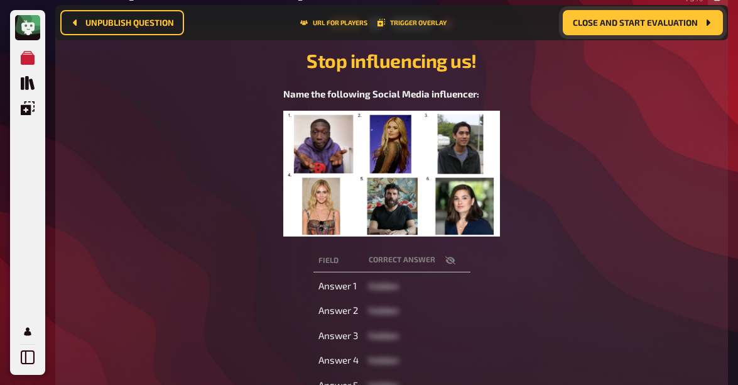
scroll to position [205, 0]
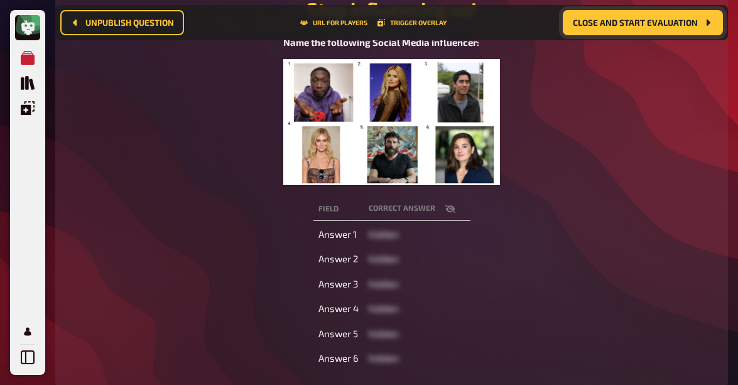
click at [450, 207] on icon "button" at bounding box center [450, 209] width 10 height 10
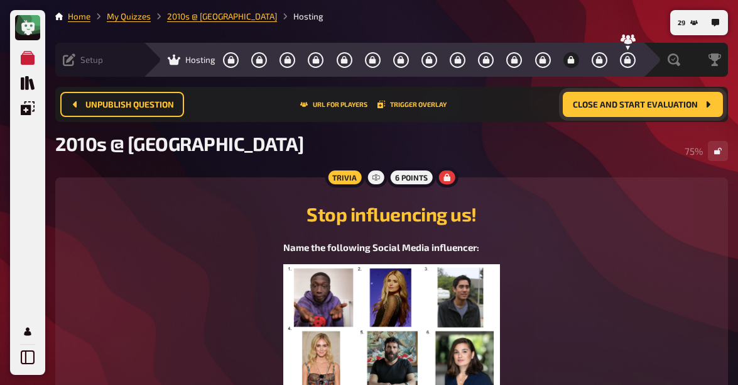
scroll to position [415, 0]
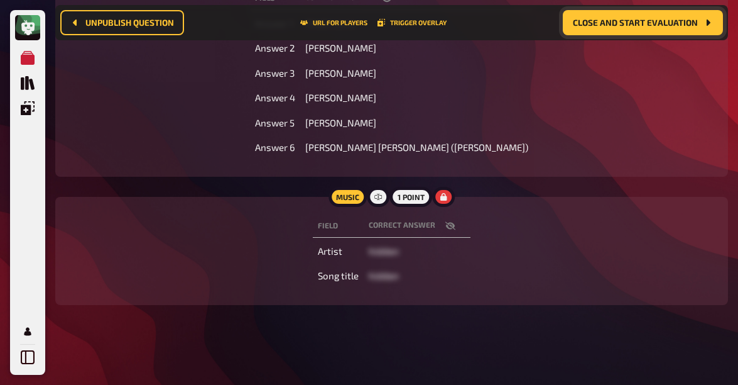
click at [454, 225] on icon "button" at bounding box center [450, 225] width 10 height 8
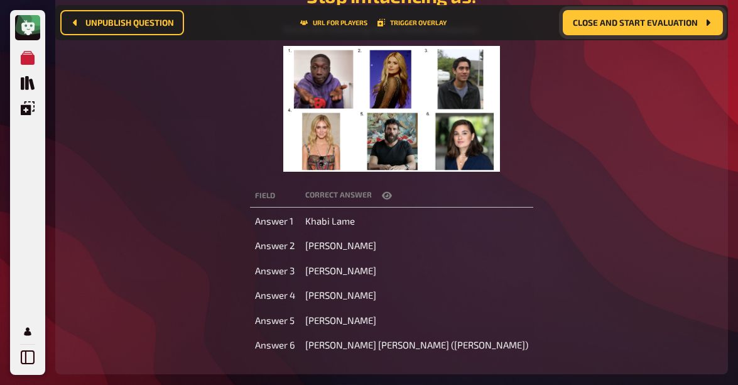
scroll to position [0, 0]
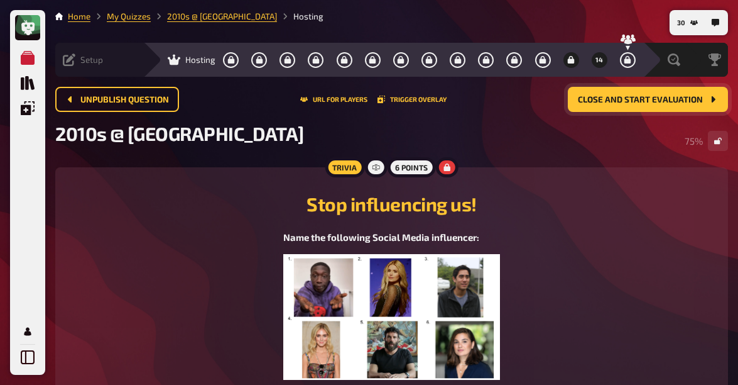
click at [599, 63] on button "14" at bounding box center [599, 60] width 20 height 20
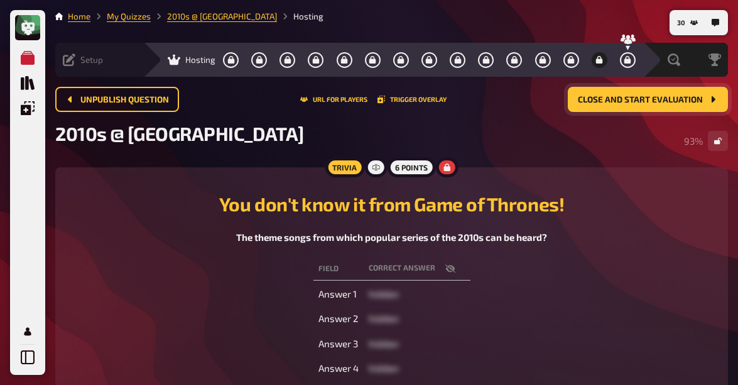
click at [449, 268] on icon "button" at bounding box center [450, 268] width 10 height 8
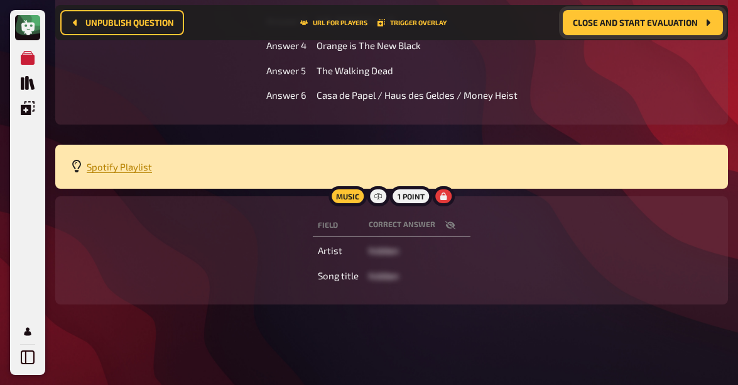
scroll to position [332, 0]
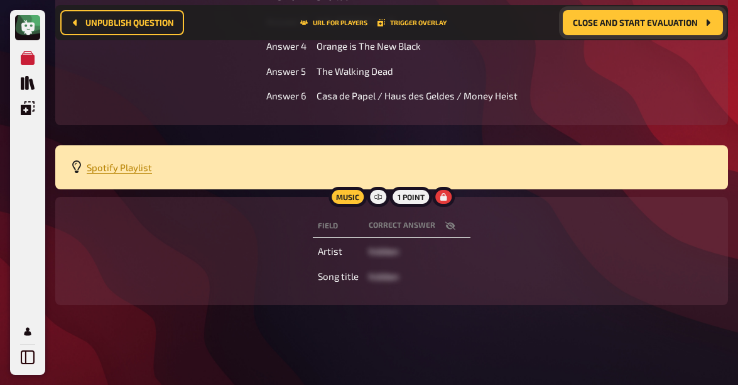
click at [452, 227] on icon "button" at bounding box center [450, 226] width 10 height 8
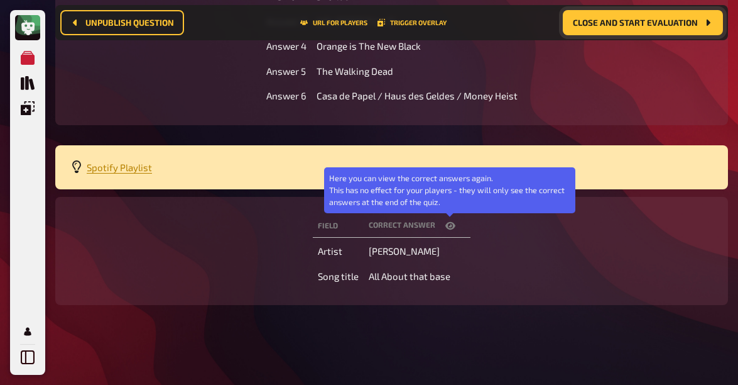
scroll to position [0, 0]
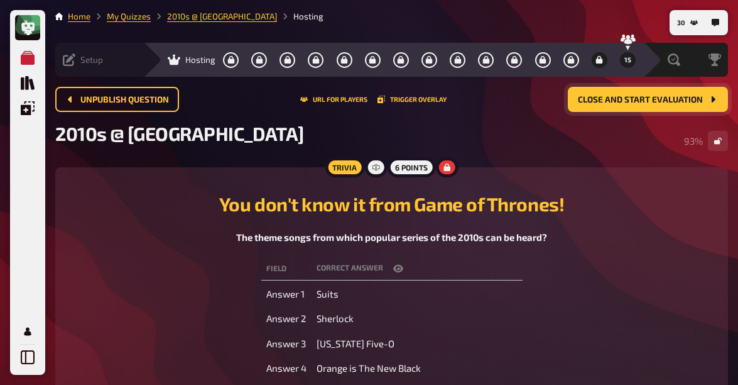
click at [621, 57] on button "15" at bounding box center [628, 60] width 20 height 20
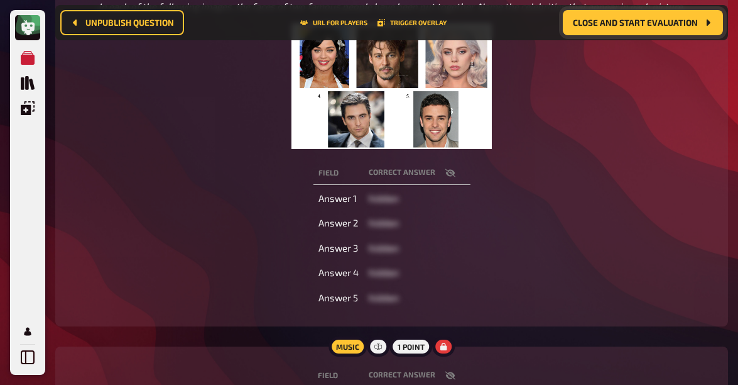
scroll to position [248, 0]
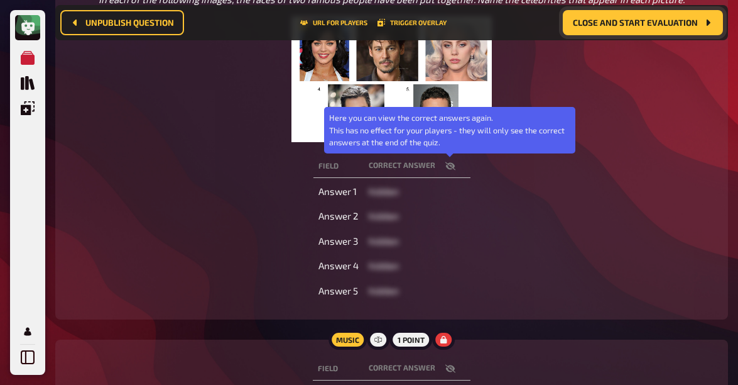
click at [448, 163] on icon "button" at bounding box center [450, 165] width 10 height 8
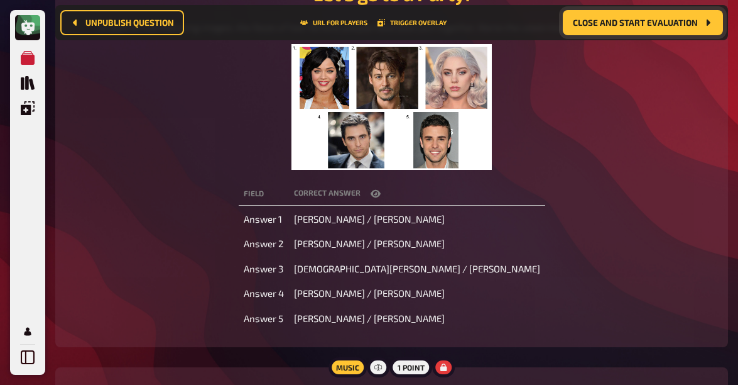
scroll to position [321, 0]
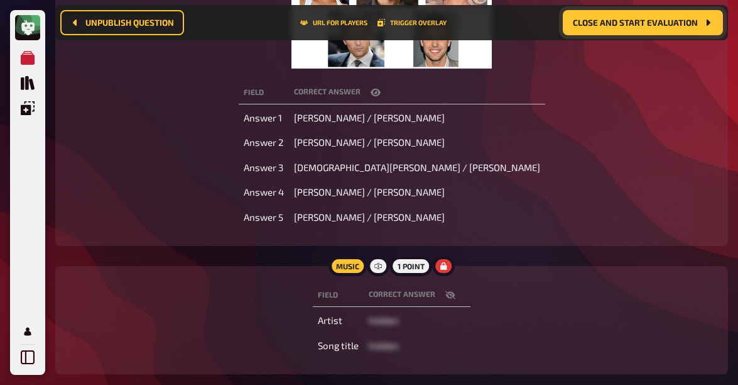
click at [453, 292] on icon "button" at bounding box center [450, 295] width 10 height 10
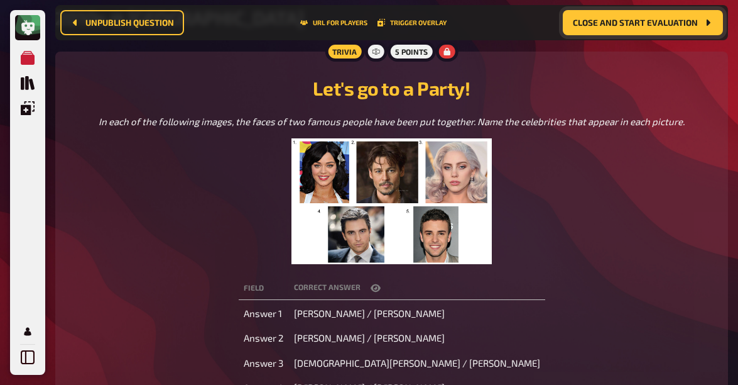
scroll to position [114, 0]
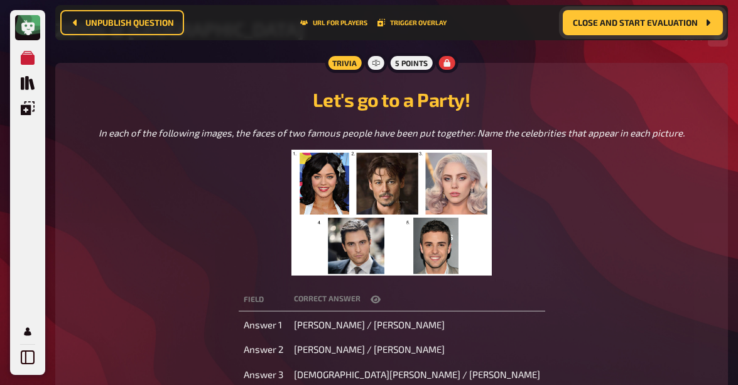
click at [669, 25] on span "Close and start evaluation" at bounding box center [635, 22] width 125 height 9
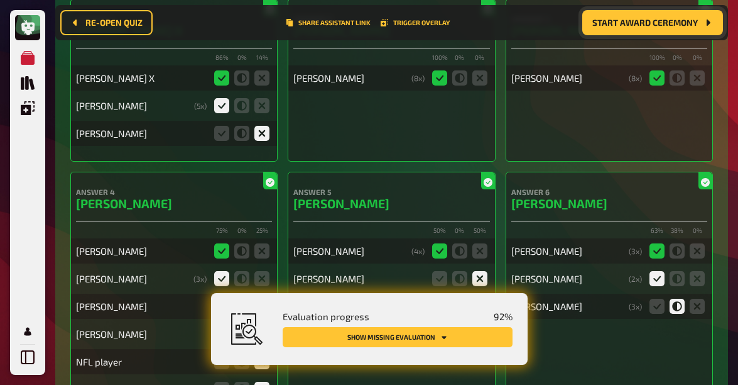
scroll to position [6816, 0]
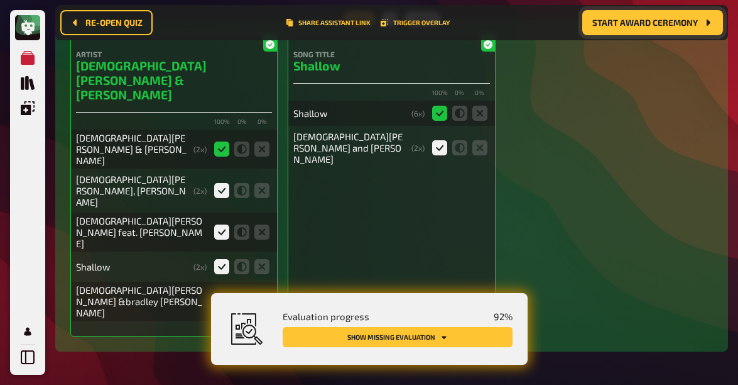
click at [447, 335] on icon "Show missing evaluation" at bounding box center [444, 337] width 8 height 8
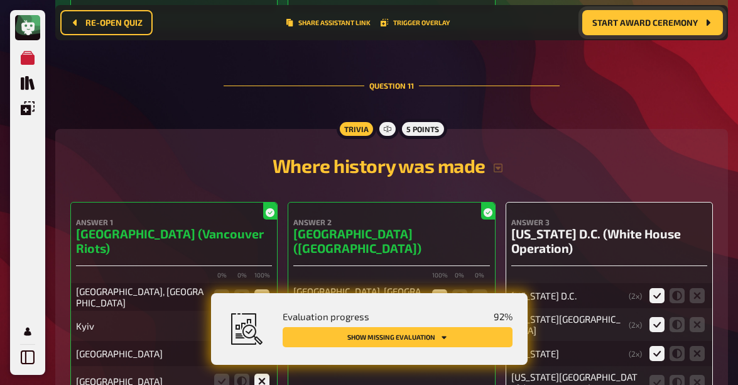
scroll to position [8202, 0]
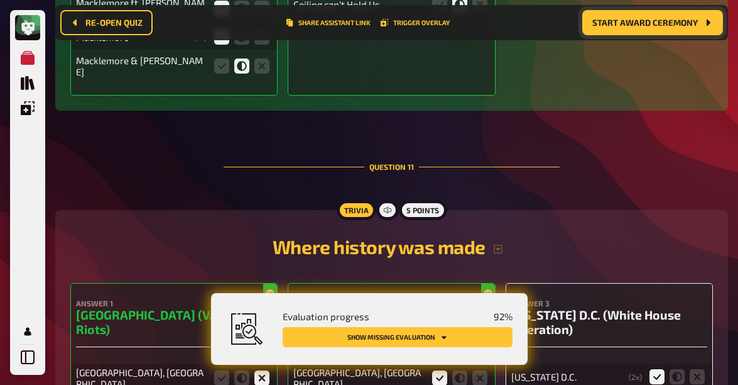
click at [657, 369] on icon at bounding box center [657, 376] width 15 height 15
click at [0, 0] on input "radio" at bounding box center [0, 0] width 0 height 0
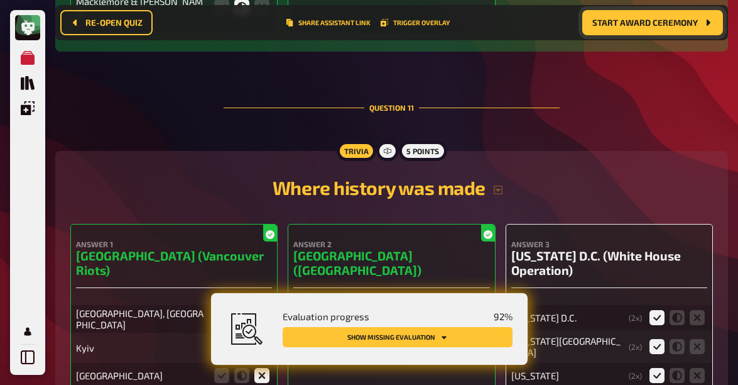
click at [651, 310] on icon at bounding box center [657, 317] width 15 height 15
click at [0, 0] on input "radio" at bounding box center [0, 0] width 0 height 0
click at [652, 310] on icon at bounding box center [657, 317] width 15 height 15
click at [0, 0] on input "radio" at bounding box center [0, 0] width 0 height 0
click at [650, 339] on icon at bounding box center [657, 346] width 15 height 15
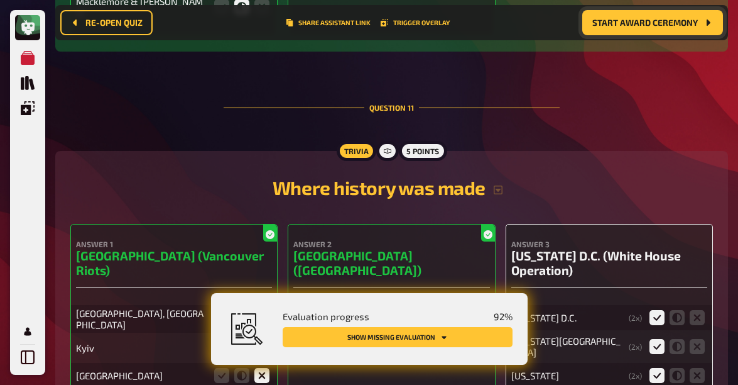
click at [0, 0] on input "radio" at bounding box center [0, 0] width 0 height 0
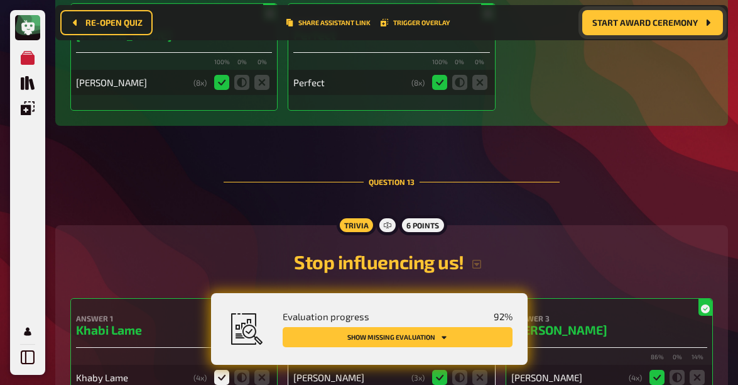
scroll to position [9650, 0]
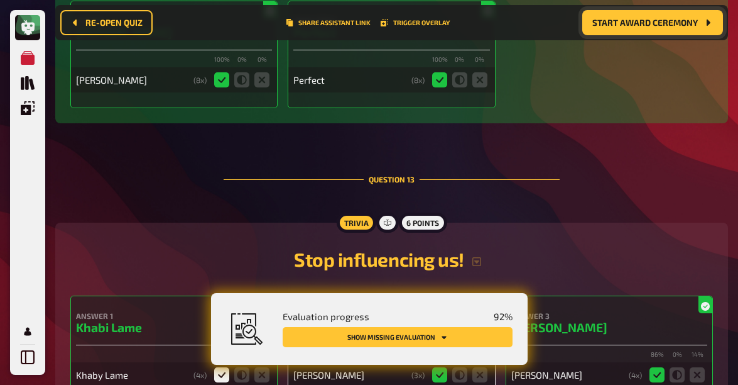
click at [0, 0] on input "radio" at bounding box center [0, 0] width 0 height 0
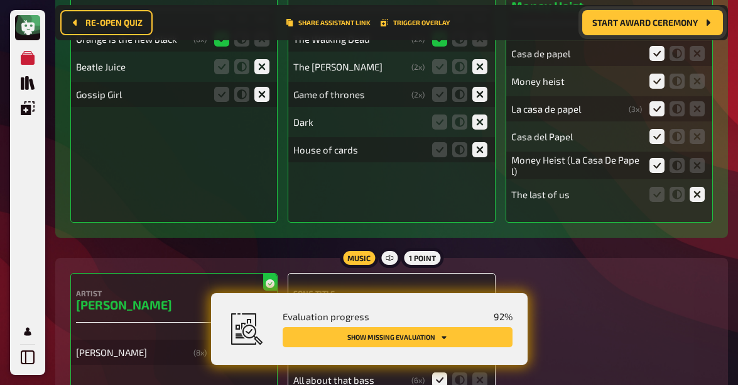
scroll to position [10979, 0]
click at [0, 0] on input "radio" at bounding box center [0, 0] width 0 height 0
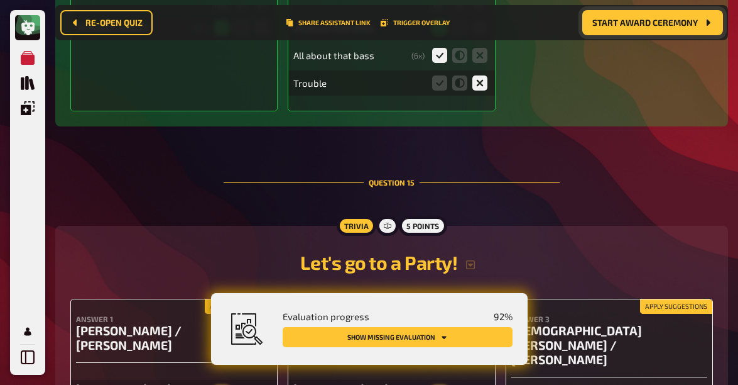
scroll to position [11316, 0]
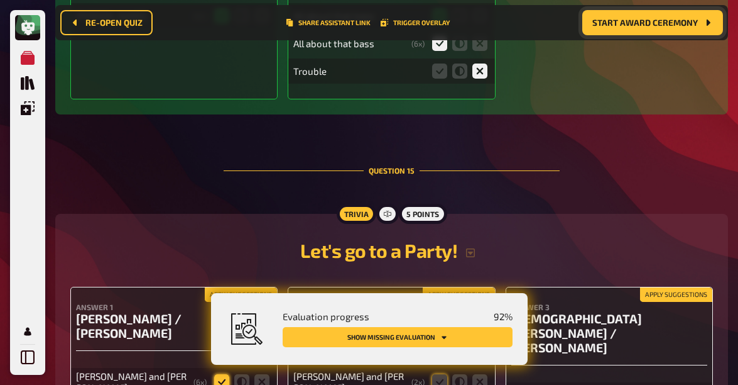
click at [221, 374] on icon at bounding box center [221, 381] width 15 height 15
click at [0, 0] on input "radio" at bounding box center [0, 0] width 0 height 0
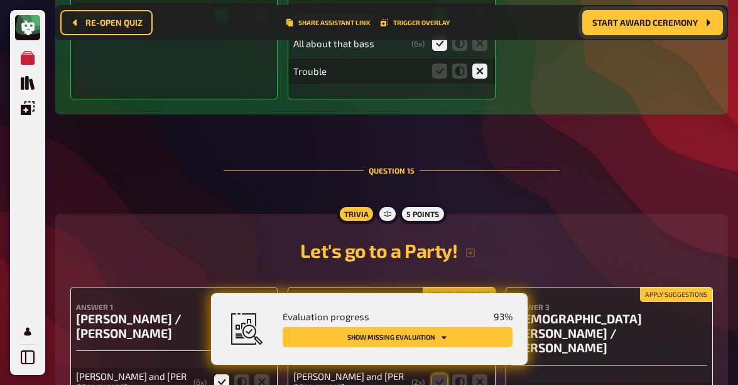
click at [0, 0] on input "radio" at bounding box center [0, 0] width 0 height 0
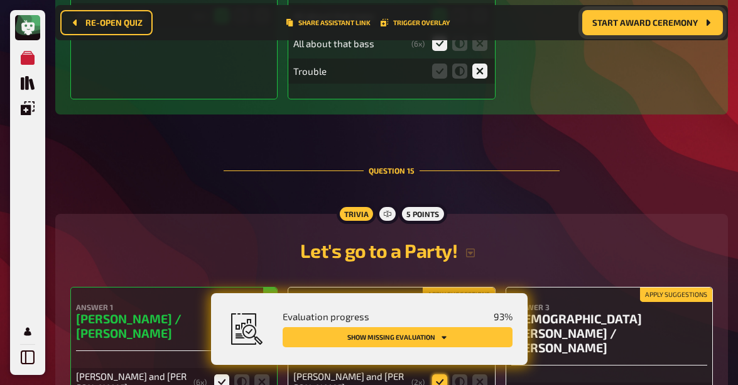
click at [437, 374] on icon at bounding box center [439, 381] width 15 height 15
click at [0, 0] on input "radio" at bounding box center [0, 0] width 0 height 0
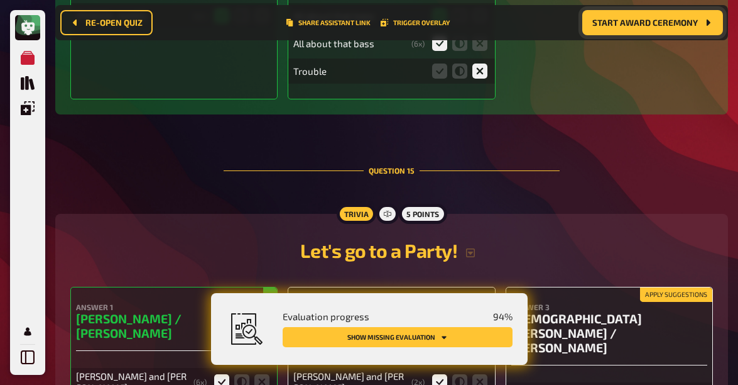
click at [0, 0] on input "radio" at bounding box center [0, 0] width 0 height 0
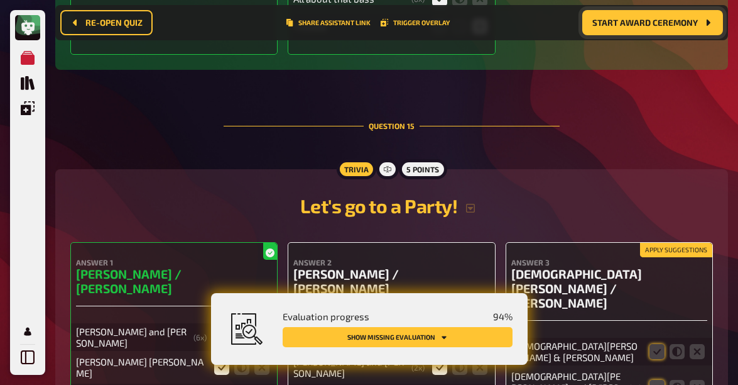
click at [0, 0] on input "radio" at bounding box center [0, 0] width 0 height 0
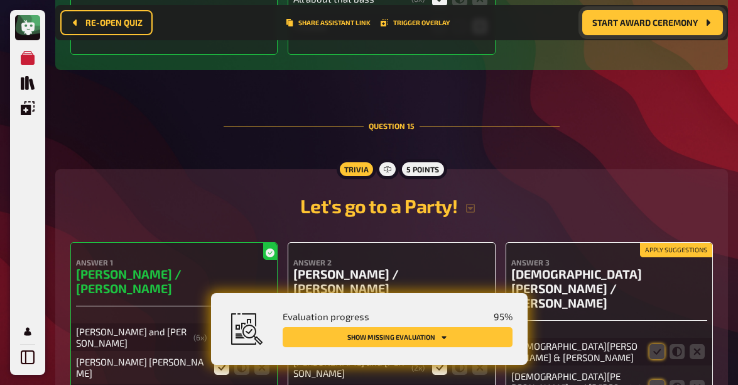
click at [0, 0] on input "radio" at bounding box center [0, 0] width 0 height 0
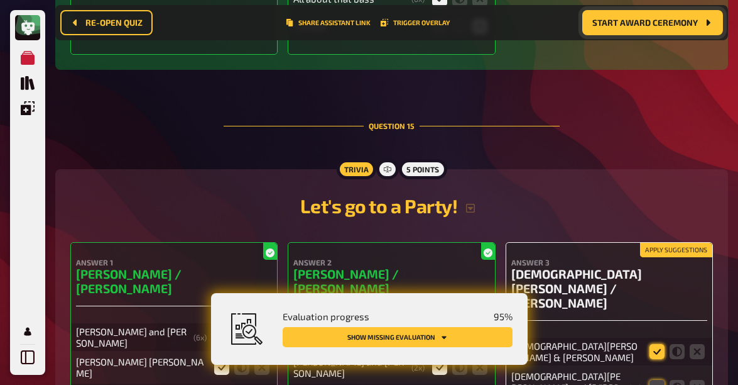
click at [652, 344] on icon at bounding box center [657, 351] width 15 height 15
click at [0, 0] on input "radio" at bounding box center [0, 0] width 0 height 0
click at [654, 379] on icon at bounding box center [657, 386] width 15 height 15
click at [0, 0] on input "radio" at bounding box center [0, 0] width 0 height 0
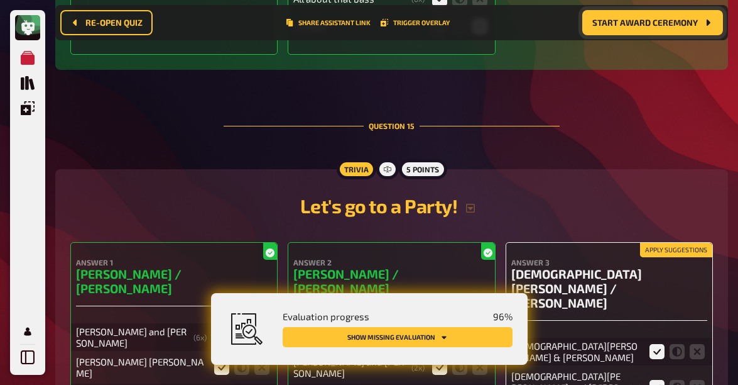
click at [0, 0] on input "radio" at bounding box center [0, 0] width 0 height 0
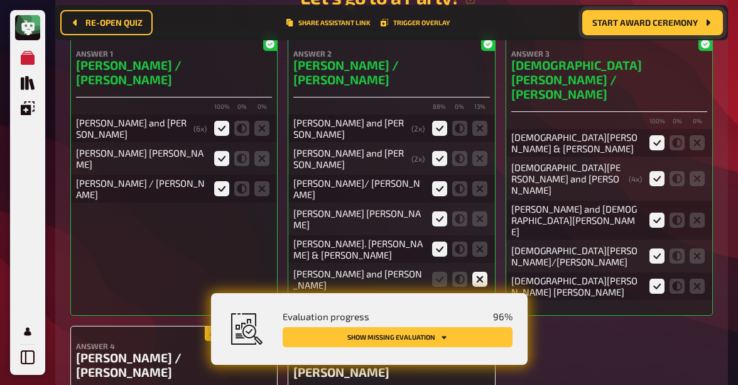
scroll to position [11570, 0]
click at [0, 0] on input "radio" at bounding box center [0, 0] width 0 height 0
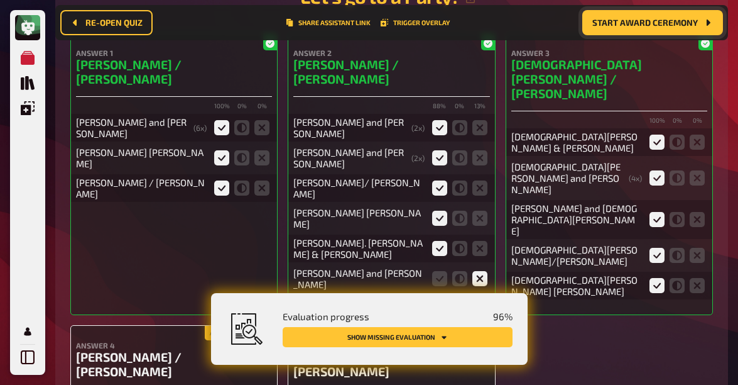
click at [0, 0] on input "radio" at bounding box center [0, 0] width 0 height 0
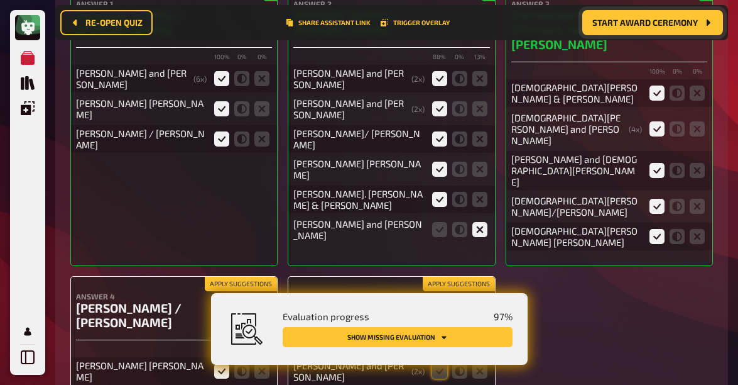
click at [0, 0] on input "radio" at bounding box center [0, 0] width 0 height 0
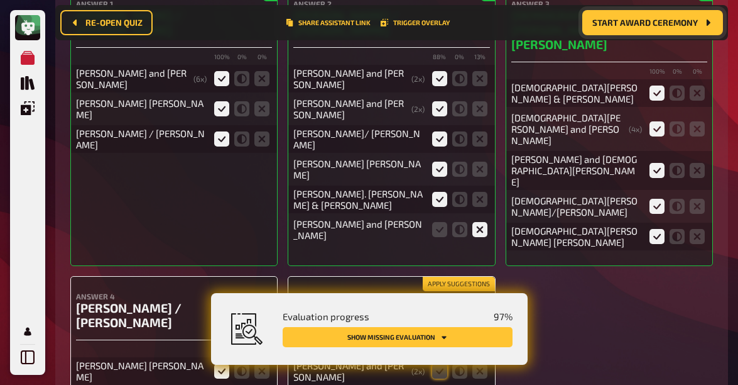
click at [0, 0] on input "radio" at bounding box center [0, 0] width 0 height 0
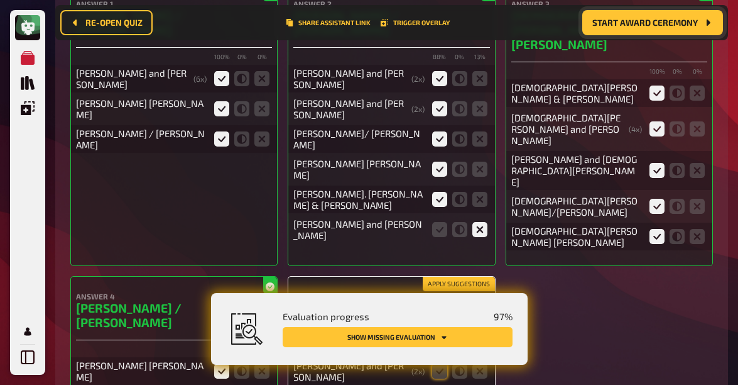
scroll to position [11655, 0]
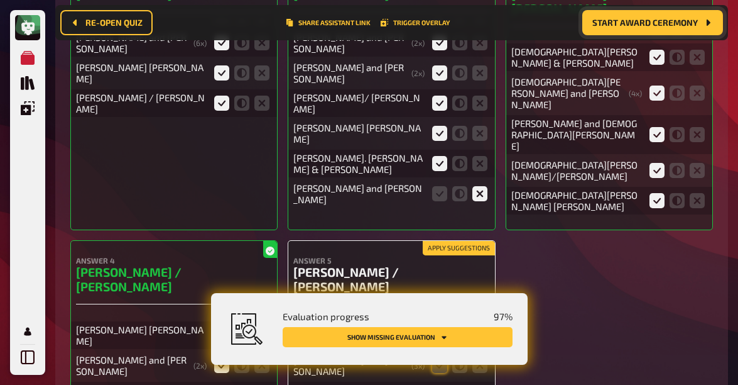
click at [437, 327] on icon at bounding box center [439, 334] width 15 height 15
click at [0, 0] on input "radio" at bounding box center [0, 0] width 0 height 0
click at [438, 357] on icon at bounding box center [439, 364] width 15 height 15
click at [0, 0] on input "radio" at bounding box center [0, 0] width 0 height 0
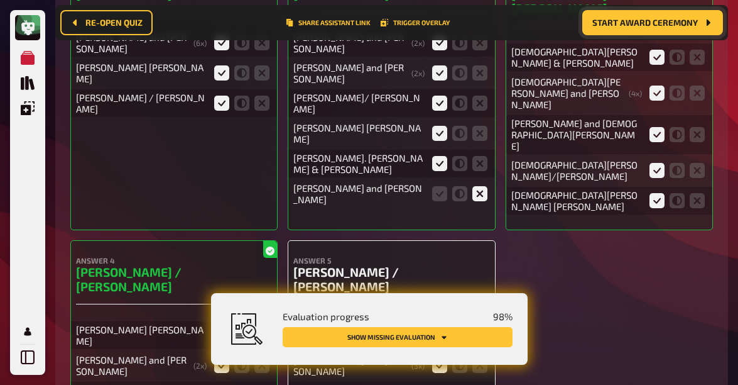
click at [0, 0] on input "radio" at bounding box center [0, 0] width 0 height 0
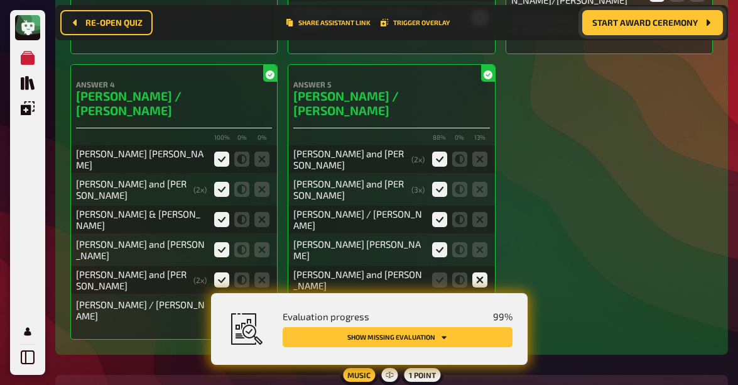
scroll to position [11880, 0]
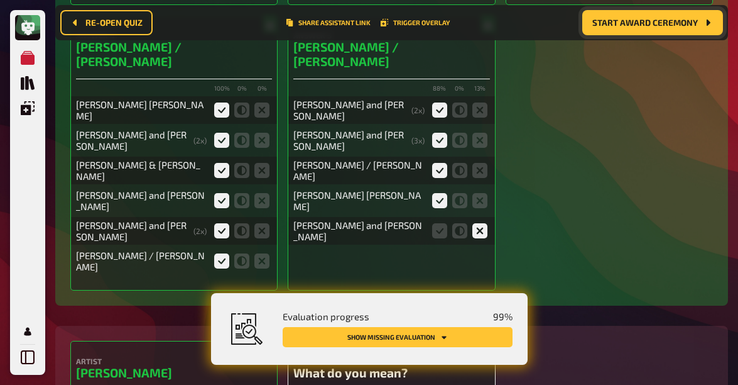
click at [0, 0] on input "radio" at bounding box center [0, 0] width 0 height 0
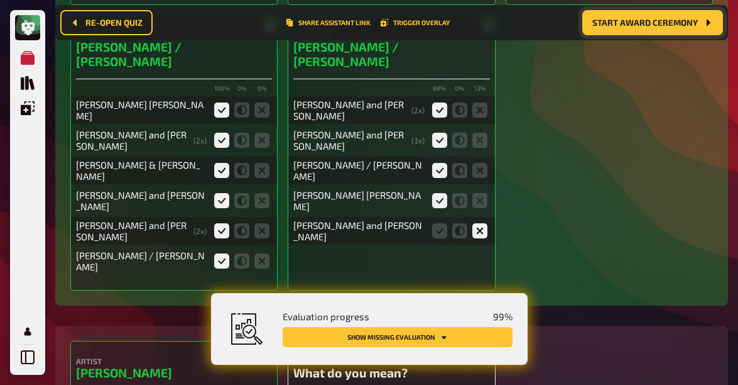
click at [0, 0] on input "radio" at bounding box center [0, 0] width 0 height 0
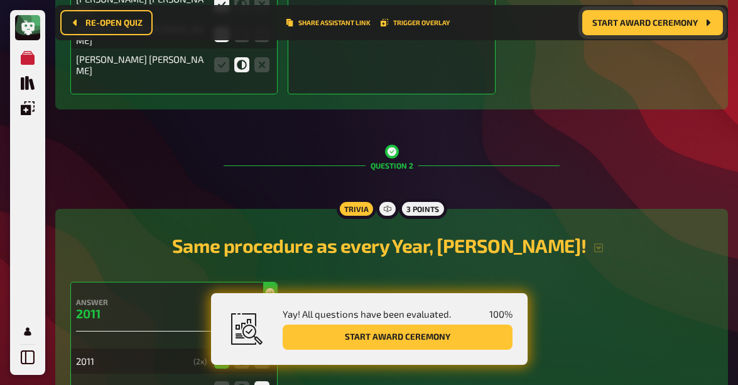
scroll to position [865, 0]
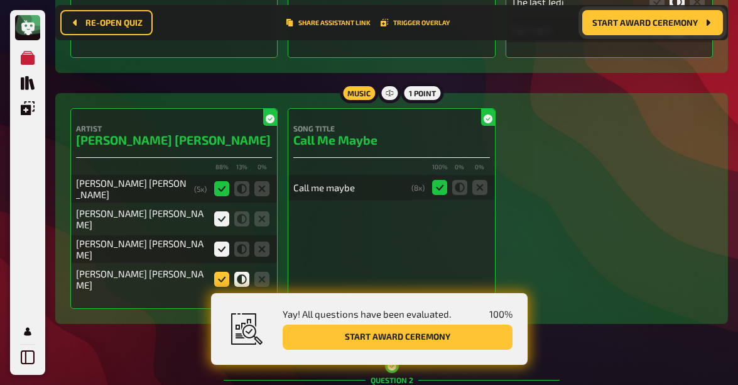
click at [221, 273] on icon at bounding box center [221, 278] width 15 height 15
click at [0, 0] on input "radio" at bounding box center [0, 0] width 0 height 0
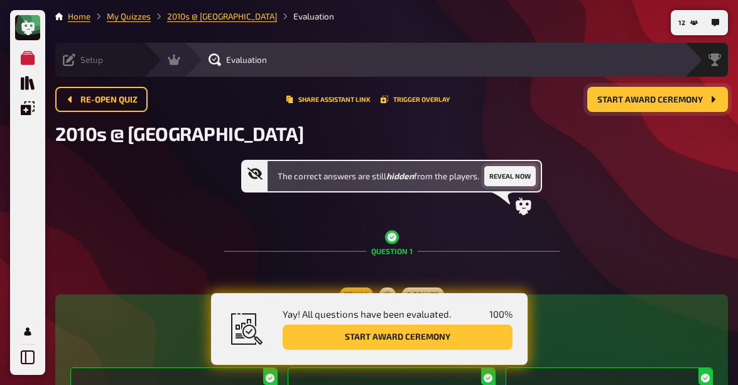
click at [512, 182] on button "Reveal now" at bounding box center [510, 176] width 52 height 20
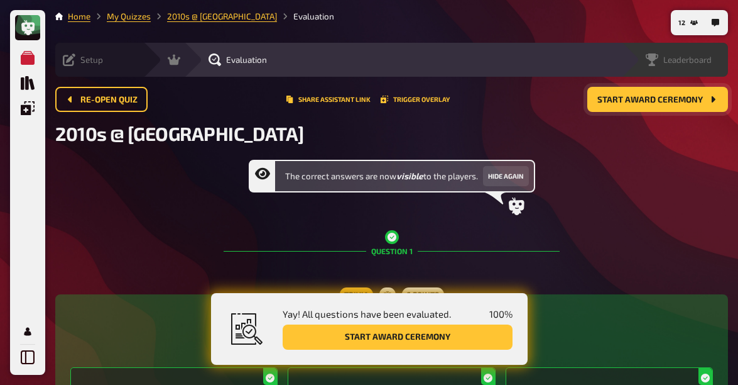
click at [670, 58] on span "Leaderboard" at bounding box center [687, 60] width 48 height 10
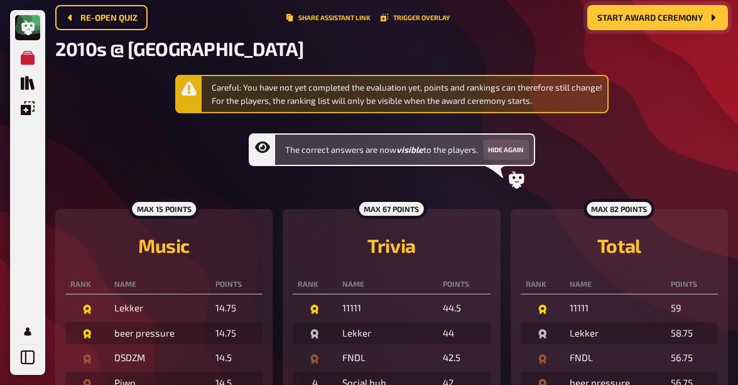
scroll to position [44, 0]
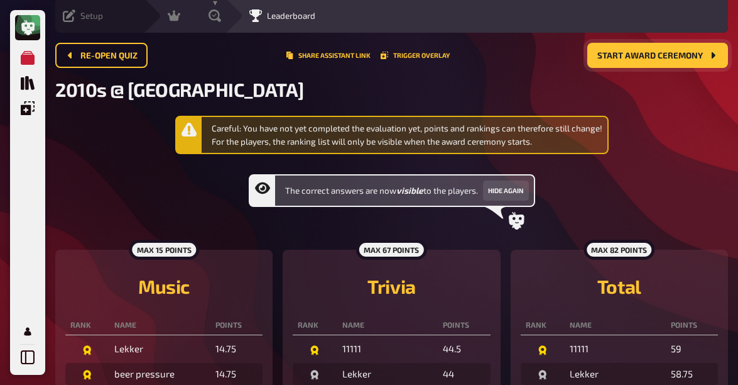
click at [669, 62] on button "Start award ceremony" at bounding box center [657, 55] width 141 height 25
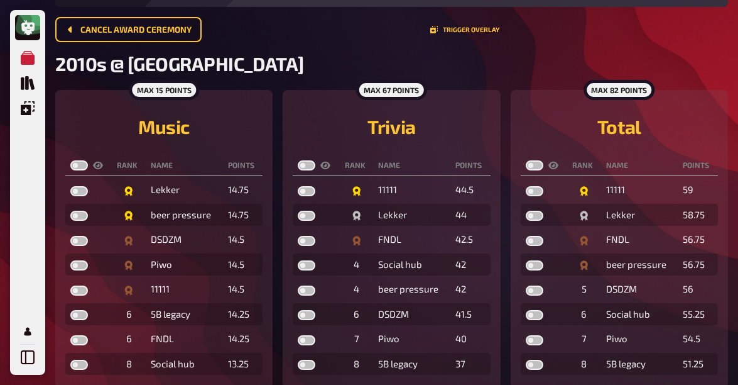
scroll to position [68, 0]
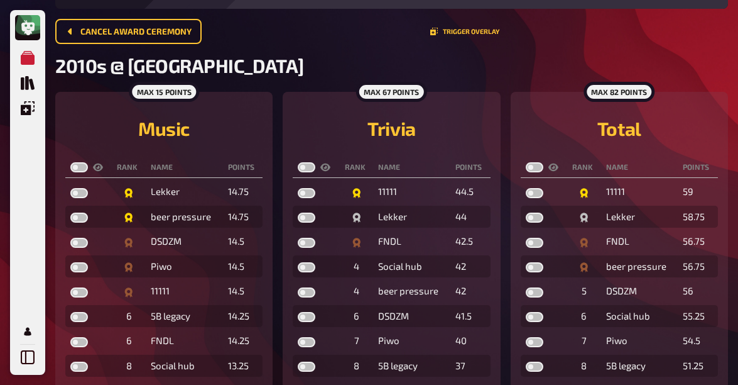
click at [77, 168] on label at bounding box center [79, 167] width 18 height 10
click at [70, 162] on input "checkbox" at bounding box center [70, 161] width 1 height 1
checkbox input "true"
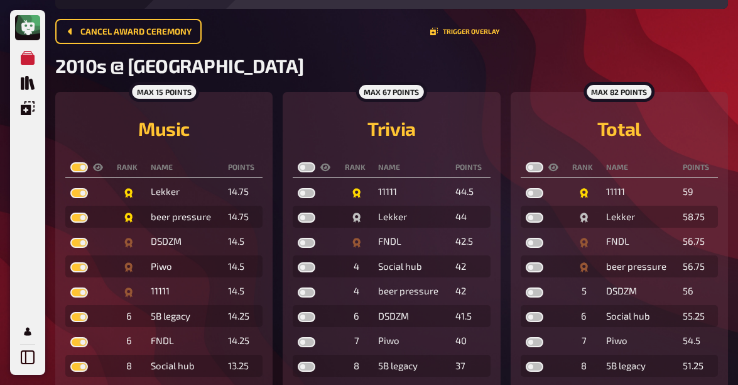
checkbox input "true"
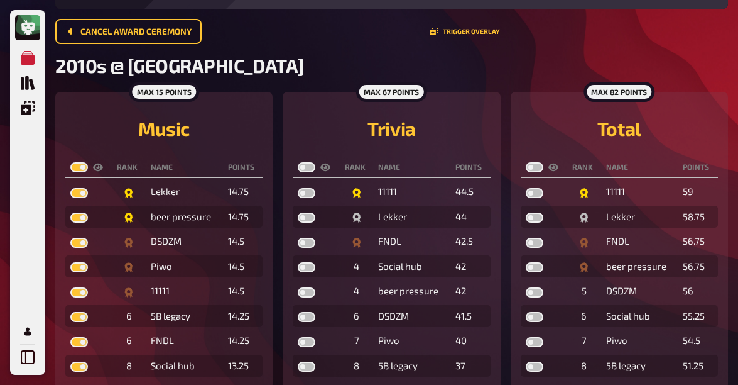
checkbox input "true"
click at [311, 168] on label at bounding box center [307, 167] width 18 height 10
click at [298, 162] on input "checkbox" at bounding box center [297, 161] width 1 height 1
checkbox input "true"
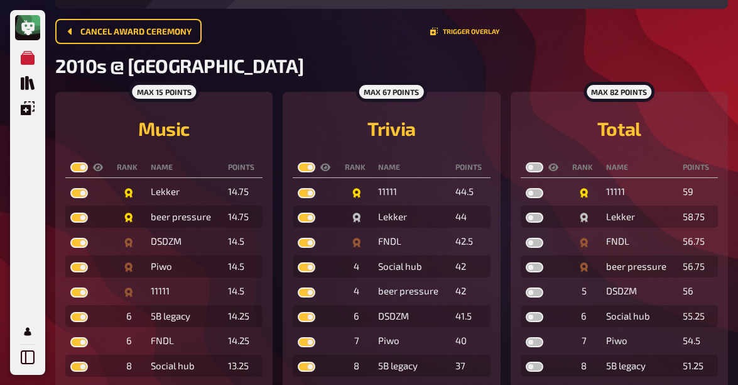
checkbox input "true"
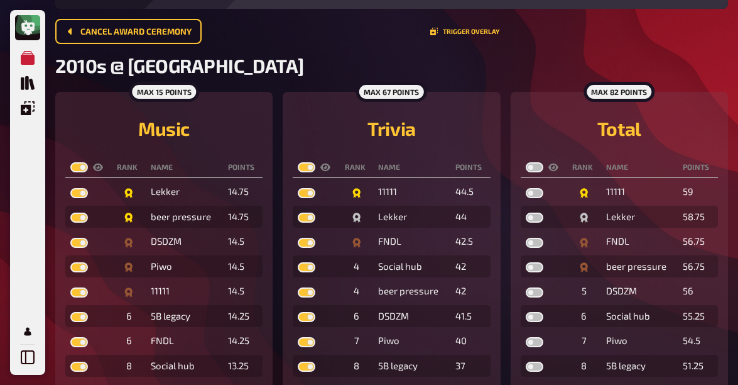
checkbox input "true"
click at [535, 169] on label at bounding box center [535, 167] width 18 height 10
click at [526, 162] on input "checkbox" at bounding box center [525, 161] width 1 height 1
checkbox input "true"
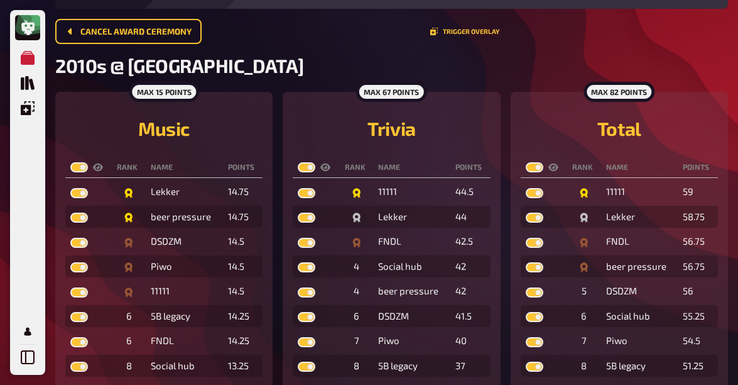
checkbox input "true"
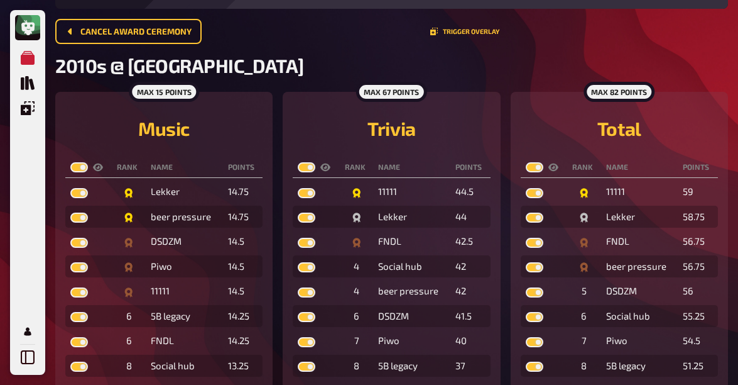
checkbox input "true"
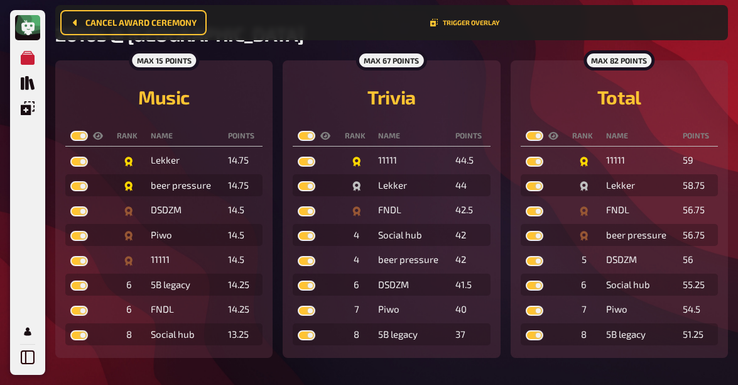
scroll to position [0, 0]
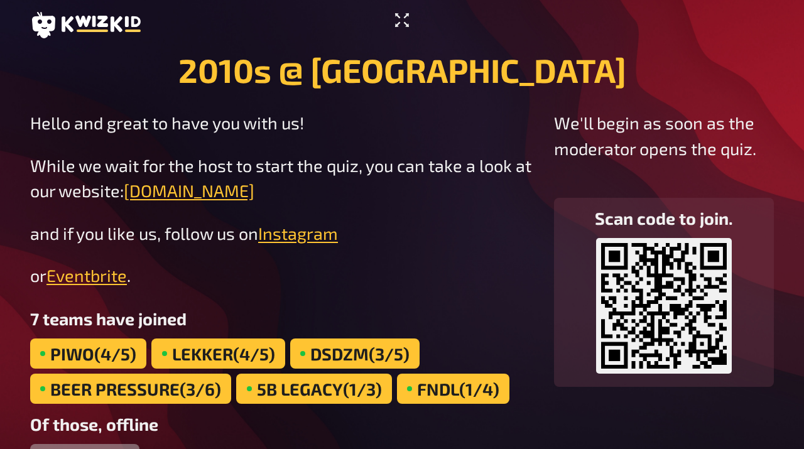
click at [398, 19] on icon "Enter Fullscreen" at bounding box center [402, 20] width 20 height 20
